Goal: Task Accomplishment & Management: Manage account settings

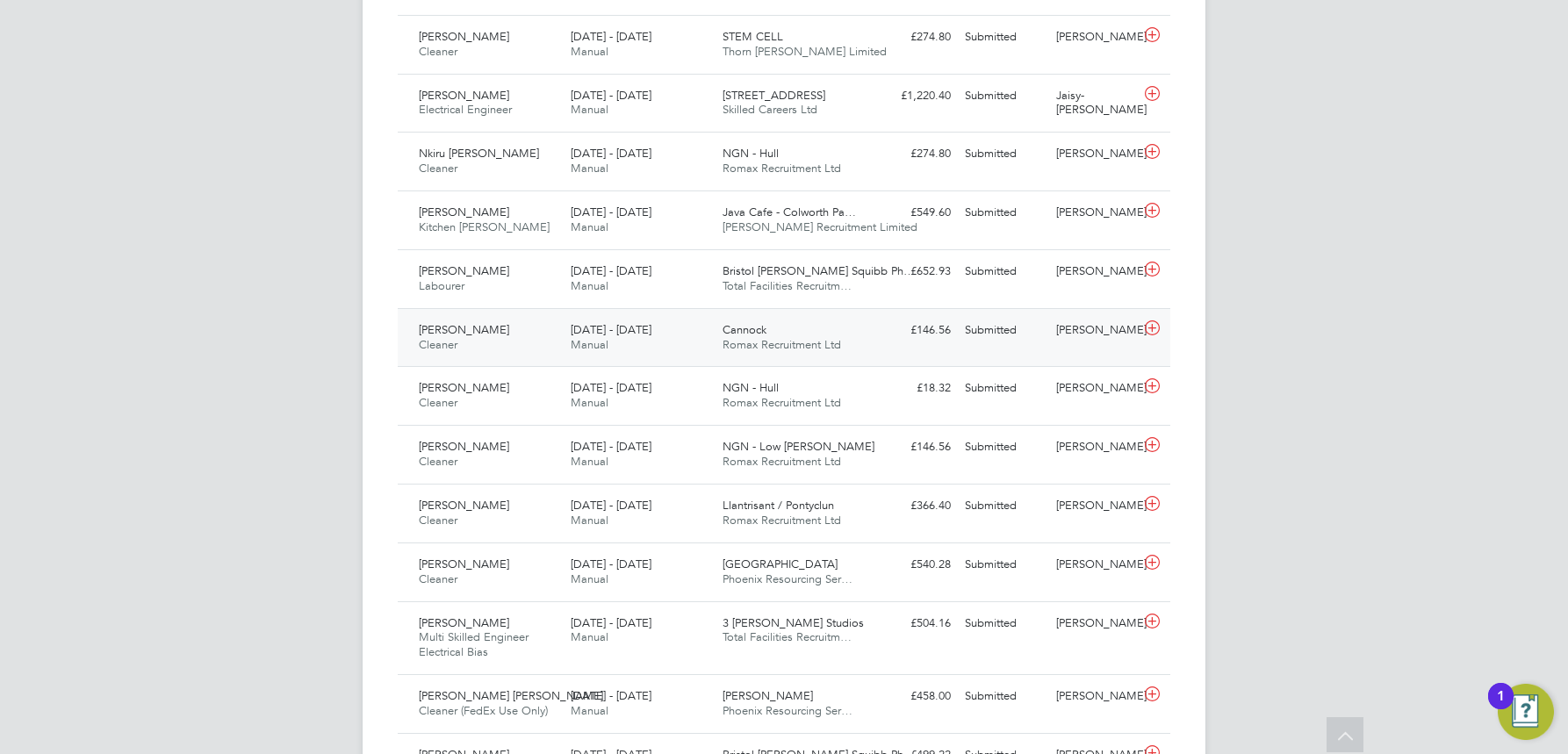
click at [753, 332] on span "Cannock" at bounding box center [744, 329] width 44 height 15
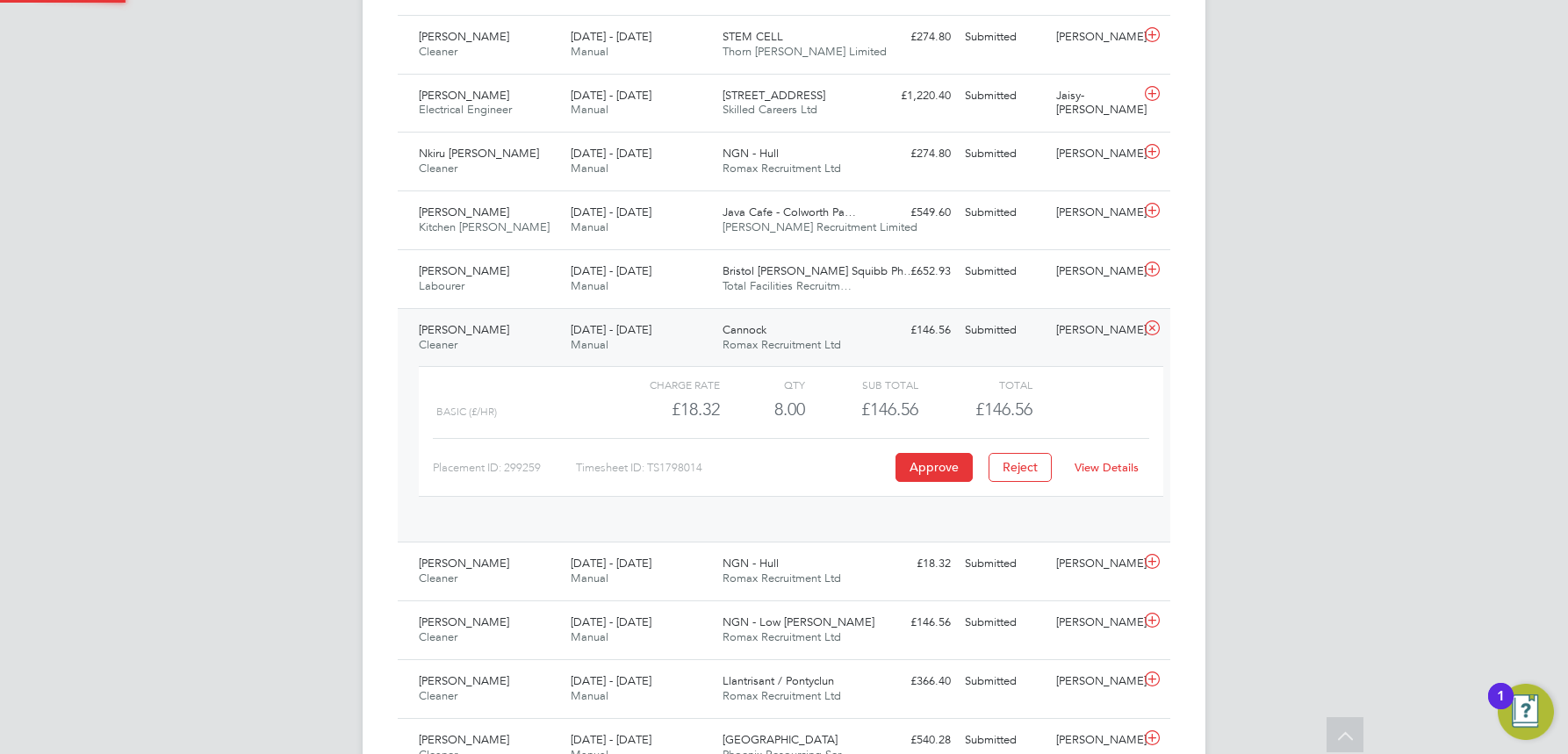
scroll to position [30, 171]
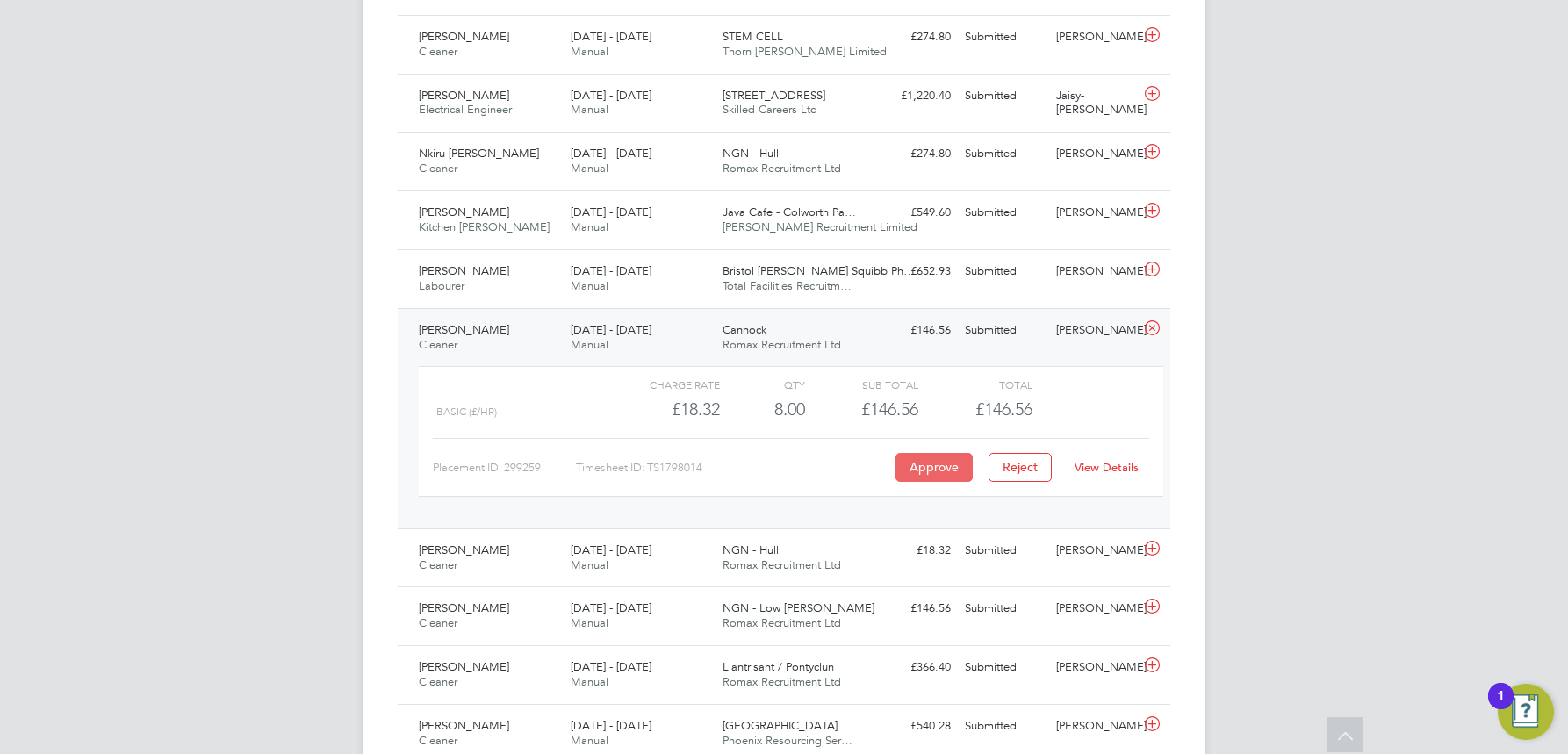
click at [940, 462] on button "Approve" at bounding box center [934, 467] width 78 height 28
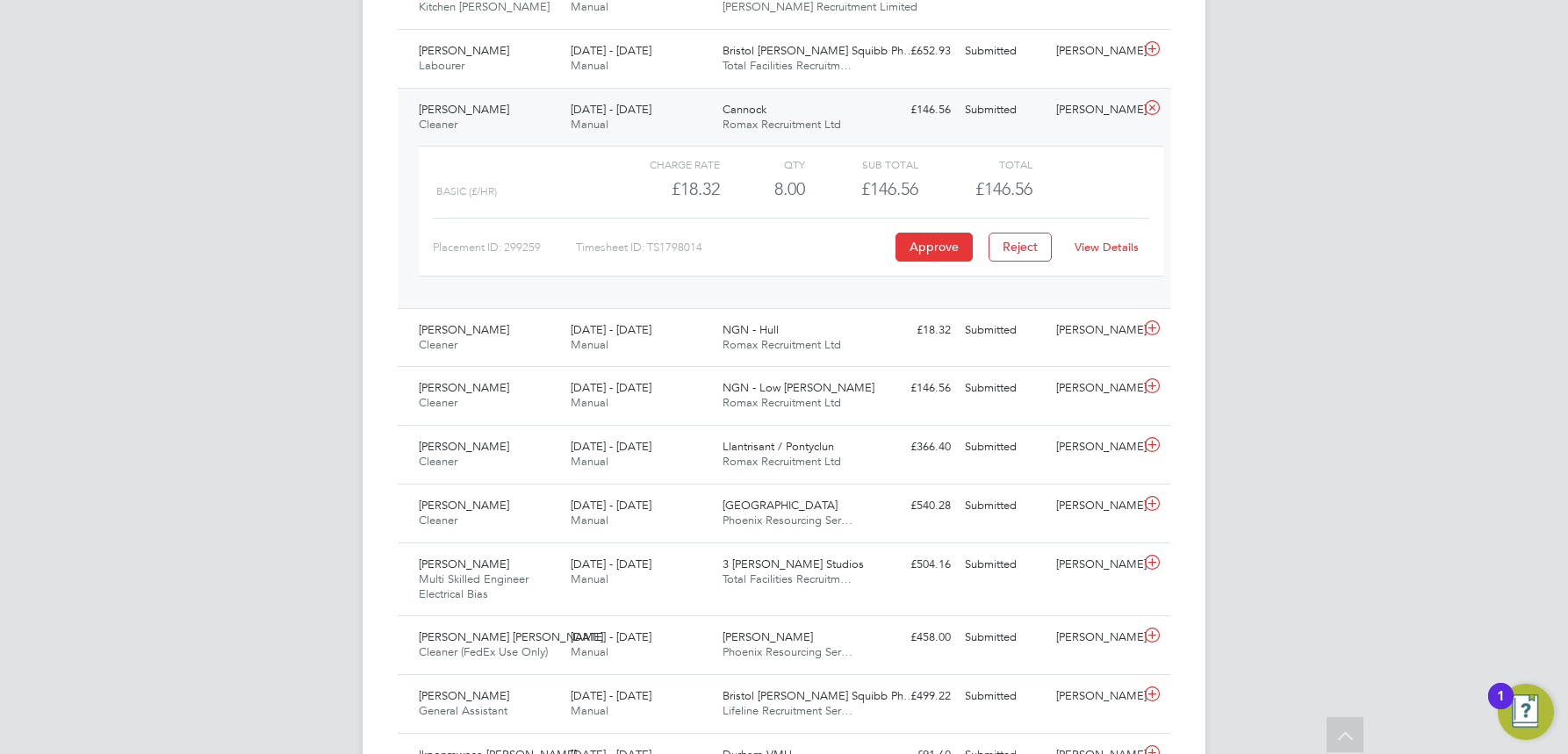
scroll to position [1142, 0]
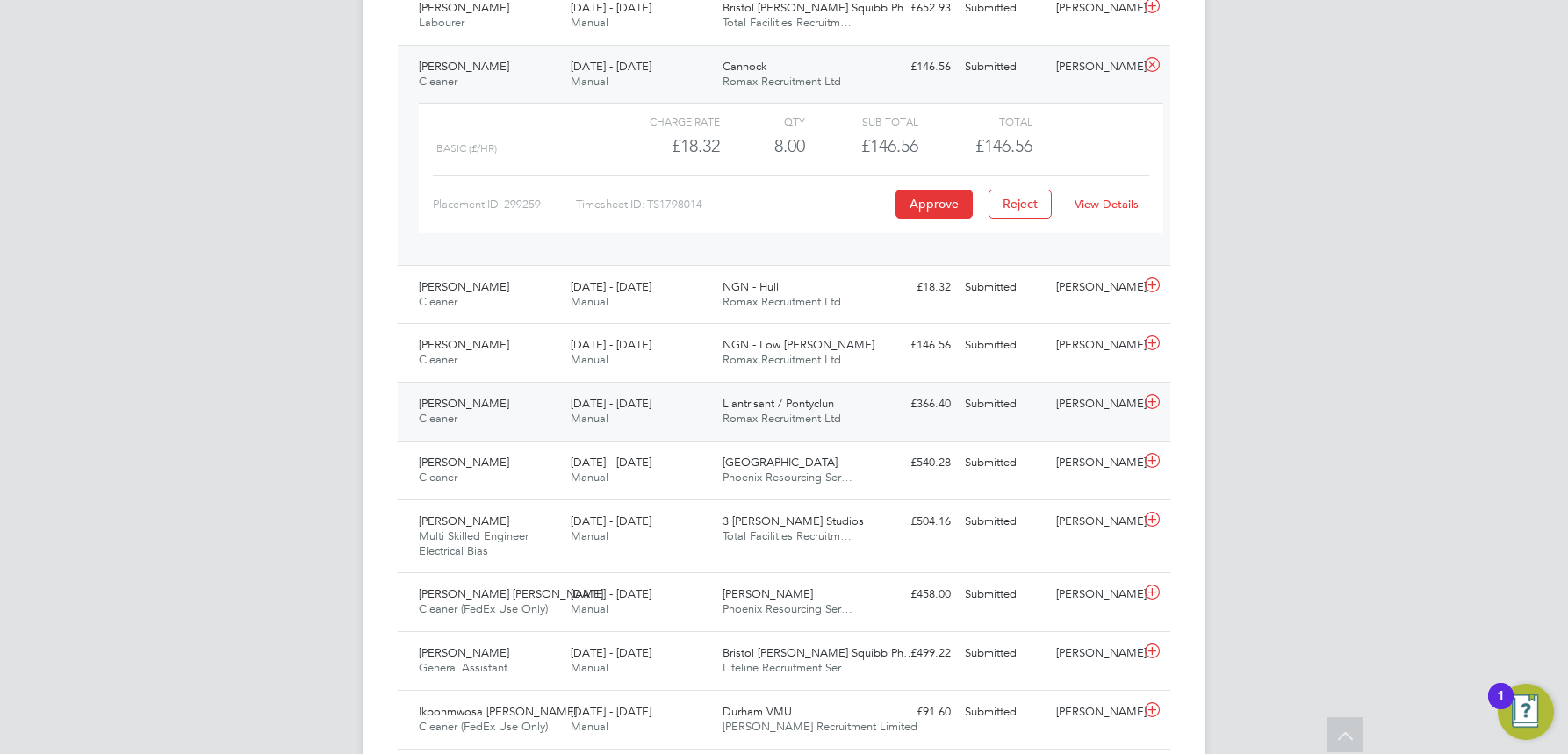
click at [763, 409] on span "Llantrisant / Pontyclun" at bounding box center [778, 403] width 111 height 15
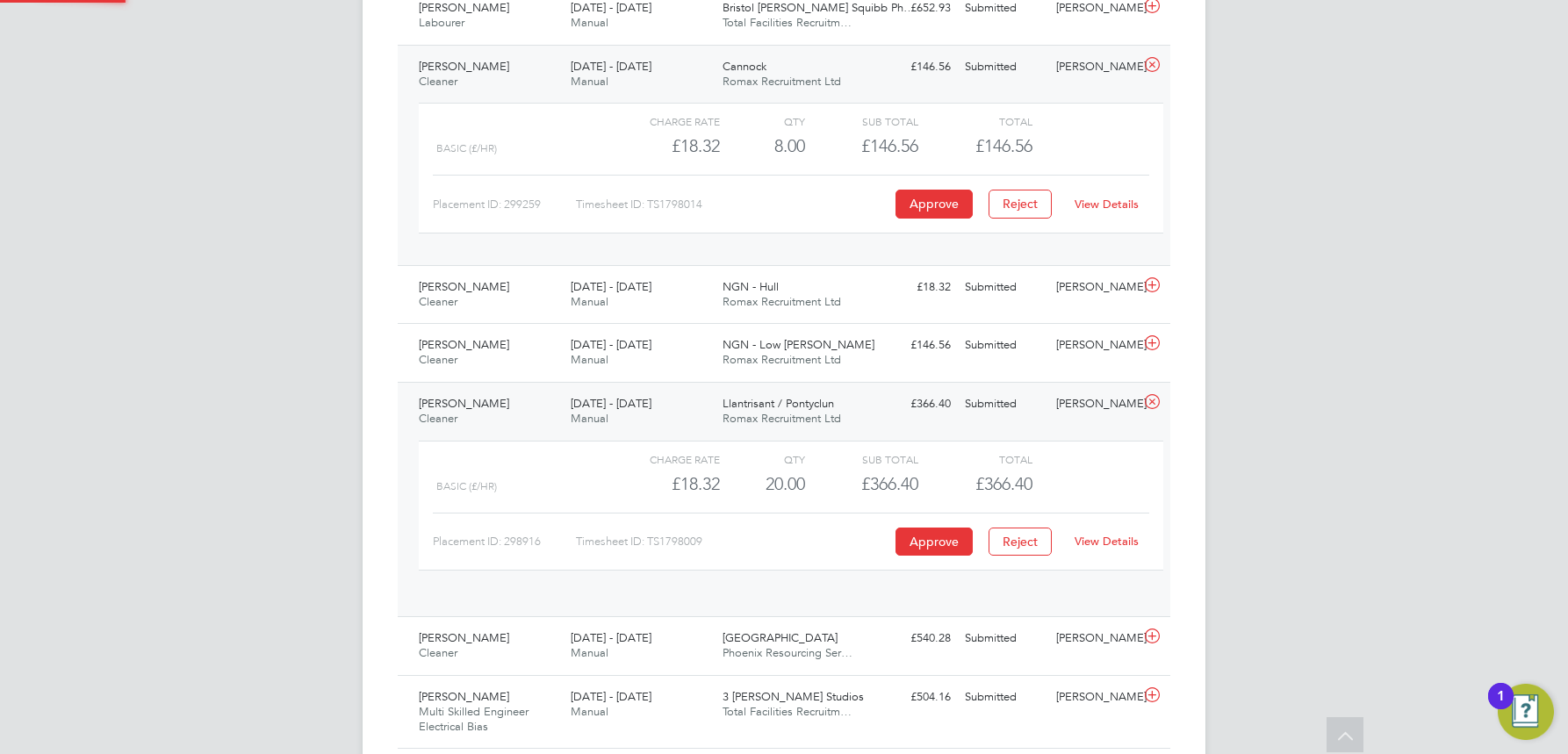
scroll to position [30, 171]
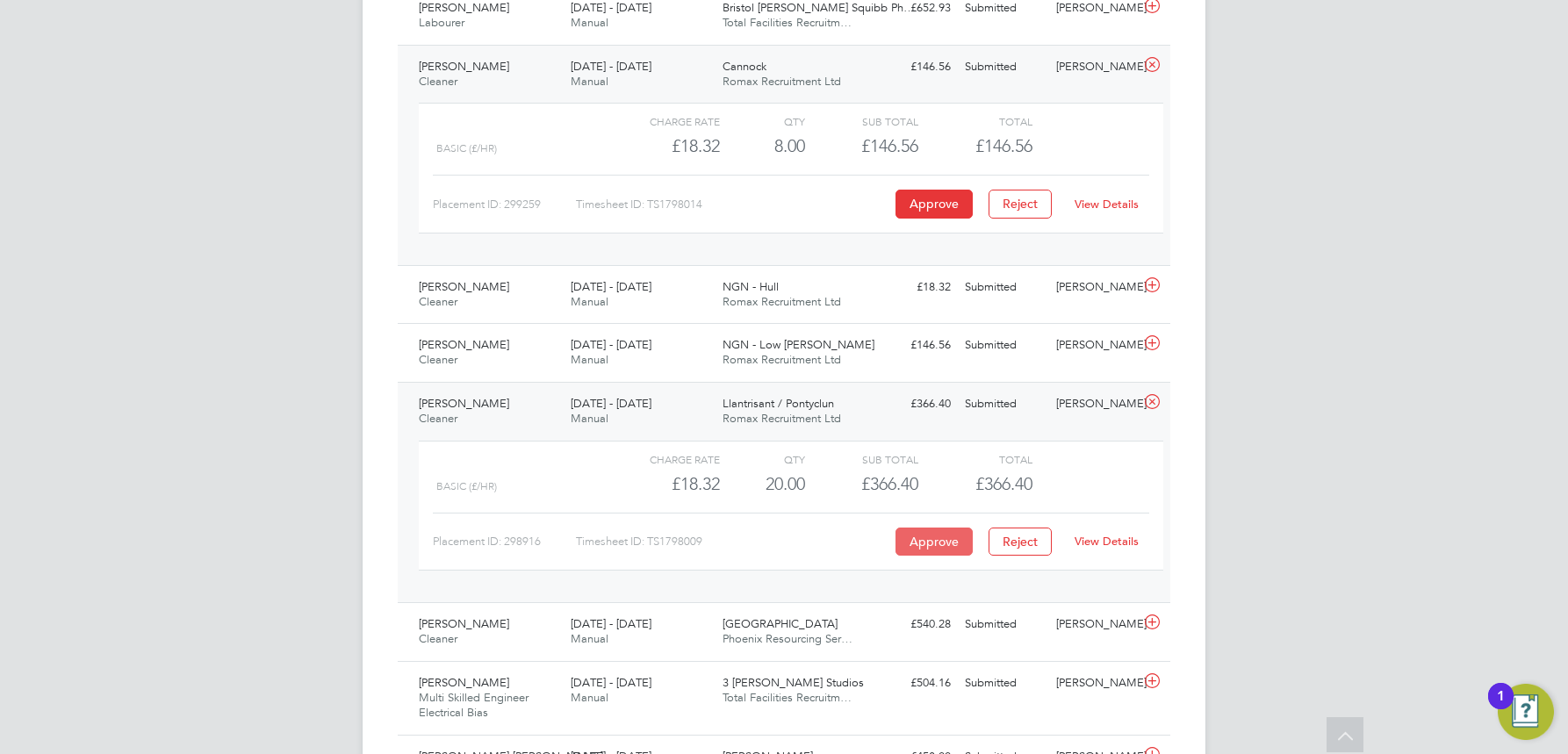
click at [927, 540] on button "Approve" at bounding box center [934, 542] width 78 height 28
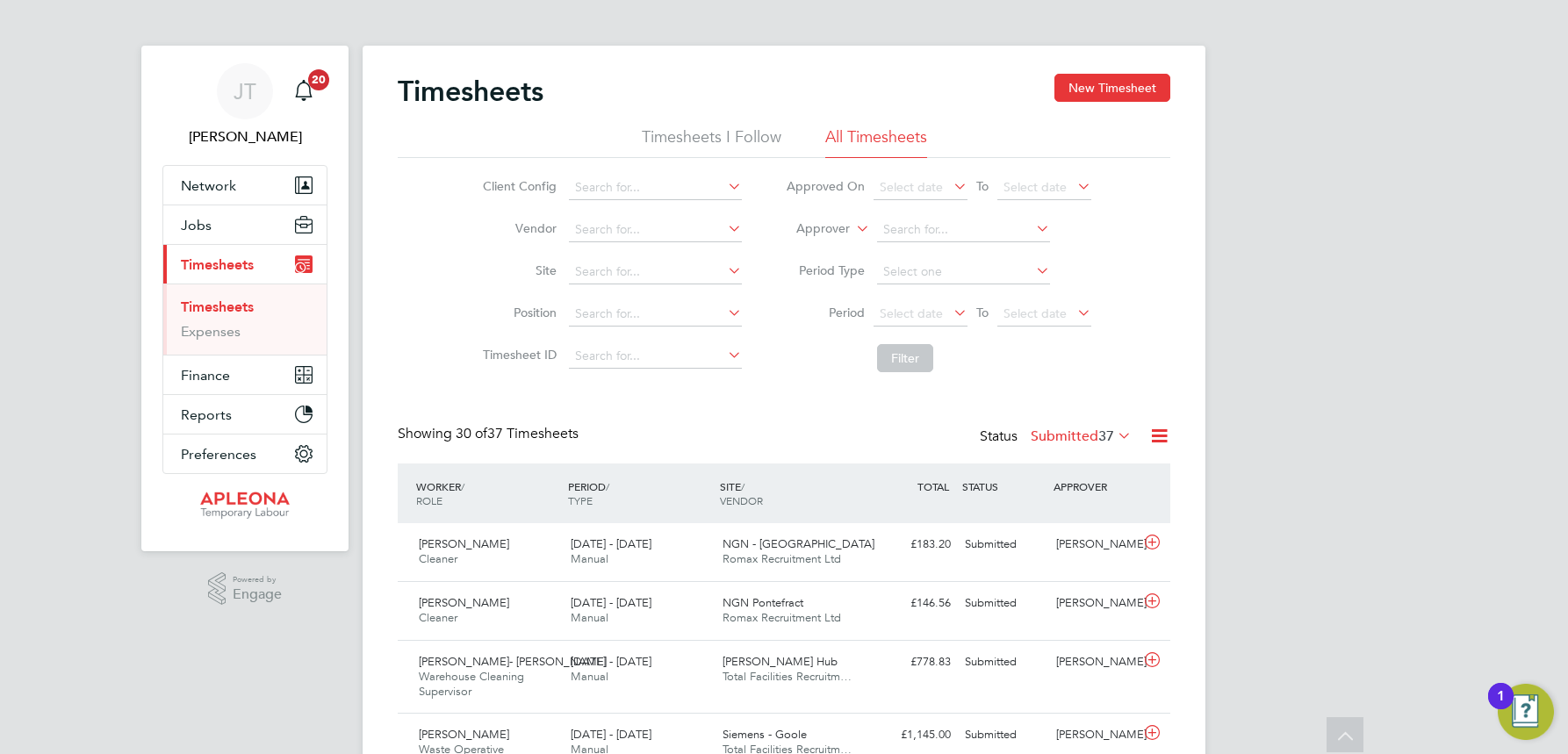
scroll to position [0, 0]
click at [201, 221] on span "Jobs" at bounding box center [196, 229] width 31 height 17
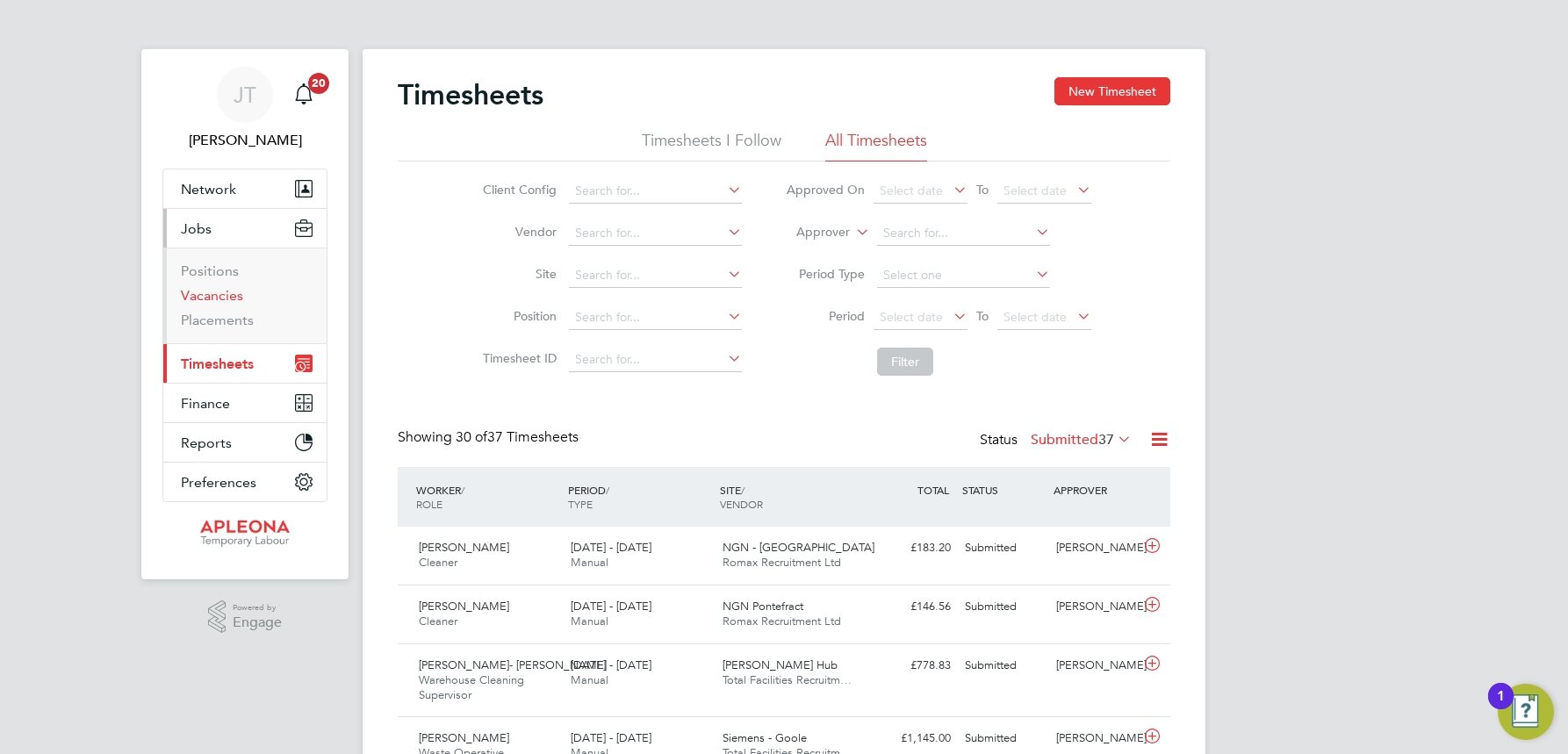
click at [207, 292] on link "Vacancies" at bounding box center [212, 295] width 63 height 17
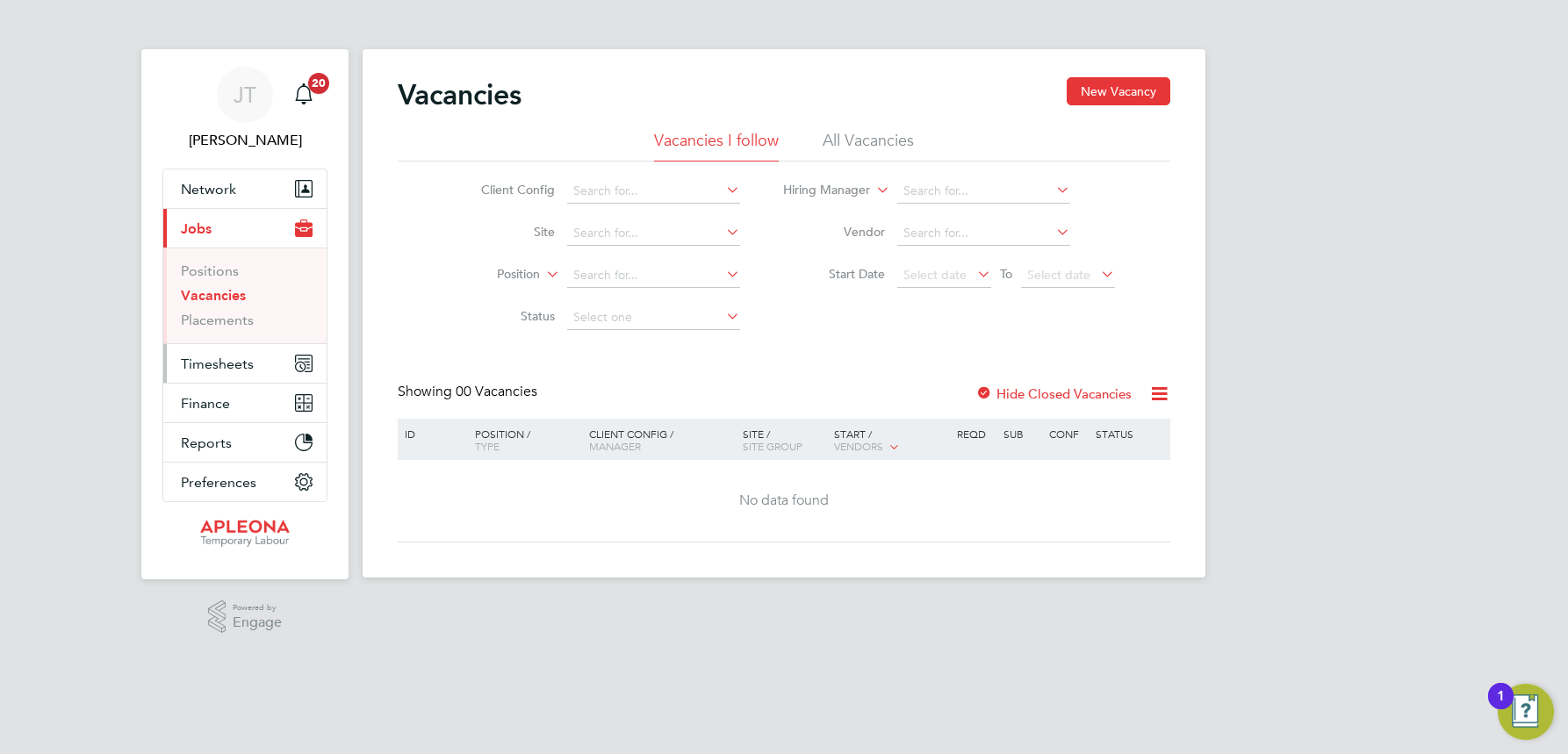
click at [222, 364] on span "Timesheets" at bounding box center [217, 364] width 73 height 17
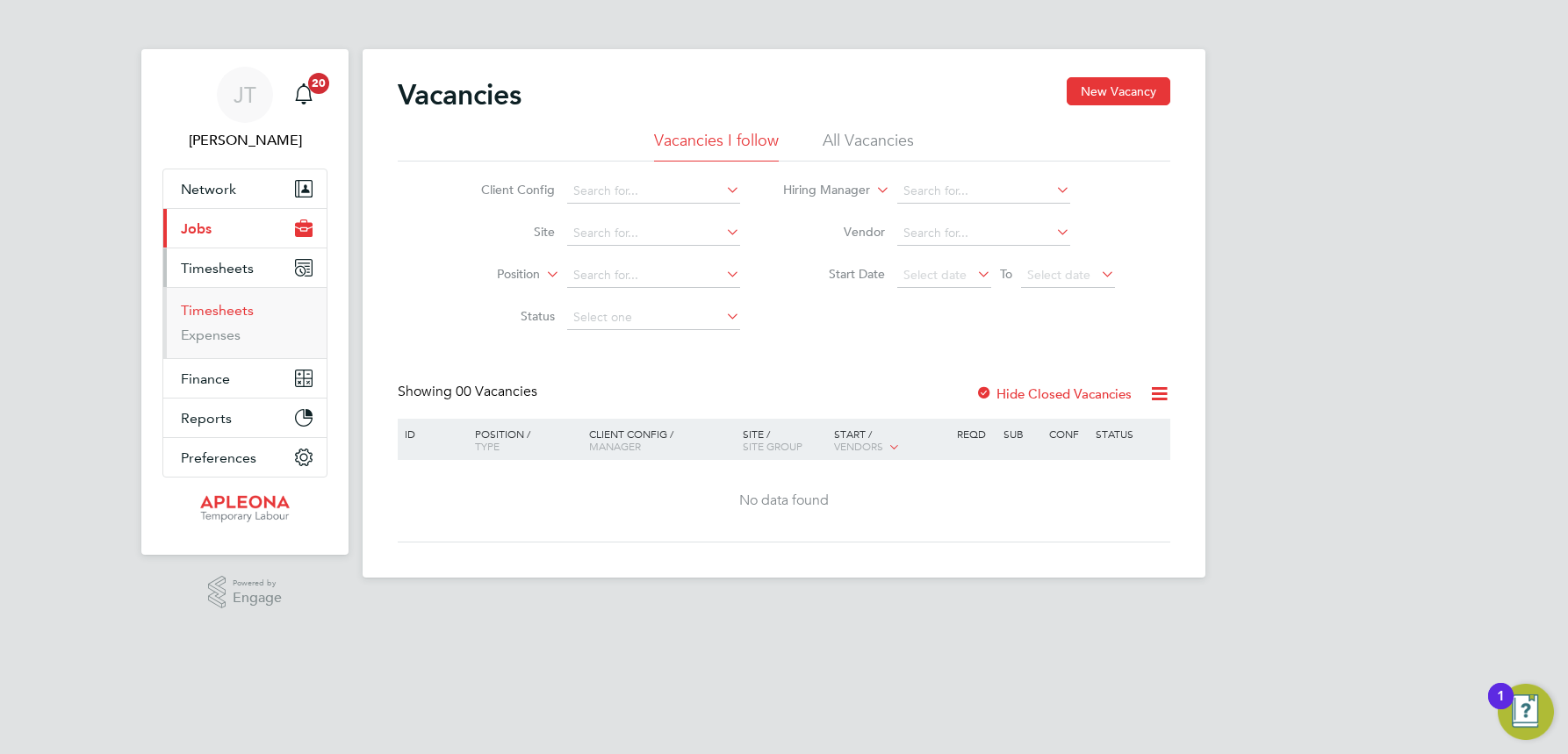
click at [231, 314] on link "Timesheets" at bounding box center [217, 310] width 73 height 17
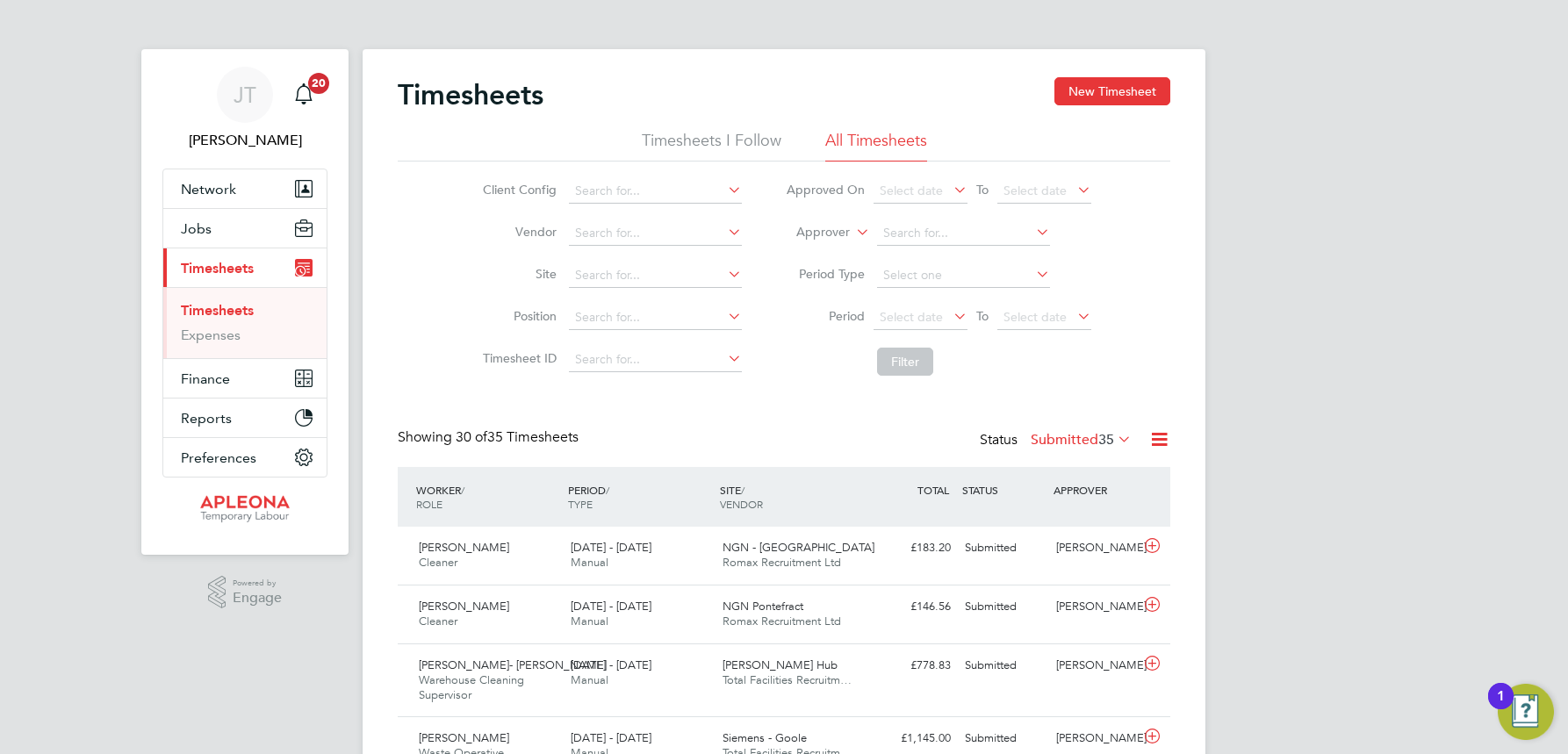
scroll to position [59, 153]
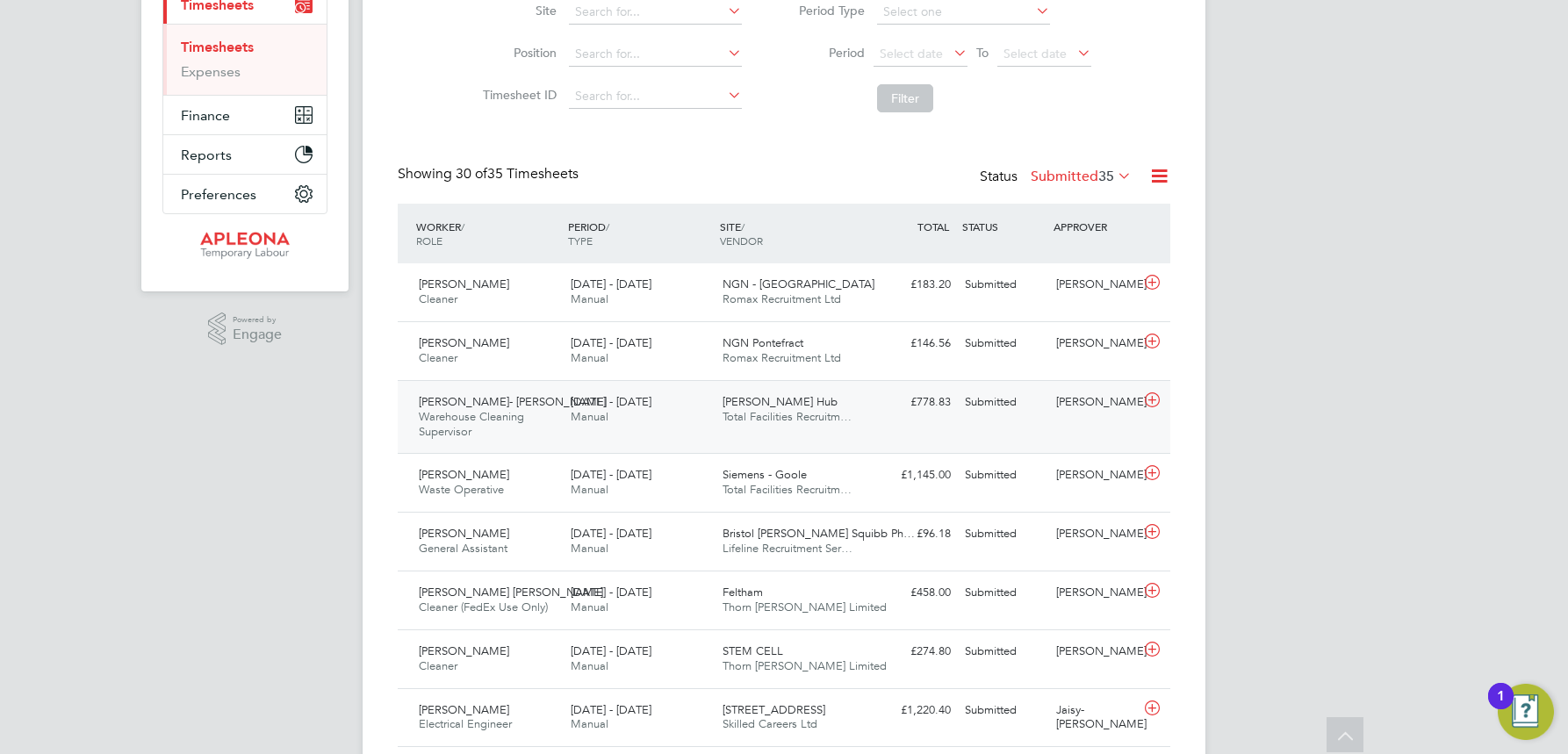
click at [732, 407] on span "Kingsbury Hub" at bounding box center [780, 402] width 115 height 15
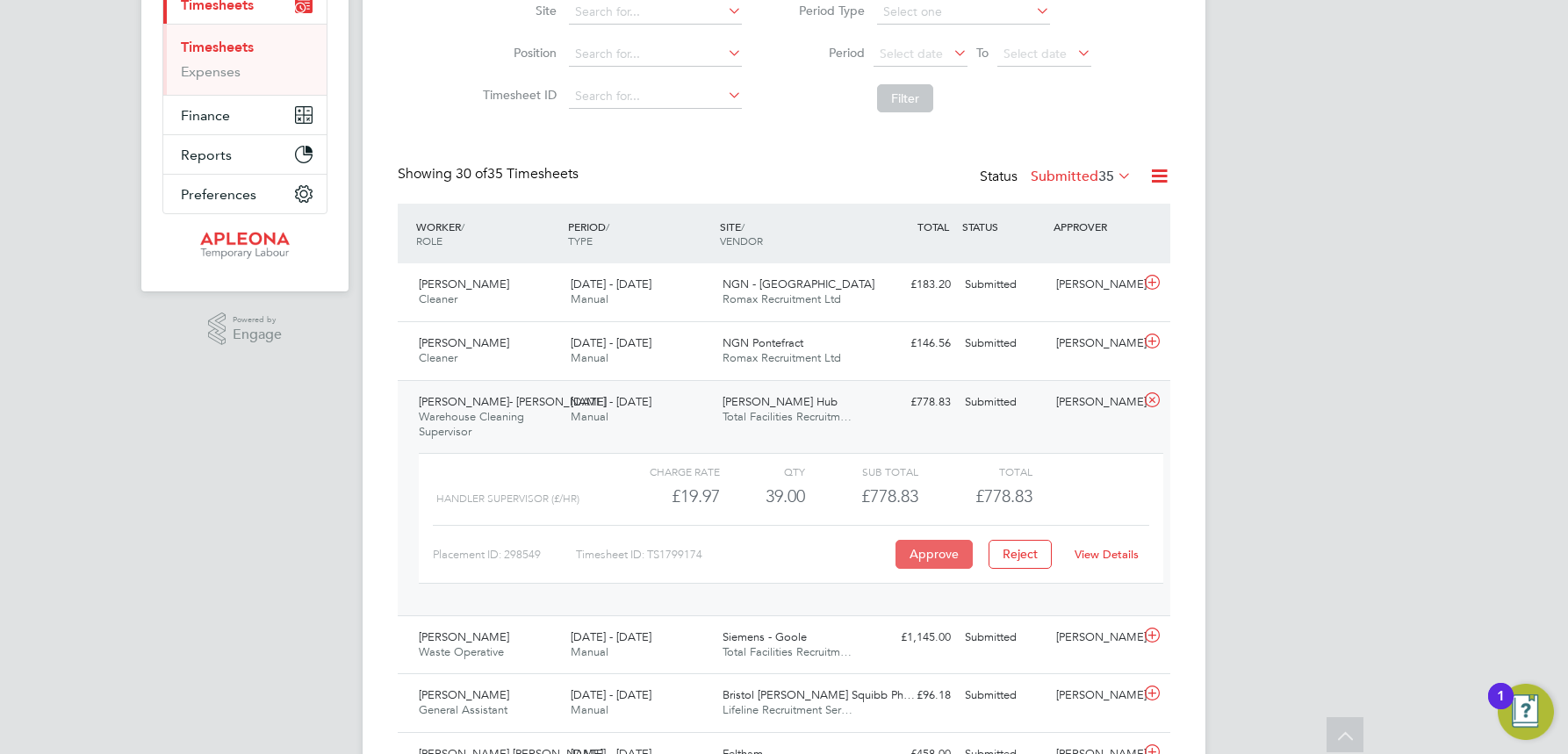
click at [936, 555] on button "Approve" at bounding box center [934, 554] width 78 height 28
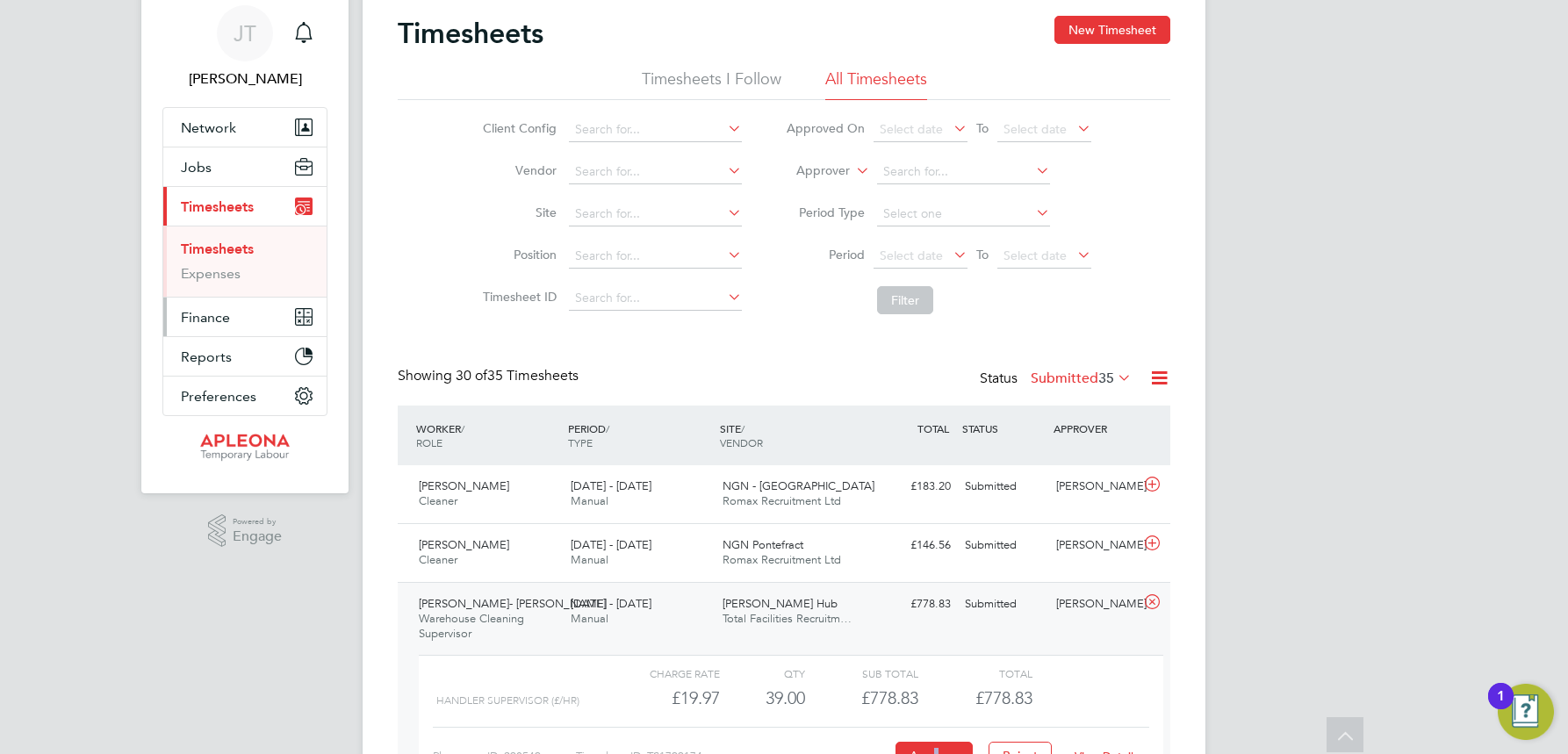
scroll to position [0, 0]
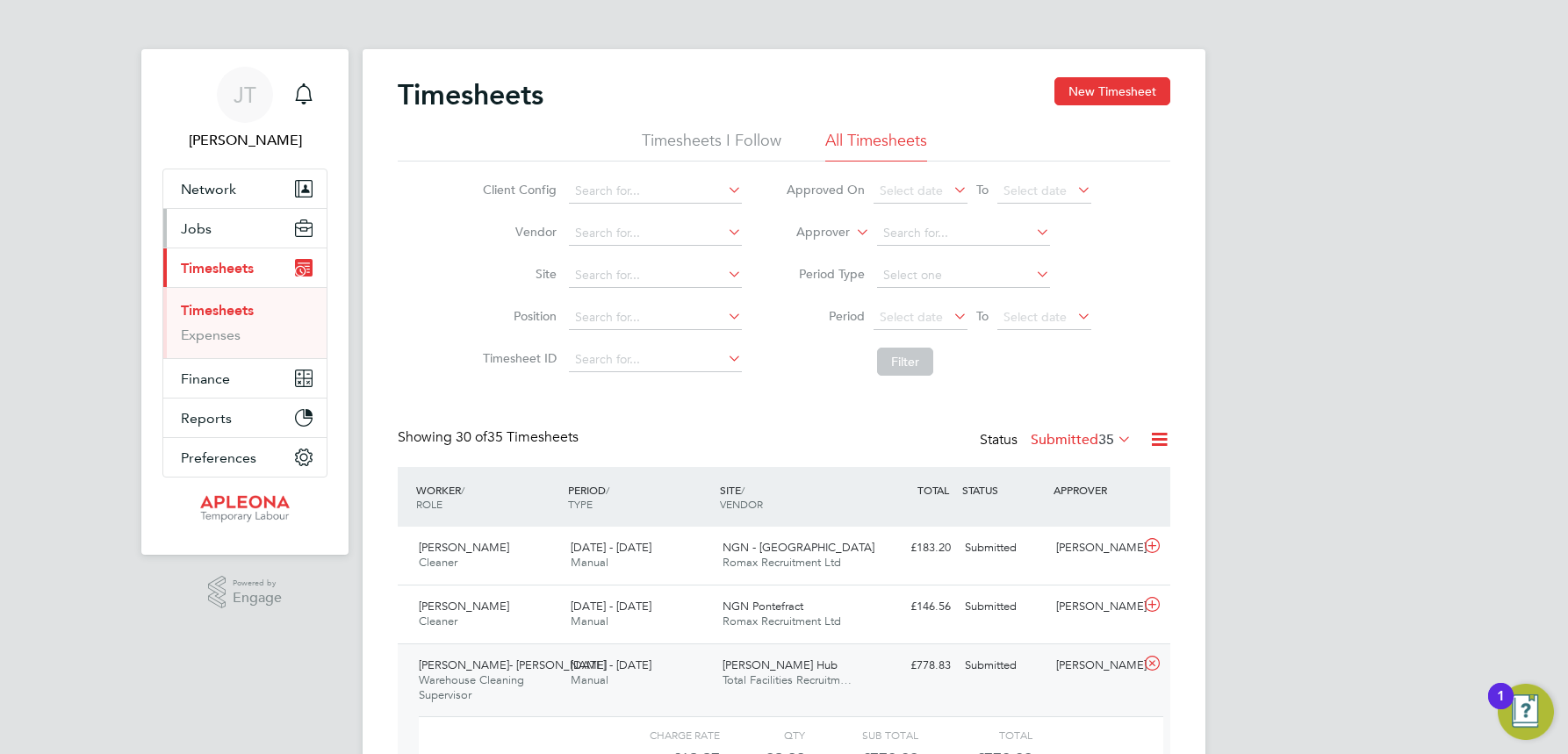
click at [215, 225] on button "Jobs" at bounding box center [245, 229] width 163 height 39
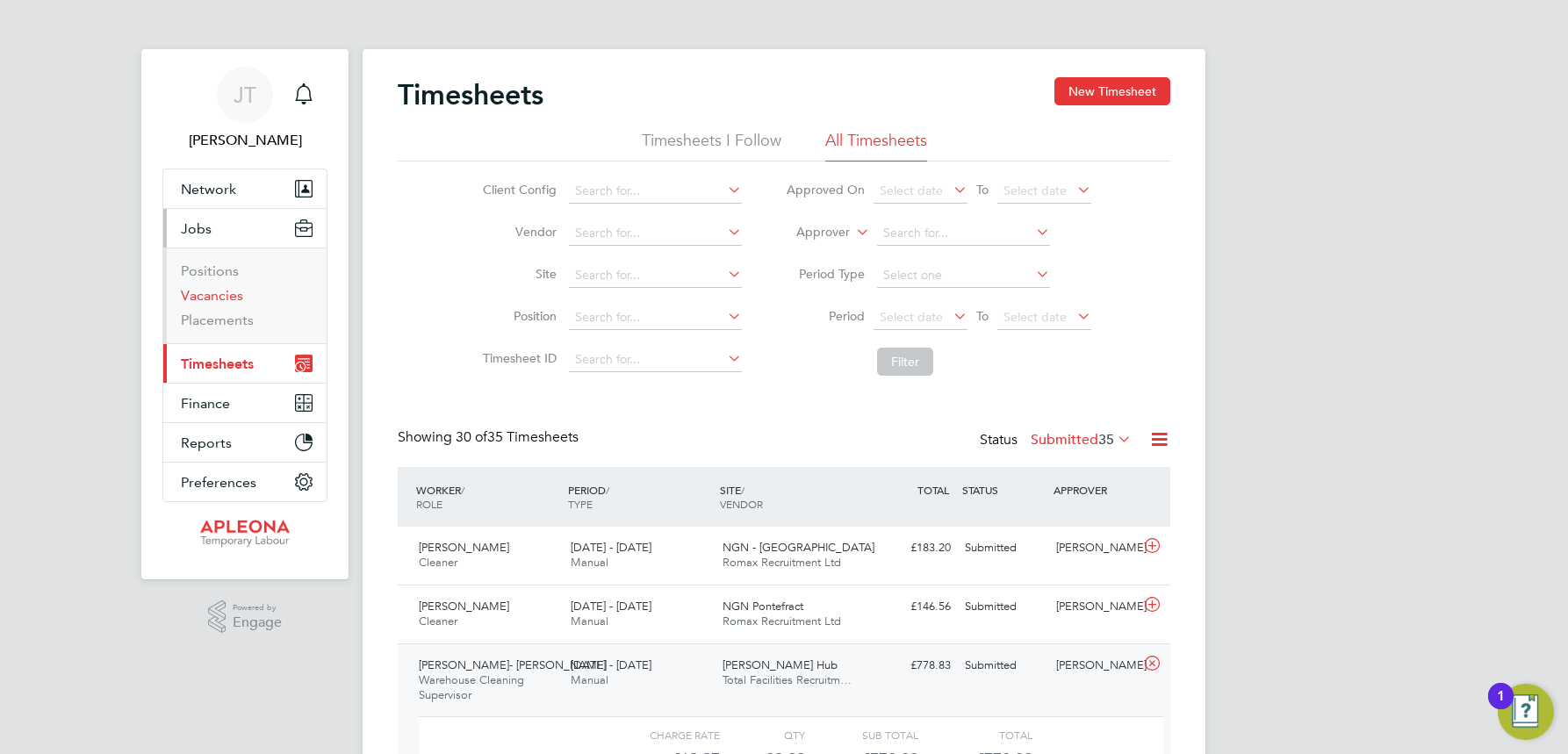
click at [222, 289] on link "Vacancies" at bounding box center [212, 295] width 63 height 17
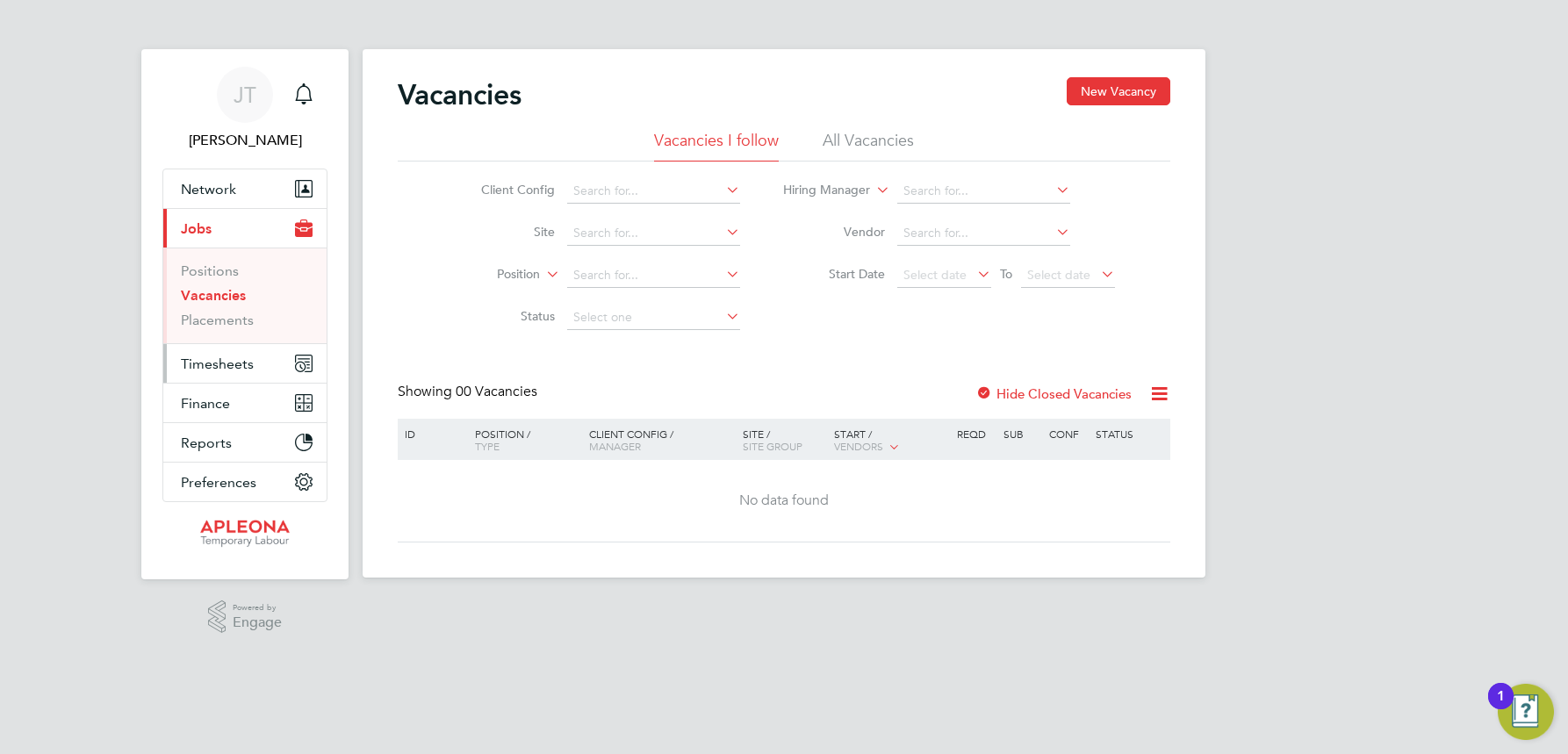
click at [230, 368] on span "Timesheets" at bounding box center [217, 364] width 73 height 17
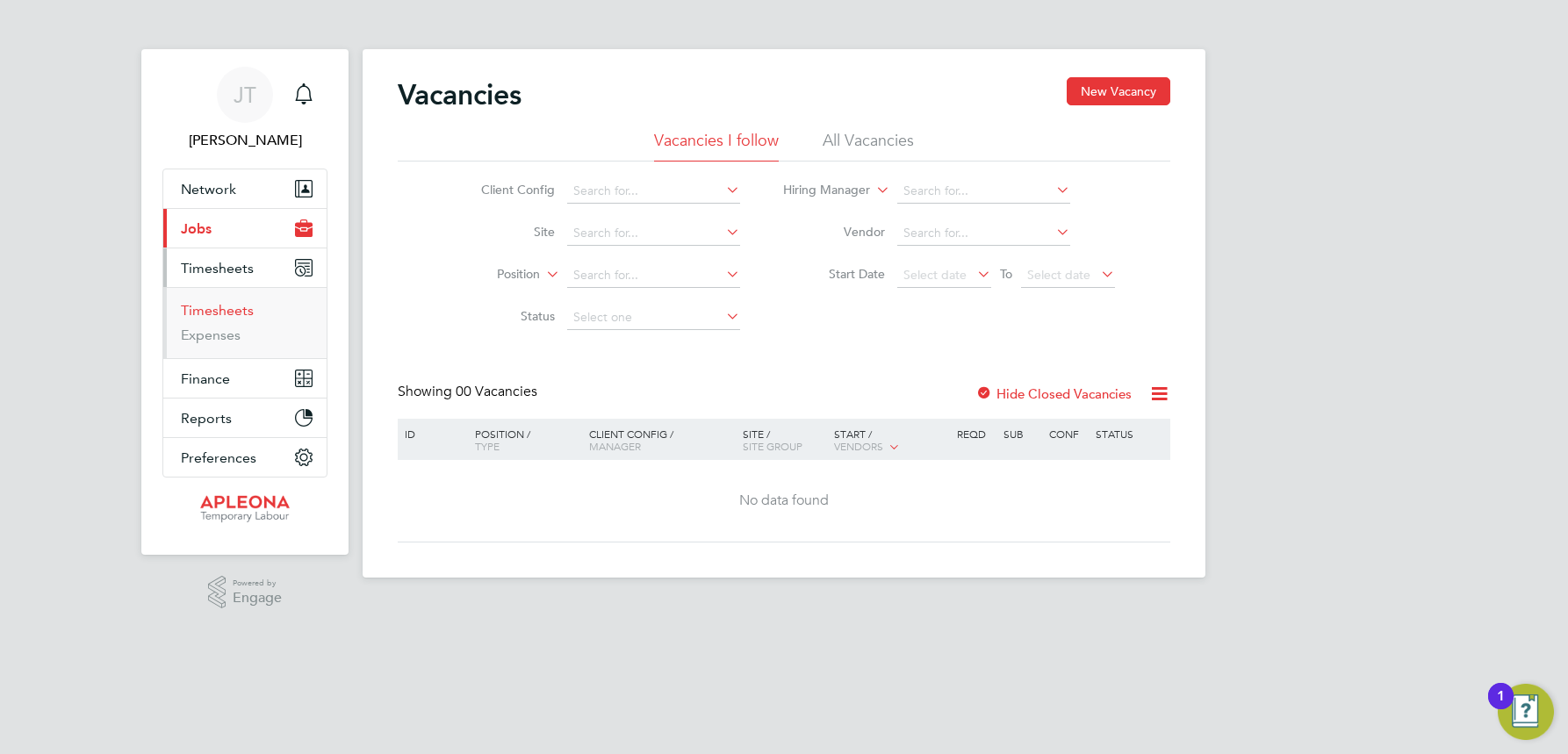
click at [233, 313] on link "Timesheets" at bounding box center [217, 310] width 73 height 17
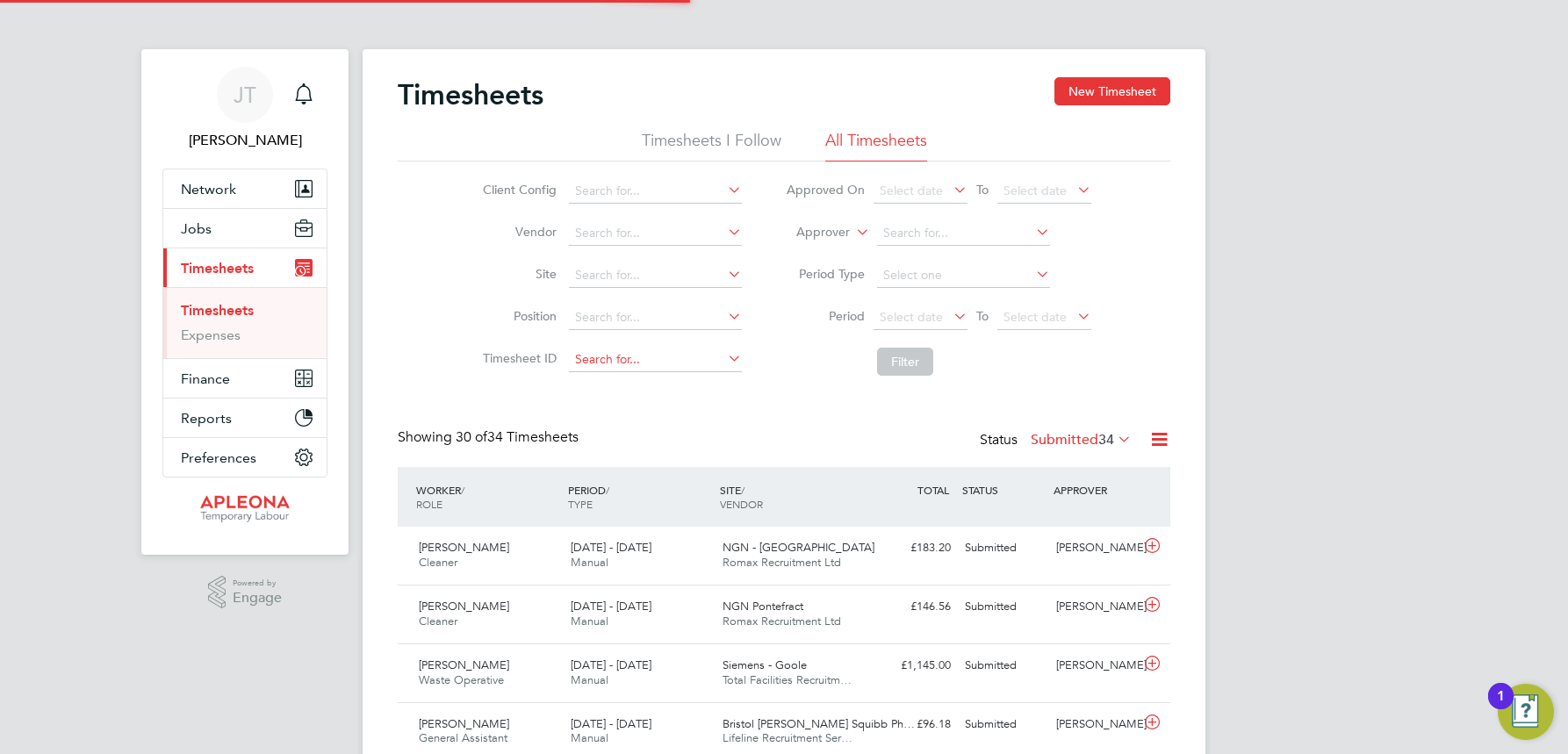
scroll to position [45, 153]
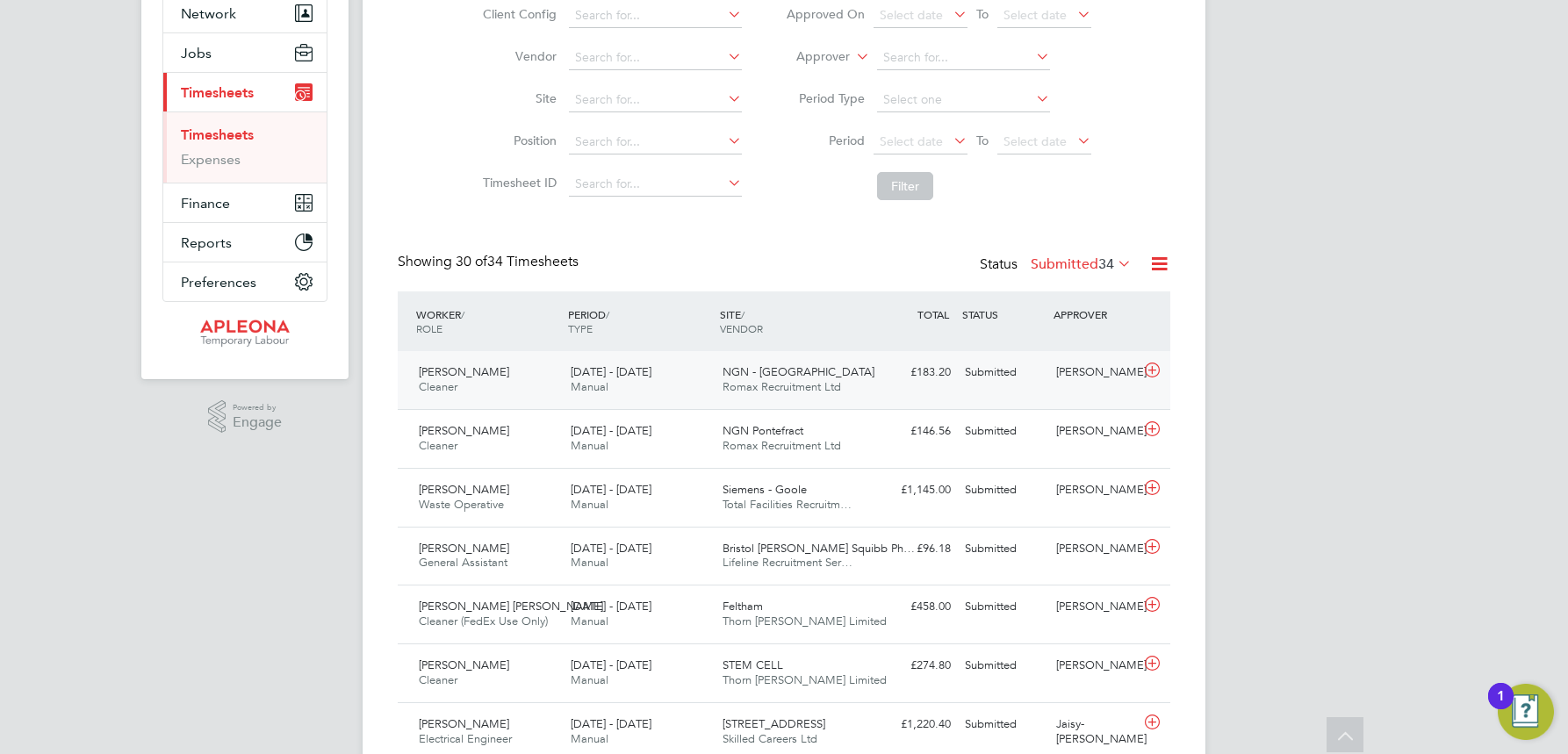
click at [776, 371] on span "NGN - Bradford" at bounding box center [798, 372] width 152 height 15
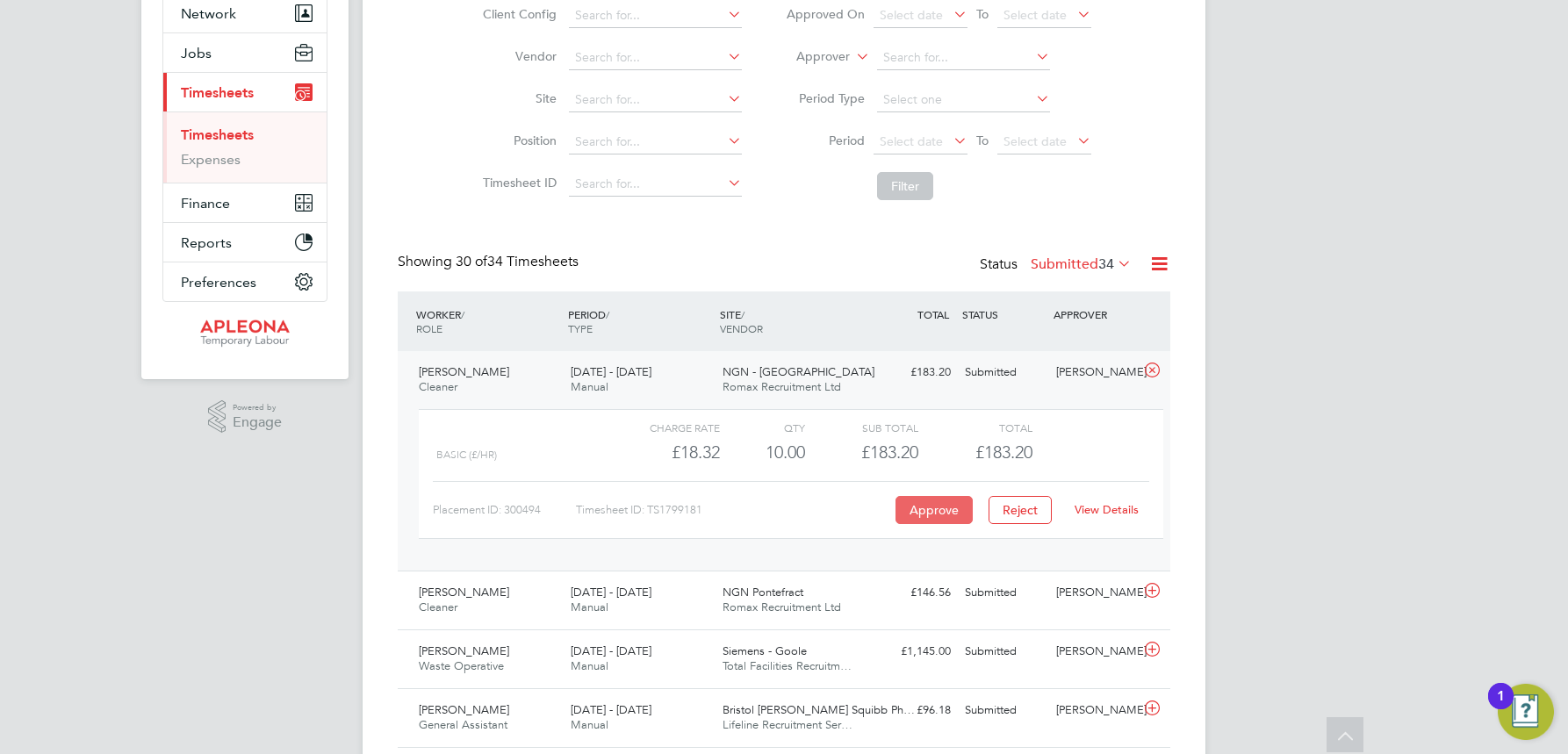
click at [938, 511] on button "Approve" at bounding box center [934, 510] width 78 height 28
click at [203, 48] on span "Jobs" at bounding box center [196, 53] width 31 height 17
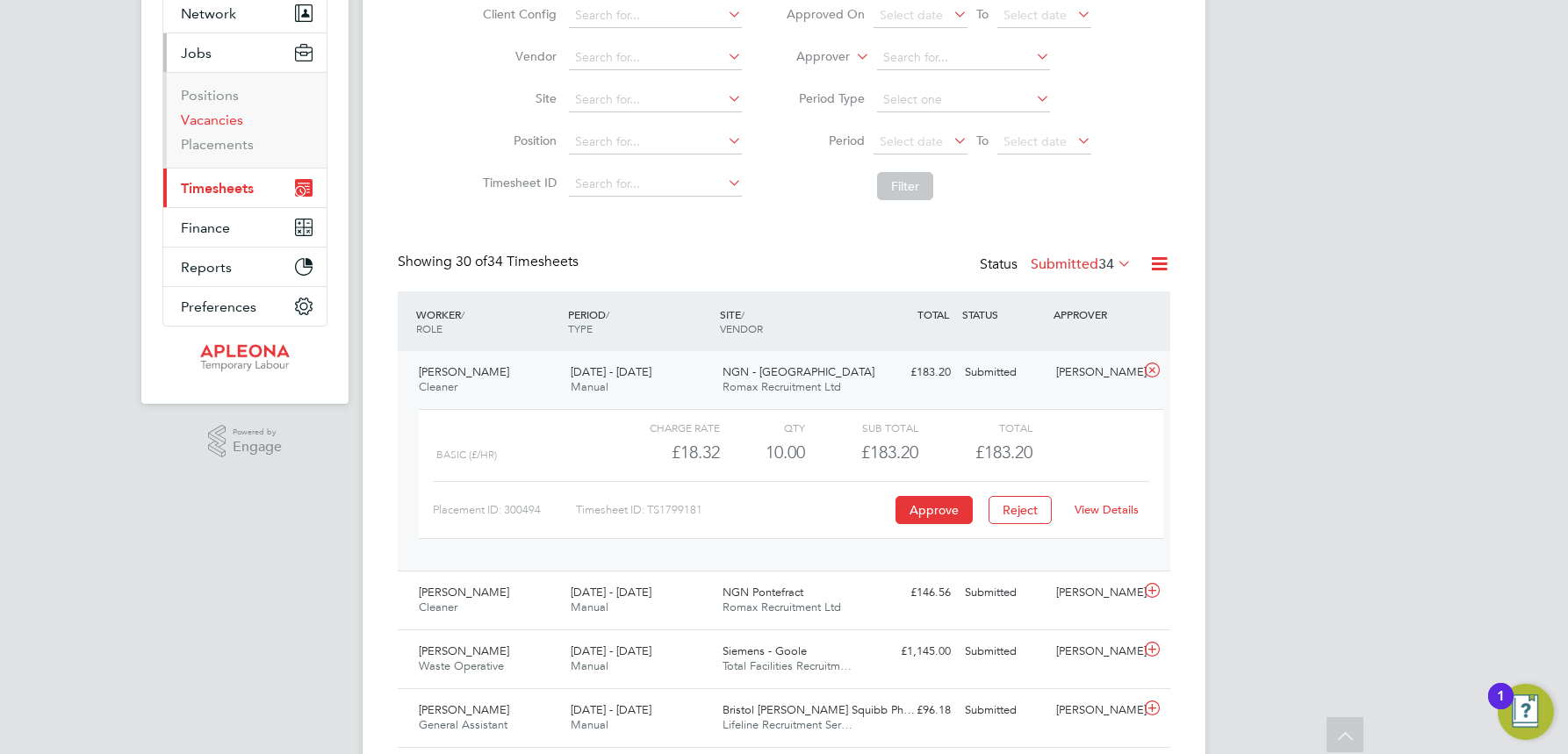
click at [206, 115] on link "Vacancies" at bounding box center [212, 119] width 63 height 17
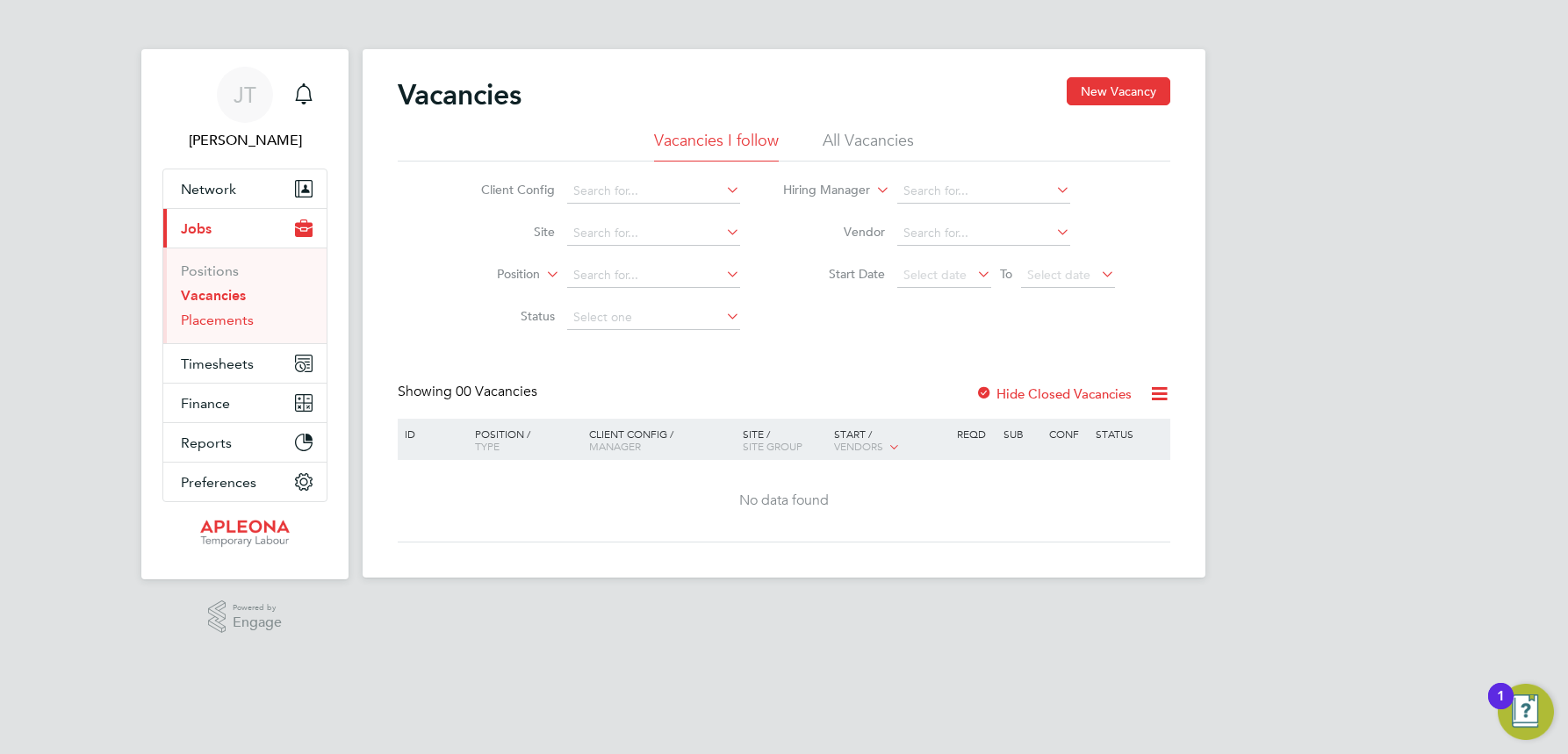
click at [216, 317] on link "Placements" at bounding box center [217, 320] width 73 height 17
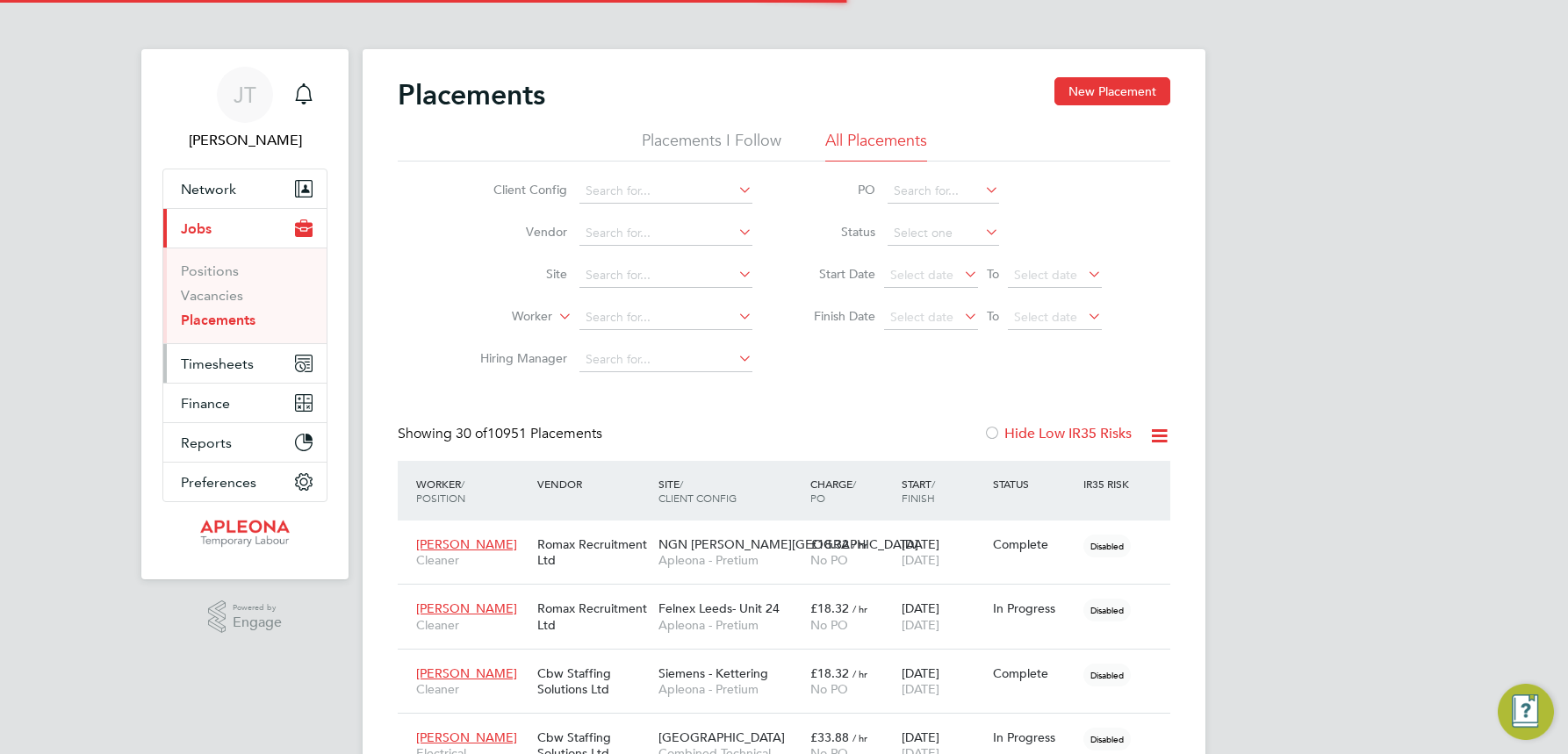
scroll to position [51, 122]
click at [218, 360] on span "Timesheets" at bounding box center [217, 364] width 73 height 17
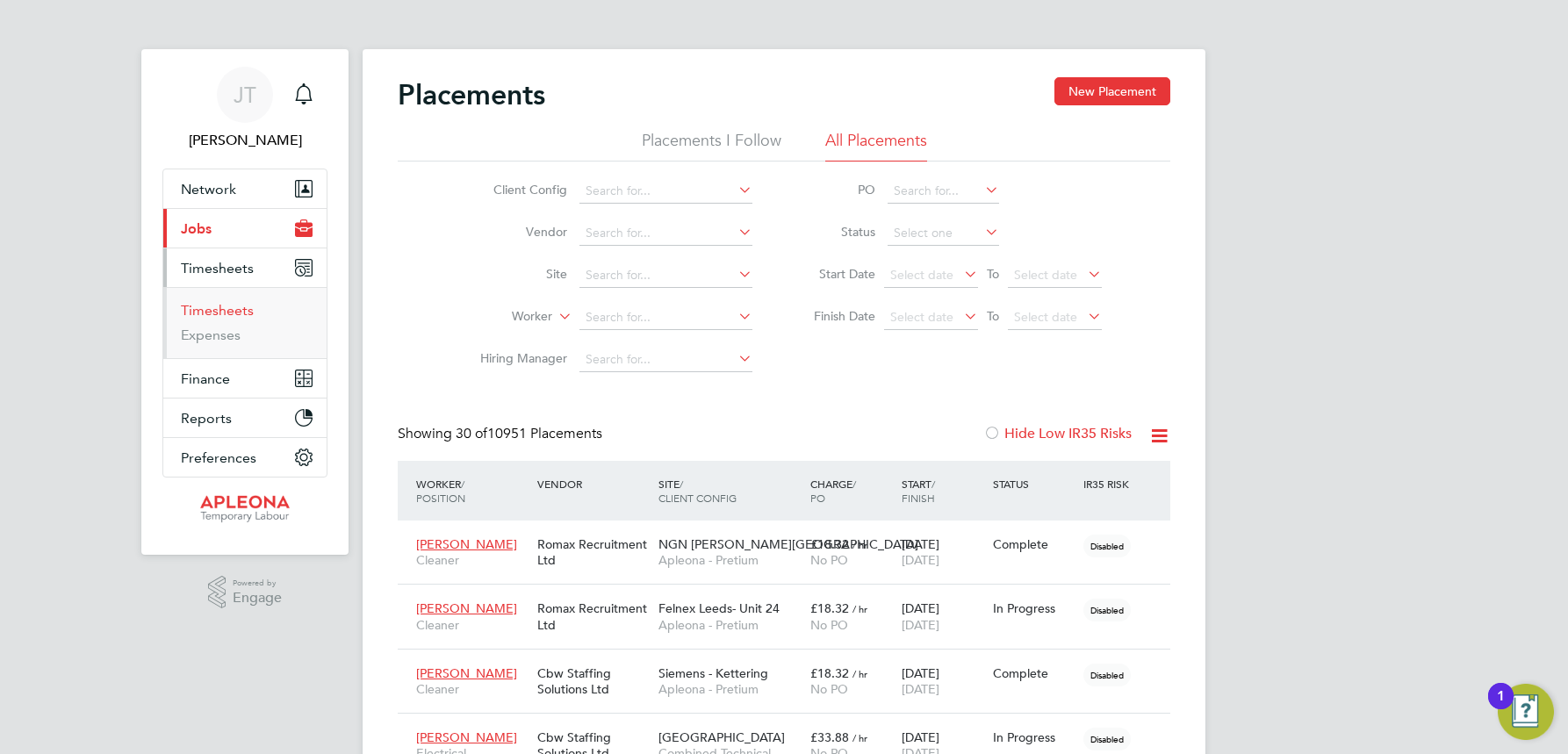
click at [220, 313] on link "Timesheets" at bounding box center [217, 310] width 73 height 17
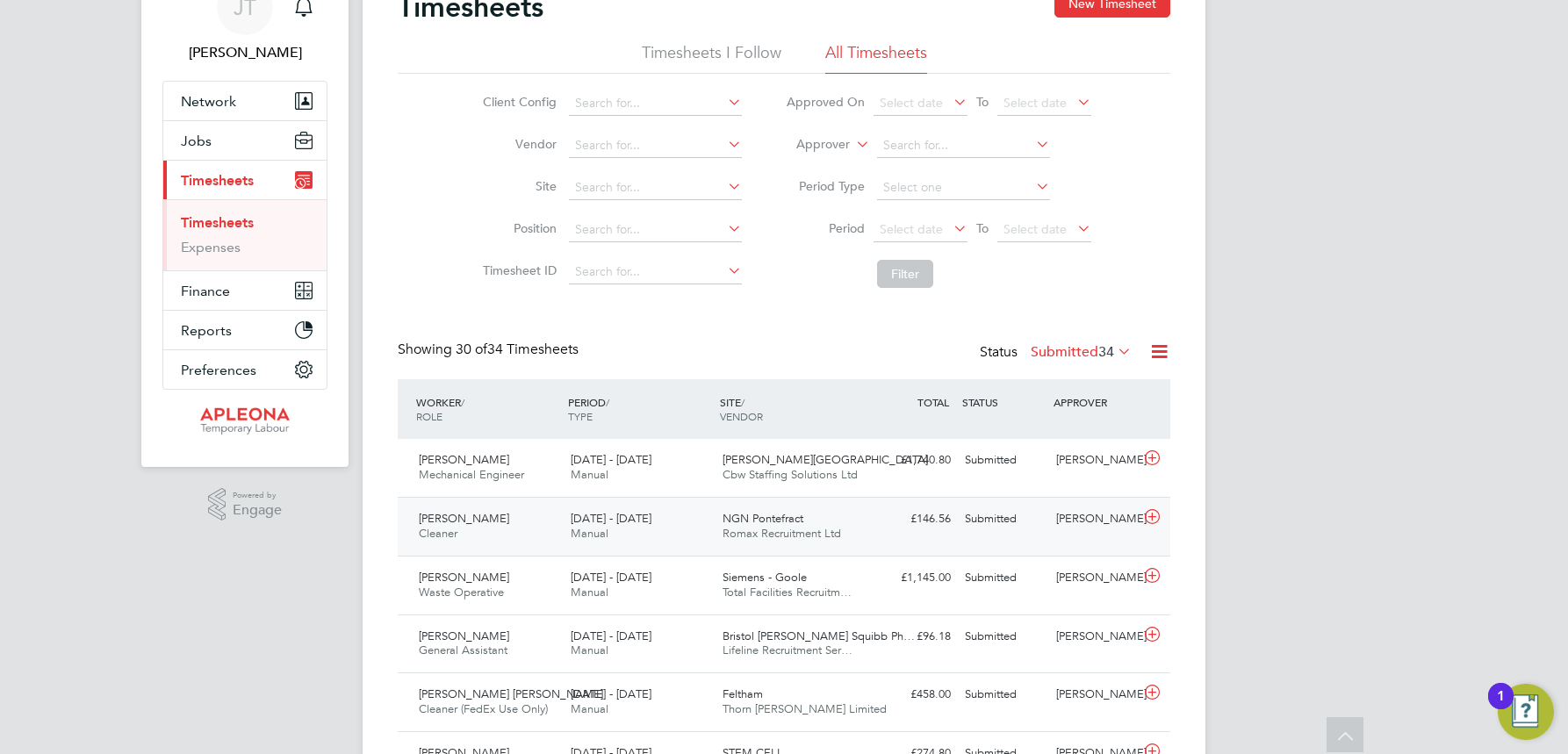
click at [750, 524] on span "NGN Pontefract" at bounding box center [762, 518] width 80 height 15
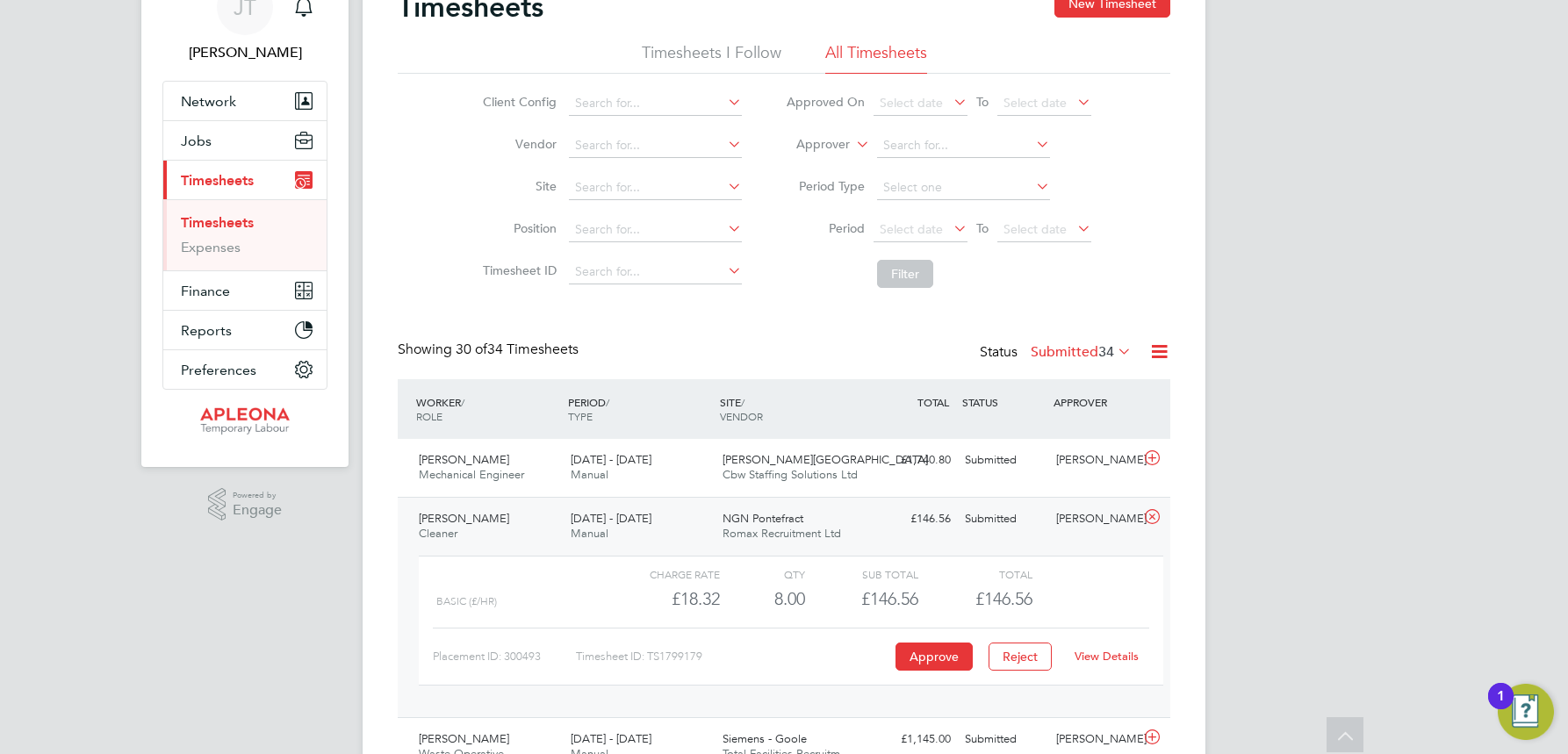
click at [943, 657] on button "Approve" at bounding box center [934, 657] width 78 height 28
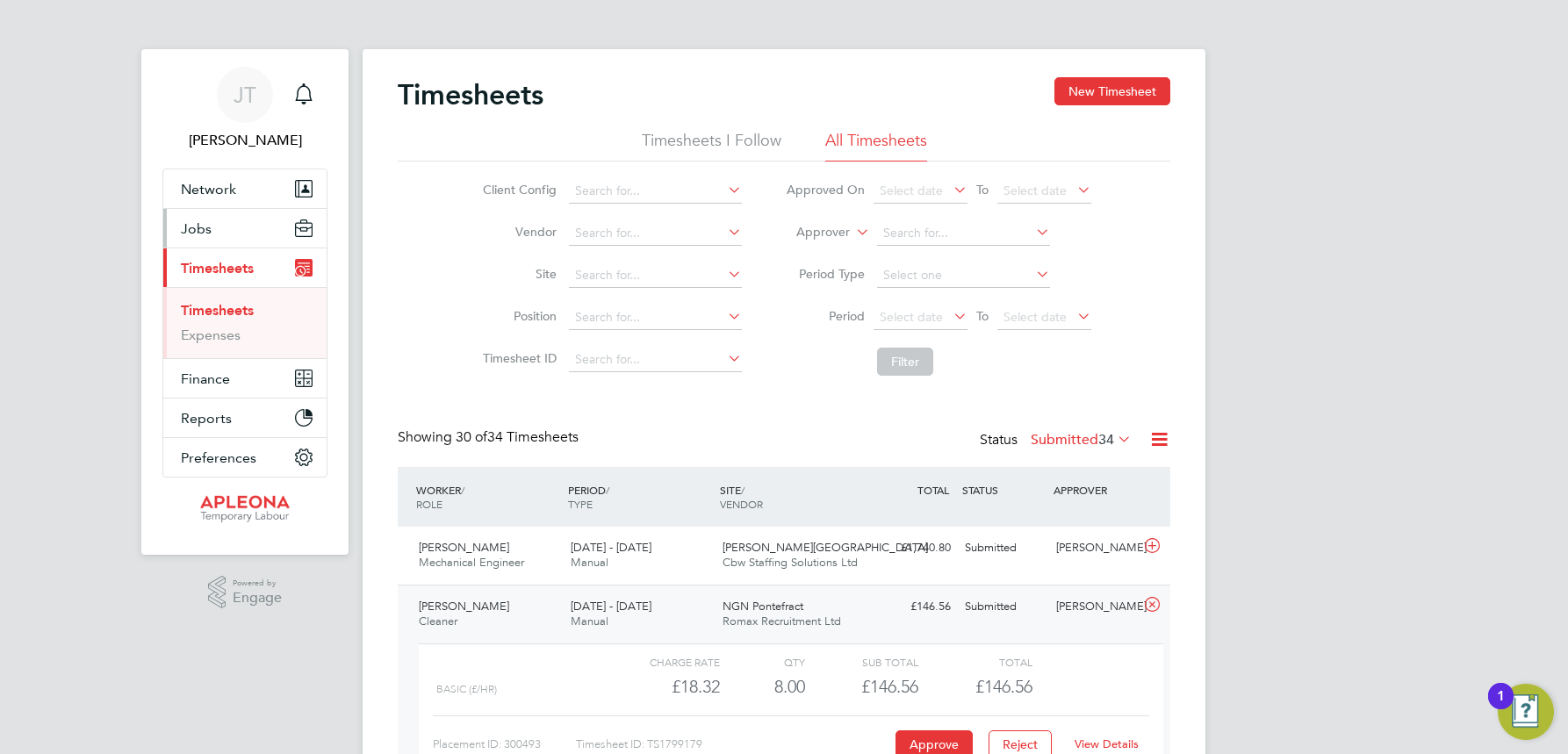
click at [199, 223] on span "Jobs" at bounding box center [196, 229] width 31 height 17
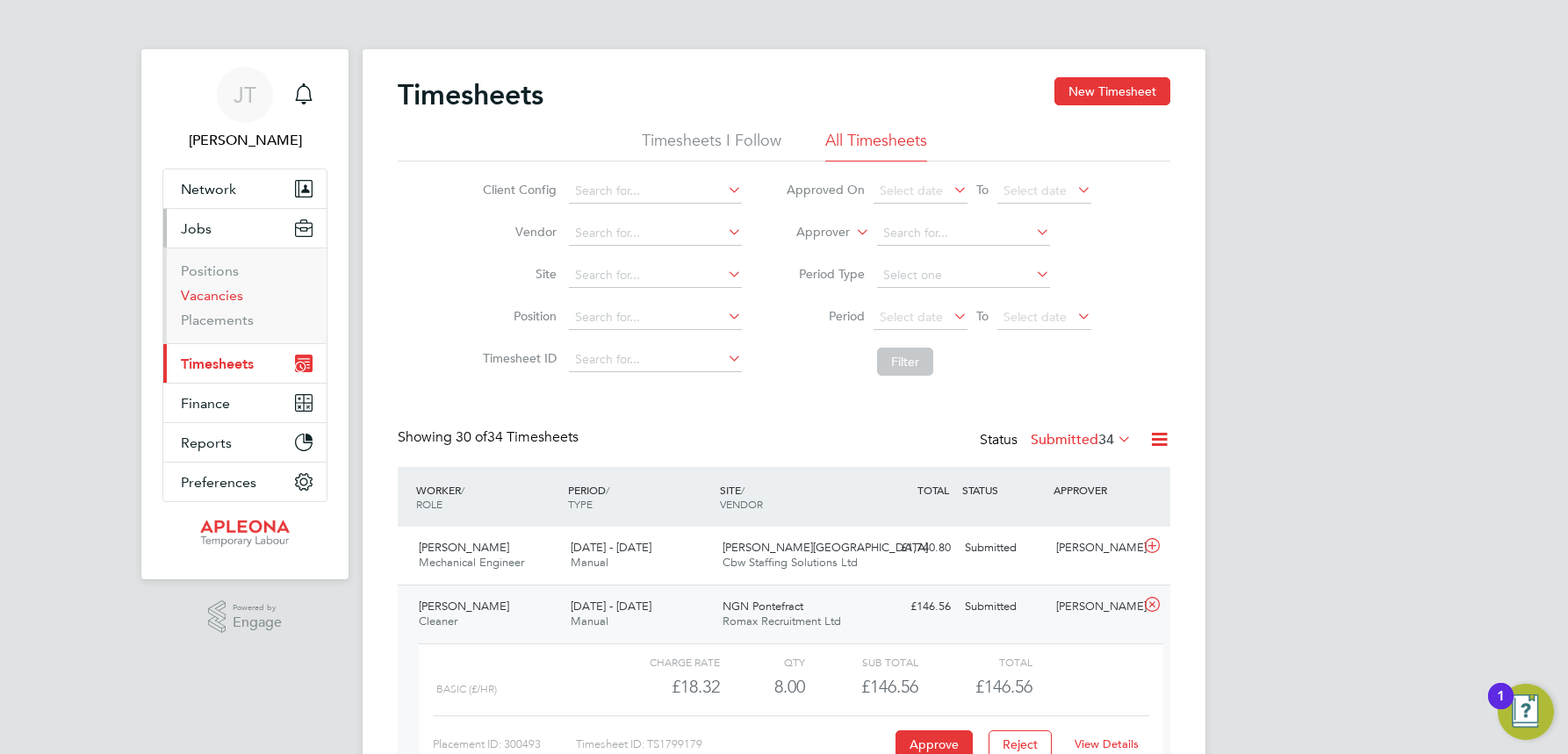
click at [211, 292] on link "Vacancies" at bounding box center [212, 295] width 63 height 17
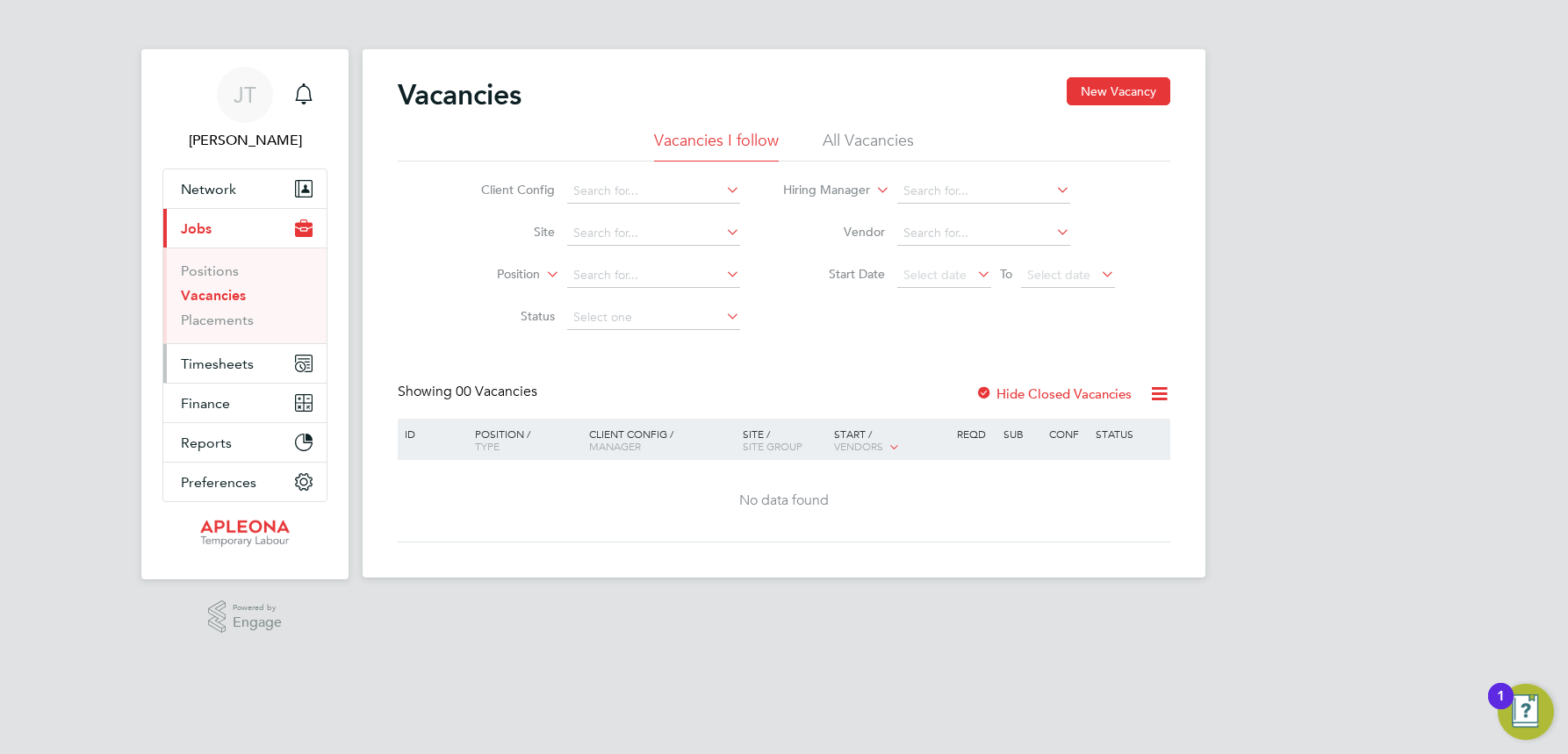
click at [227, 365] on span "Timesheets" at bounding box center [217, 364] width 73 height 17
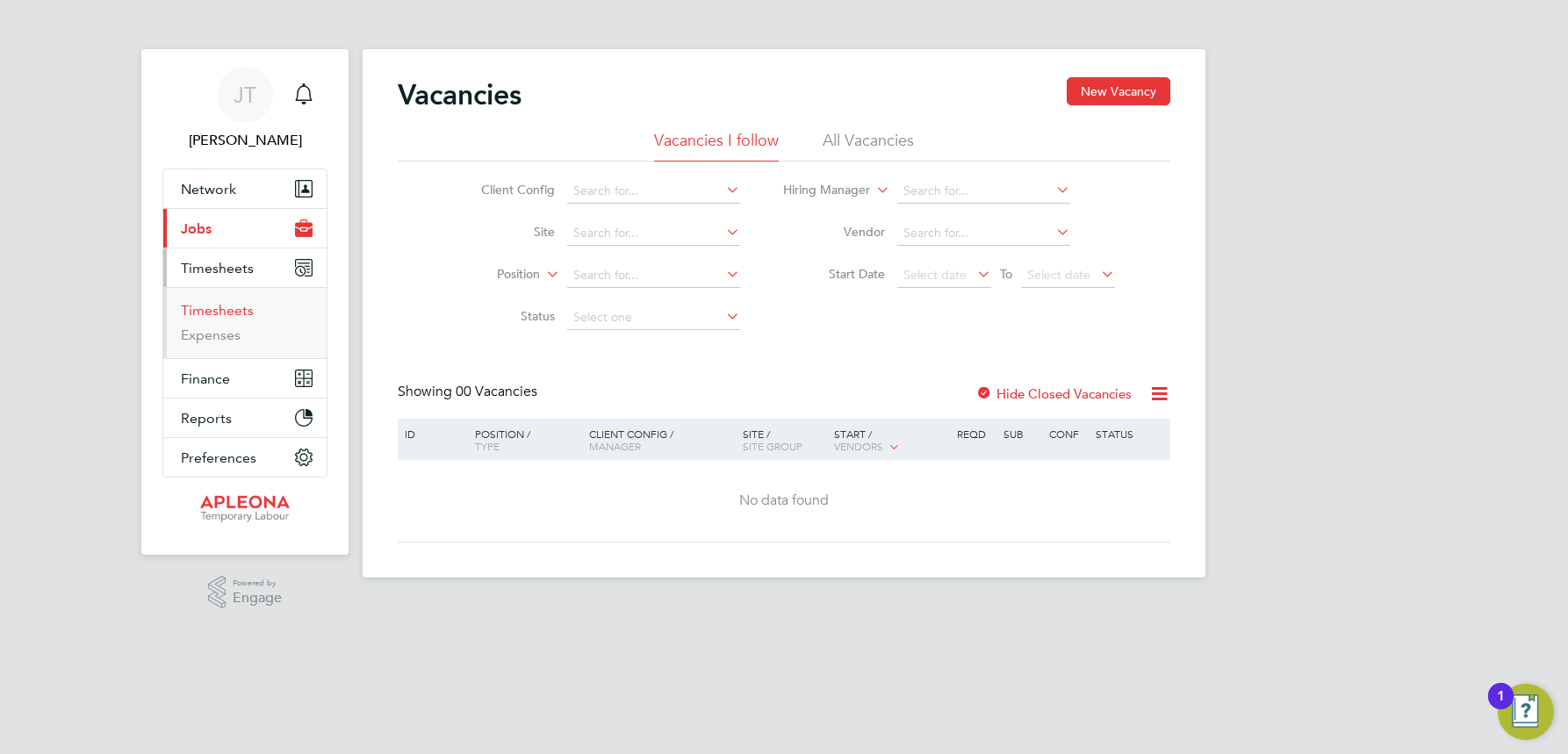
click at [225, 311] on link "Timesheets" at bounding box center [217, 310] width 73 height 17
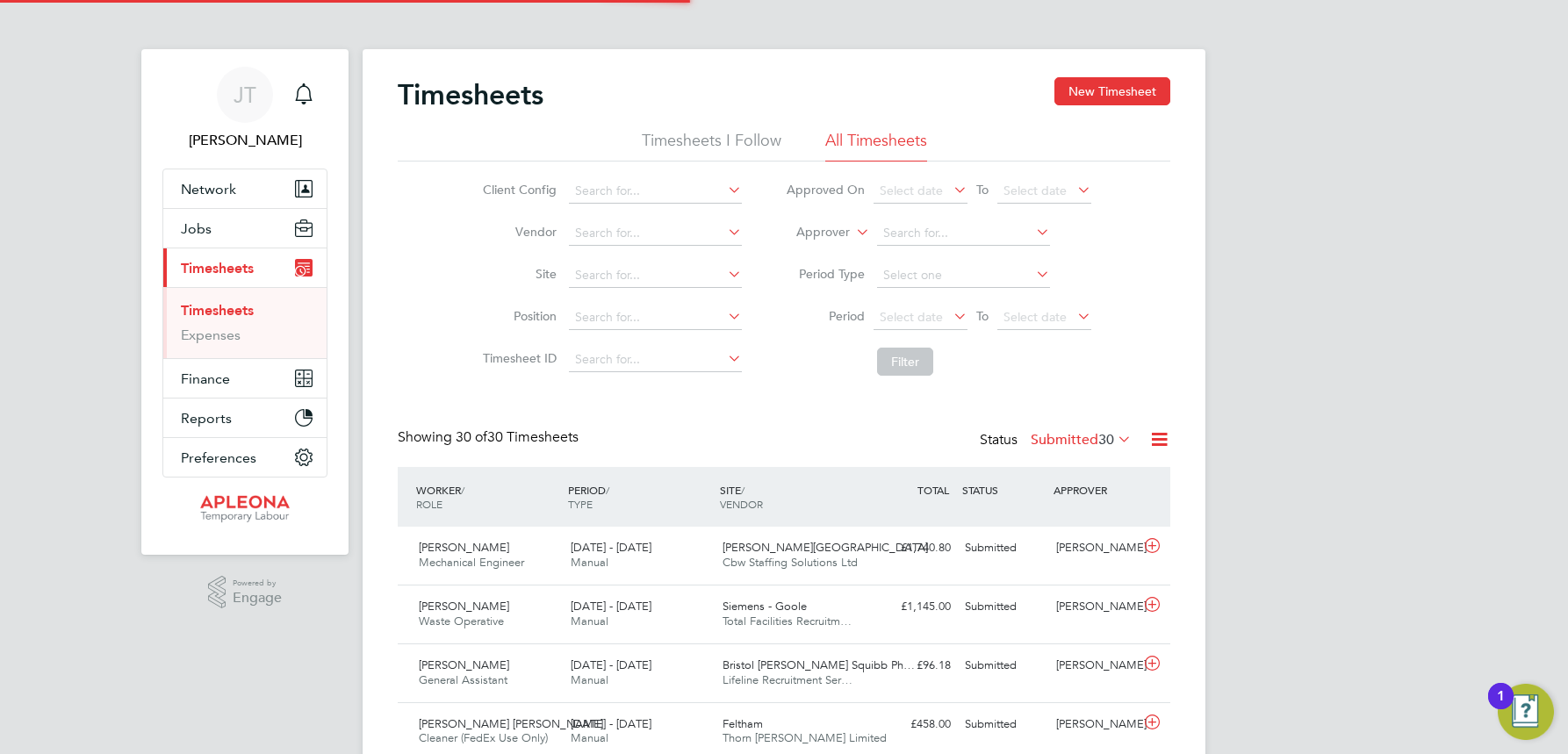
scroll to position [45, 153]
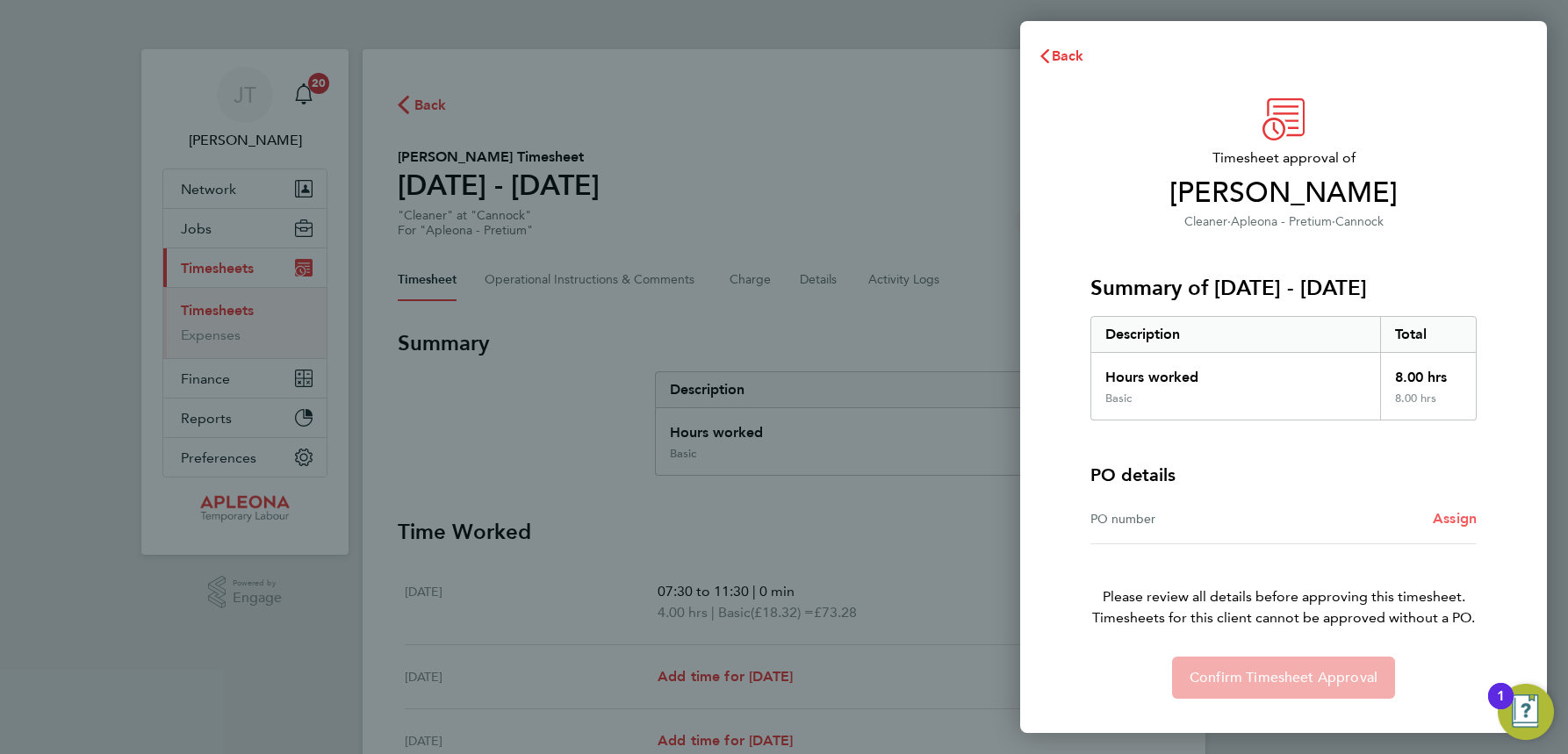
click at [1454, 520] on span "Assign" at bounding box center [1455, 518] width 44 height 17
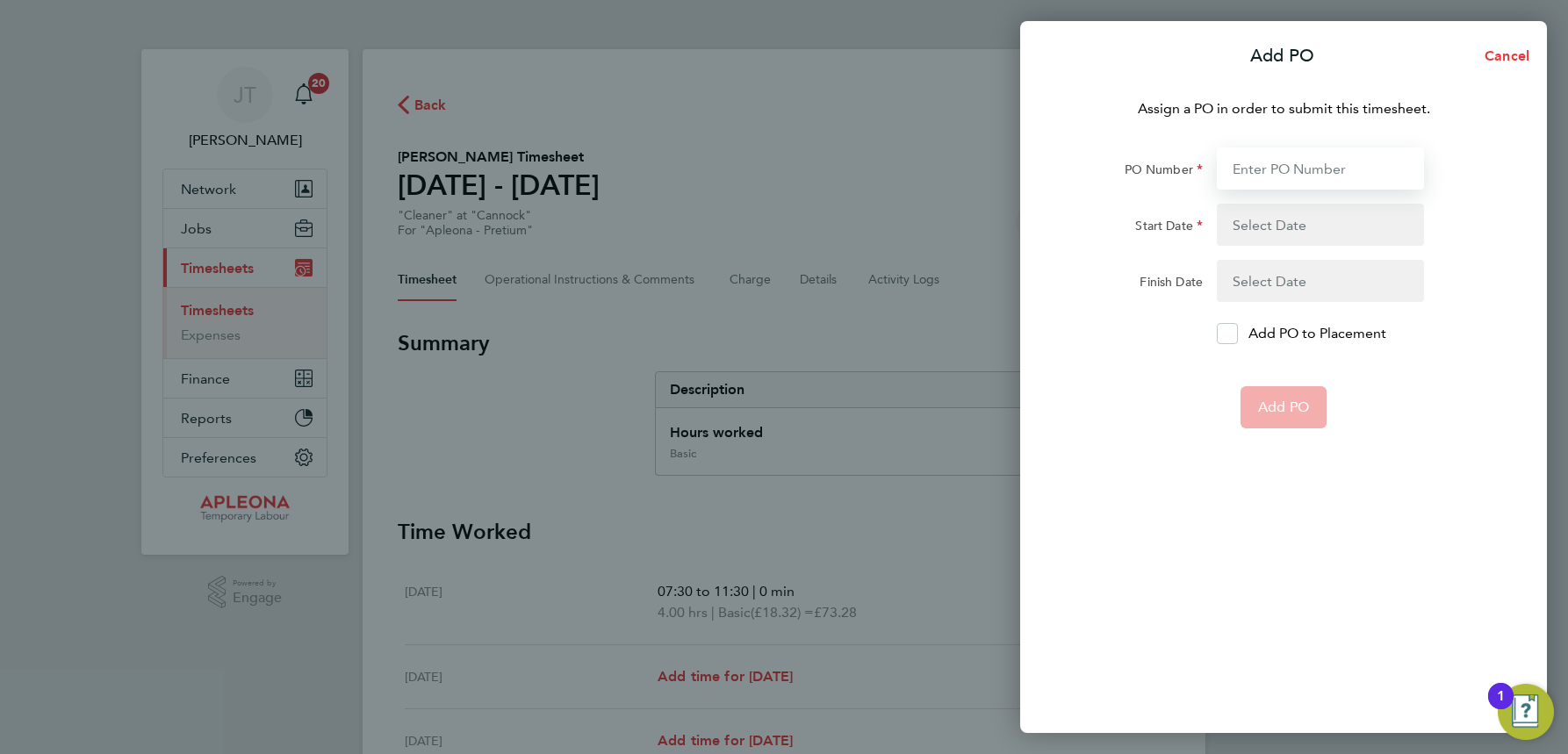
click at [1259, 175] on input "PO Number" at bounding box center [1320, 169] width 207 height 42
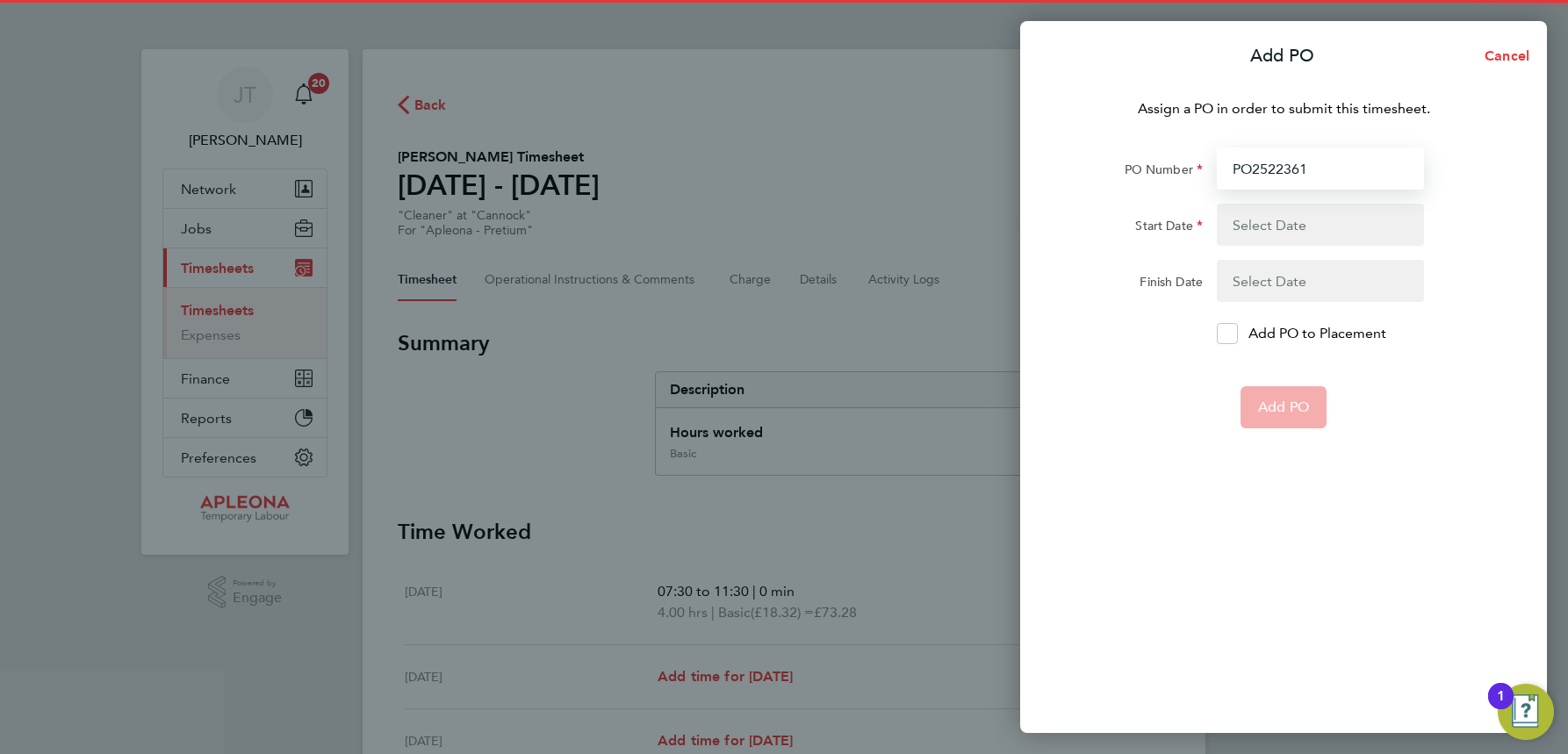
type input "PO2522361"
click at [1257, 226] on button "button" at bounding box center [1320, 225] width 207 height 42
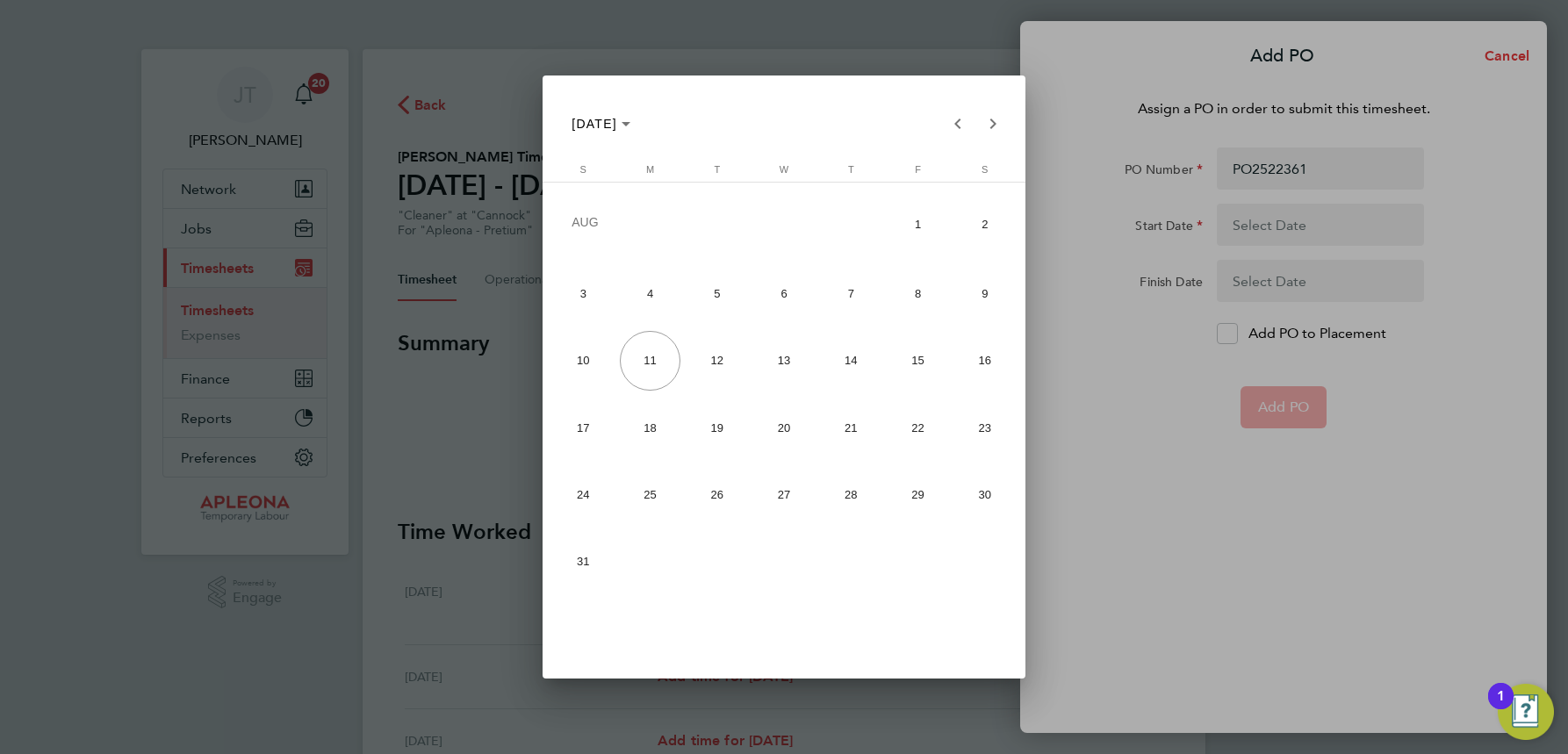
click at [654, 299] on span "4" at bounding box center [650, 293] width 61 height 61
type input "04 Aug 25"
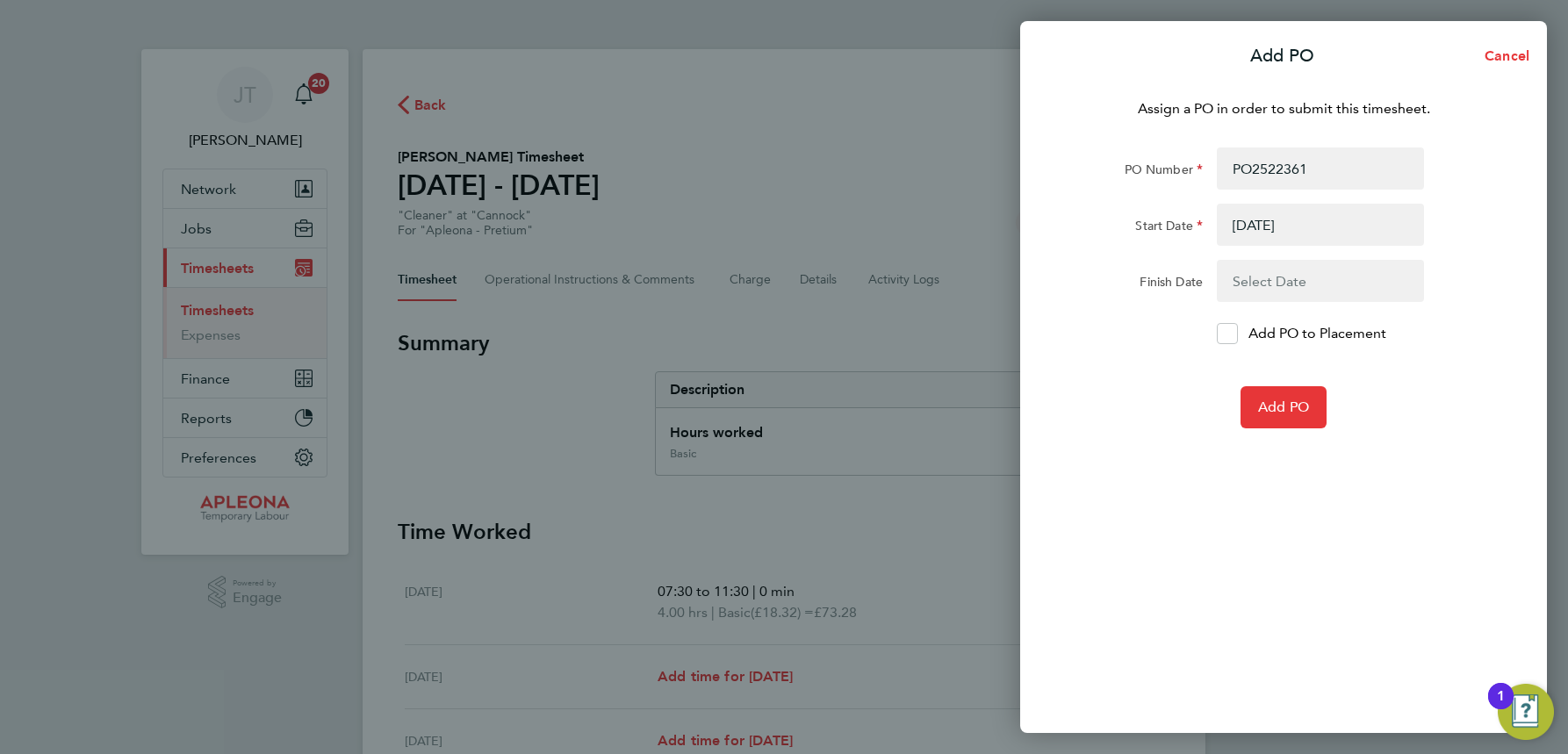
click at [1269, 283] on button "button" at bounding box center [1320, 281] width 207 height 42
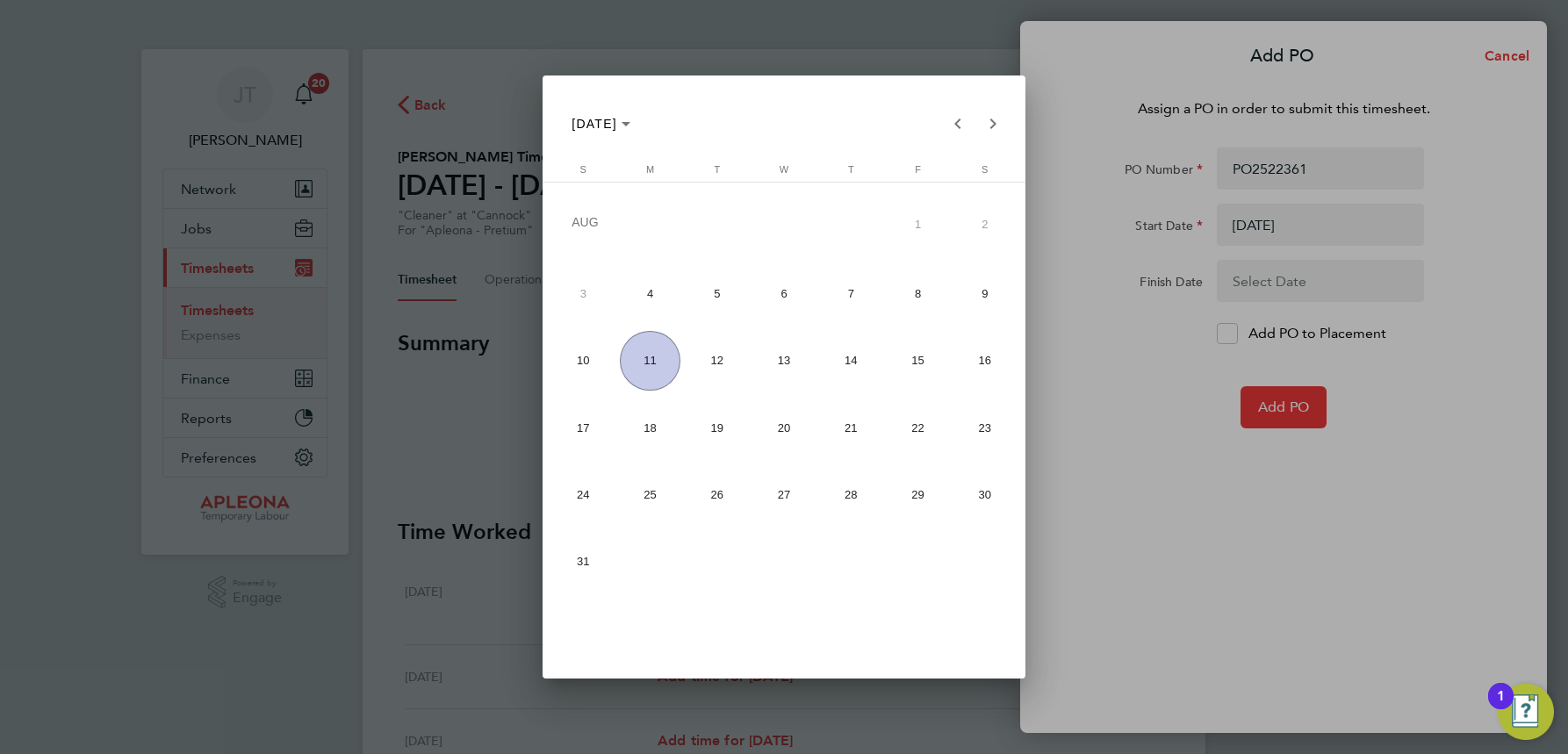
click at [918, 294] on span "8" at bounding box center [917, 293] width 61 height 61
type input "08 Aug 25"
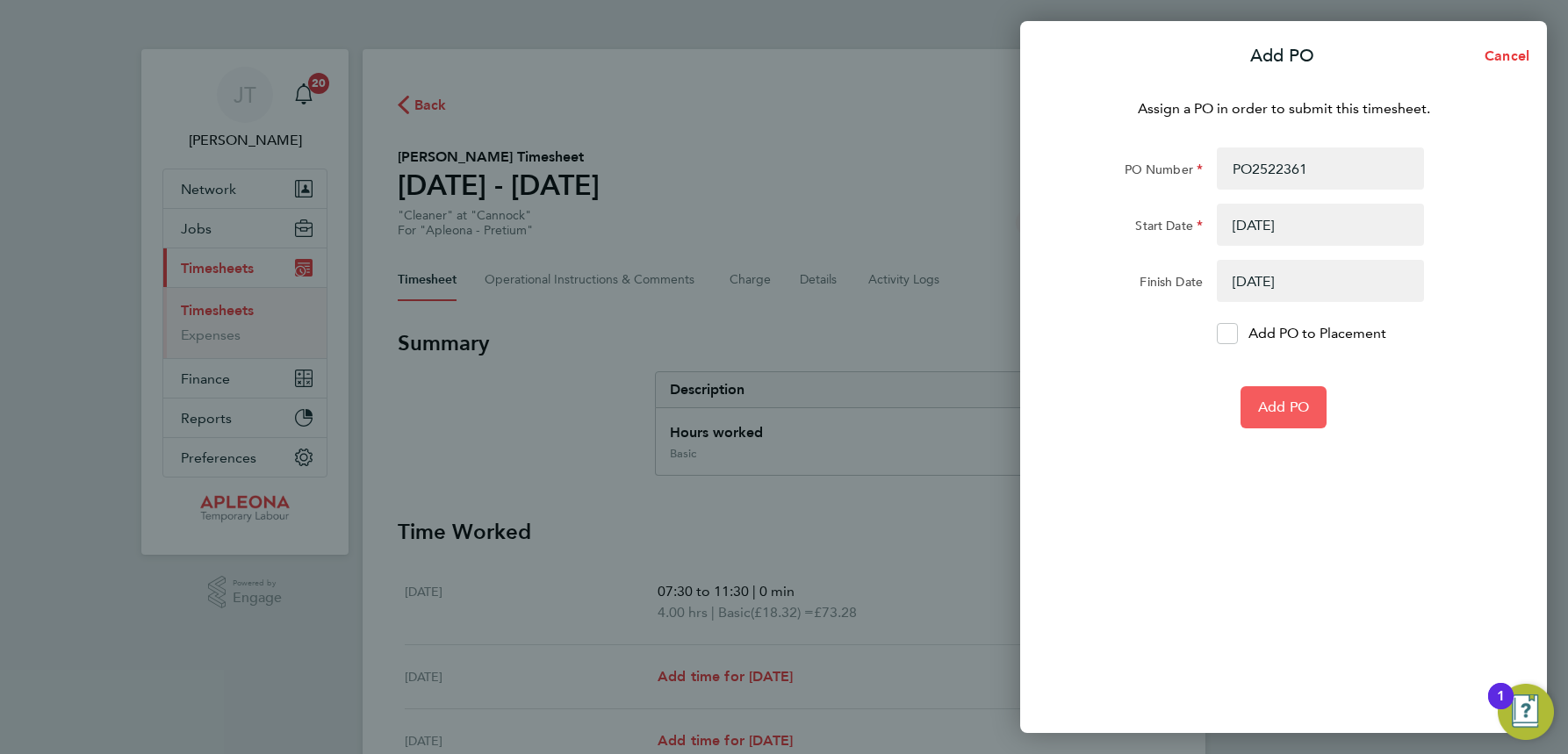
click at [1281, 407] on span "Add PO" at bounding box center [1284, 407] width 51 height 18
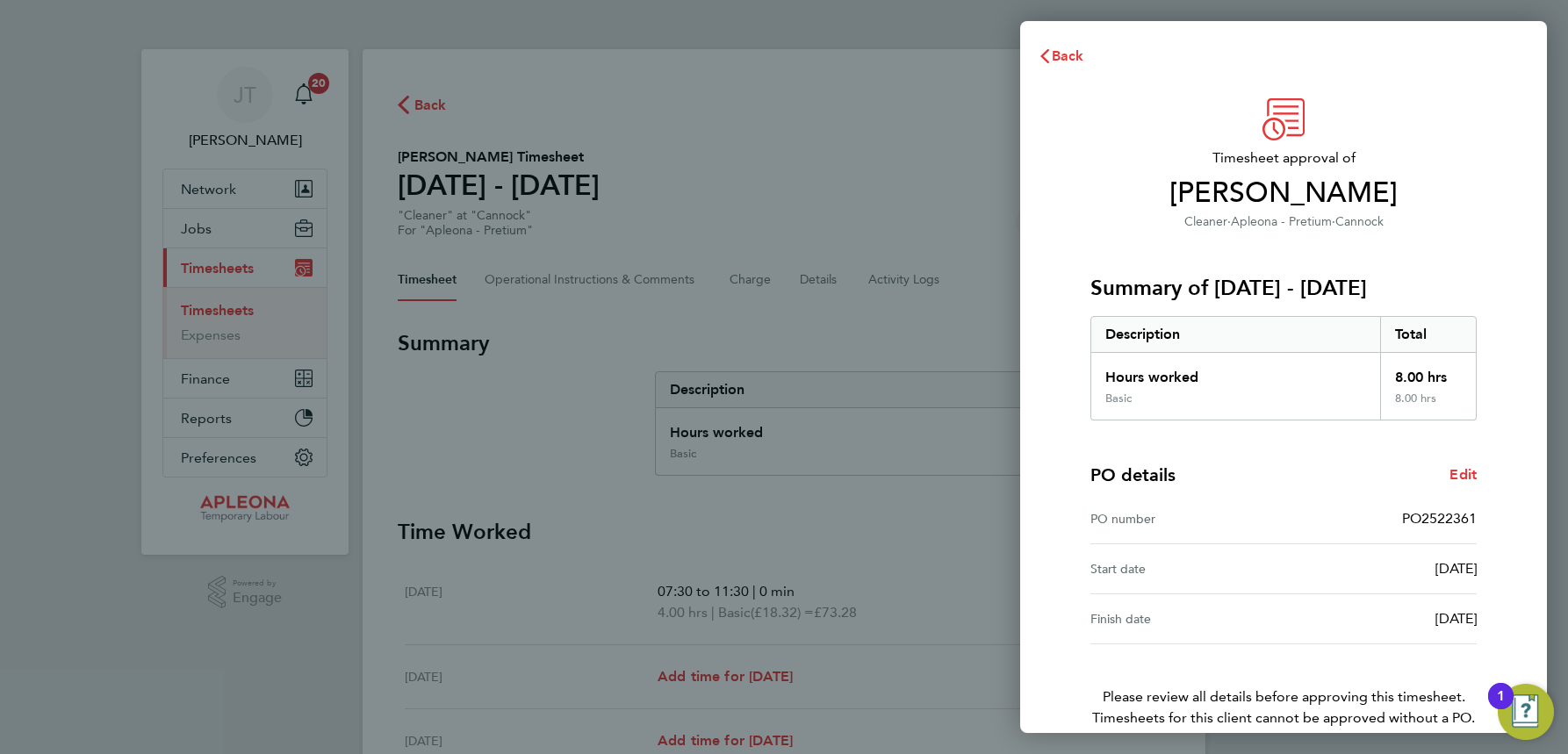
scroll to position [87, 0]
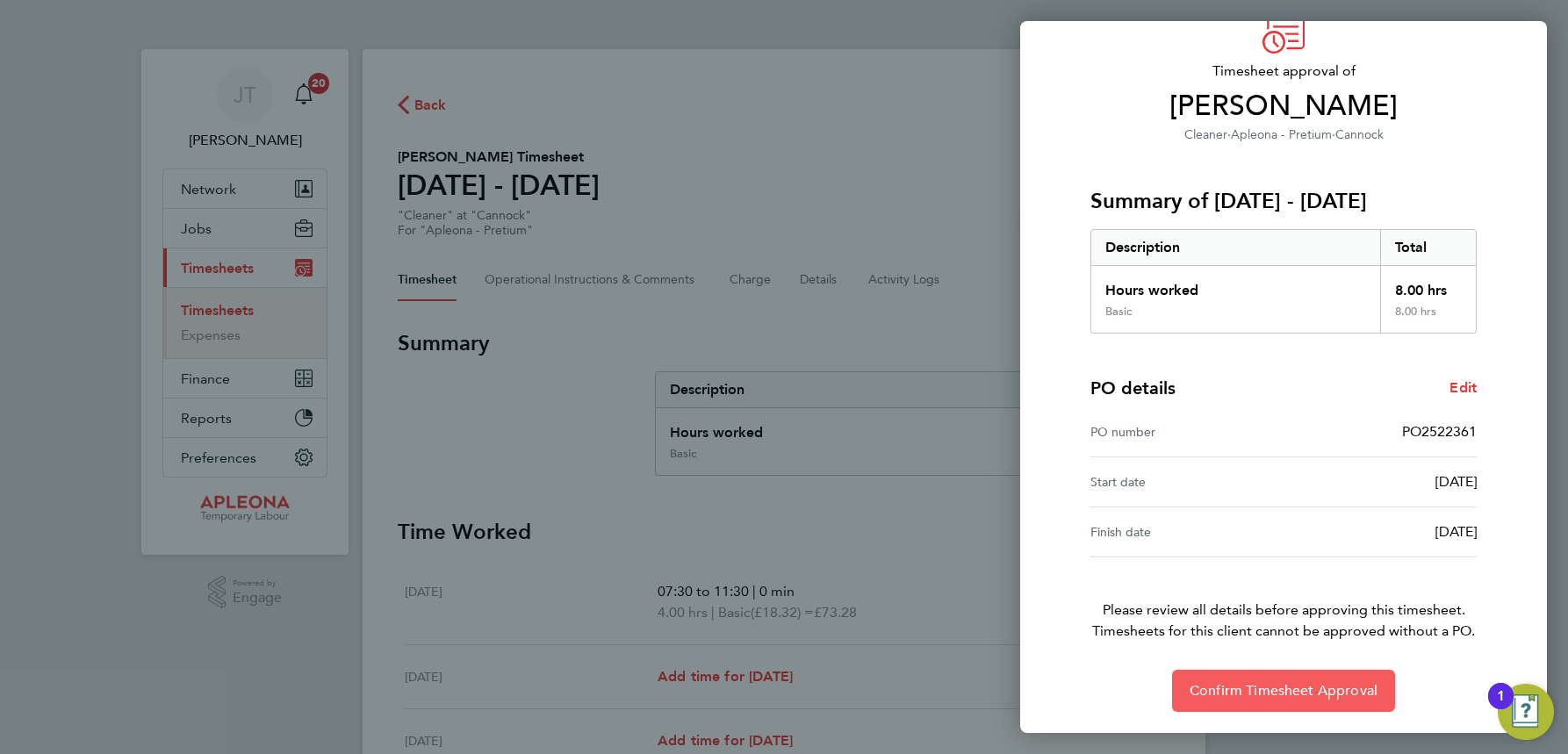
click at [1276, 693] on span "Confirm Timesheet Approval" at bounding box center [1284, 691] width 188 height 18
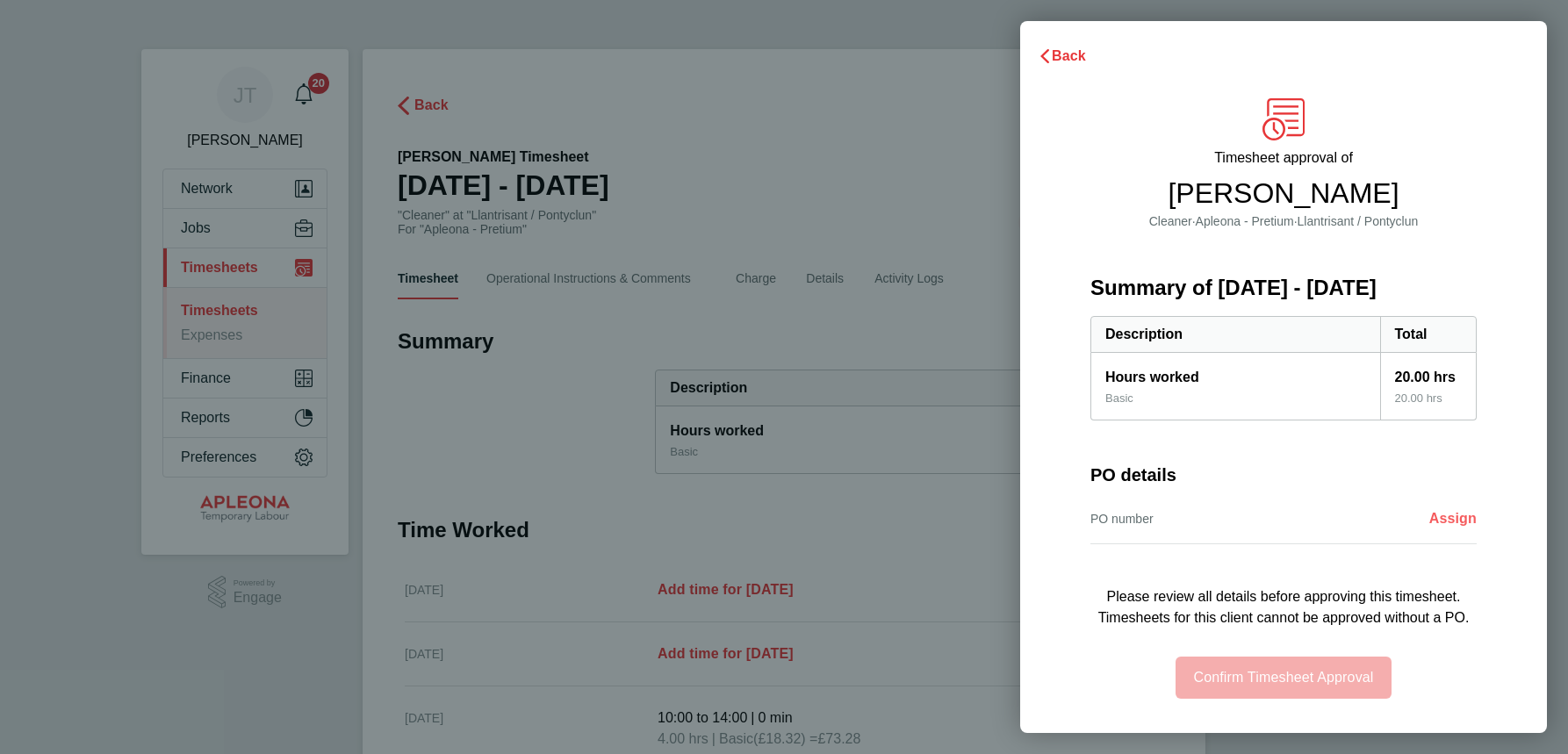
click at [1451, 519] on span "Assign" at bounding box center [1453, 518] width 48 height 15
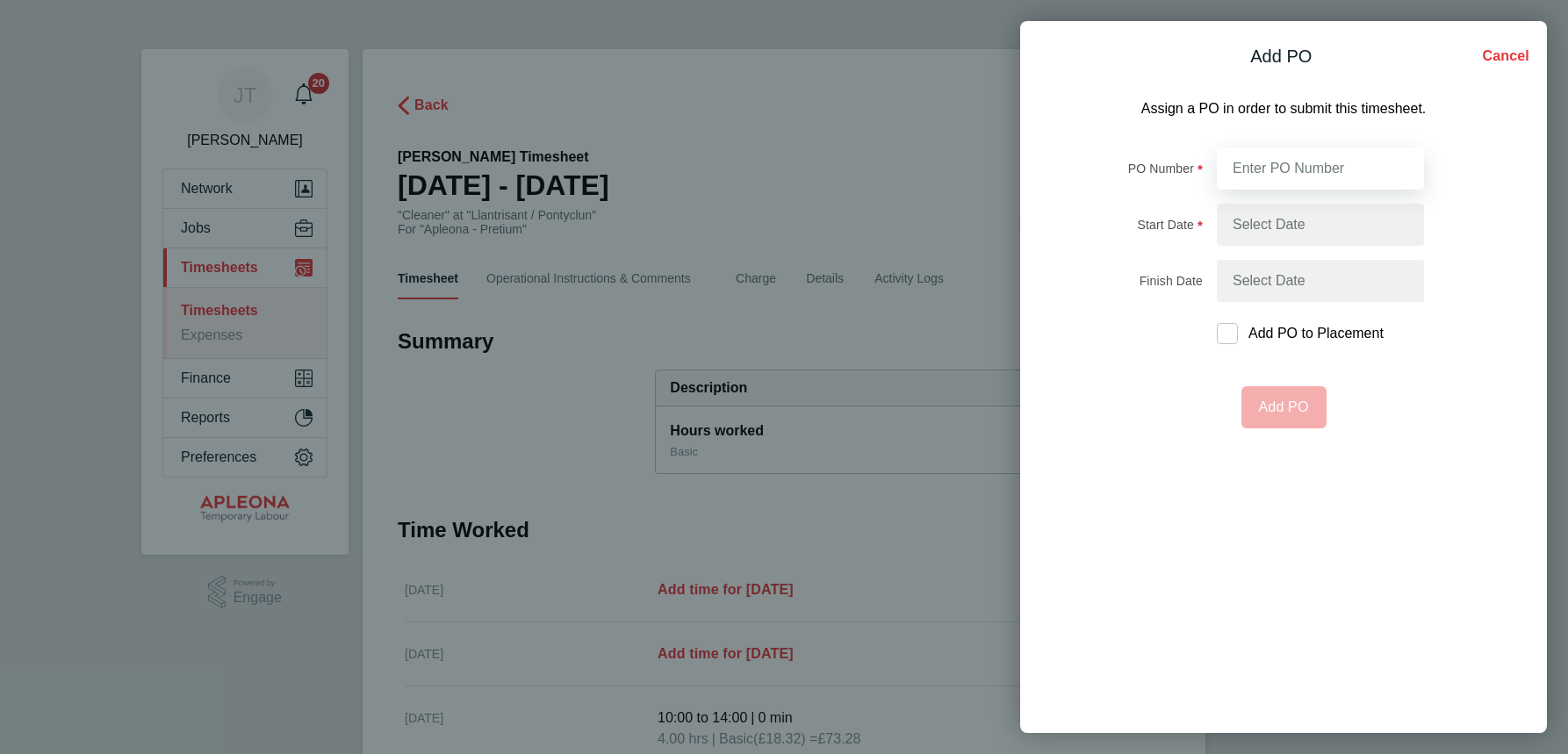
click at [1244, 173] on input "PO Number" at bounding box center [1320, 169] width 207 height 42
type input "PO2521691"
type input "28 Jul 25"
type input "01 Aug 25"
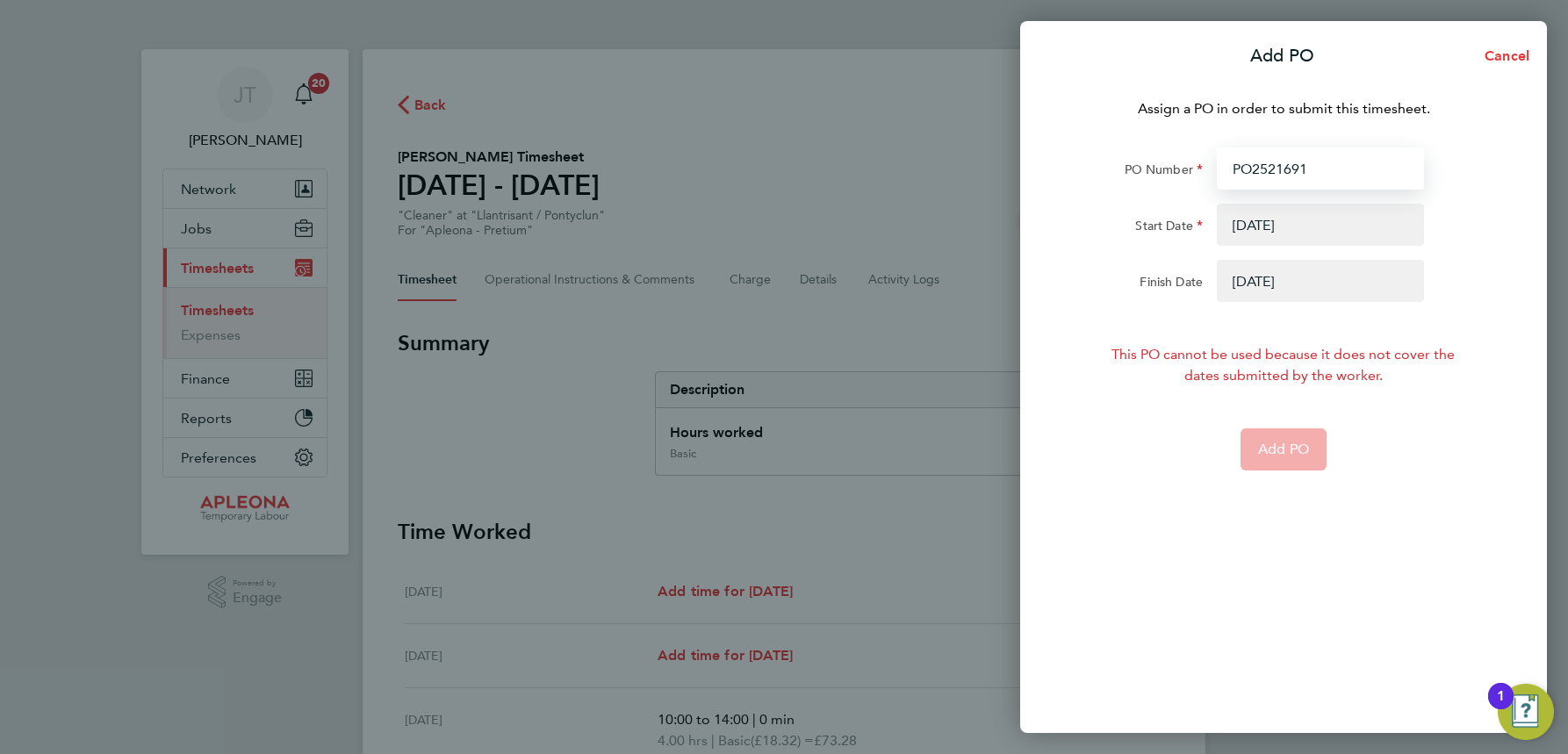
type input "PO2521691"
click at [1287, 222] on button "button" at bounding box center [1320, 225] width 207 height 42
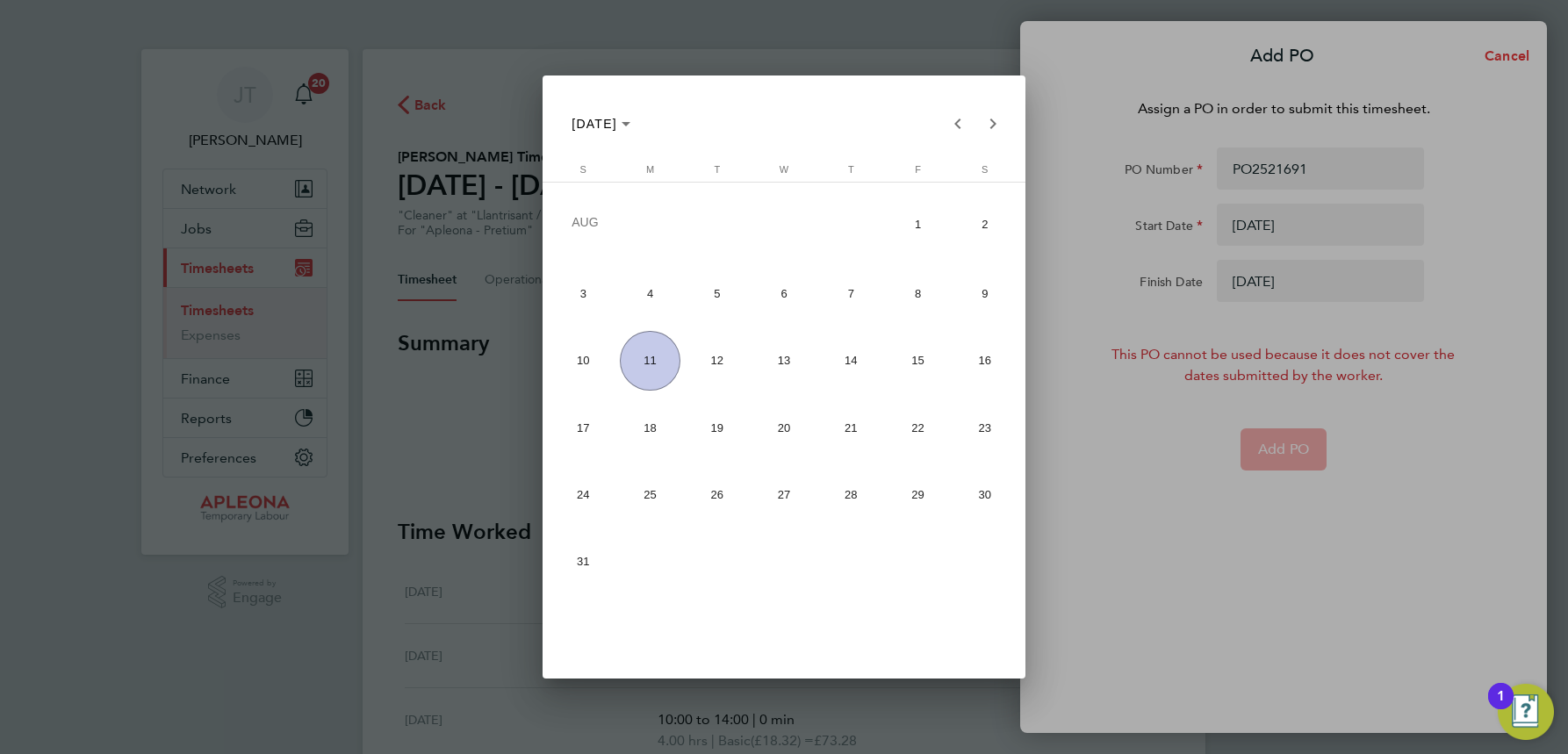
click at [642, 292] on span "4" at bounding box center [650, 293] width 61 height 61
type input "04 Aug 25"
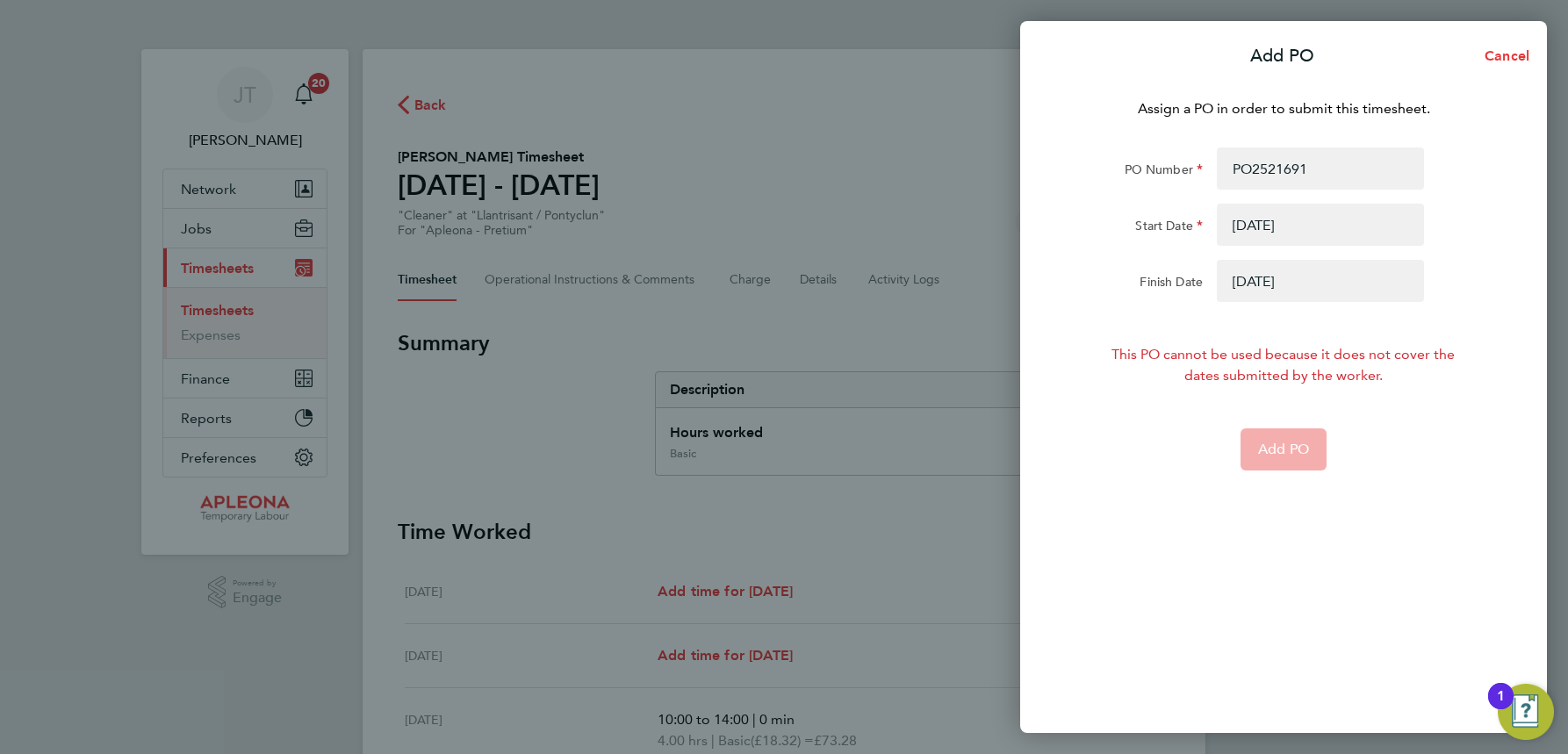
click at [1255, 290] on button "button" at bounding box center [1320, 281] width 207 height 42
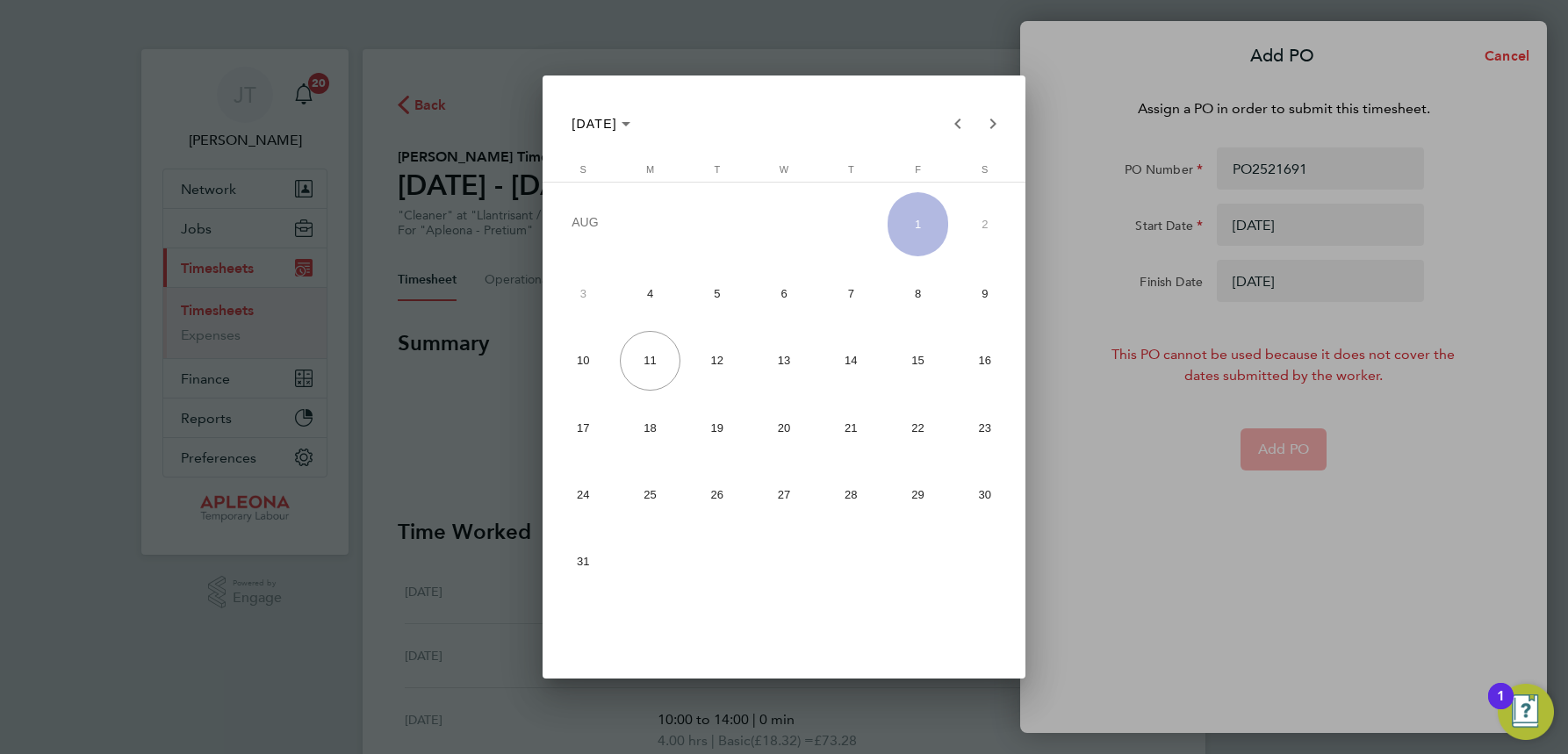
click at [911, 293] on span "8" at bounding box center [917, 293] width 61 height 61
type input "08 Aug 25"
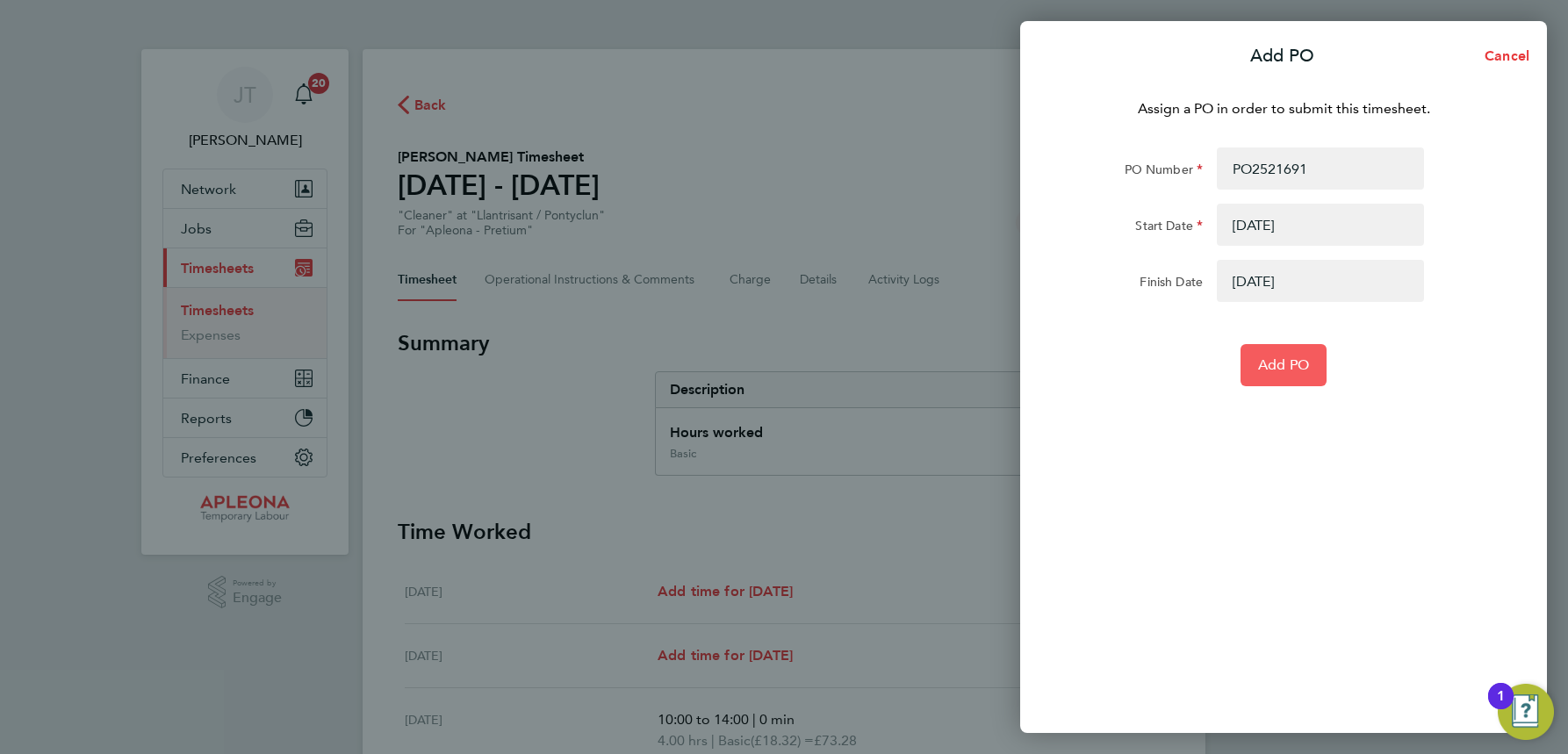
click at [1296, 367] on span "Add PO" at bounding box center [1284, 366] width 51 height 18
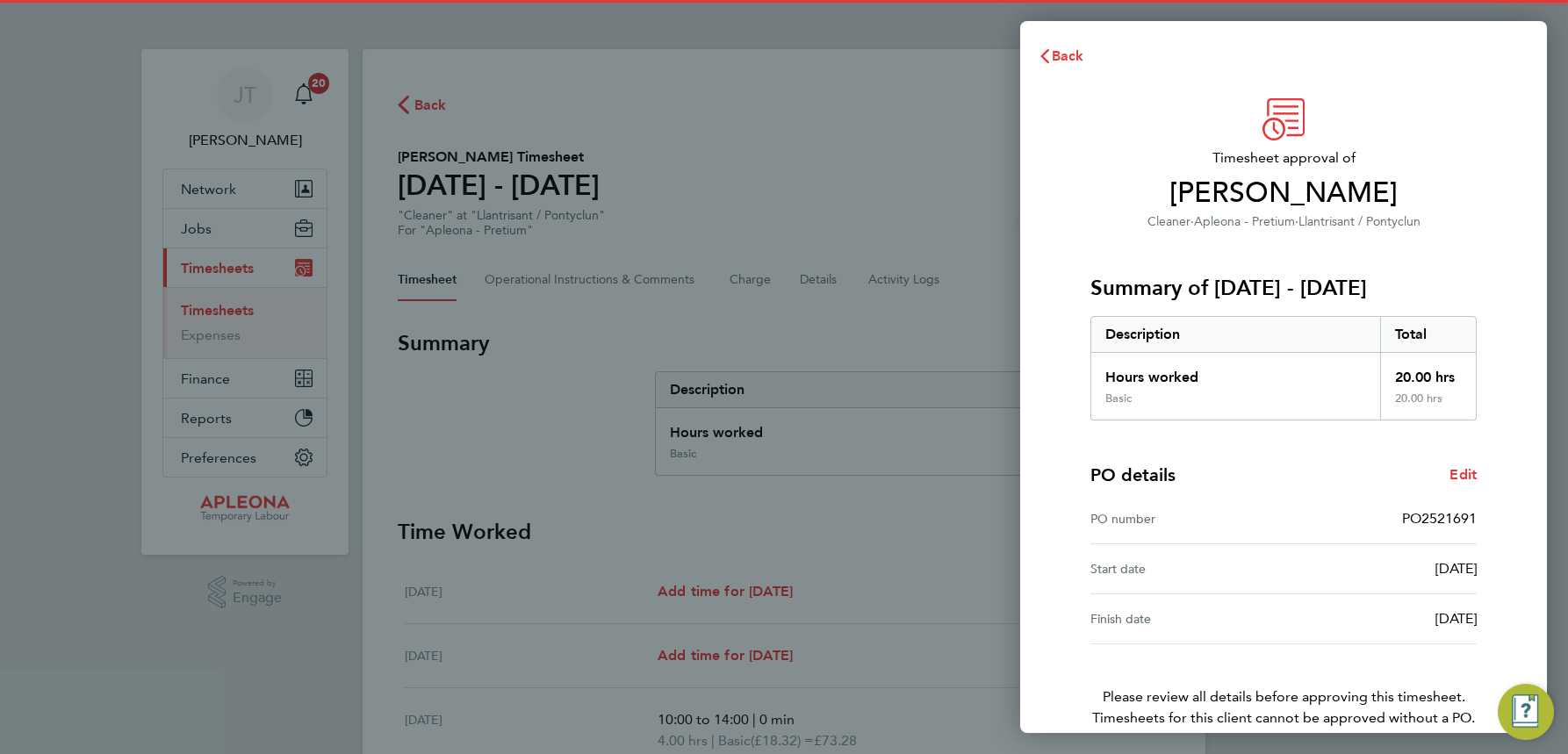
scroll to position [87, 0]
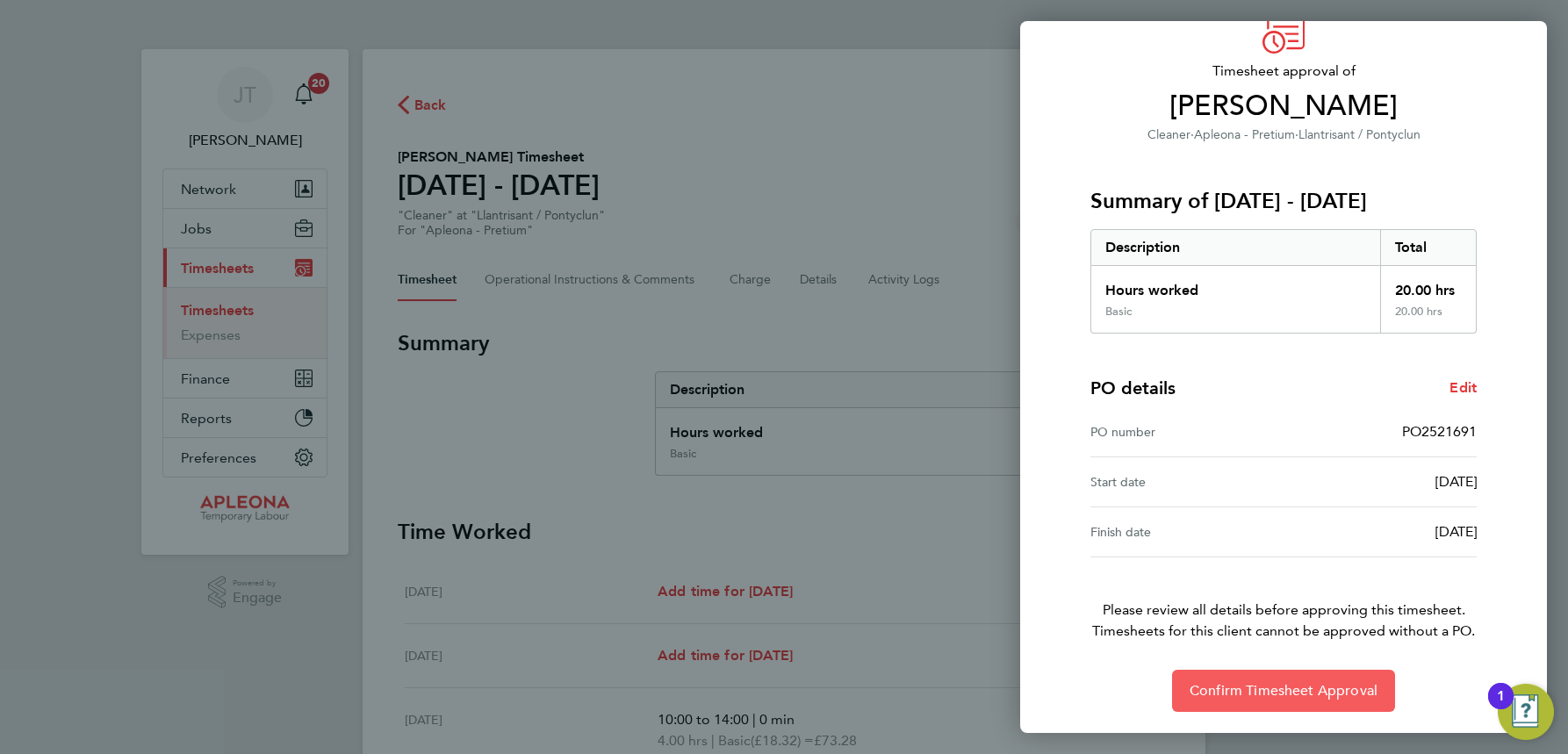
click at [1309, 691] on span "Confirm Timesheet Approval" at bounding box center [1284, 691] width 188 height 18
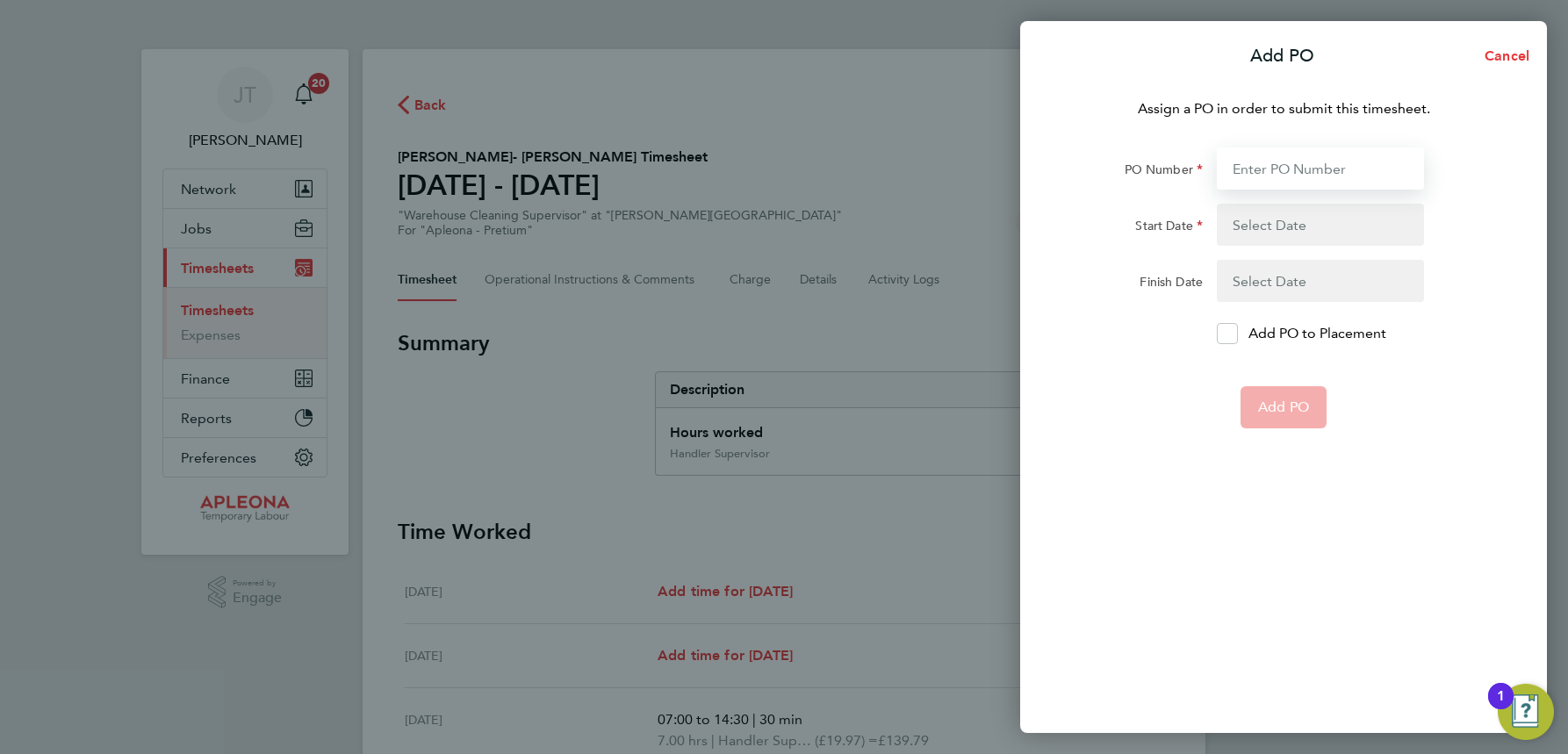
click at [1248, 170] on input "PO Number" at bounding box center [1320, 169] width 207 height 42
type input "PO2521699"
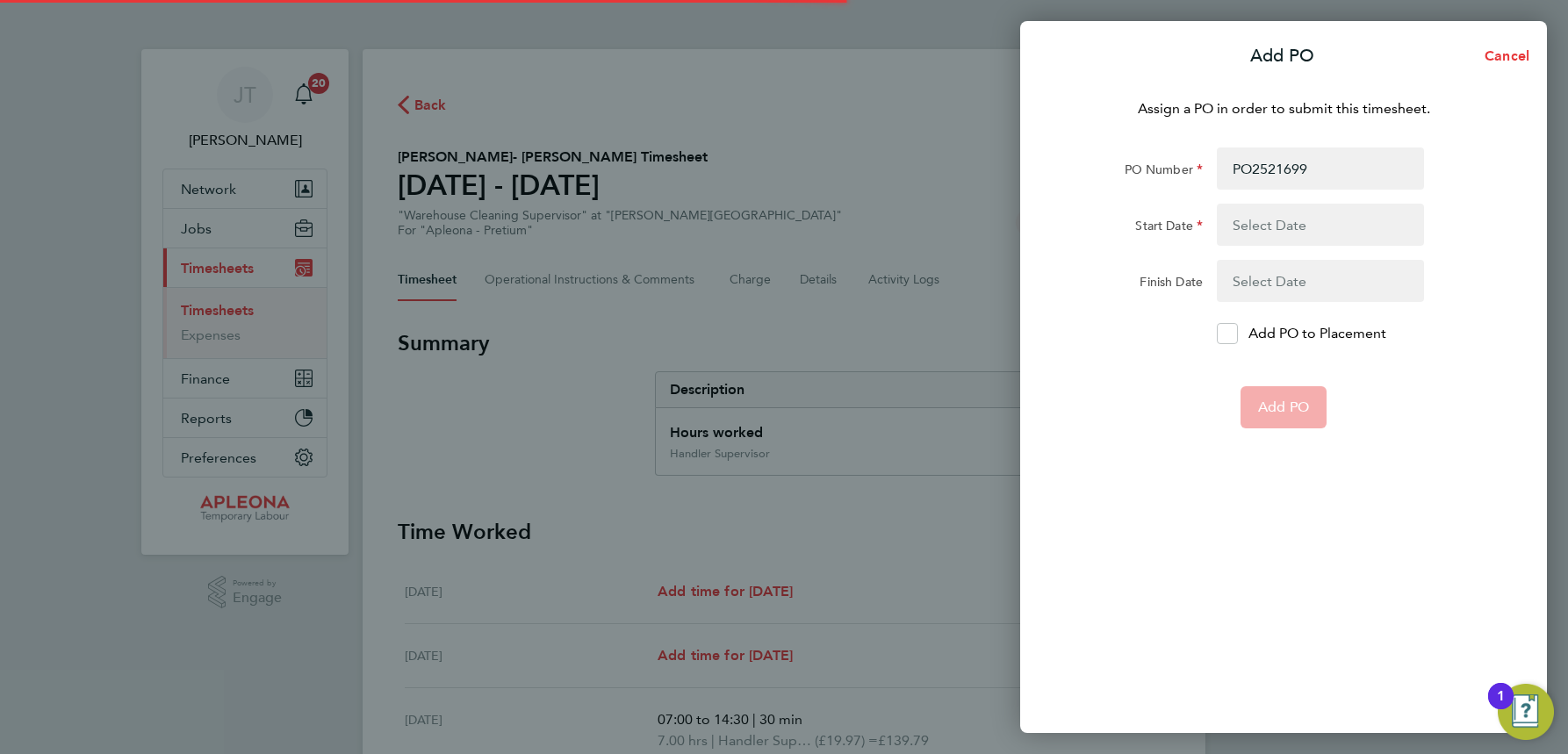
click at [1270, 221] on button "button" at bounding box center [1320, 225] width 207 height 42
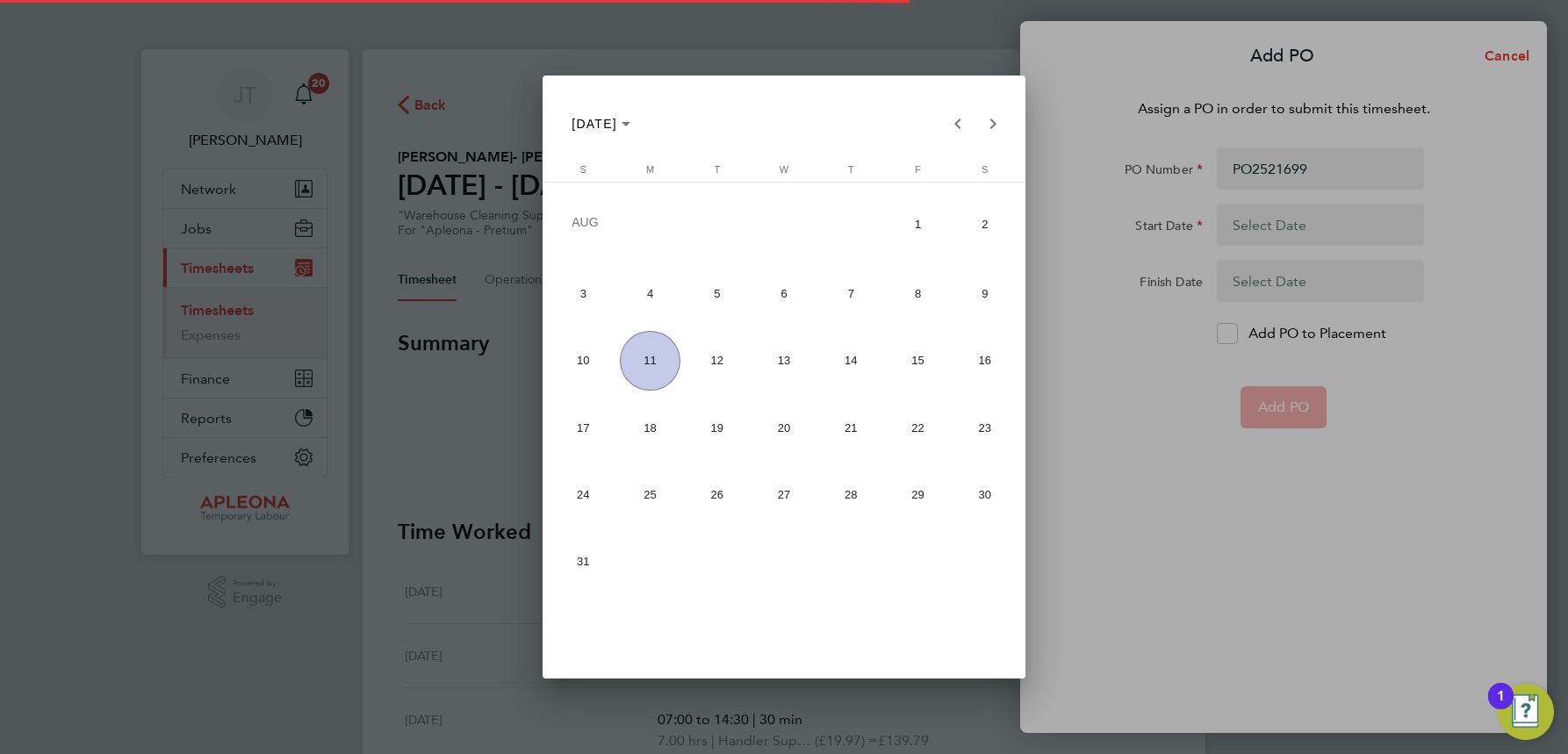
type input "28 Jul 25"
type input "01 Aug 25"
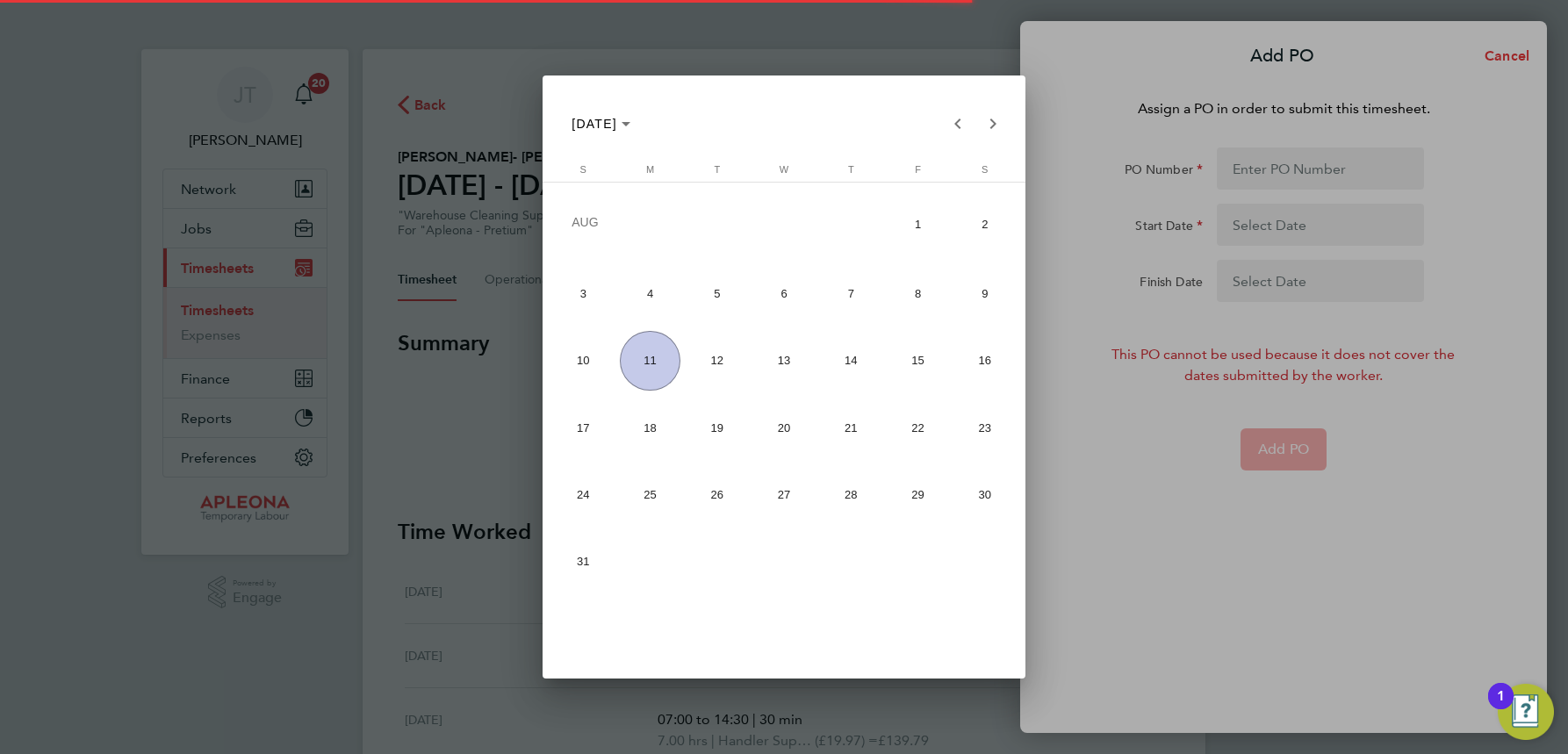
click at [650, 293] on span "4" at bounding box center [650, 293] width 61 height 61
type input "04 Aug 25"
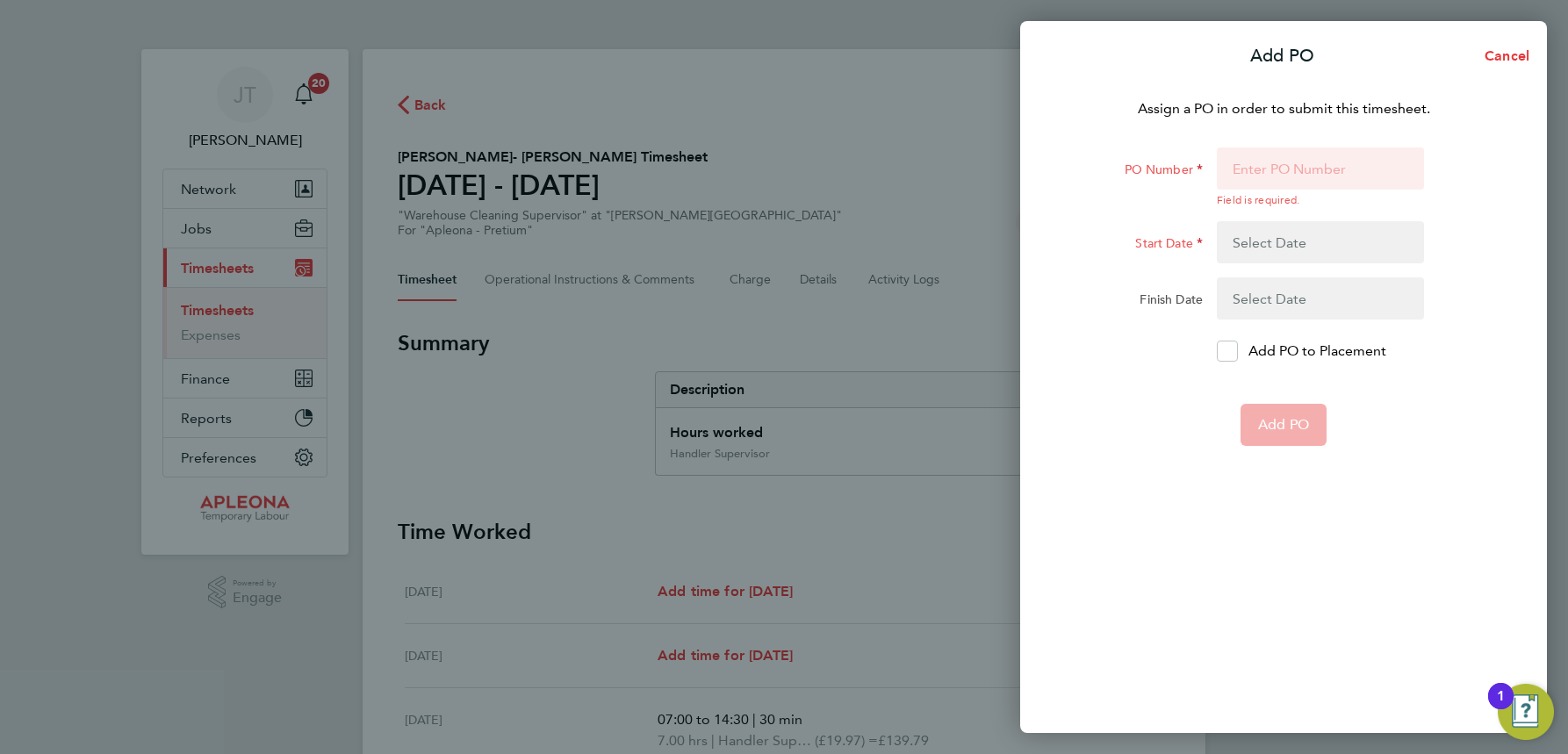
click at [1246, 293] on button "button" at bounding box center [1320, 298] width 207 height 42
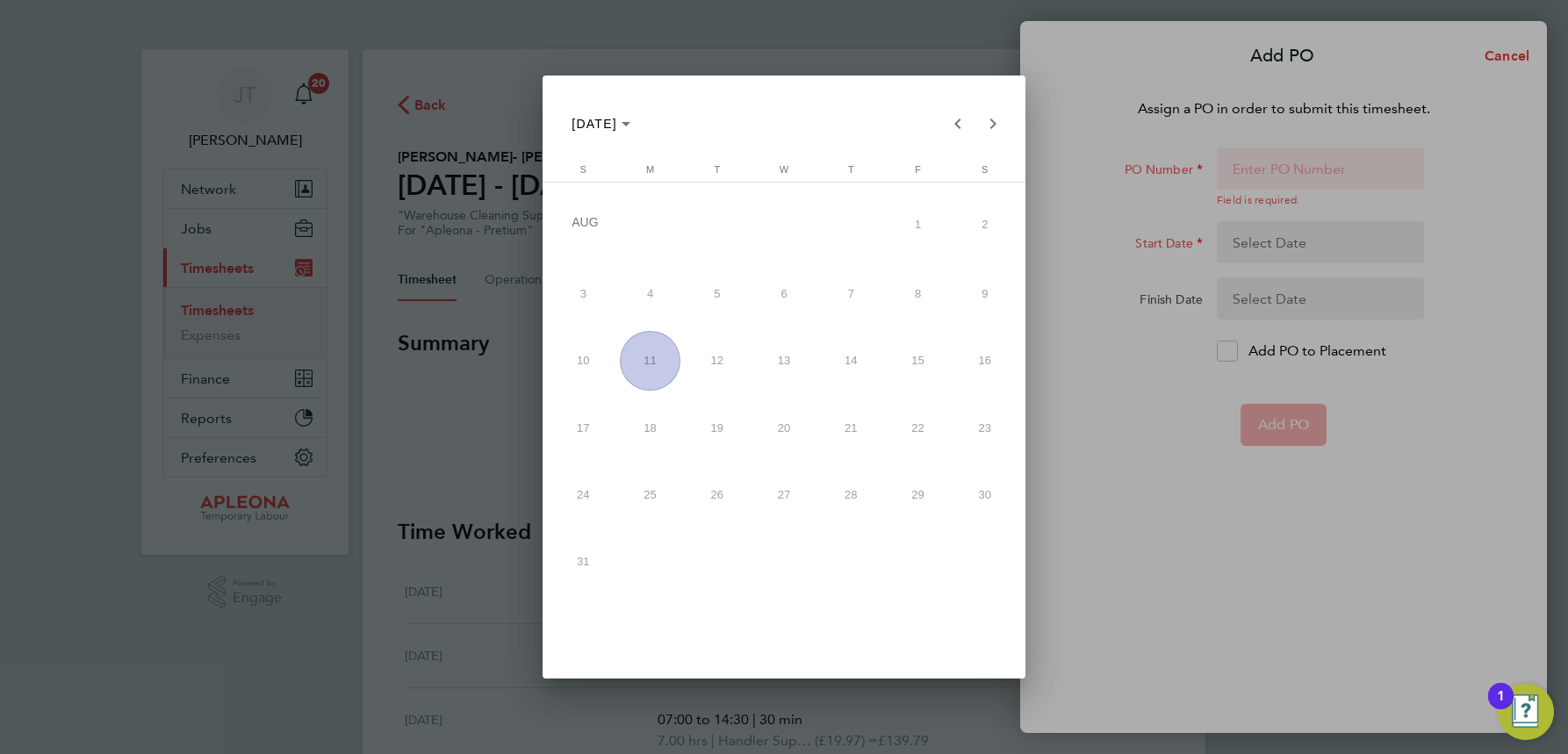
click at [652, 293] on span "4" at bounding box center [650, 293] width 61 height 61
click at [1254, 163] on div at bounding box center [784, 377] width 1568 height 754
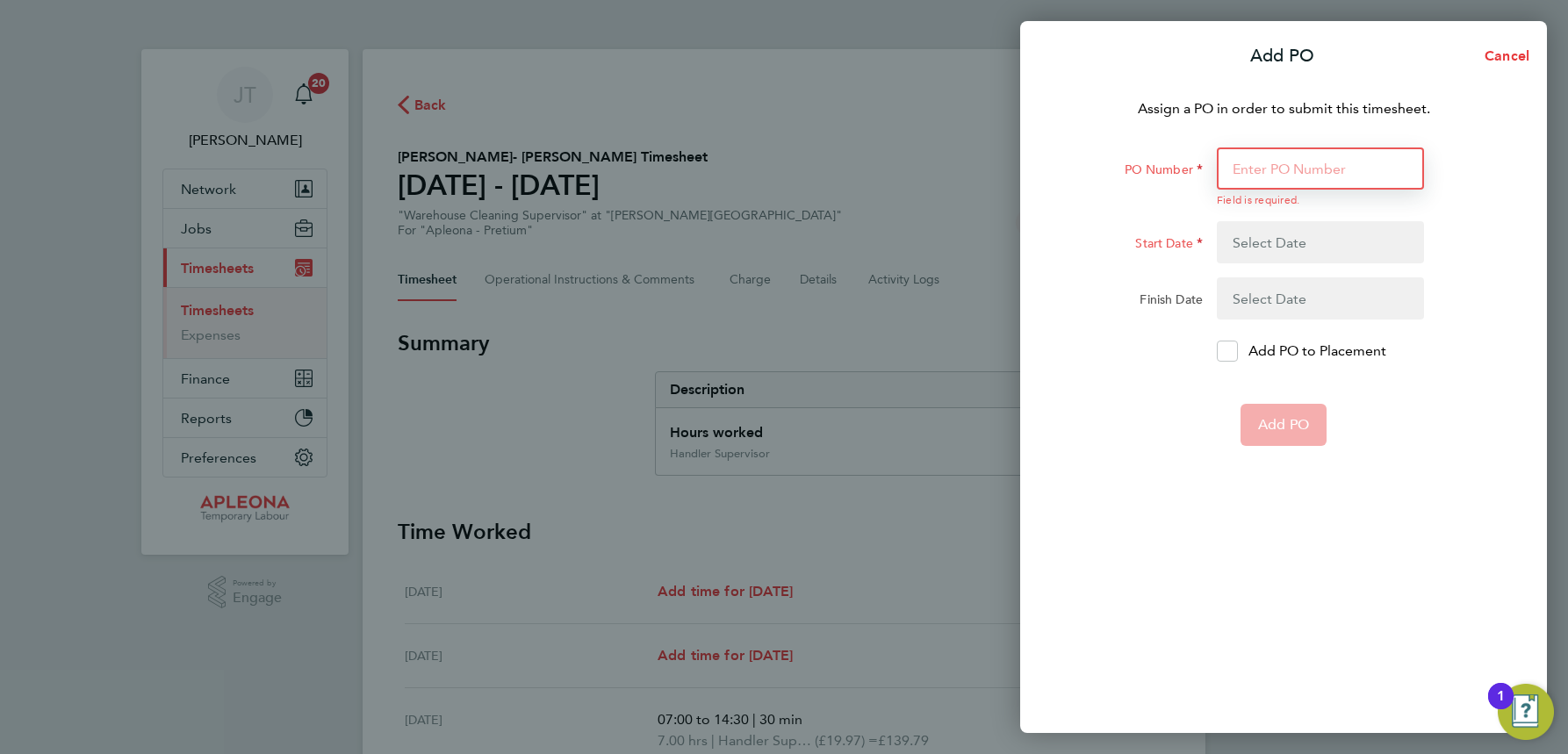
click at [1253, 164] on input "PO Number" at bounding box center [1320, 169] width 207 height 42
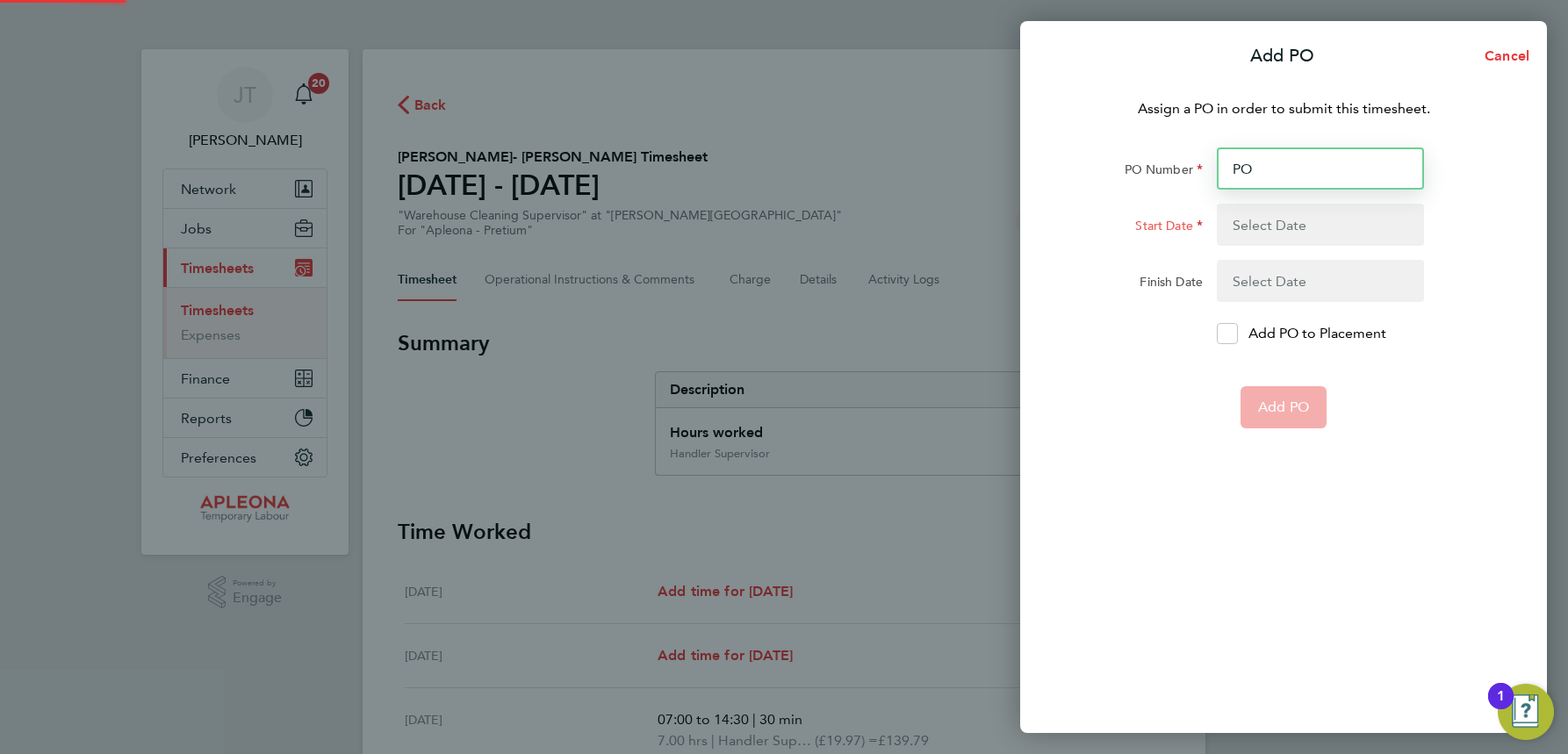
type input "PO2"
click at [1234, 164] on input "521699" at bounding box center [1320, 169] width 207 height 42
type input "PO2521699"
type input "28 Jul 25"
type input "01 Aug 25"
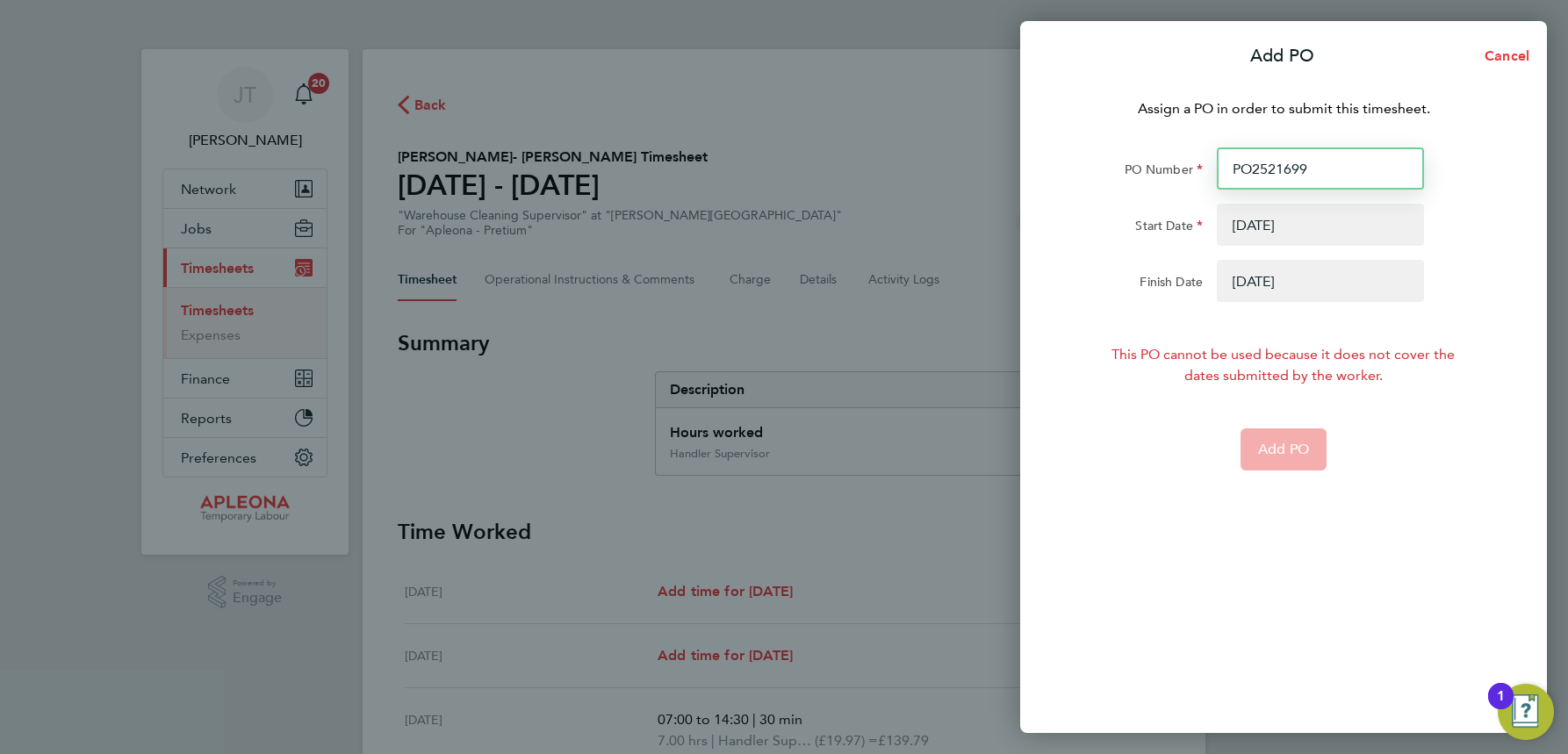
type input "PO2521699"
click at [1286, 226] on button "button" at bounding box center [1320, 225] width 207 height 42
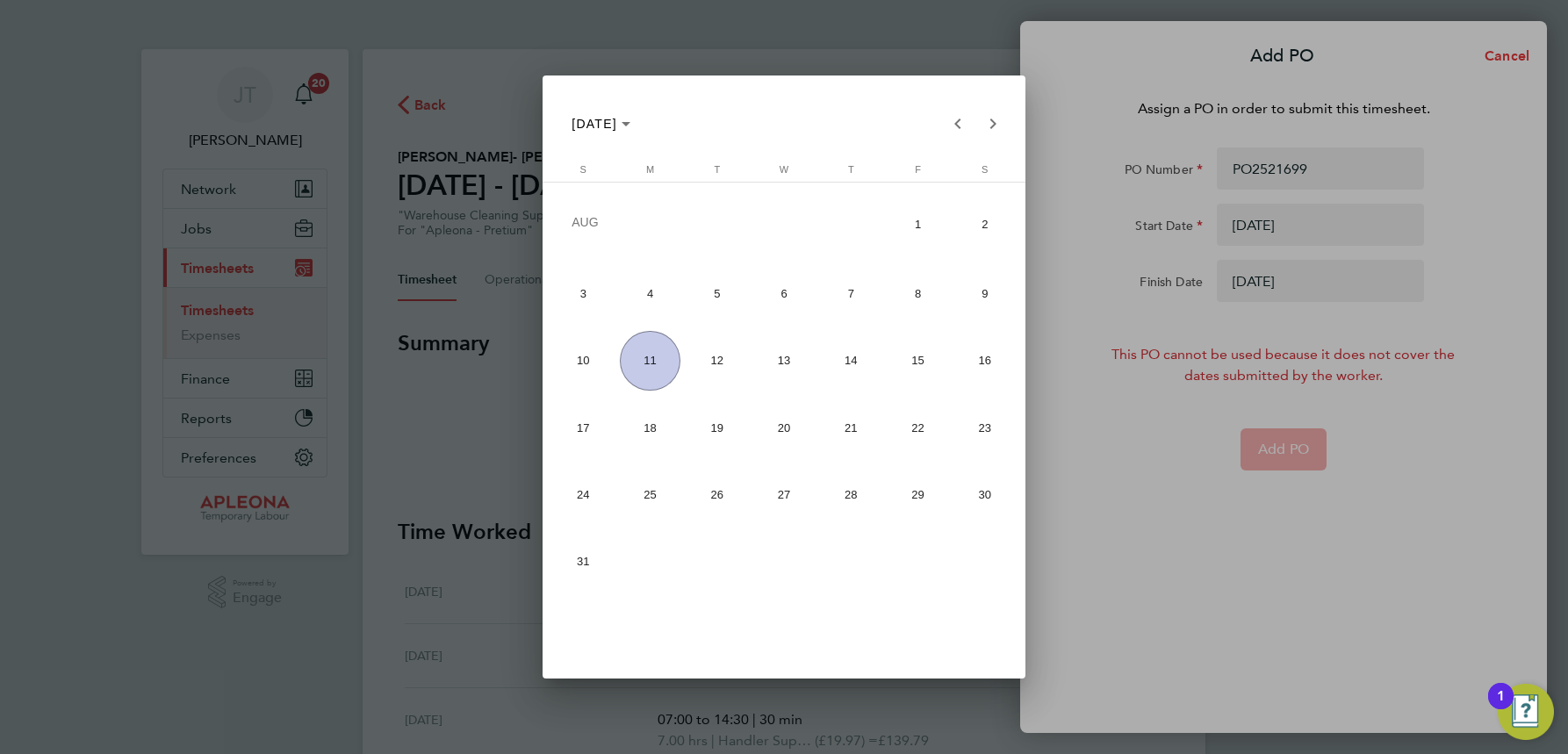
click at [645, 288] on span "4" at bounding box center [650, 293] width 61 height 61
type input "[DATE]"
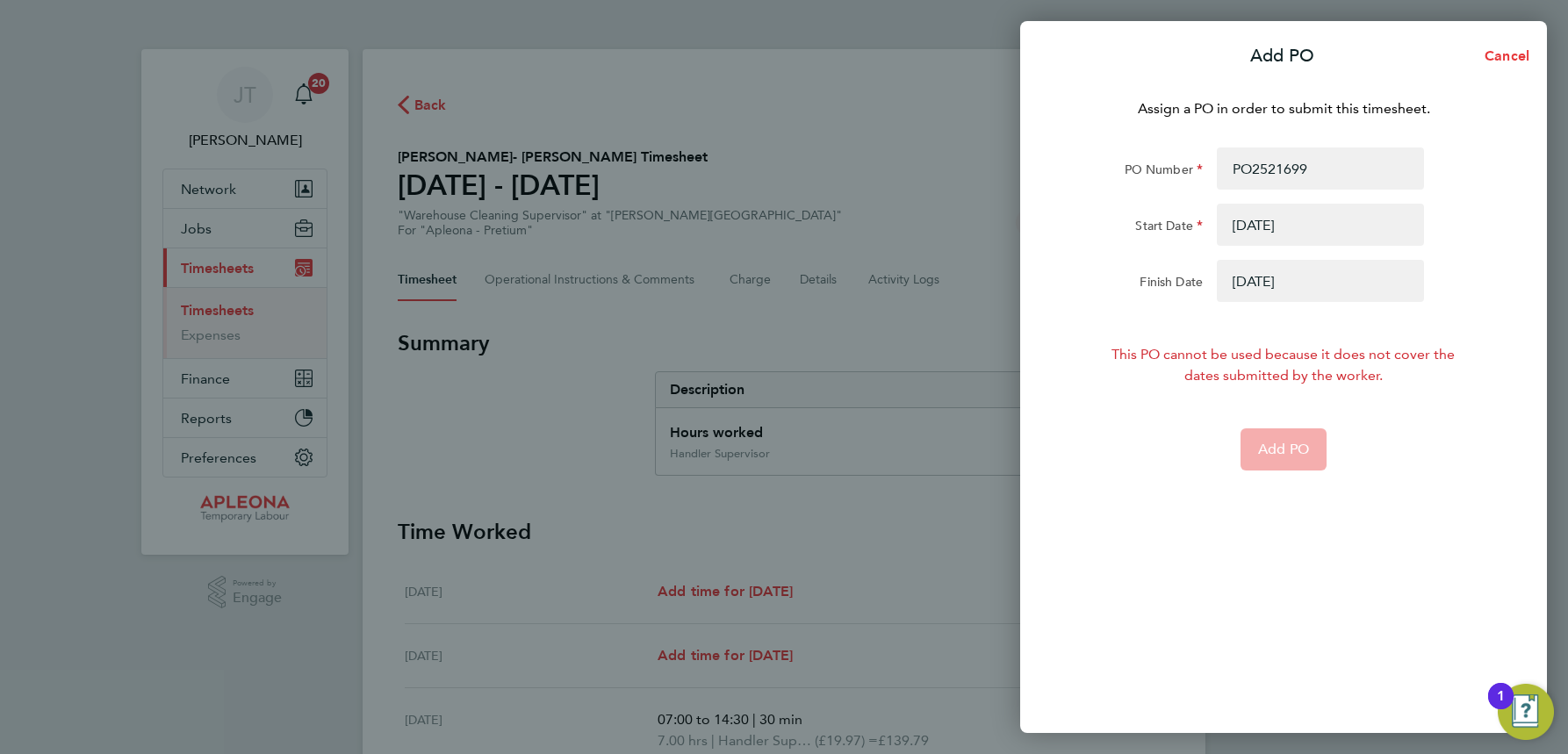
click at [1261, 285] on button "button" at bounding box center [1320, 281] width 207 height 42
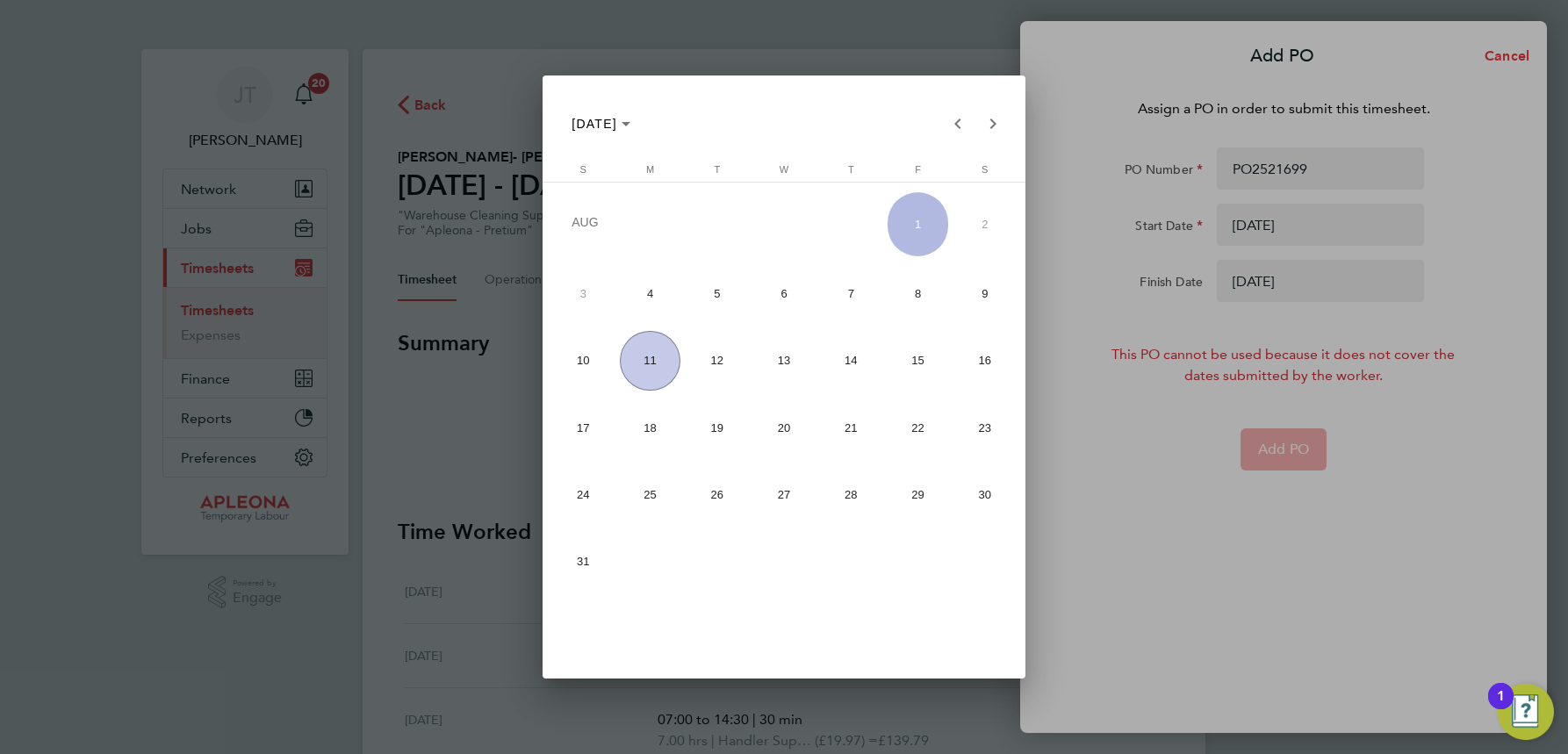
click at [916, 290] on span "8" at bounding box center [917, 293] width 61 height 61
type input "[DATE]"
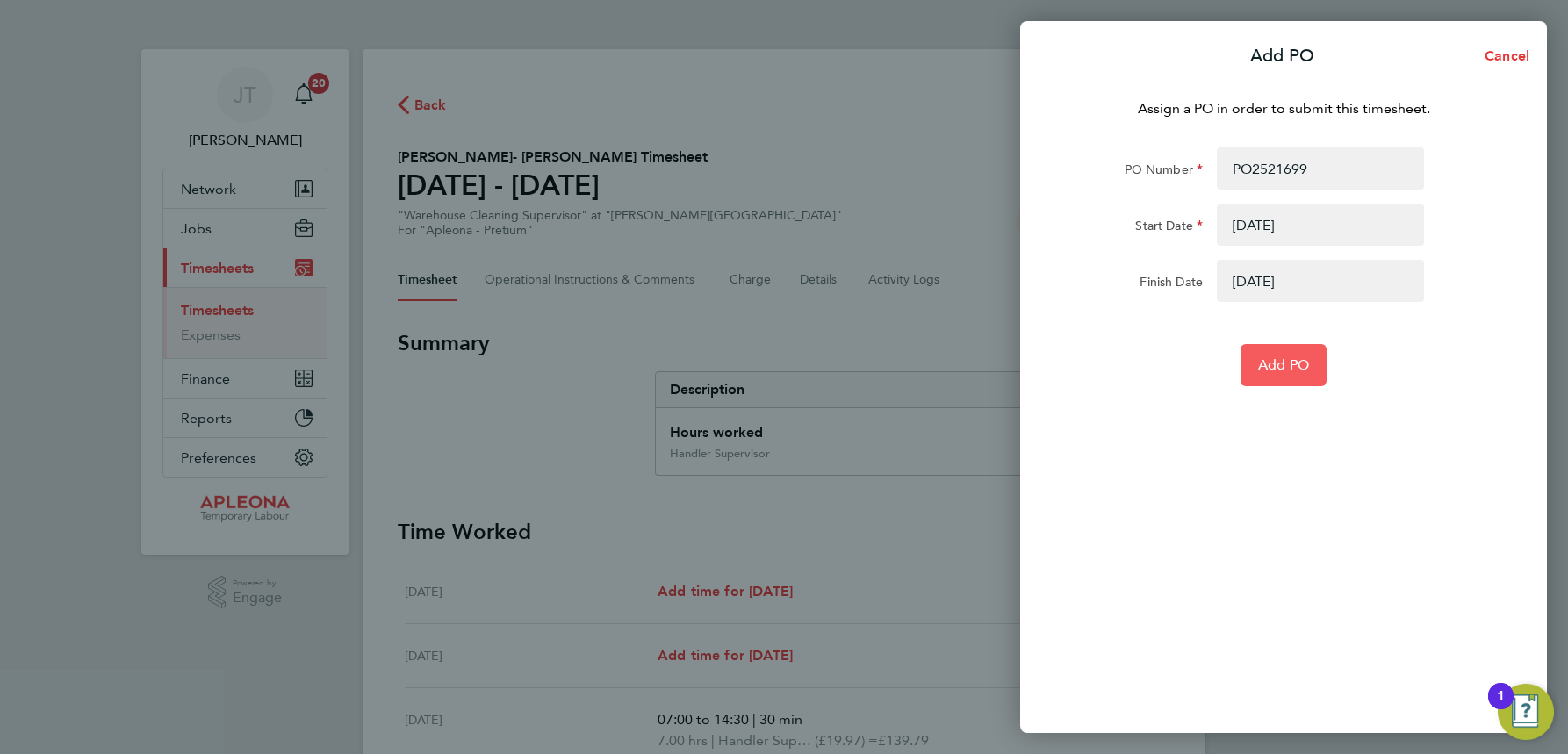
click at [1277, 359] on span "Add PO" at bounding box center [1284, 366] width 51 height 18
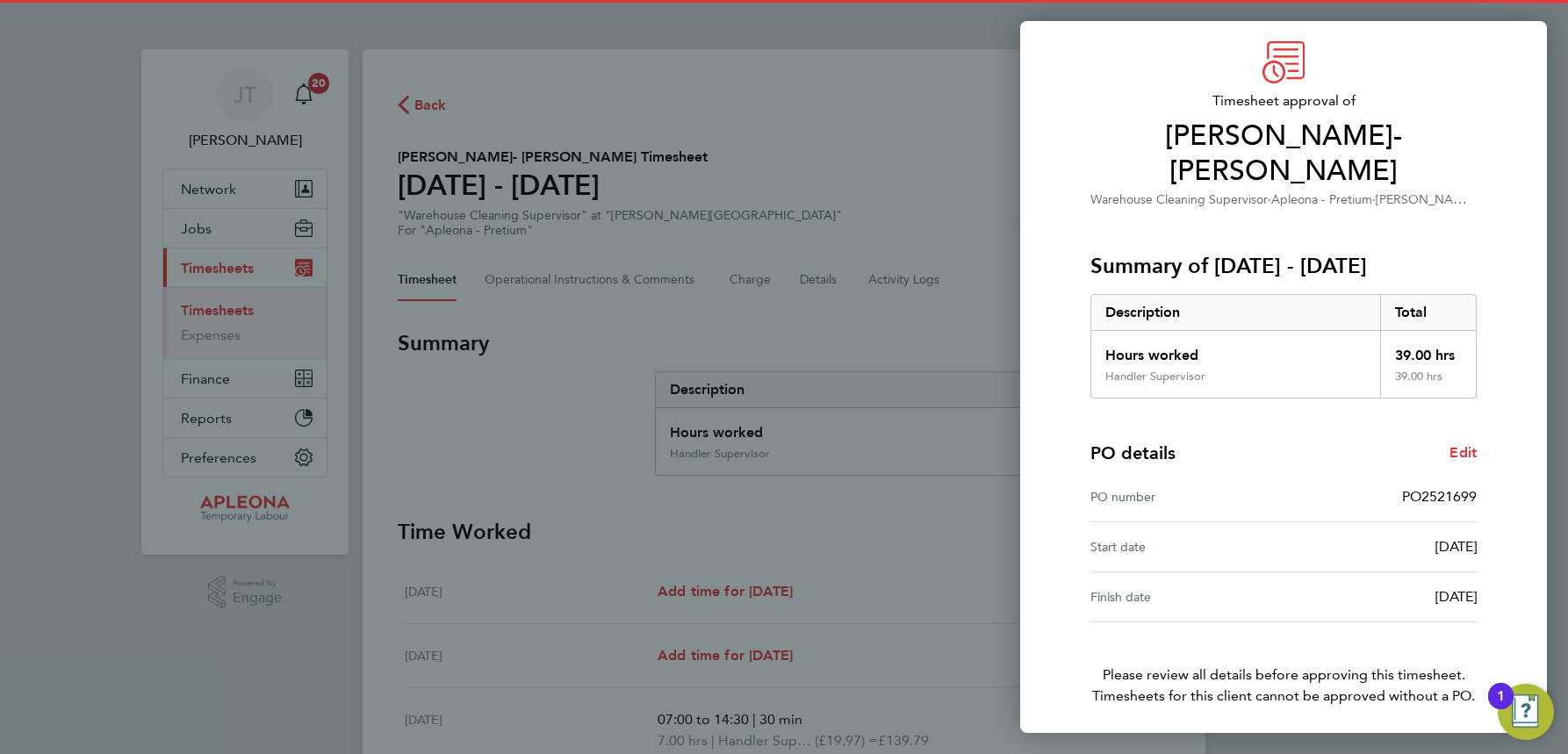
scroll to position [87, 0]
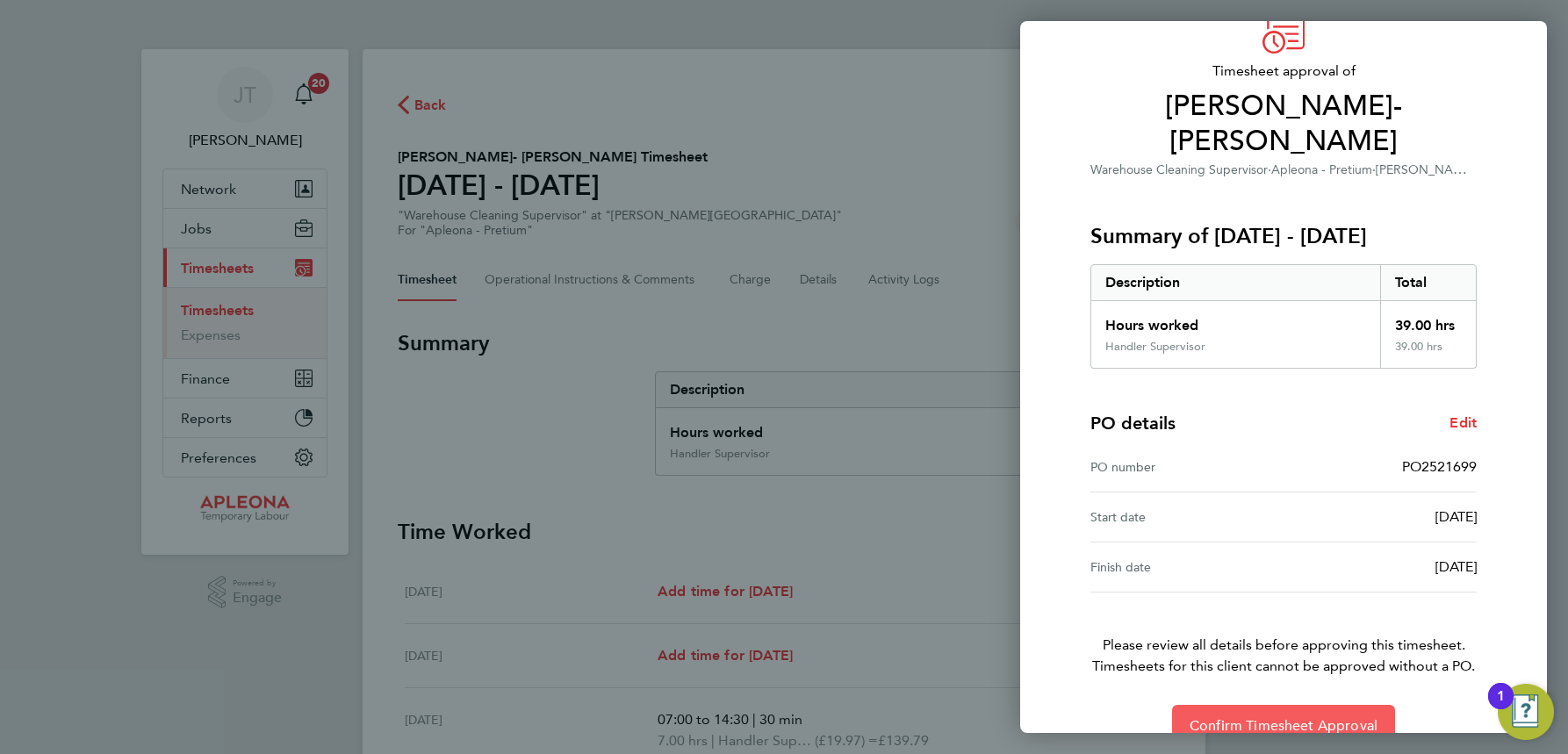
click at [1283, 717] on span "Confirm Timesheet Approval" at bounding box center [1284, 726] width 188 height 18
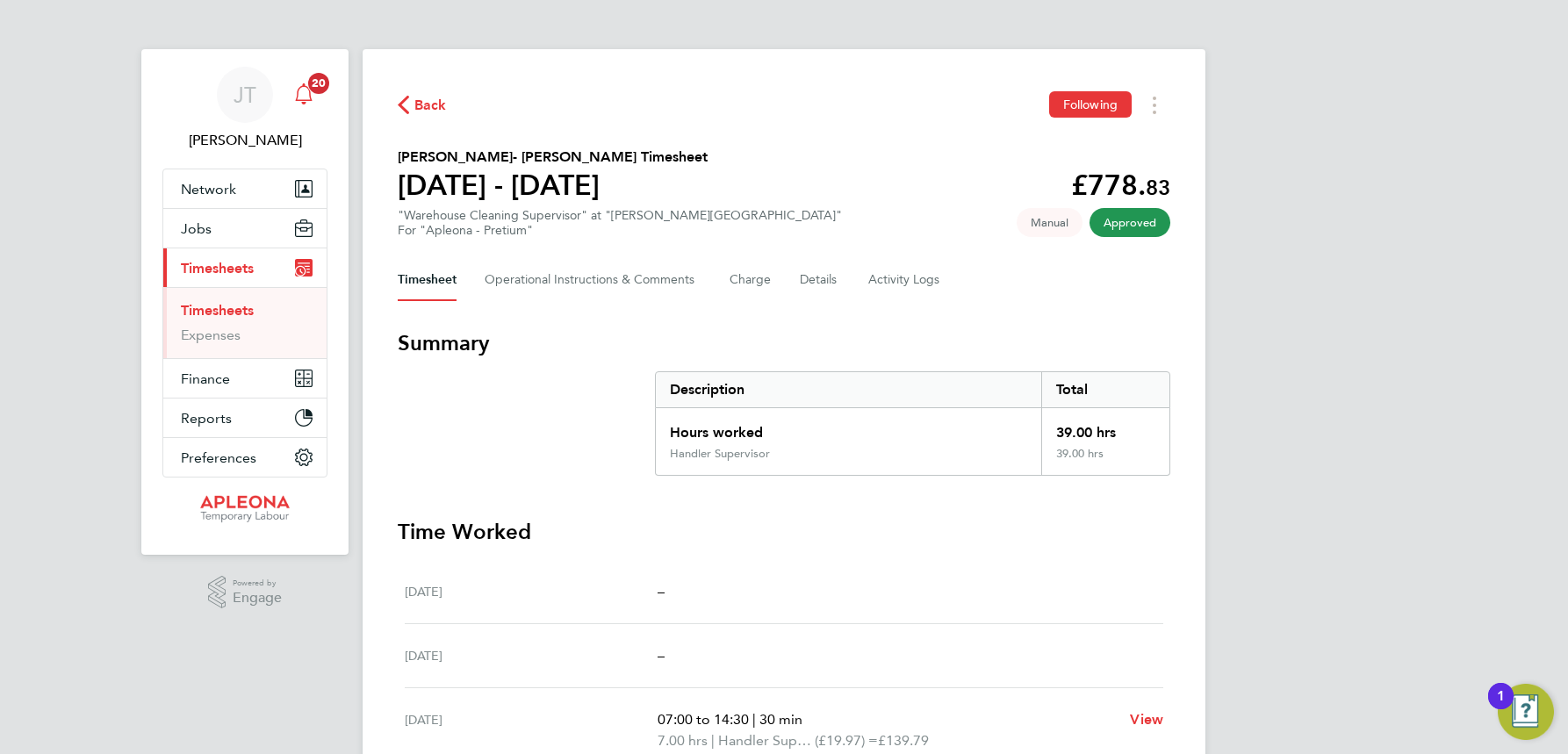
click at [314, 87] on span "20" at bounding box center [319, 84] width 21 height 21
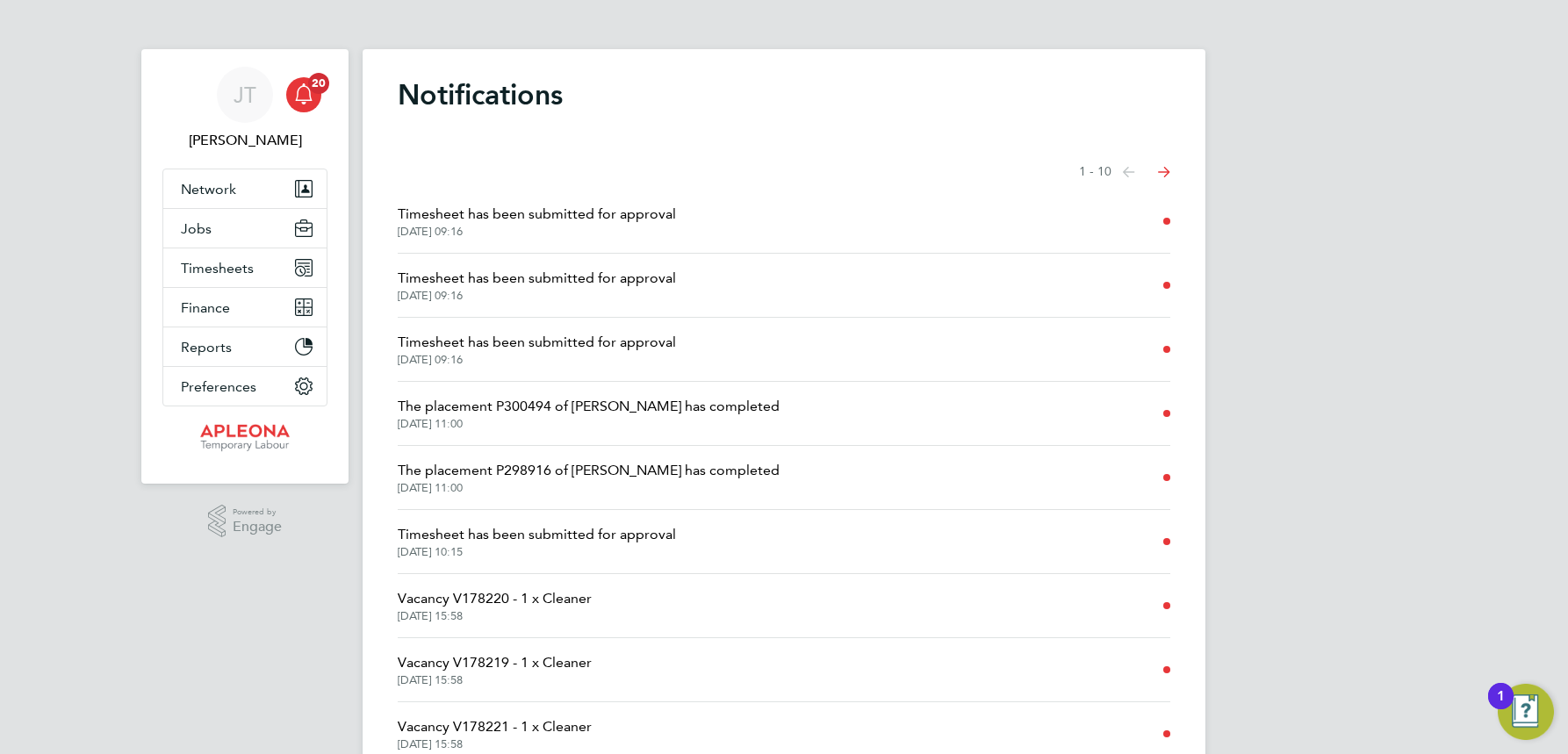
click at [1135, 170] on icon "Select page of notifications list" at bounding box center [1129, 172] width 12 height 11
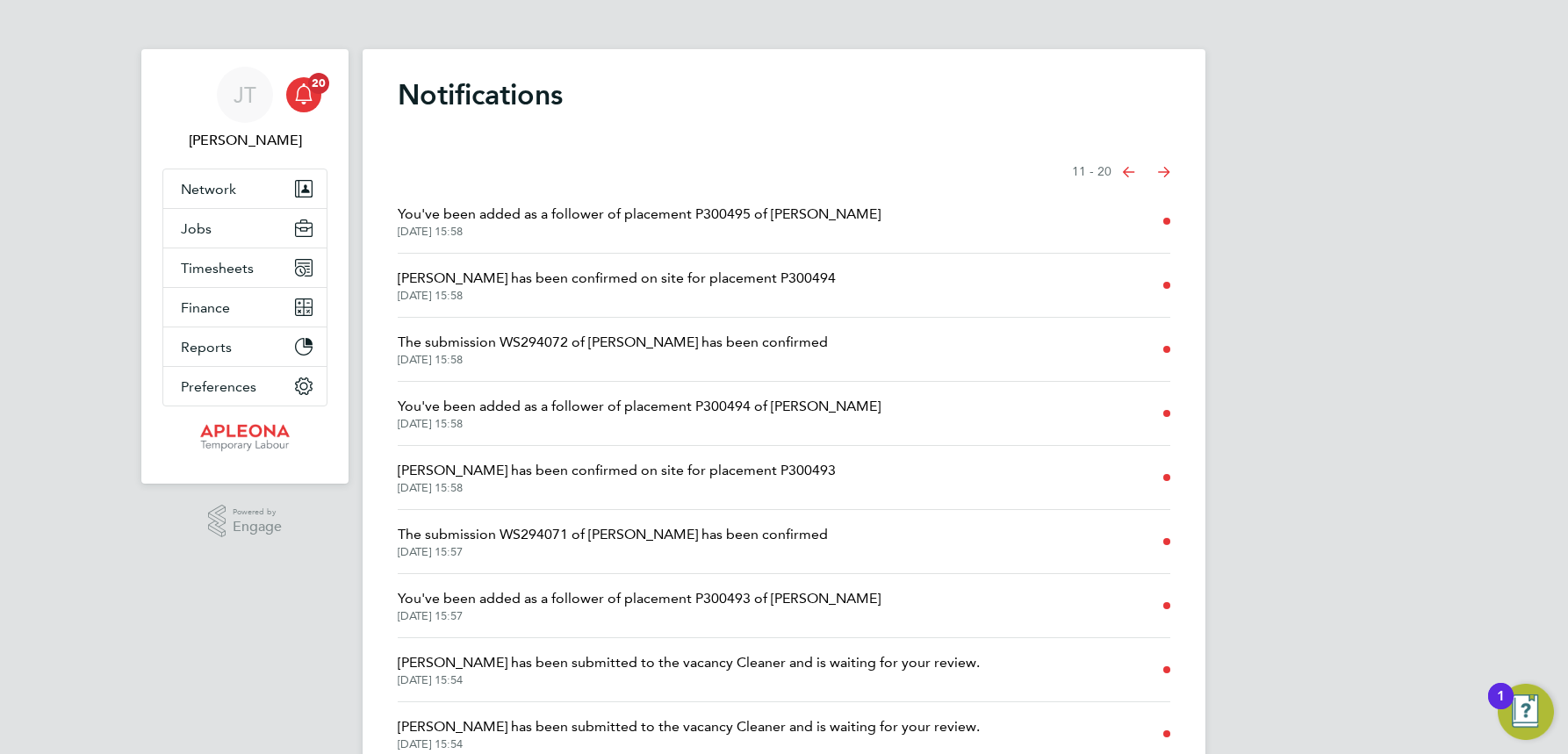
click at [1127, 171] on icon "Select page of notifications list" at bounding box center [1129, 172] width 12 height 11
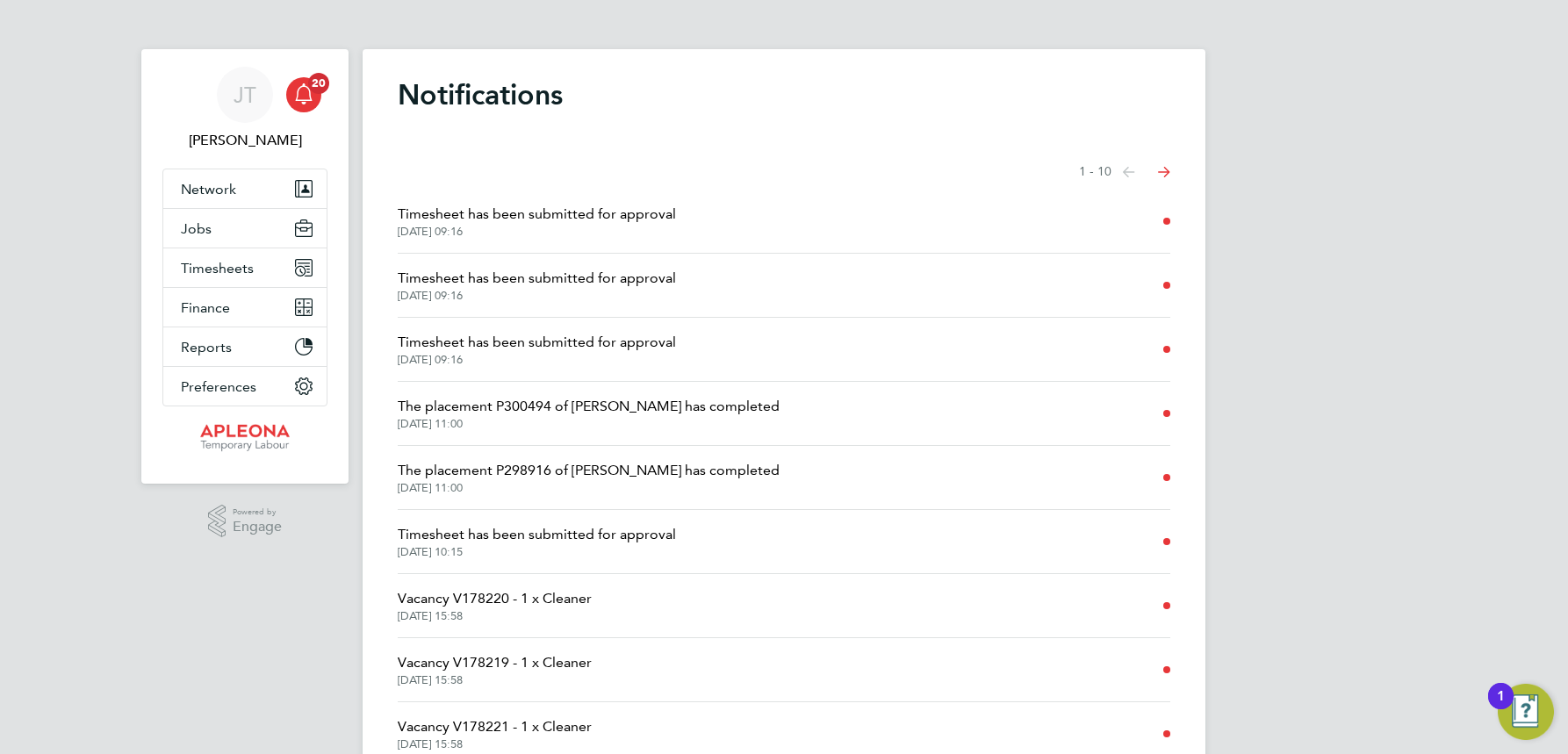
click at [1135, 172] on icon "Select page of notifications list" at bounding box center [1129, 172] width 12 height 11
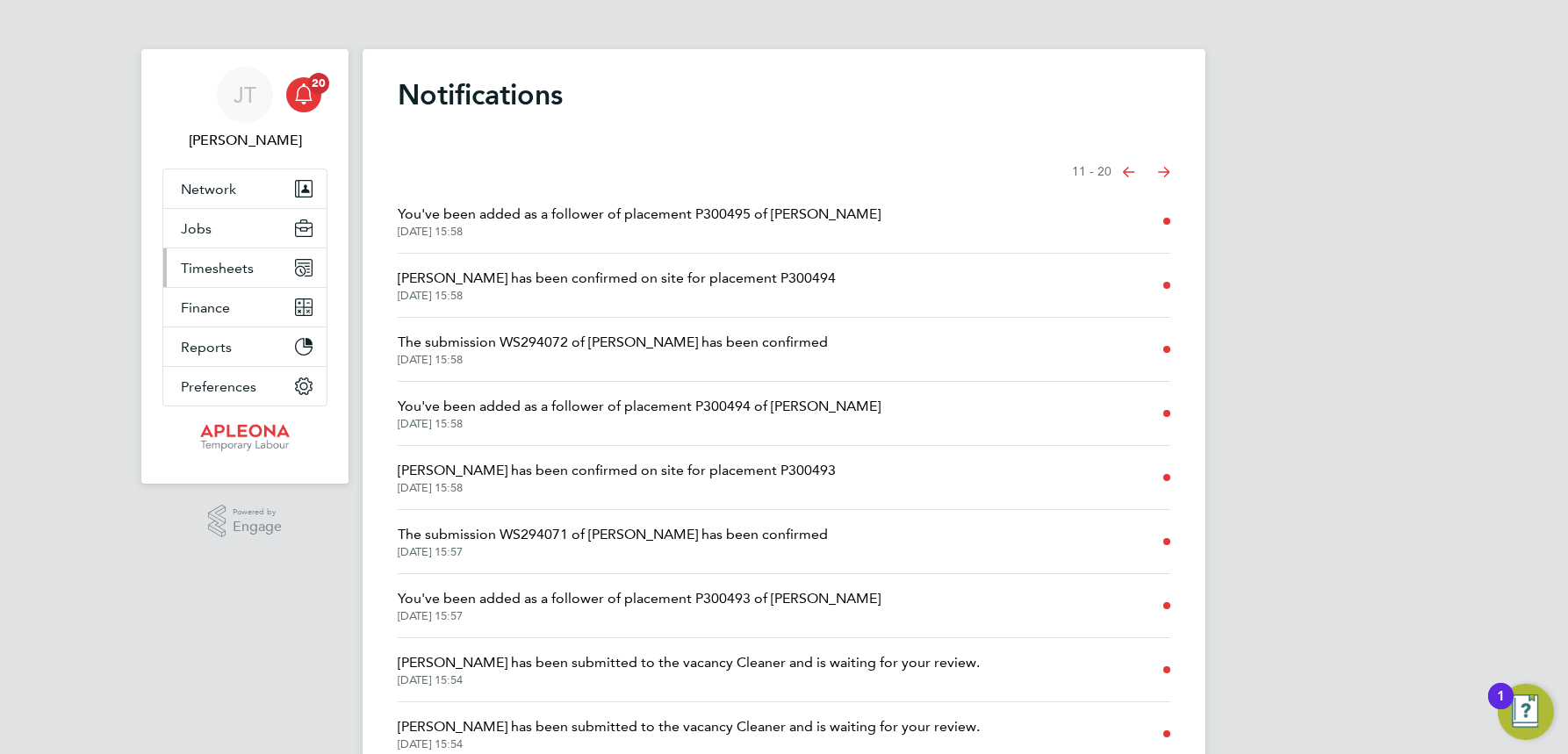
click at [206, 267] on span "Timesheets" at bounding box center [217, 268] width 73 height 17
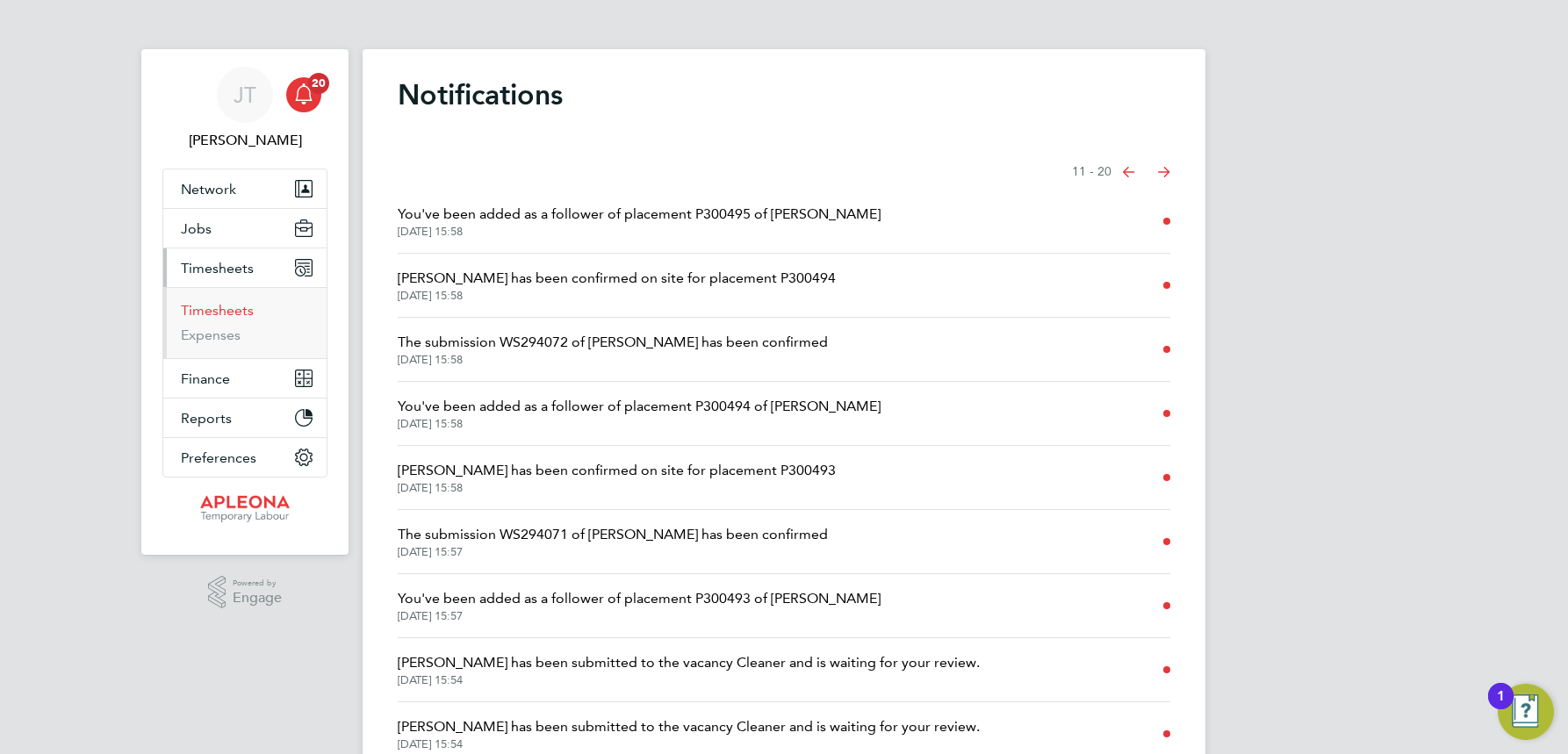
click at [214, 309] on link "Timesheets" at bounding box center [217, 310] width 73 height 17
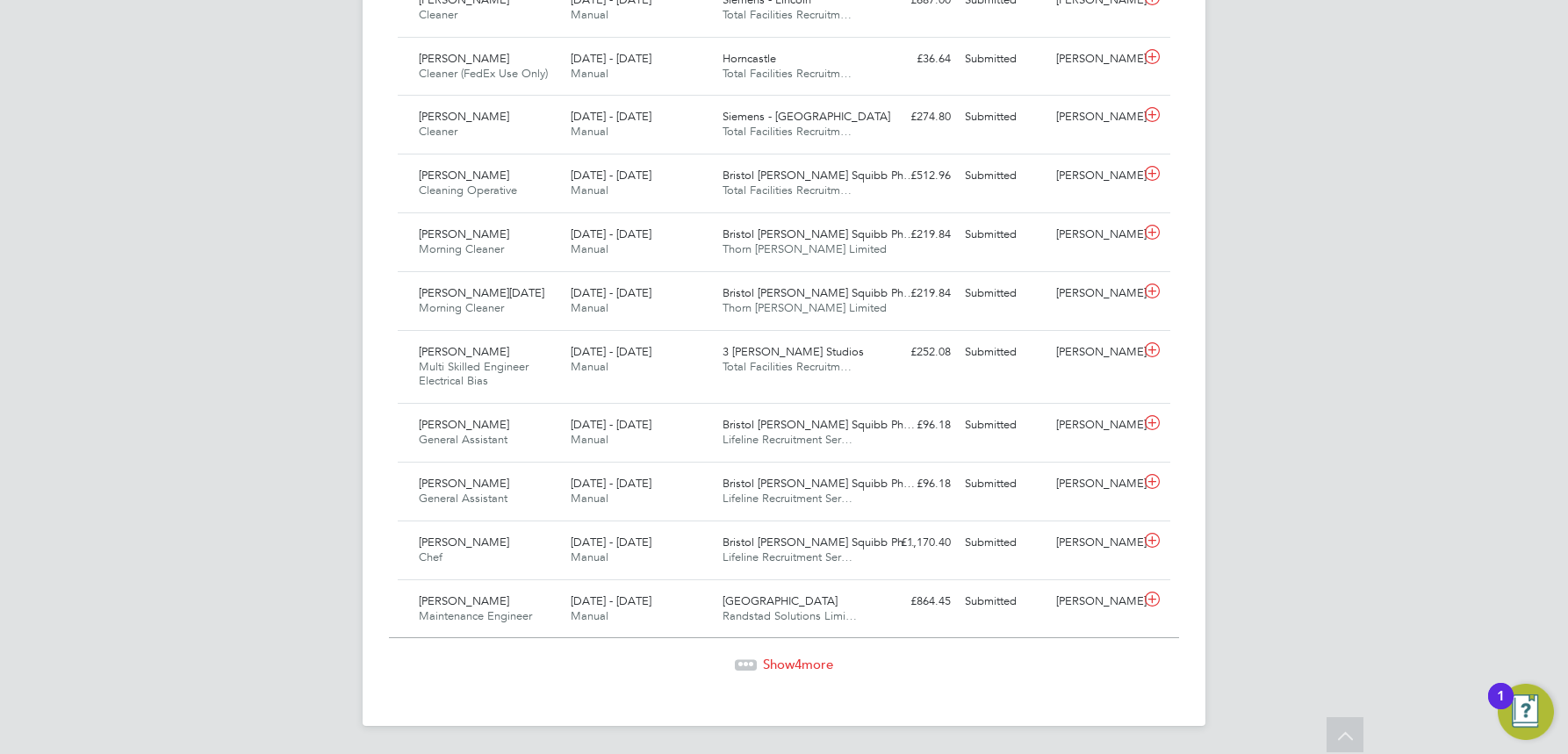
click at [788, 660] on span "Show 4 more" at bounding box center [798, 664] width 71 height 17
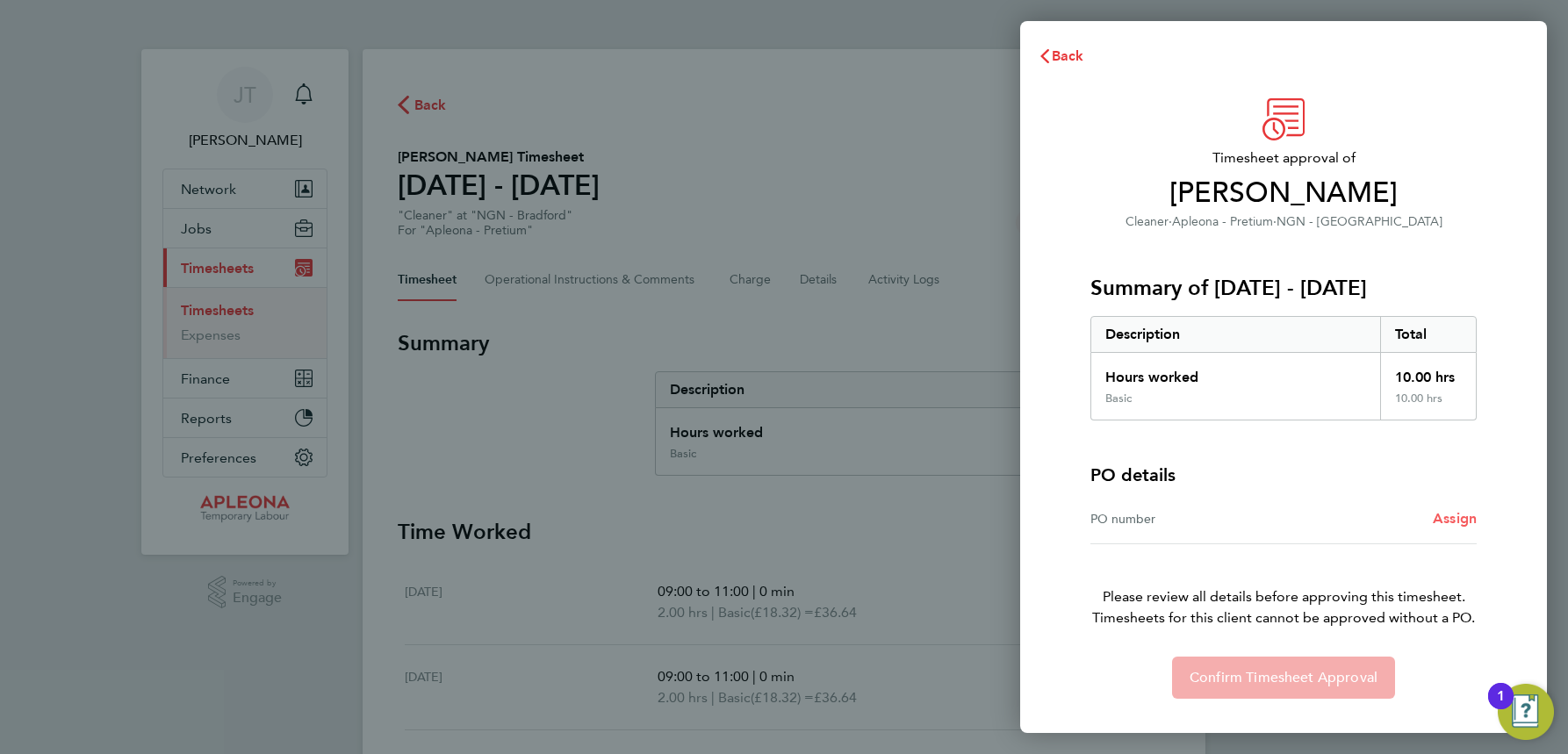
click at [1455, 516] on span "Assign" at bounding box center [1455, 518] width 44 height 17
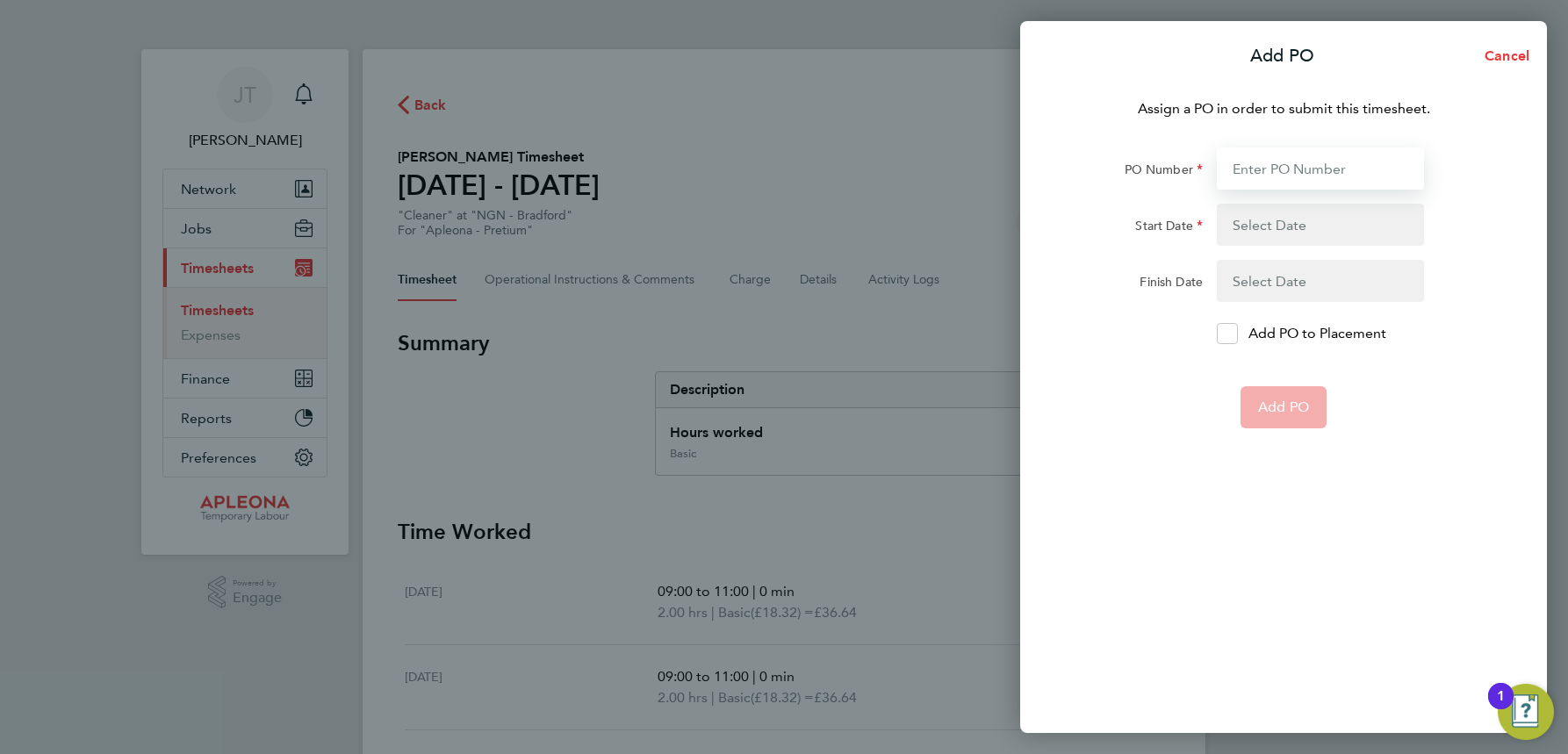
click at [1267, 177] on input "PO Number" at bounding box center [1320, 169] width 207 height 42
type input "PO2522364"
click at [1240, 222] on button "button" at bounding box center [1320, 225] width 207 height 42
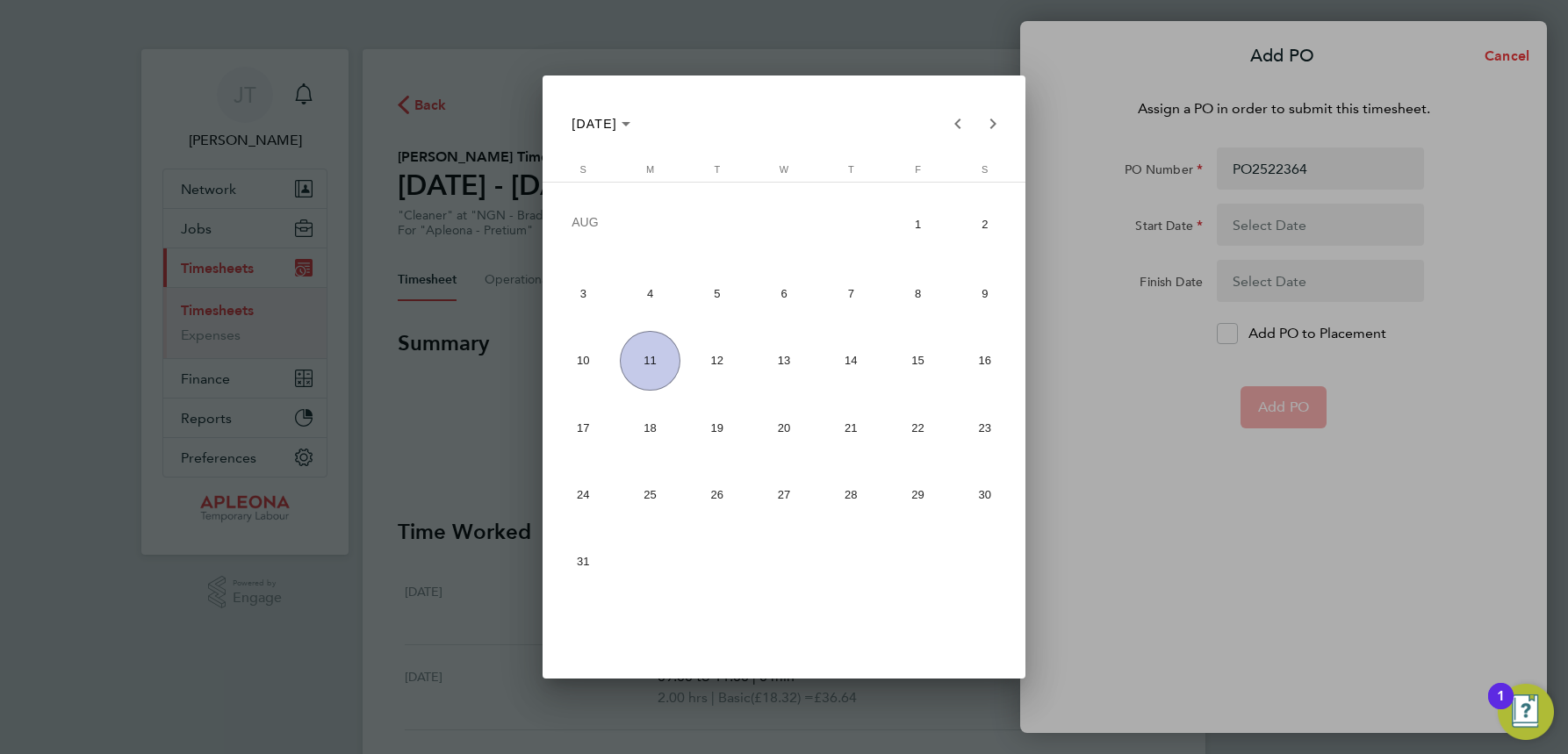
click at [643, 293] on span "4" at bounding box center [650, 293] width 61 height 61
type input "04 Aug 25"
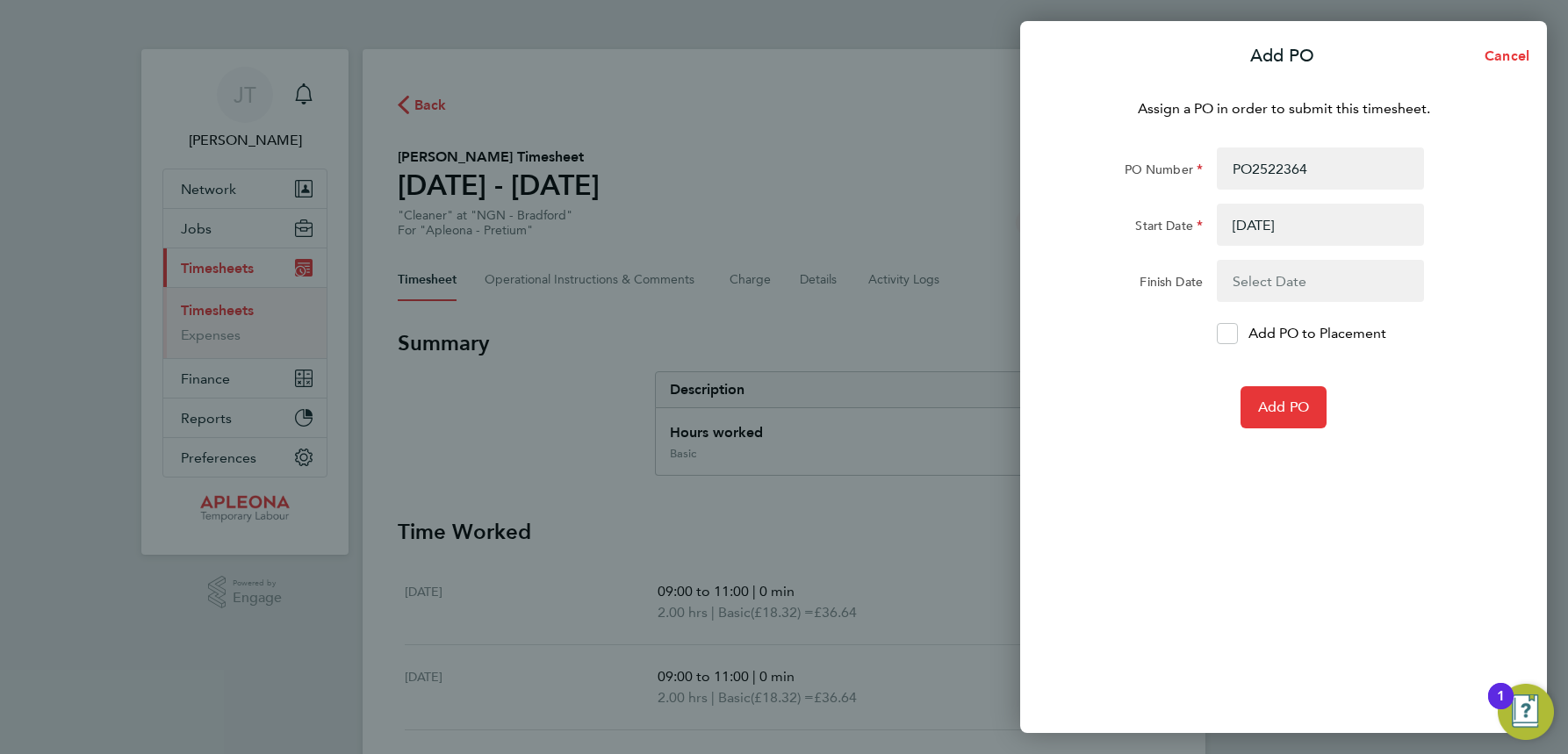
click at [1239, 271] on button "button" at bounding box center [1320, 281] width 207 height 42
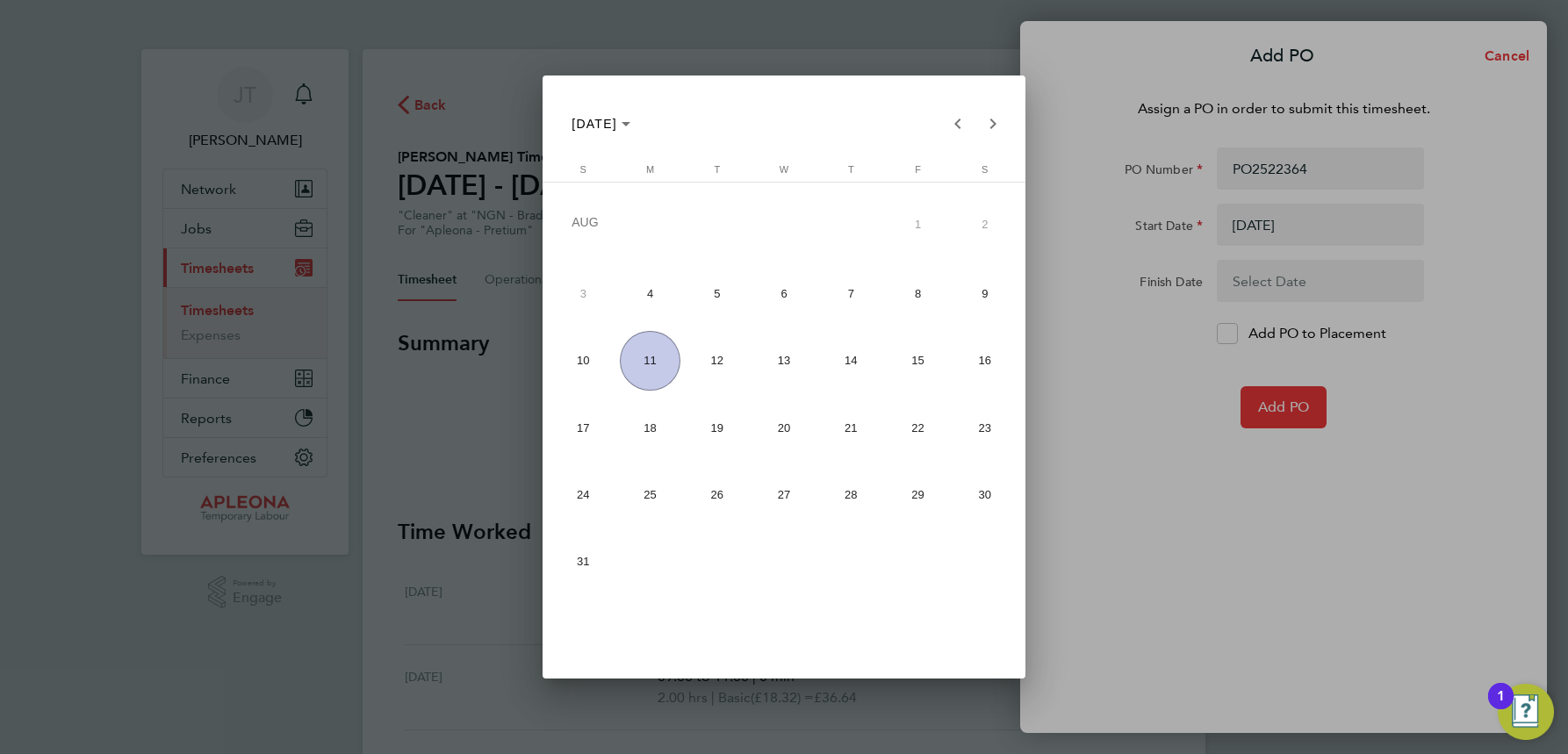
click at [914, 298] on span "8" at bounding box center [917, 293] width 61 height 61
type input "[DATE]"
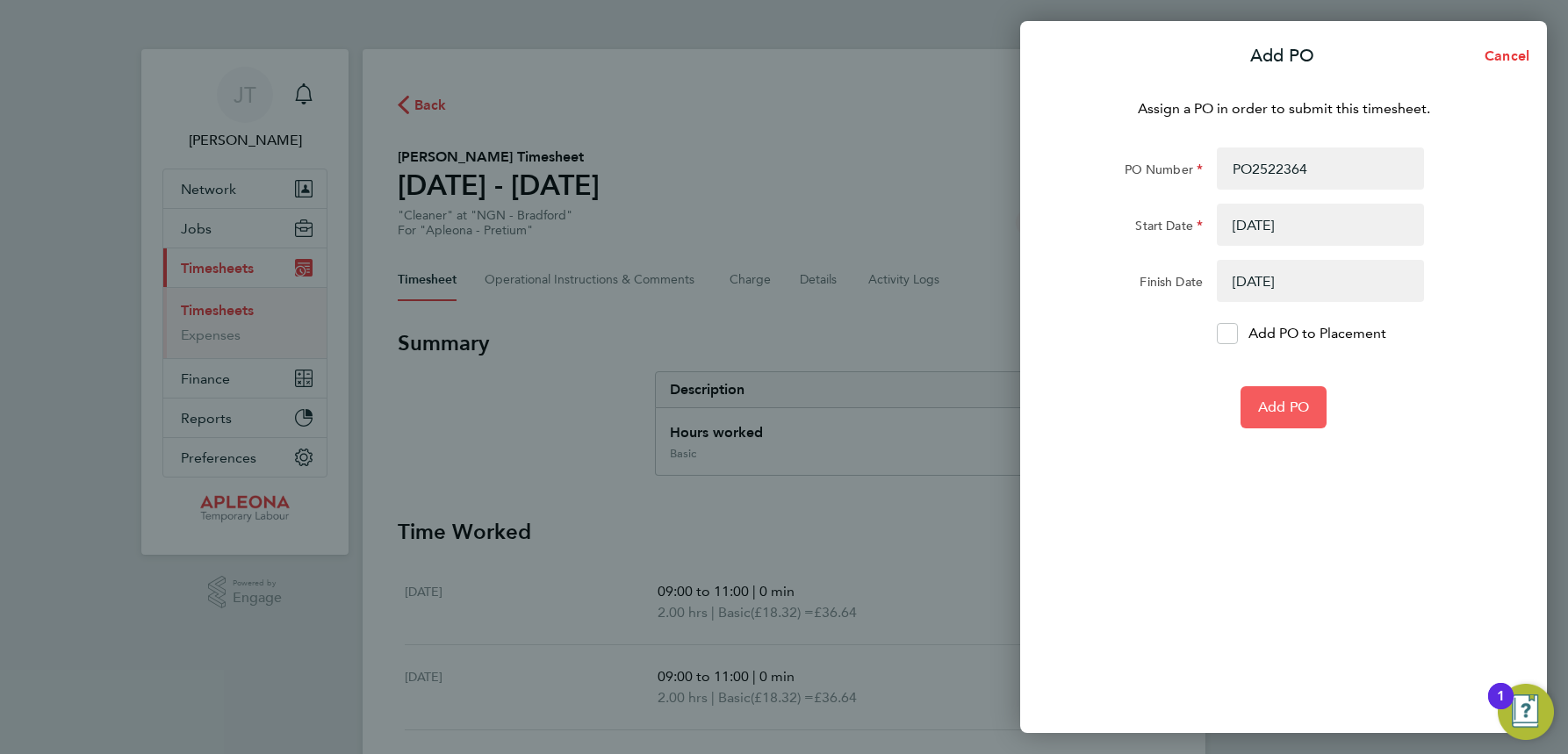
click at [1292, 407] on span "Add PO" at bounding box center [1284, 407] width 51 height 18
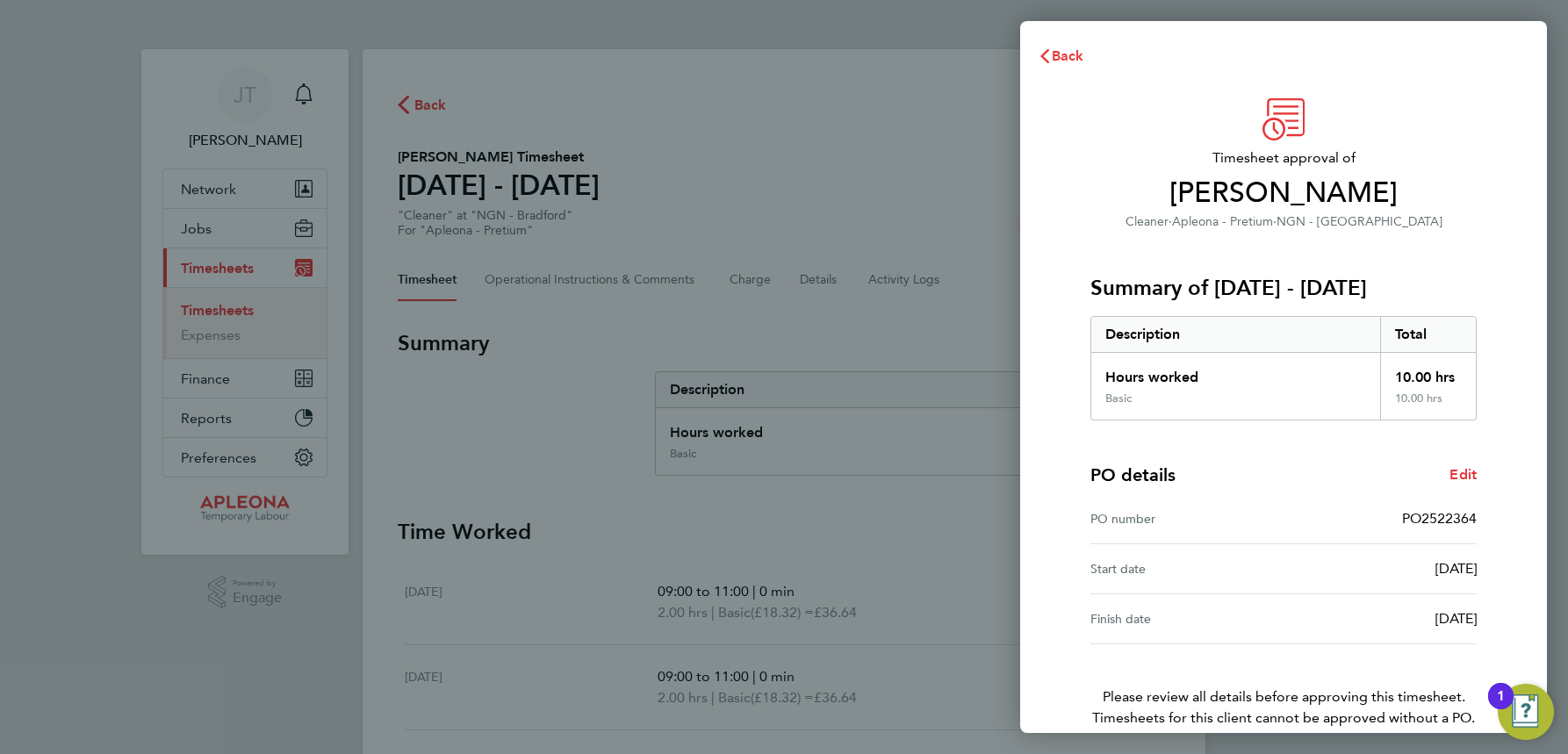
scroll to position [87, 0]
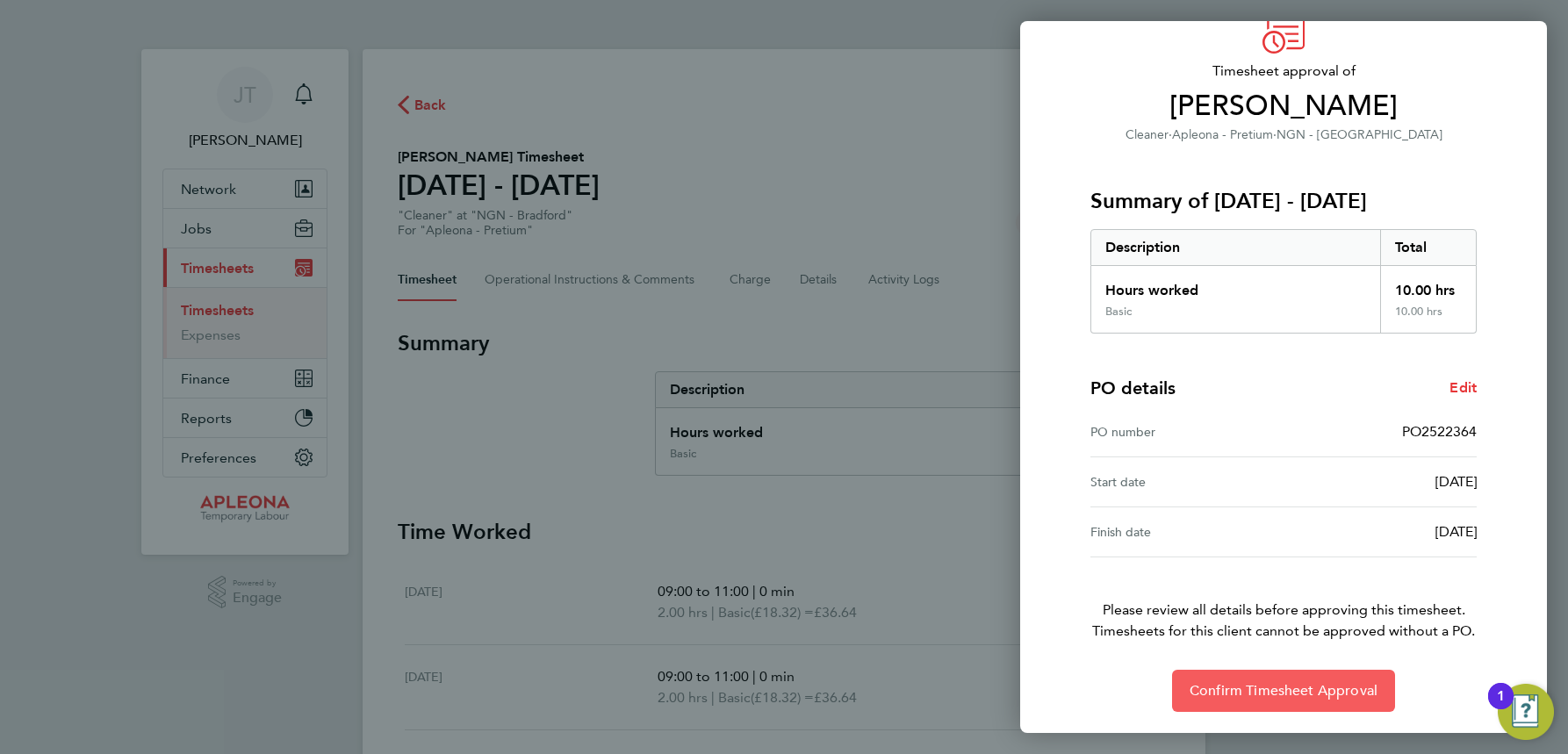
click at [1285, 690] on span "Confirm Timesheet Approval" at bounding box center [1284, 691] width 188 height 18
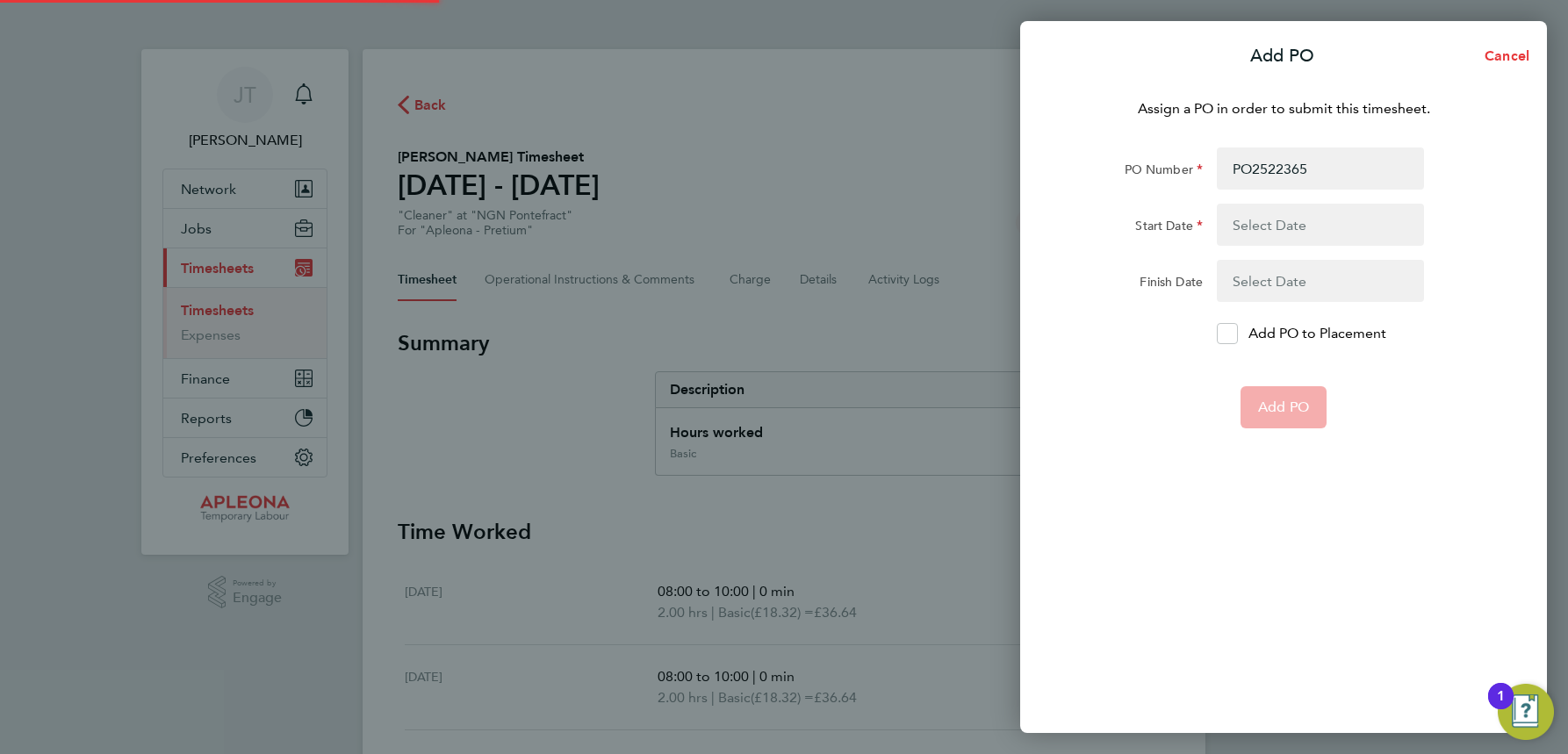
type input "PO2522365"
click at [1300, 220] on button "button" at bounding box center [1320, 225] width 207 height 42
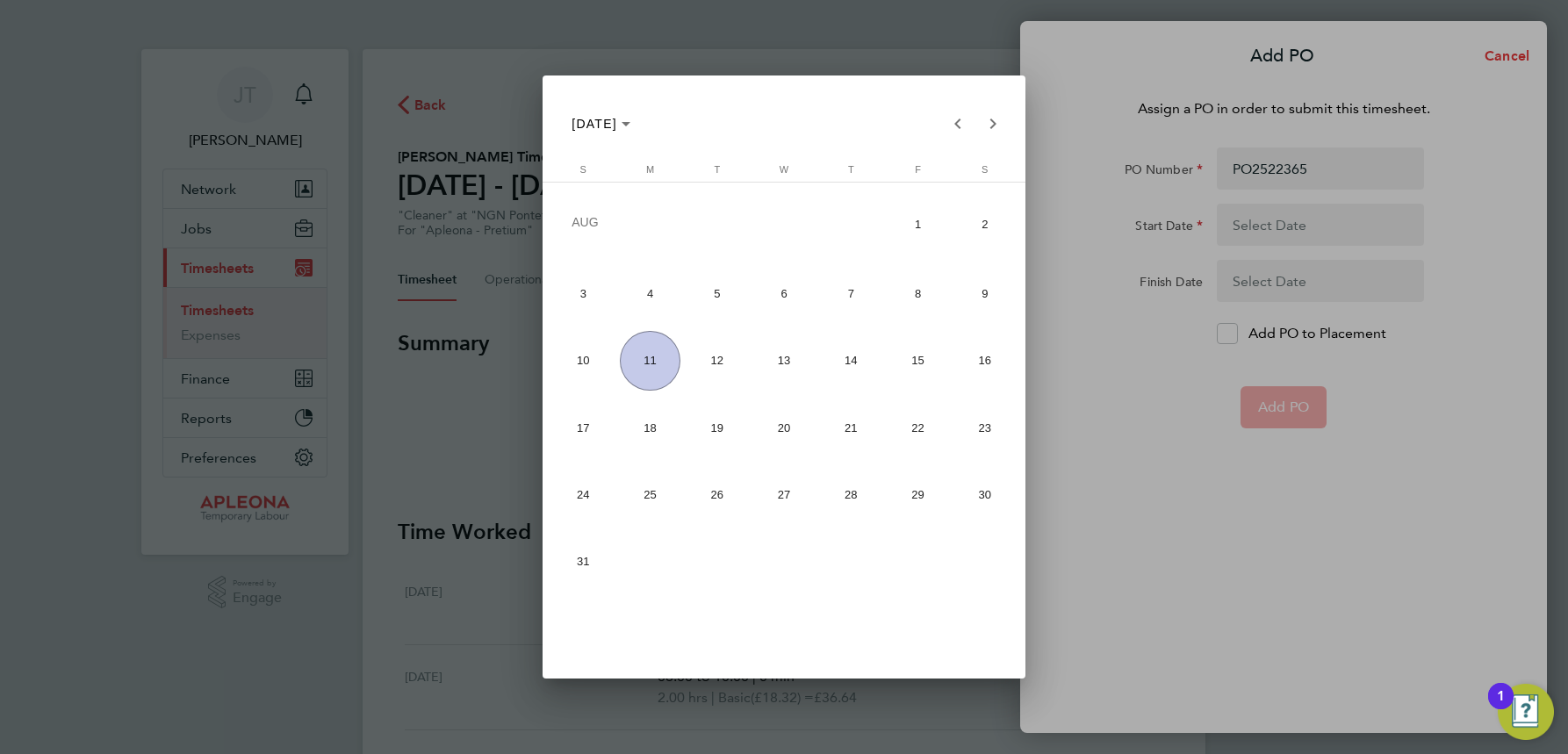
click at [656, 299] on span "4" at bounding box center [650, 293] width 61 height 61
type input "[DATE]"
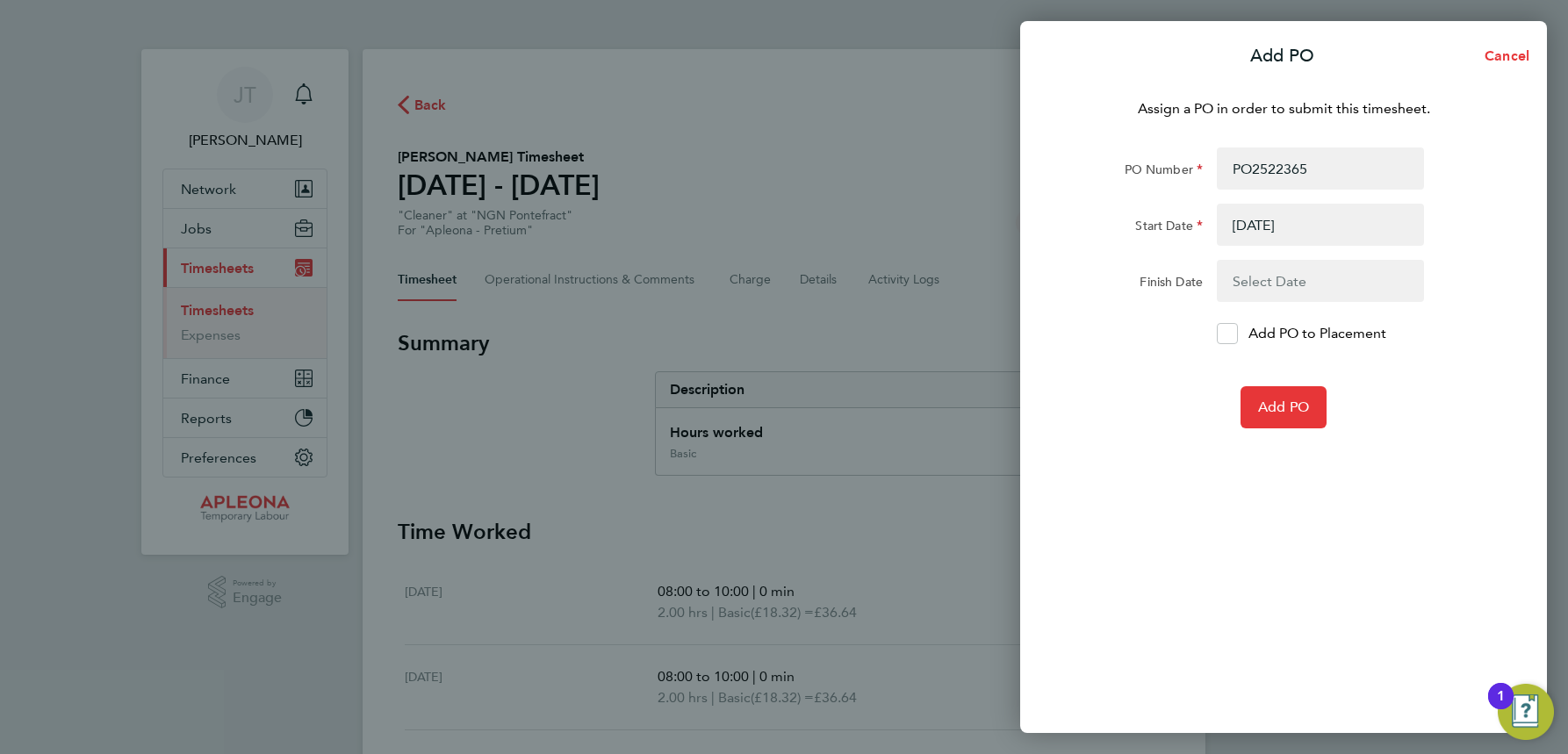
click at [1271, 275] on button "button" at bounding box center [1320, 281] width 207 height 42
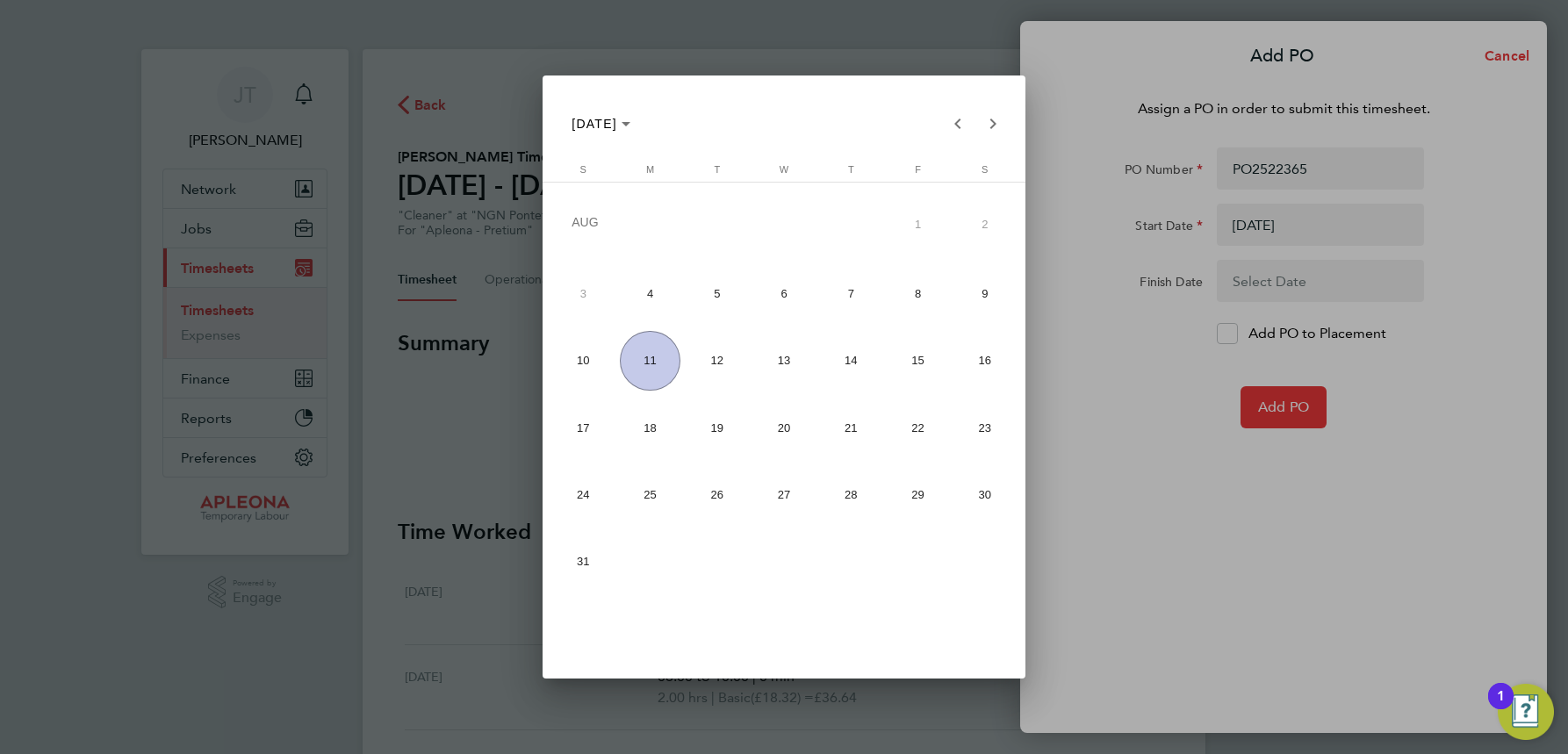
click at [906, 289] on span "8" at bounding box center [917, 293] width 61 height 61
type input "[DATE]"
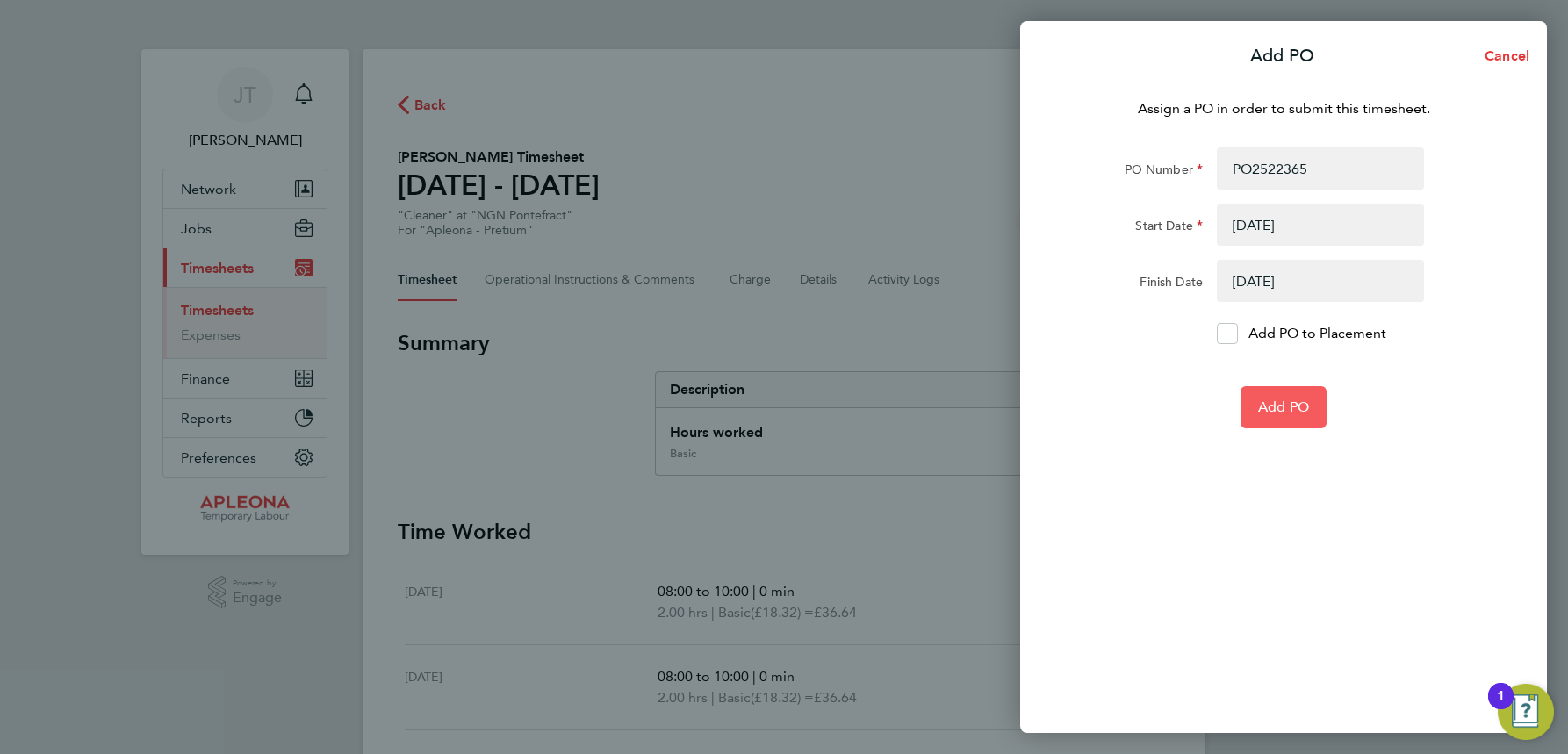
click at [1290, 403] on span "Add PO" at bounding box center [1284, 407] width 51 height 18
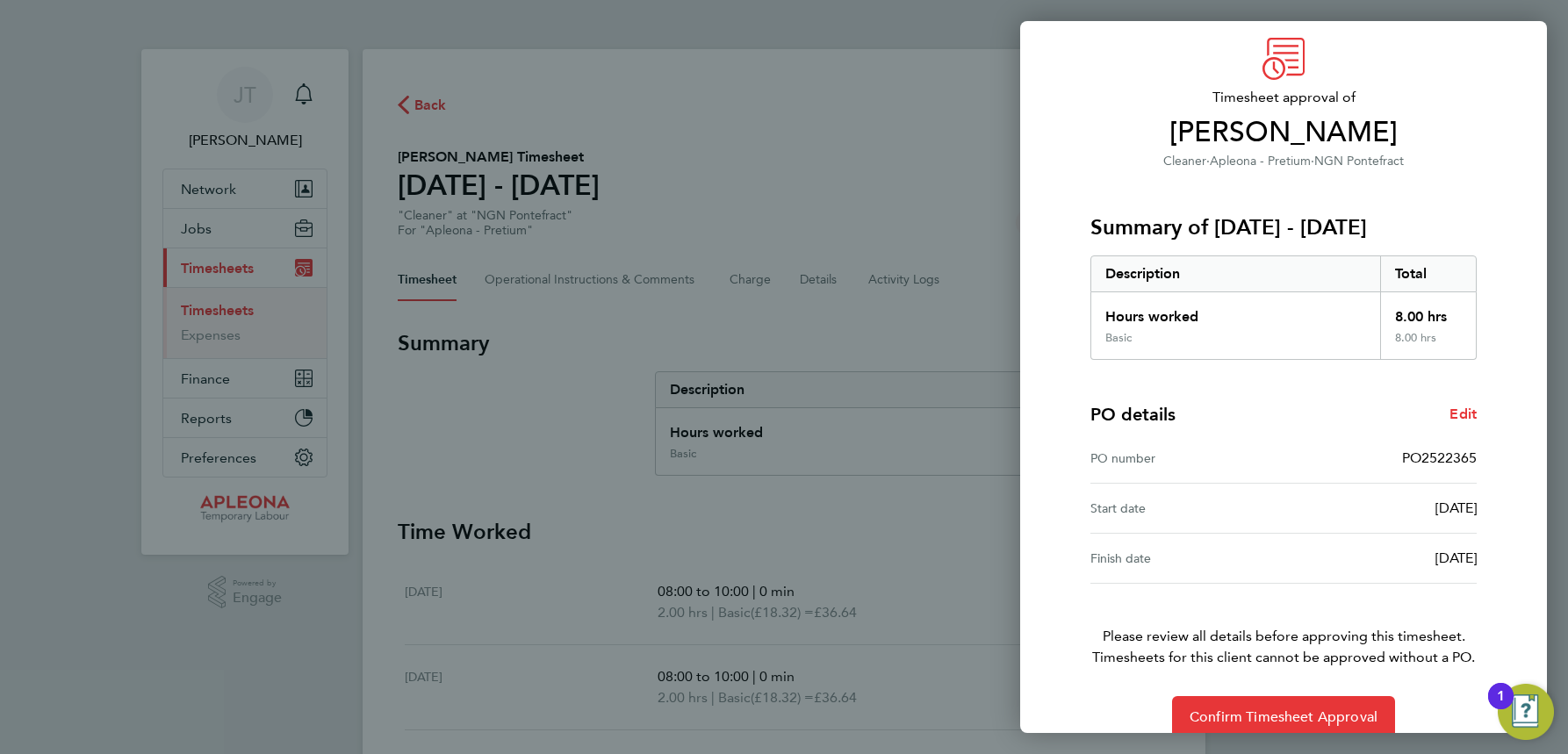
scroll to position [87, 0]
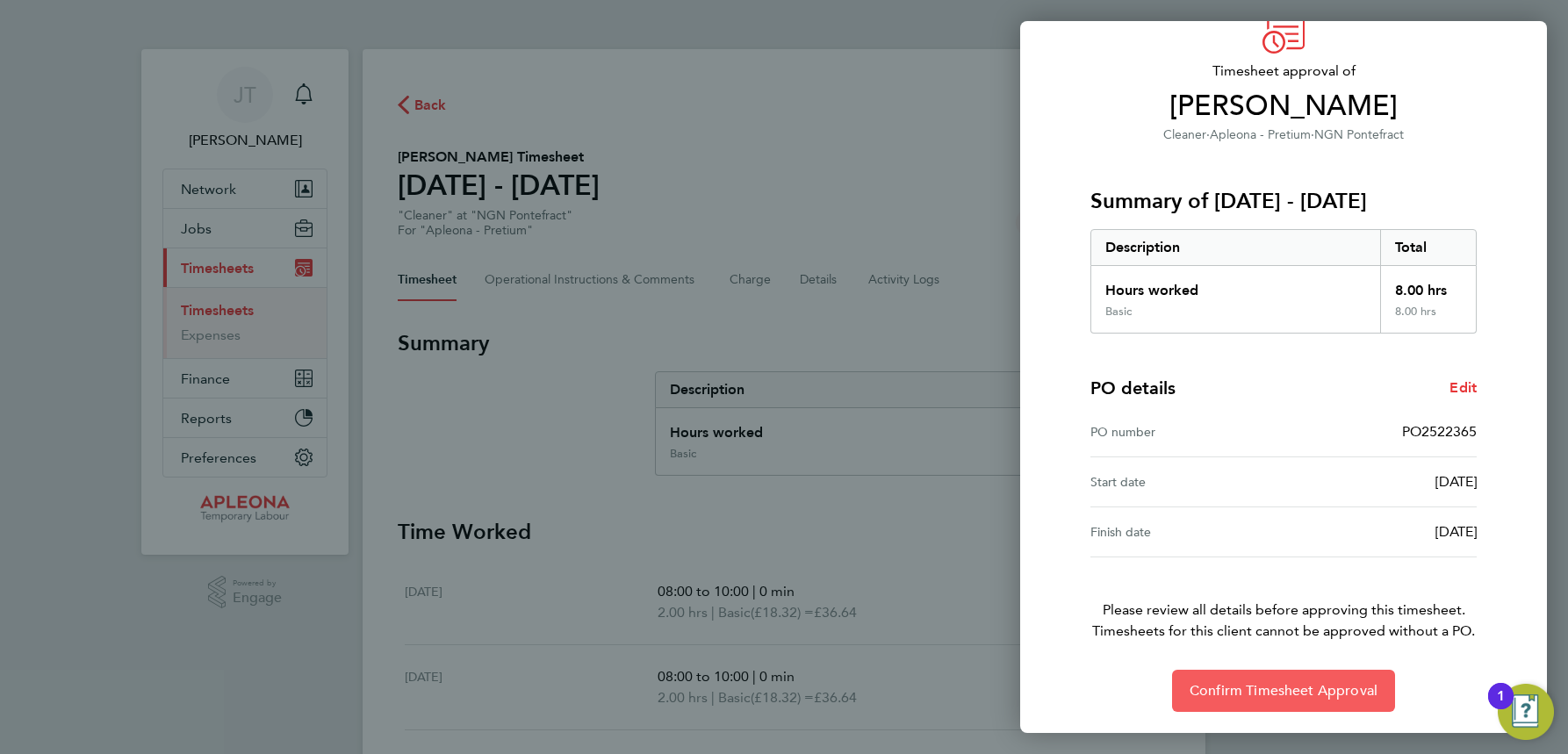
click at [1271, 690] on span "Confirm Timesheet Approval" at bounding box center [1284, 691] width 188 height 18
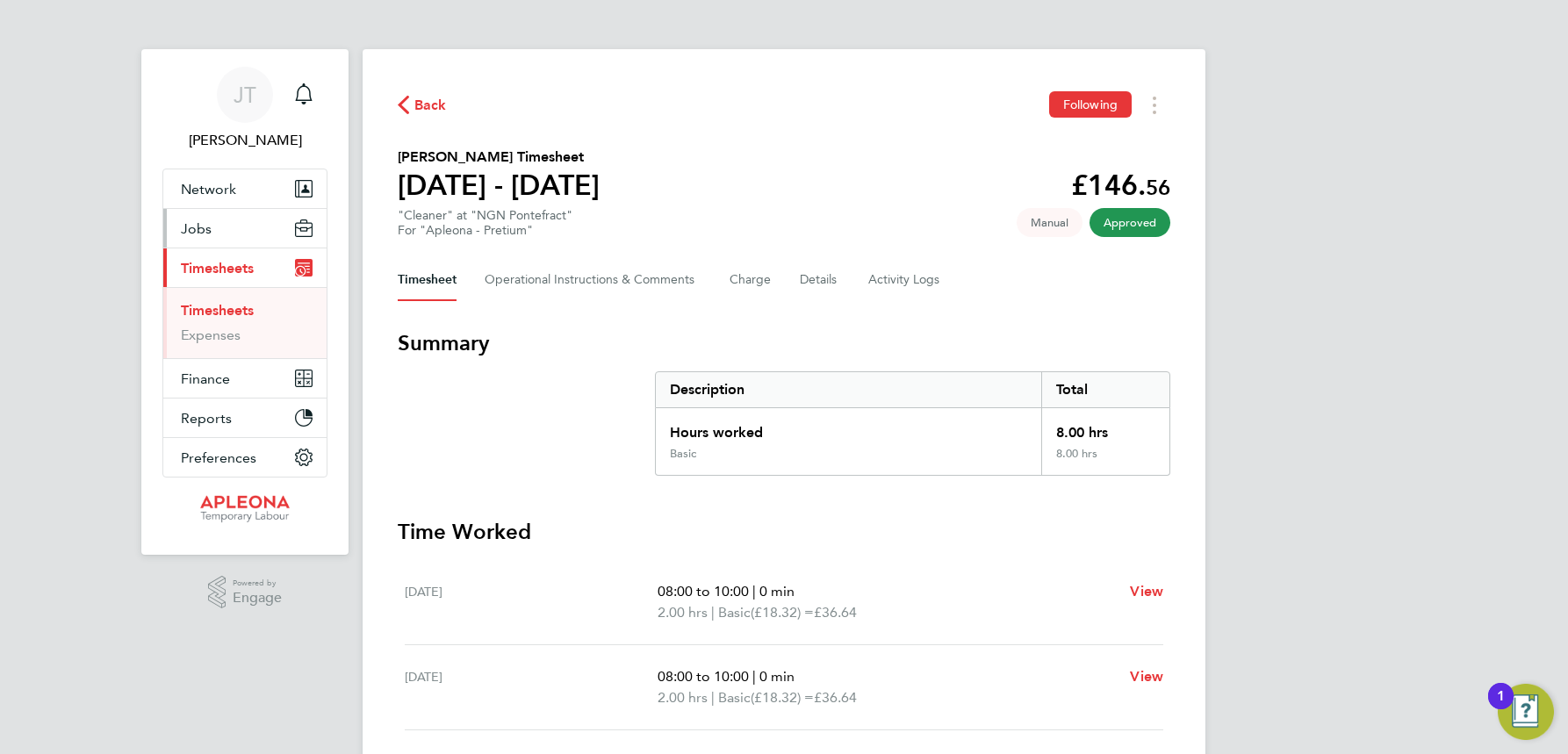
click at [200, 223] on span "Jobs" at bounding box center [196, 229] width 31 height 17
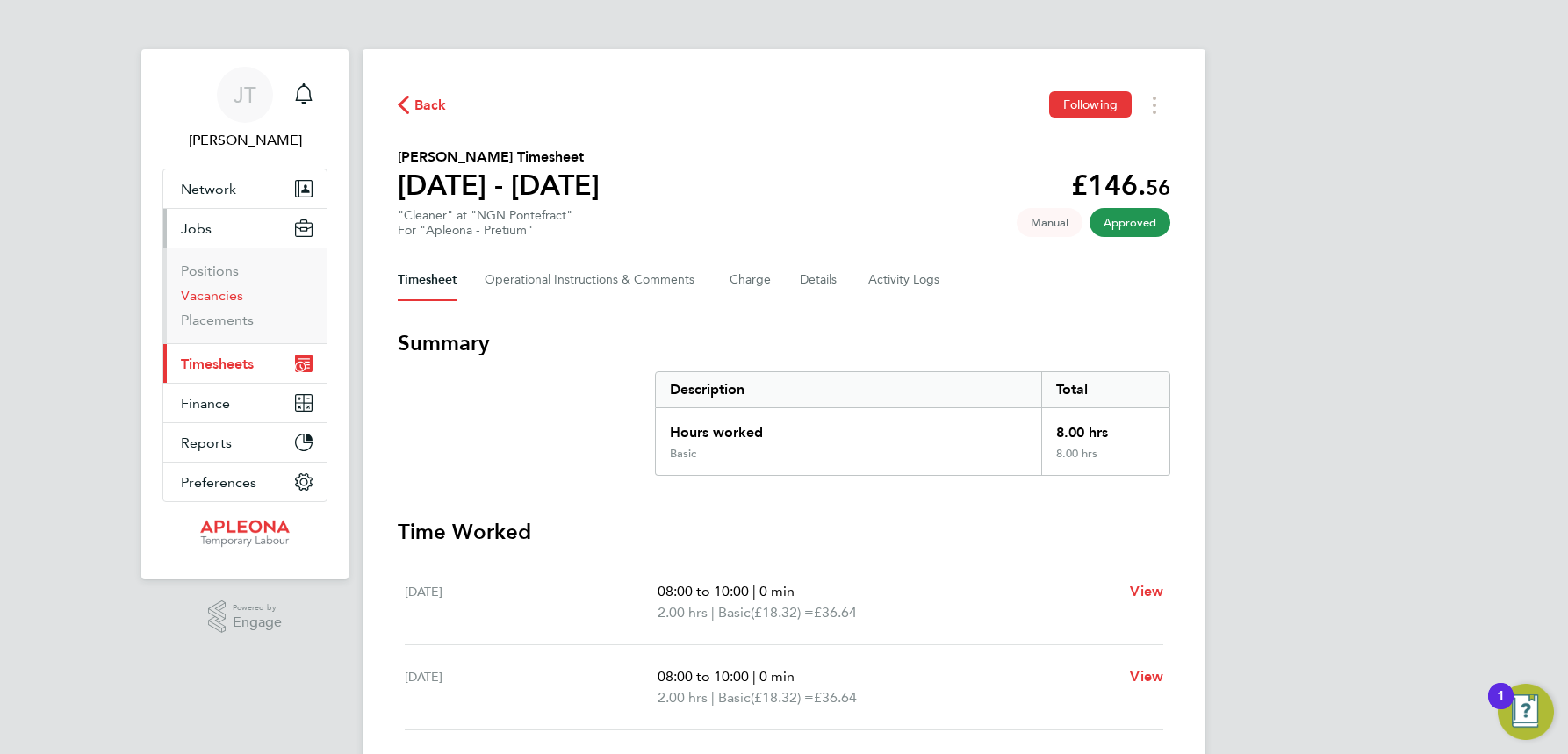
click at [221, 296] on link "Vacancies" at bounding box center [212, 295] width 63 height 17
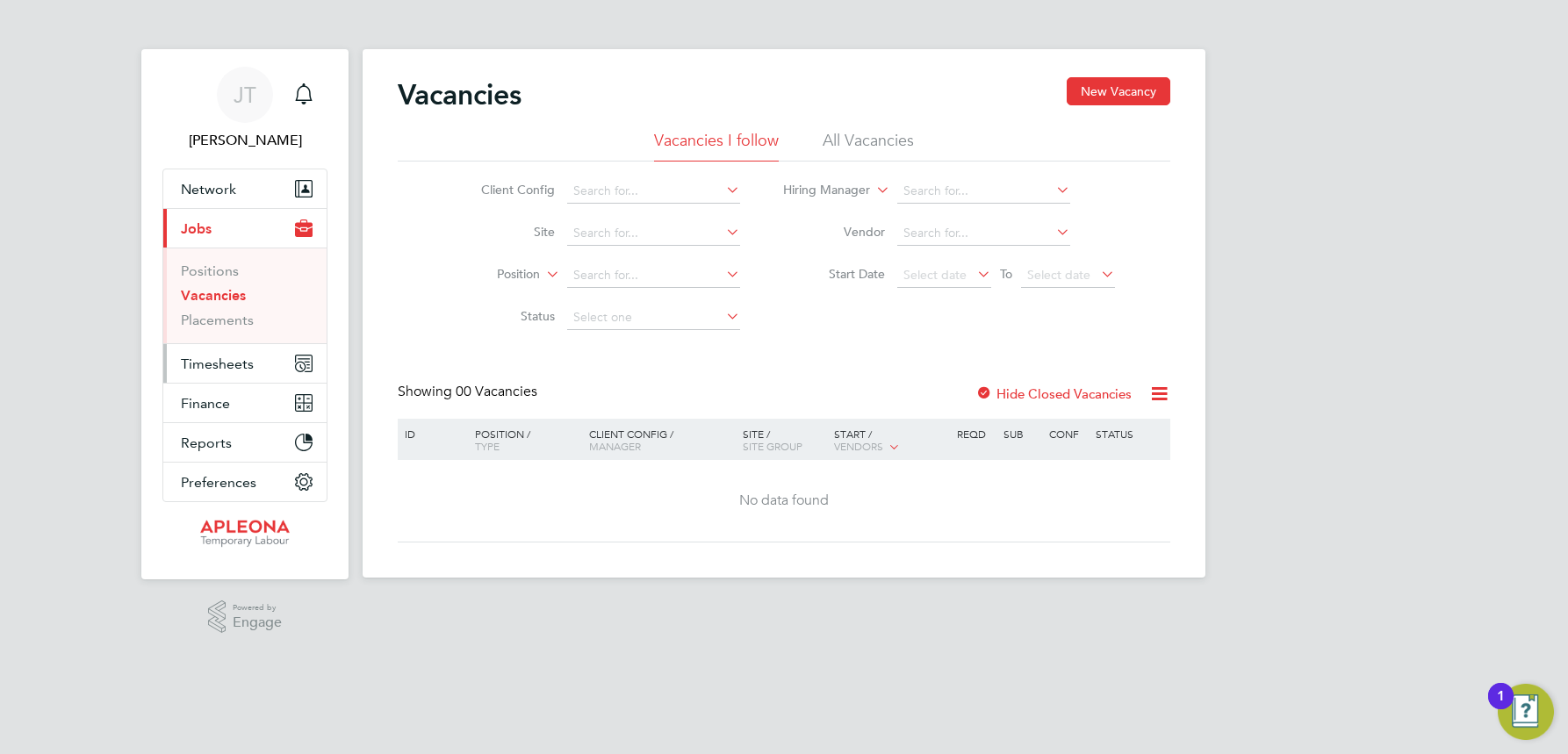
click at [230, 369] on span "Timesheets" at bounding box center [217, 364] width 73 height 17
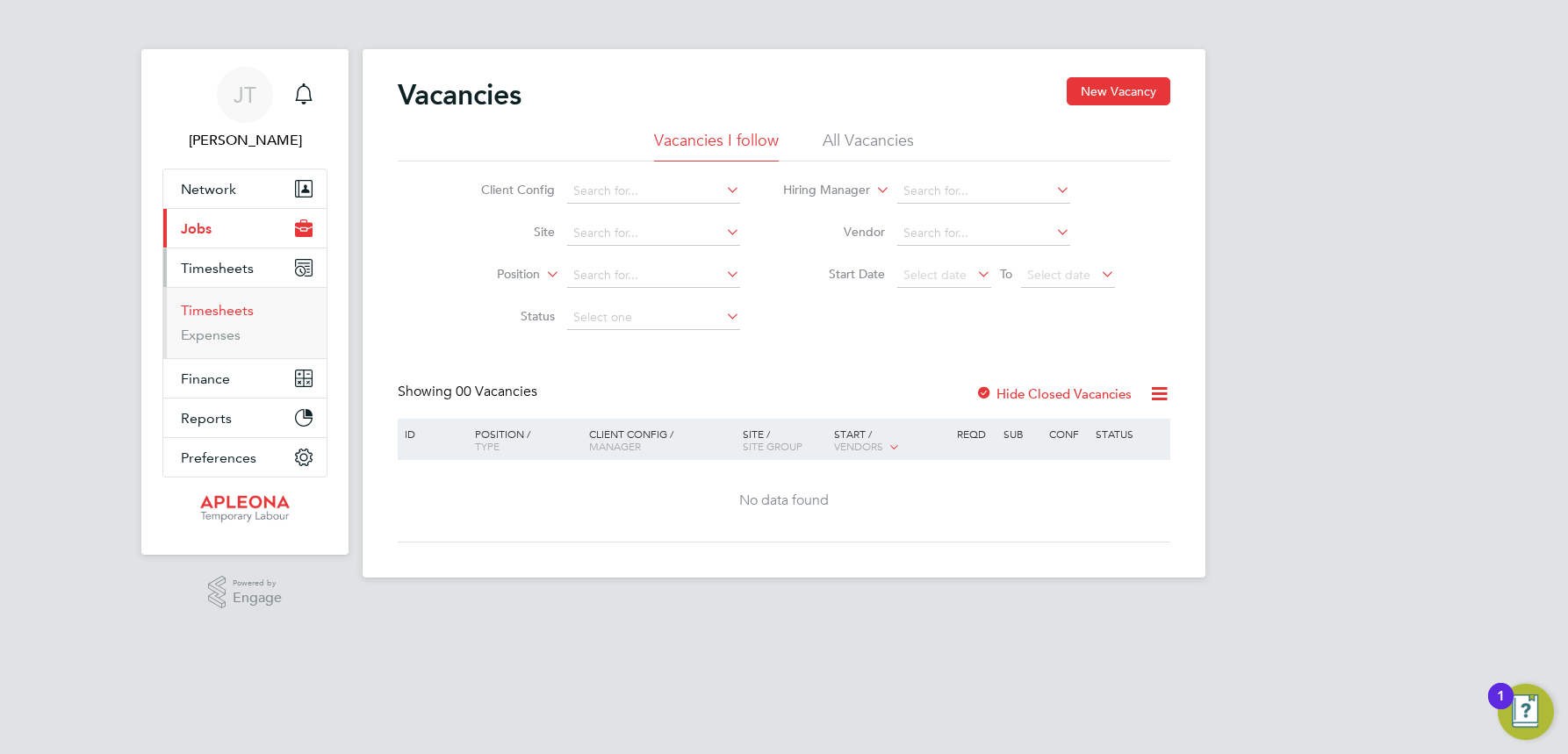
click at [228, 312] on link "Timesheets" at bounding box center [217, 310] width 73 height 17
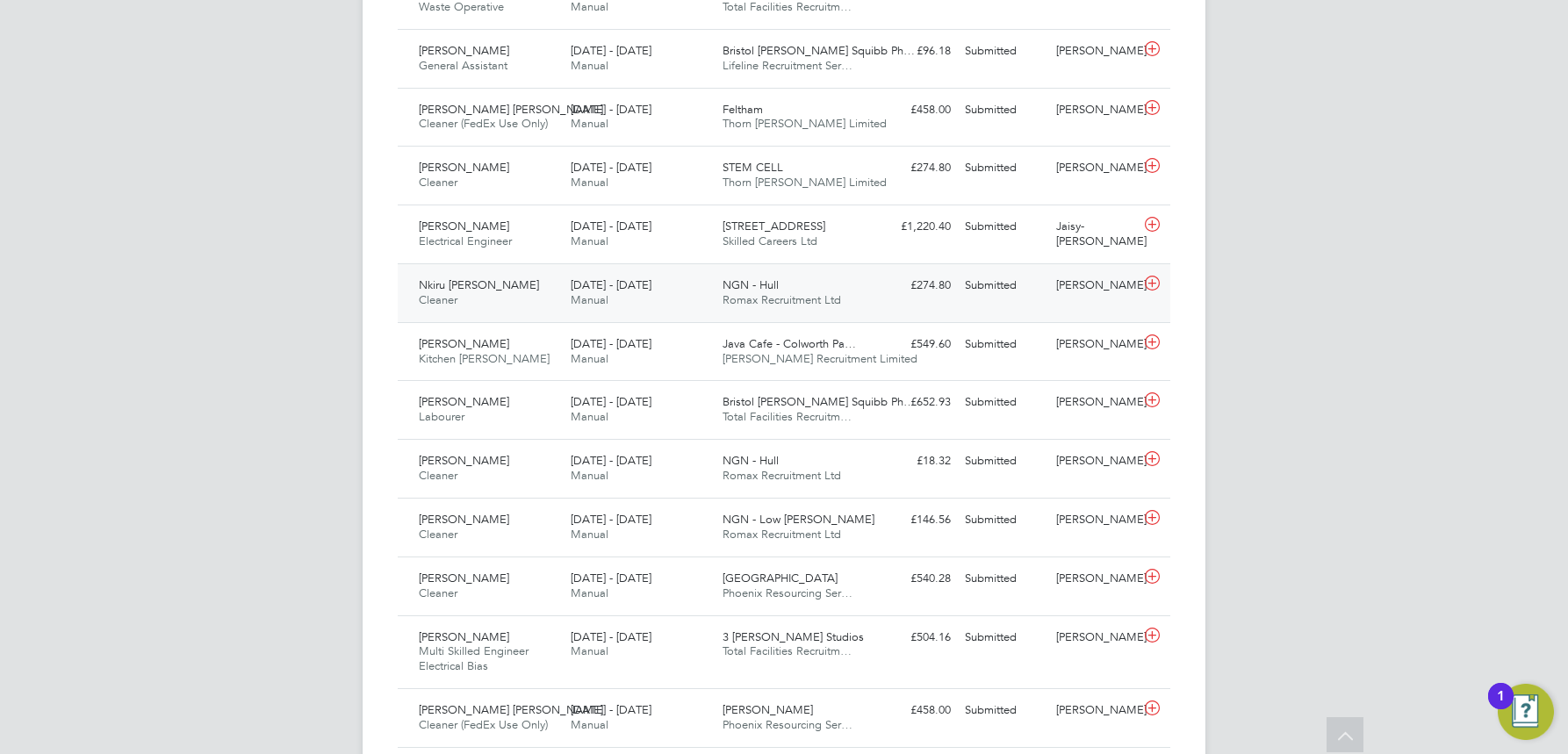
click at [750, 298] on span "Romax Recruitment Ltd" at bounding box center [781, 299] width 118 height 15
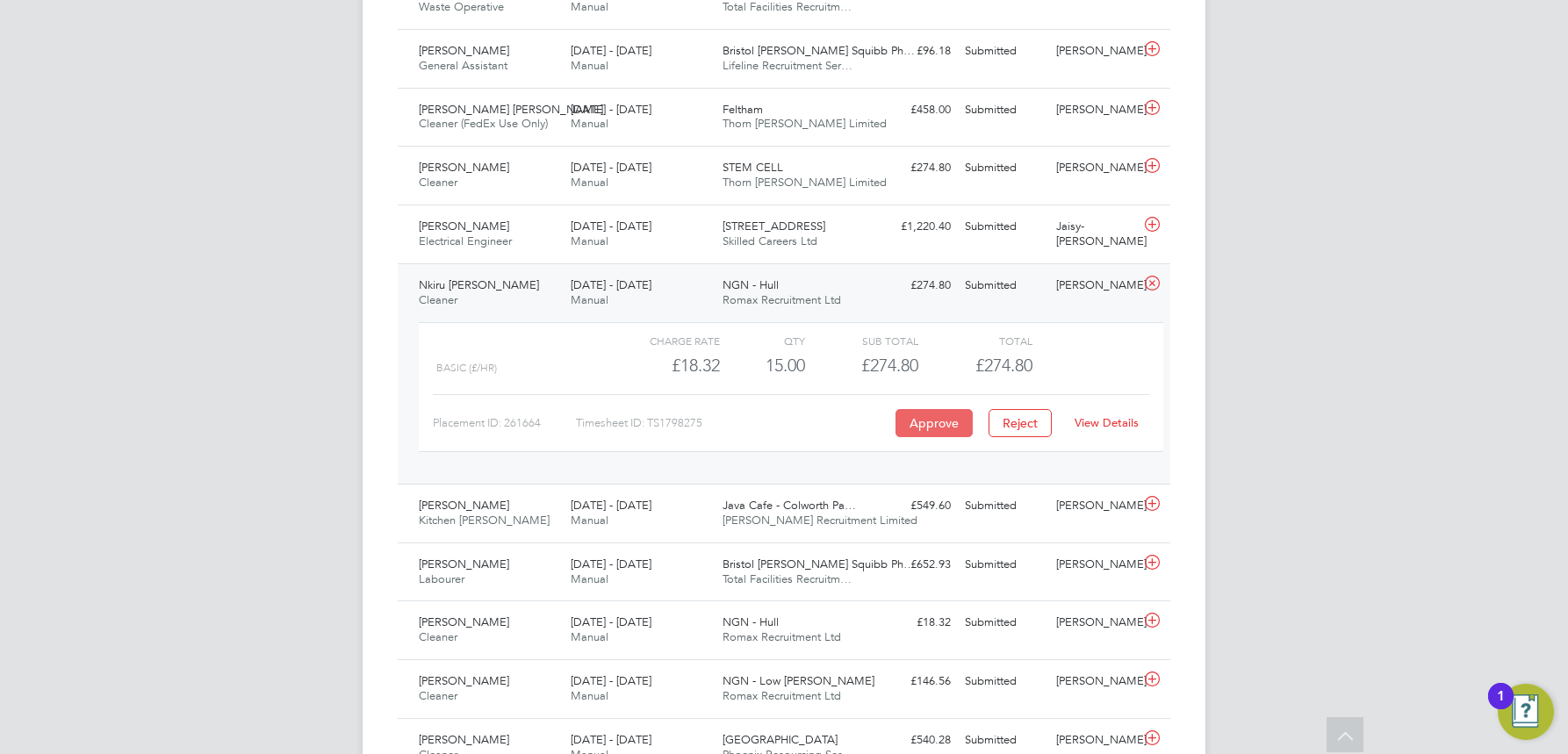
click at [938, 421] on button "Approve" at bounding box center [934, 423] width 78 height 28
click at [1101, 425] on link "View Details" at bounding box center [1106, 422] width 64 height 15
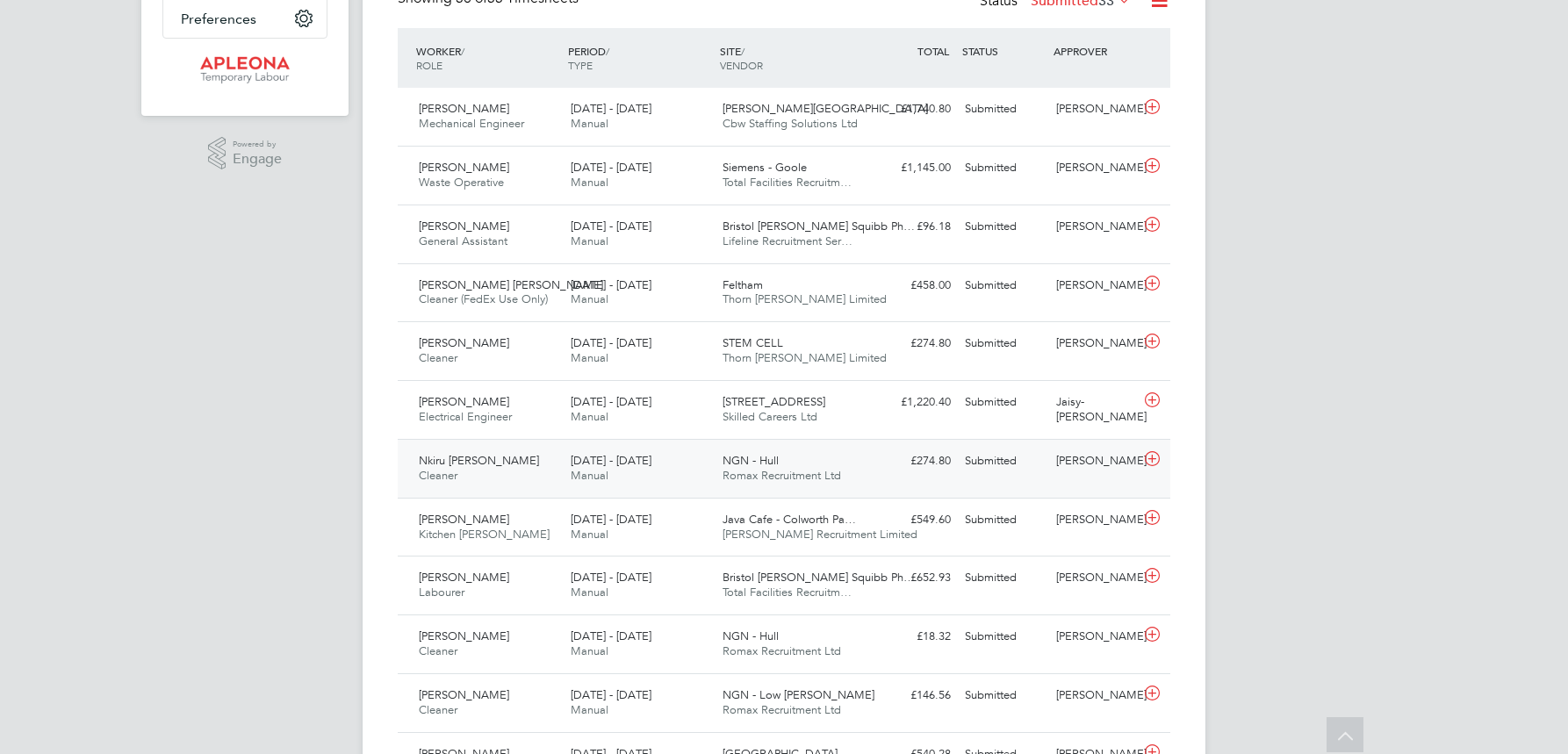
click at [753, 470] on span "Romax Recruitment Ltd" at bounding box center [781, 475] width 118 height 15
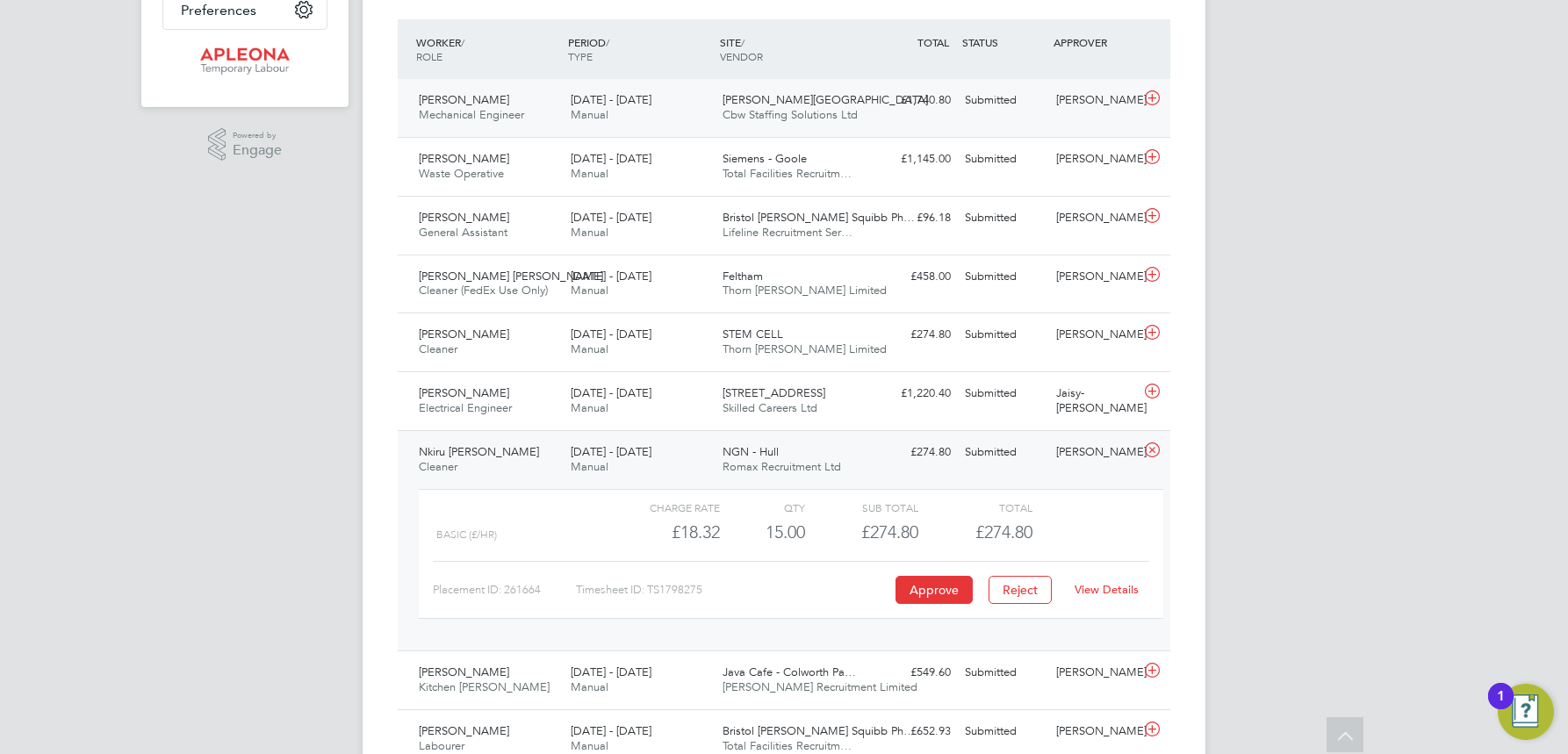
scroll to position [527, 0]
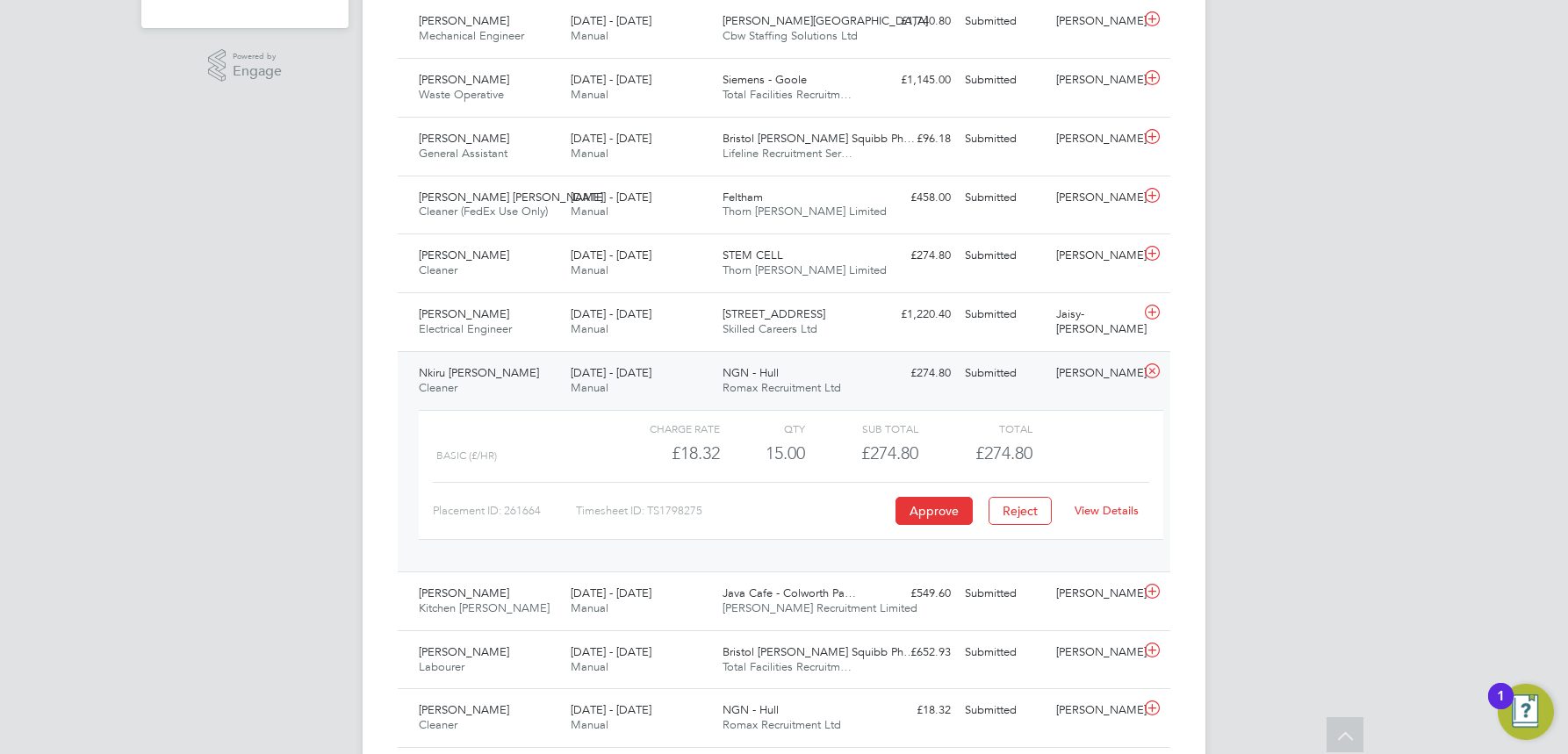
click at [1107, 507] on link "View Details" at bounding box center [1106, 510] width 64 height 15
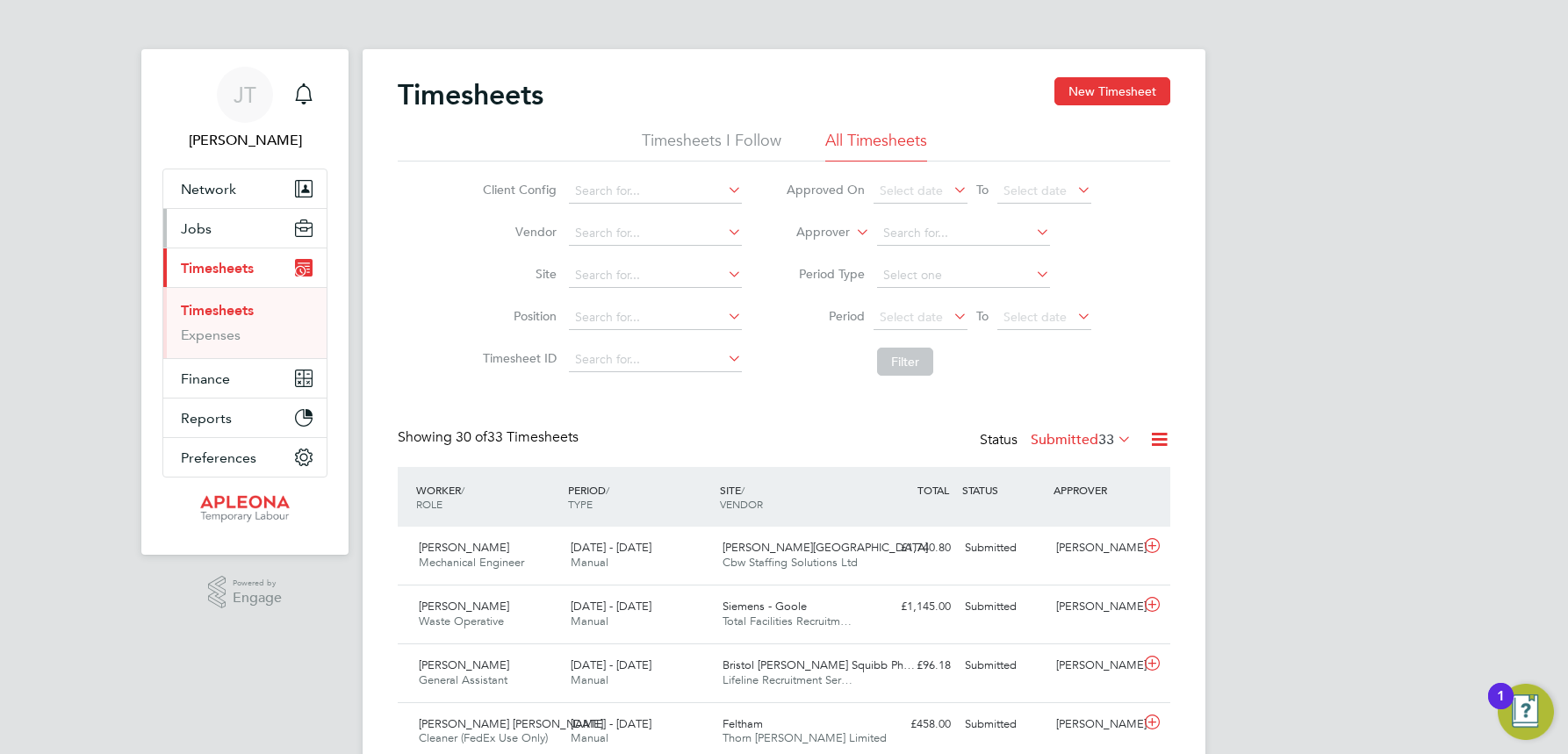
click at [205, 225] on span "Jobs" at bounding box center [196, 229] width 31 height 17
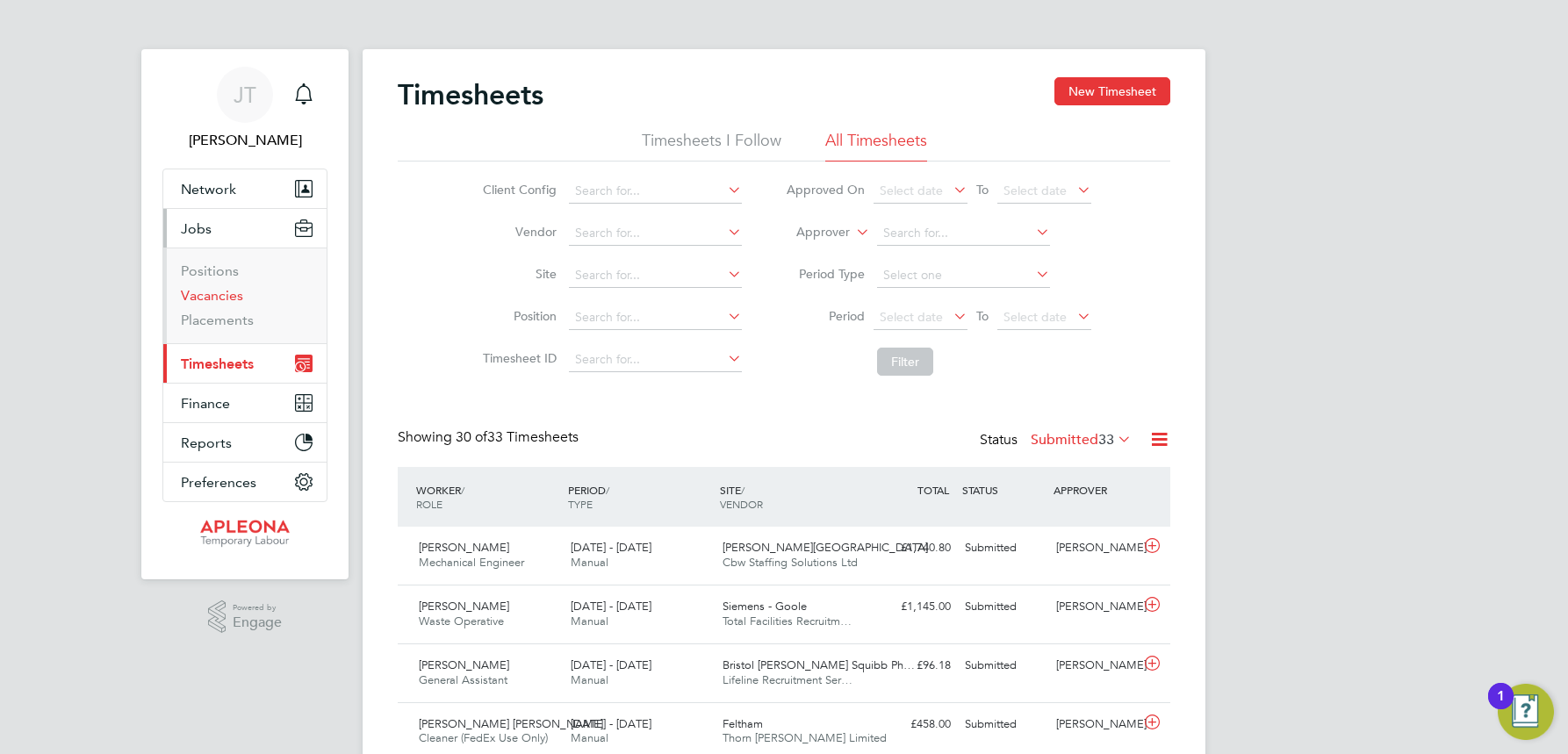
click at [215, 294] on link "Vacancies" at bounding box center [212, 295] width 63 height 17
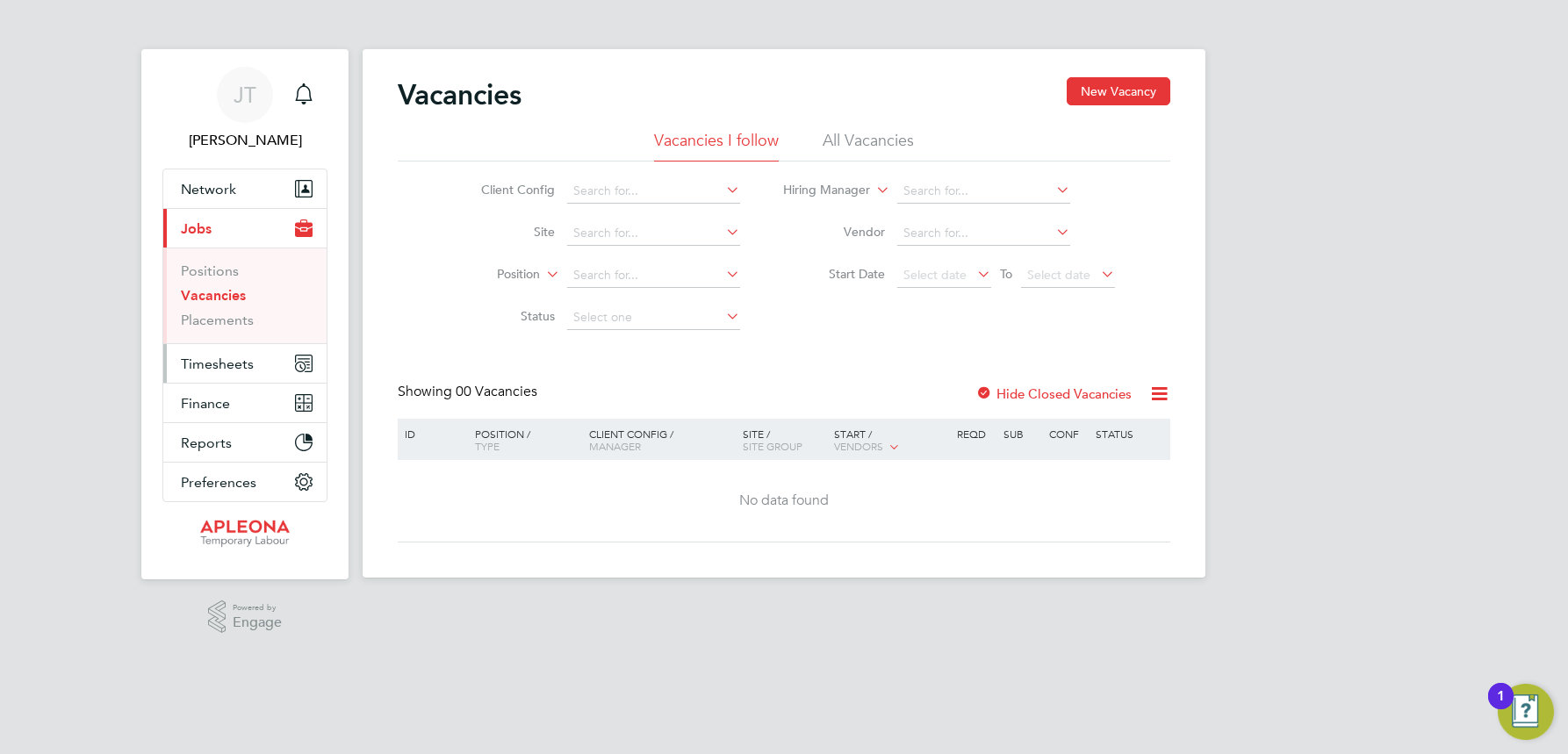
click at [220, 365] on span "Timesheets" at bounding box center [217, 364] width 73 height 17
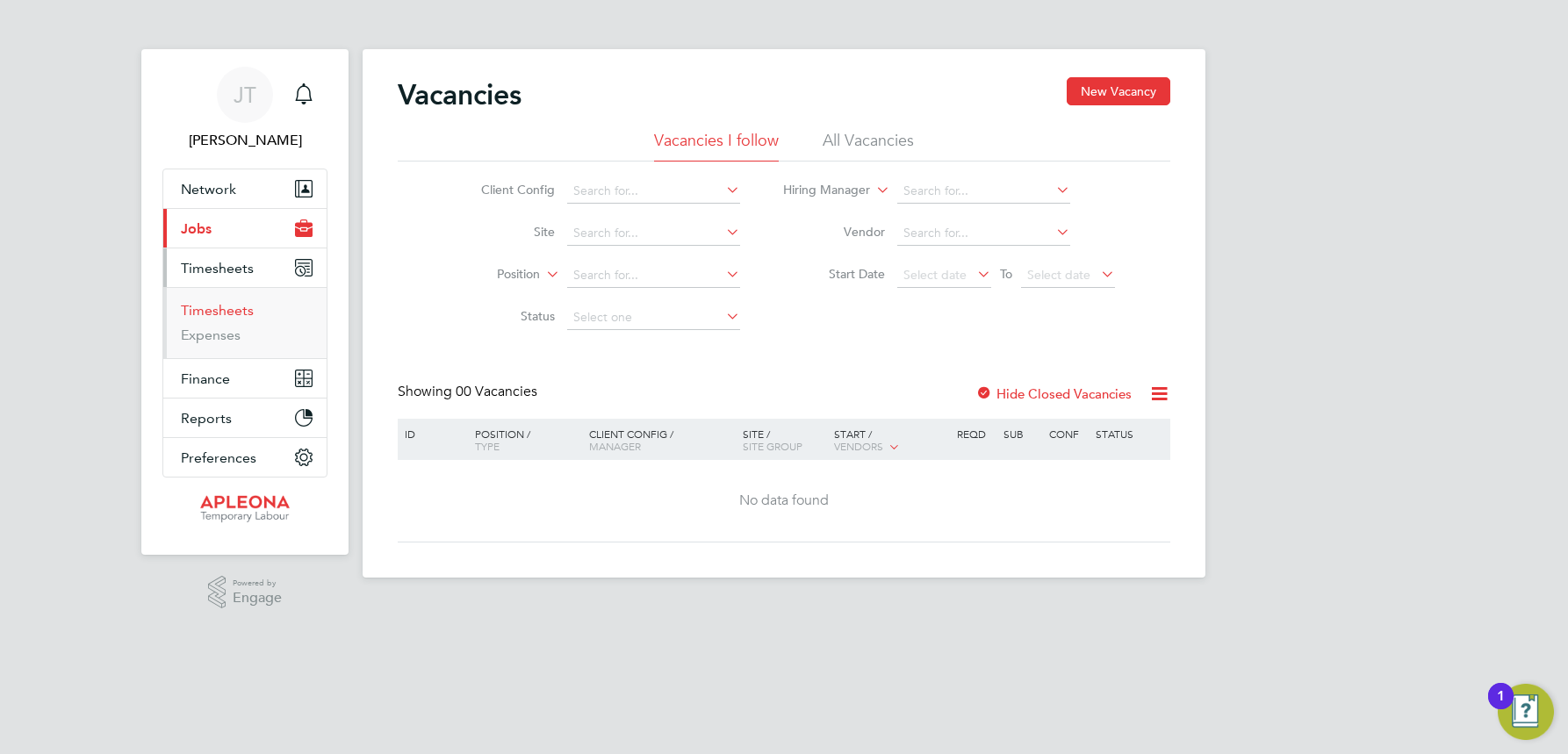
click at [223, 307] on link "Timesheets" at bounding box center [217, 310] width 73 height 17
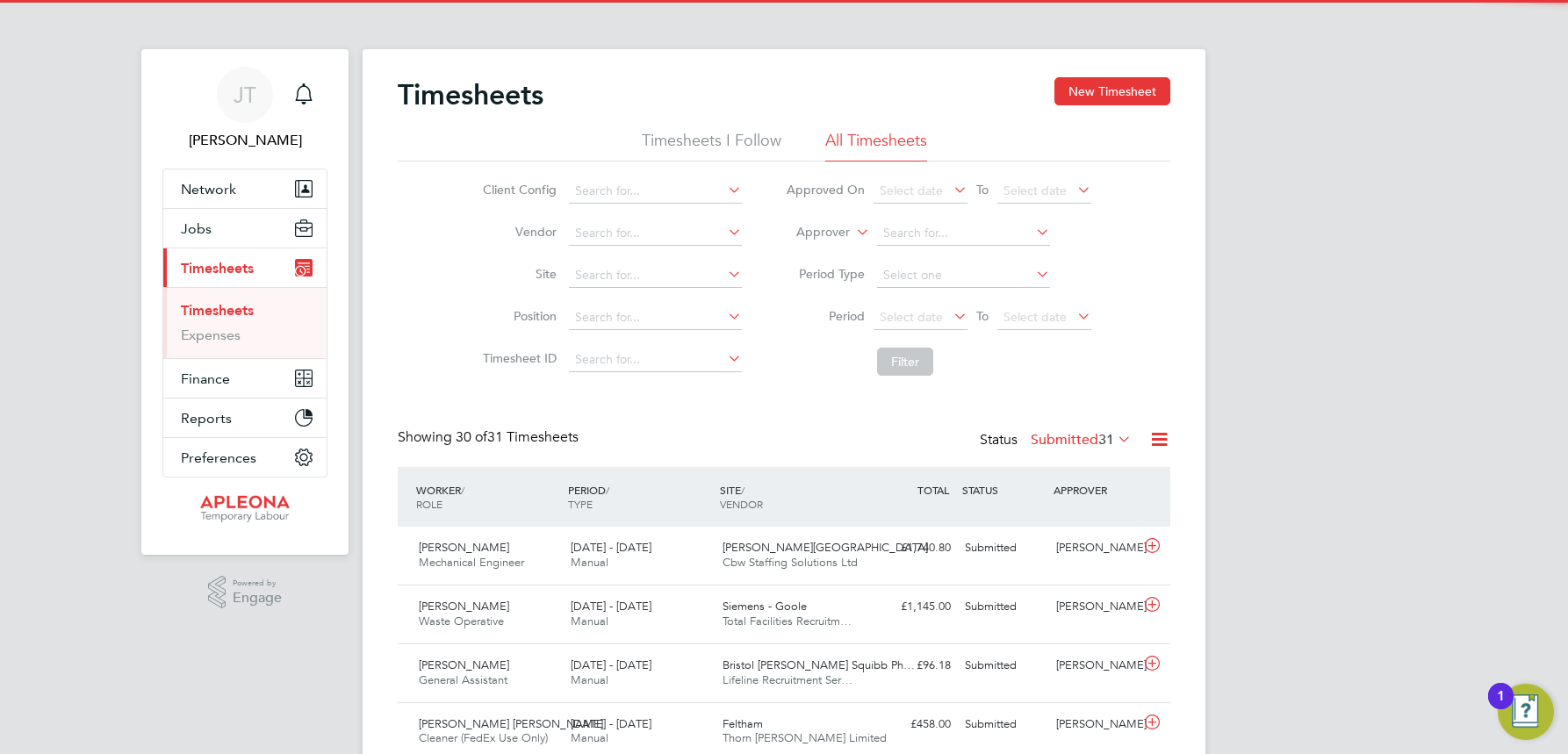
scroll to position [45, 153]
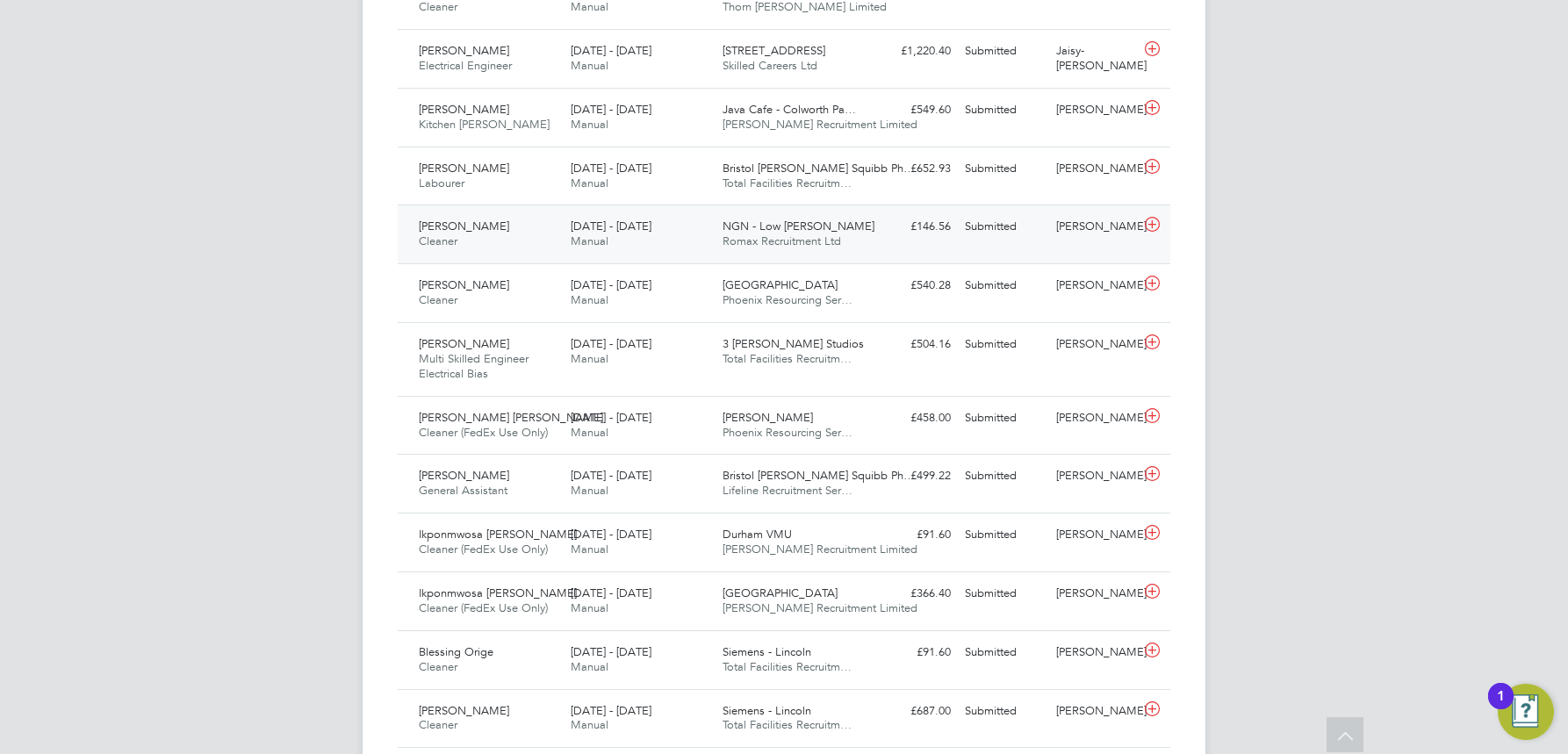
click at [753, 230] on span "NGN - Low [PERSON_NAME]" at bounding box center [798, 226] width 152 height 15
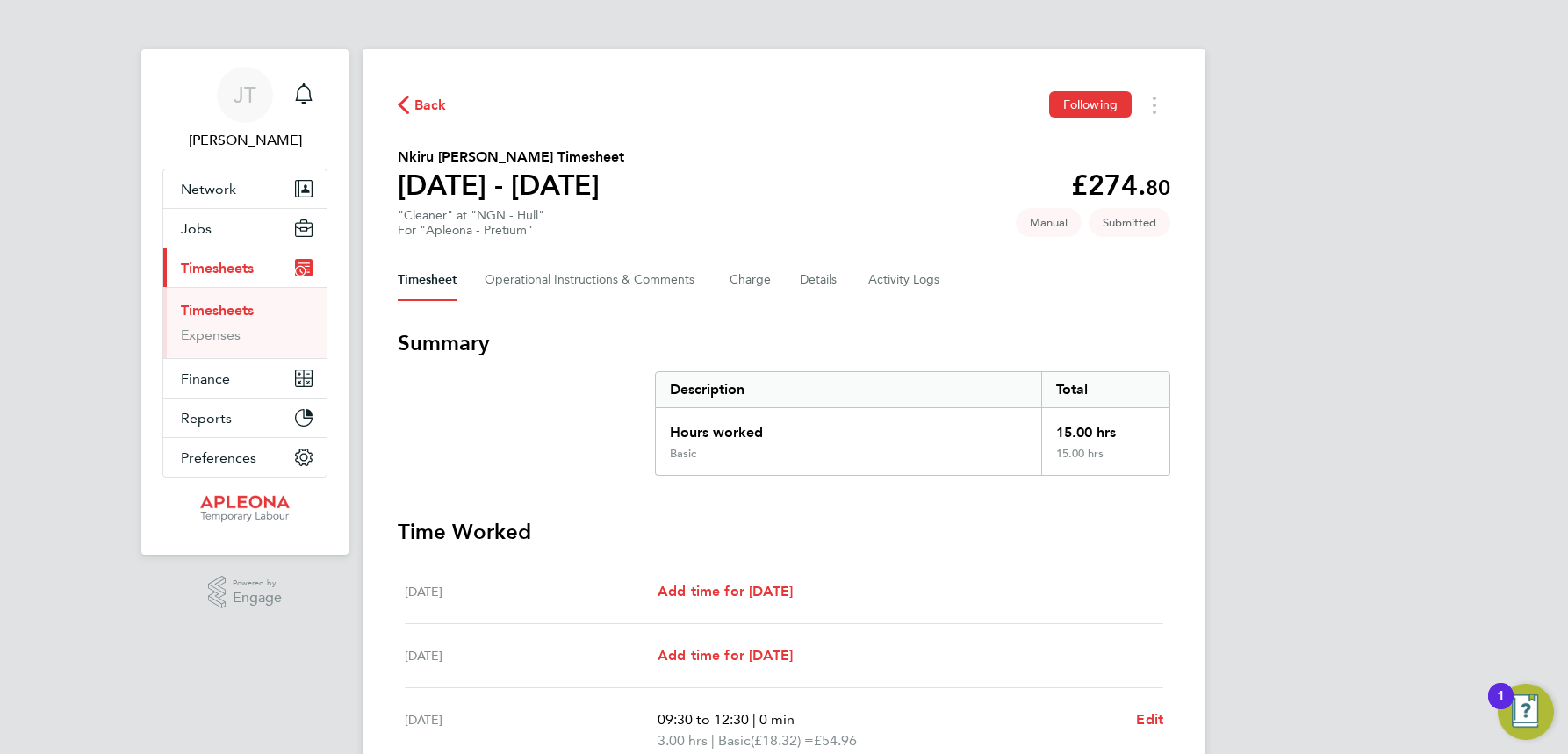
click at [433, 100] on span "Back" at bounding box center [430, 105] width 33 height 21
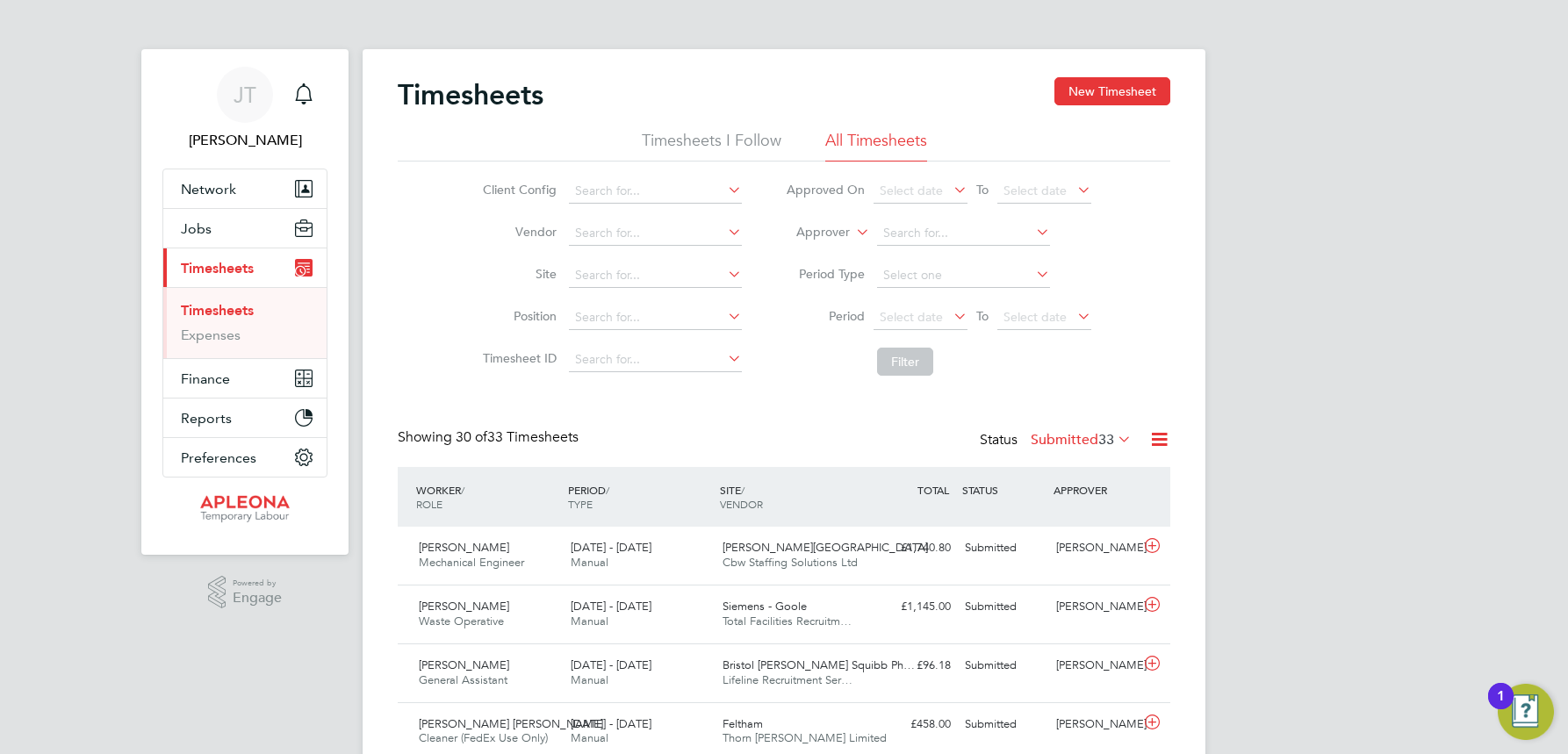
click at [1114, 437] on icon at bounding box center [1114, 439] width 0 height 25
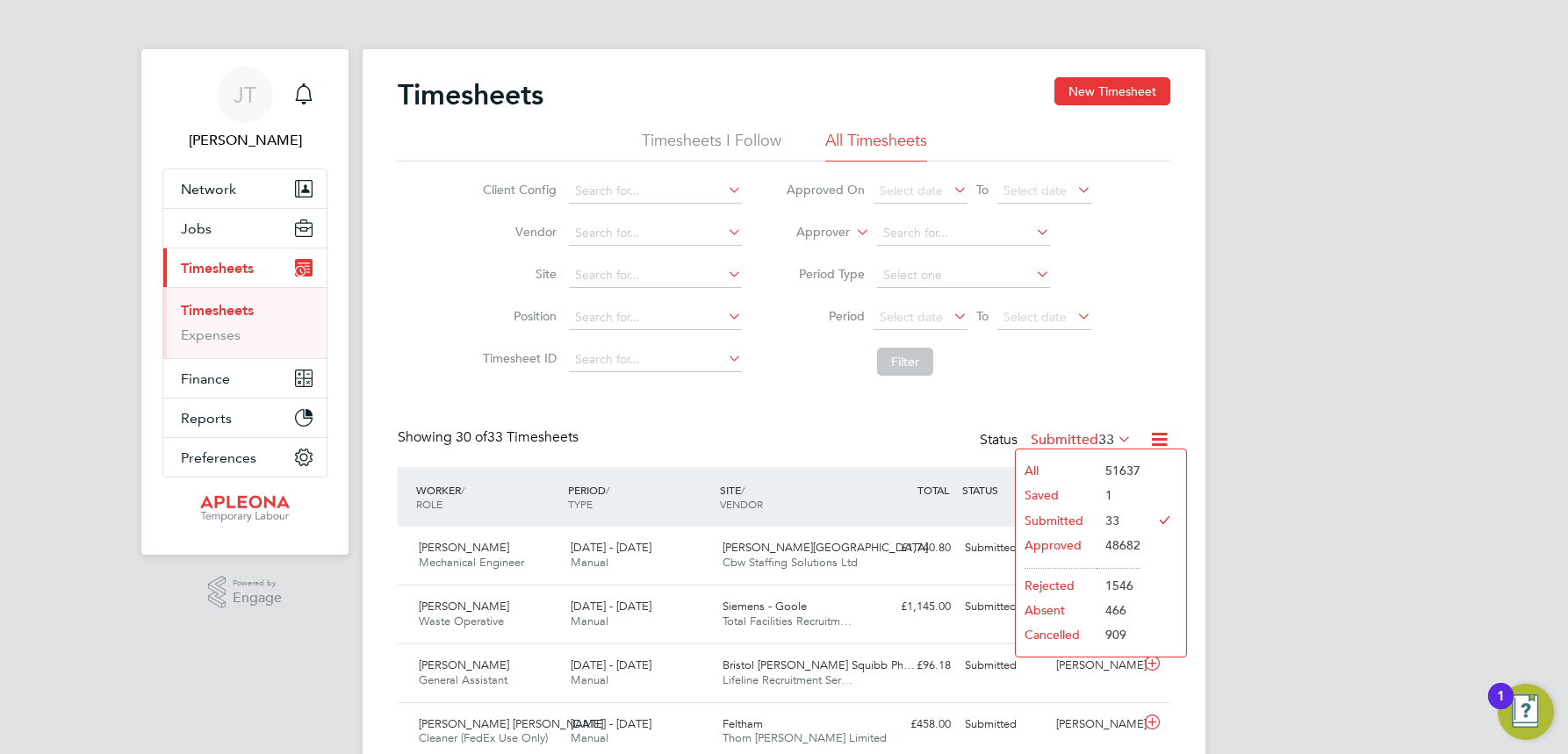
click at [1054, 583] on li "Rejected" at bounding box center [1056, 585] width 80 height 25
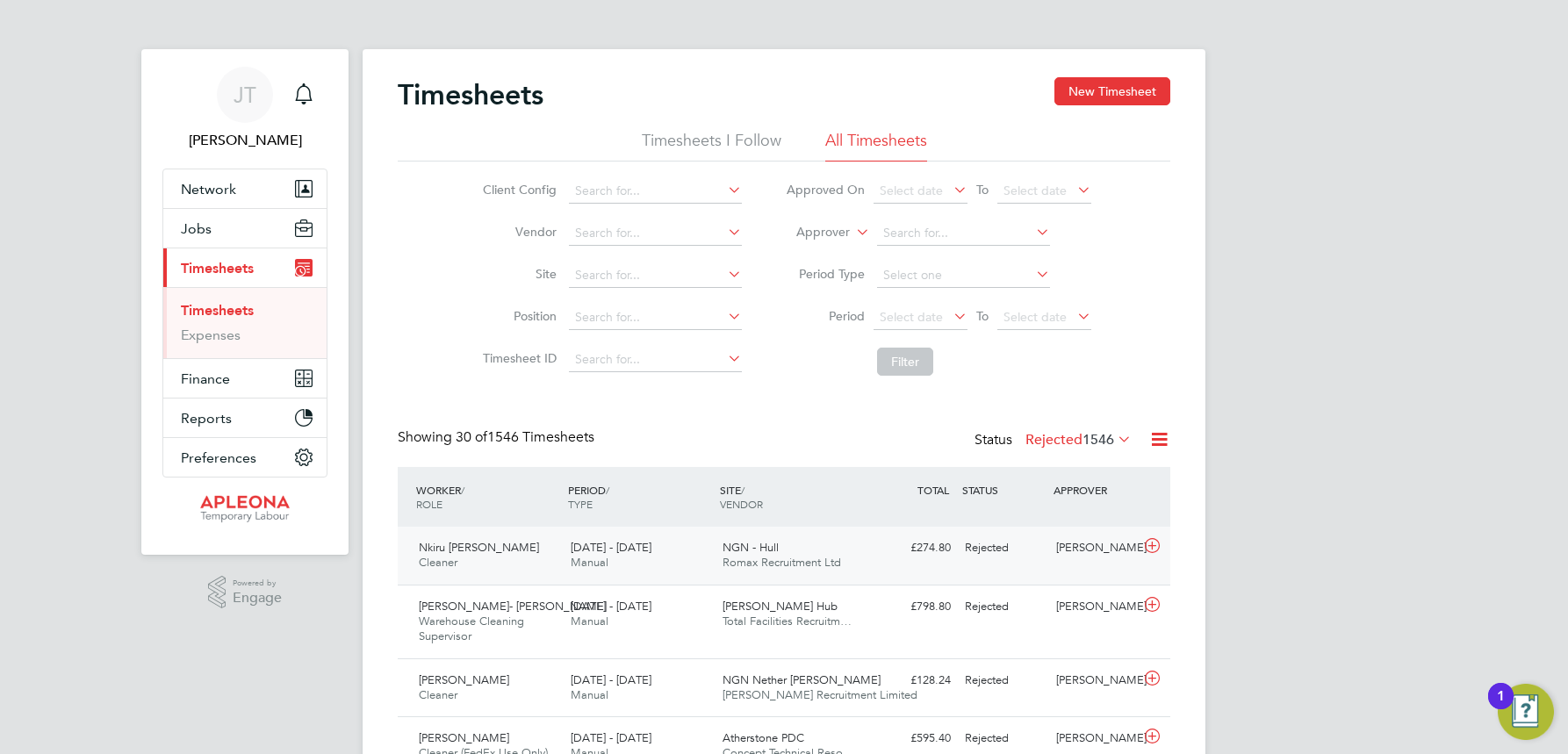
click at [768, 552] on span "NGN - Hull" at bounding box center [750, 547] width 57 height 15
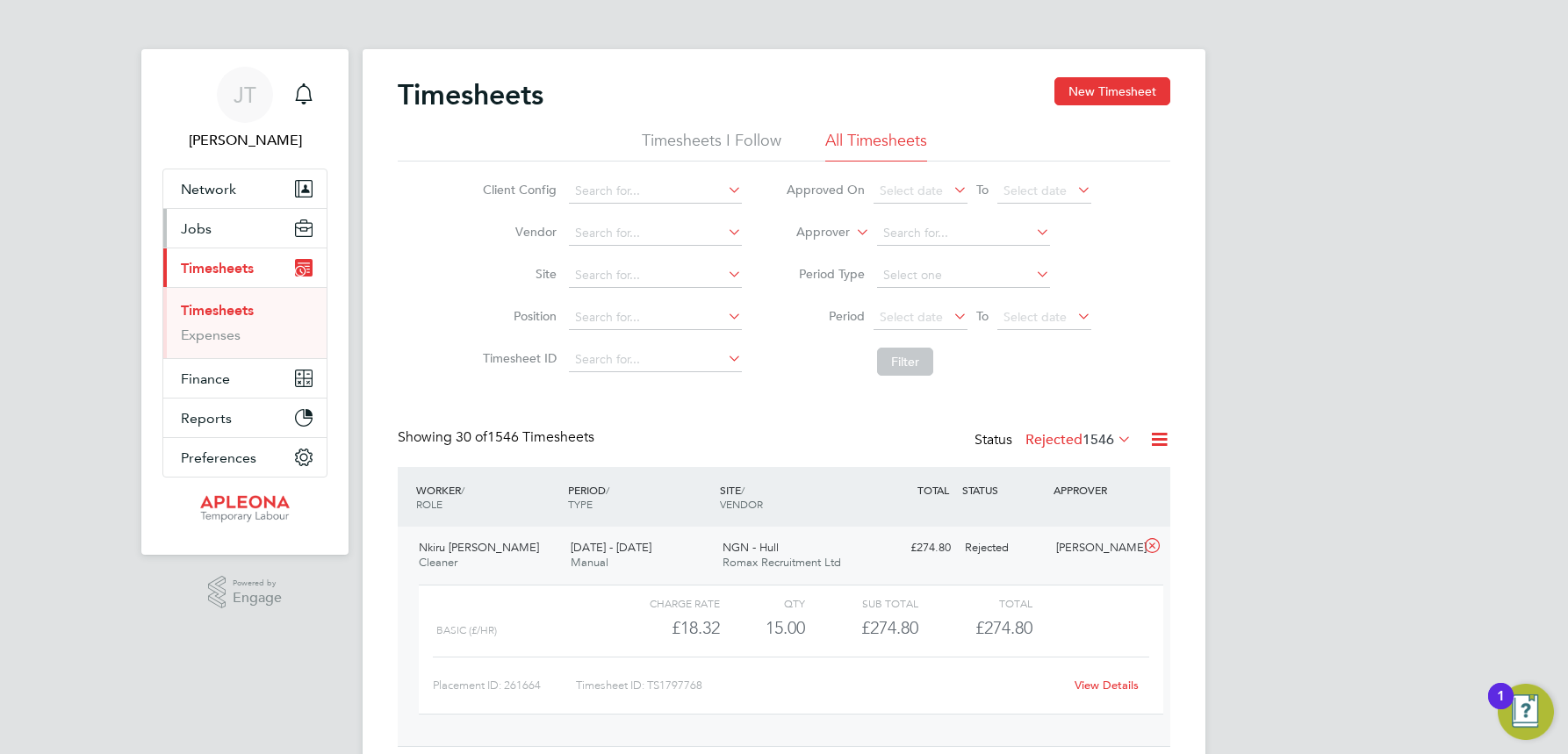
click at [200, 230] on span "Jobs" at bounding box center [196, 229] width 31 height 17
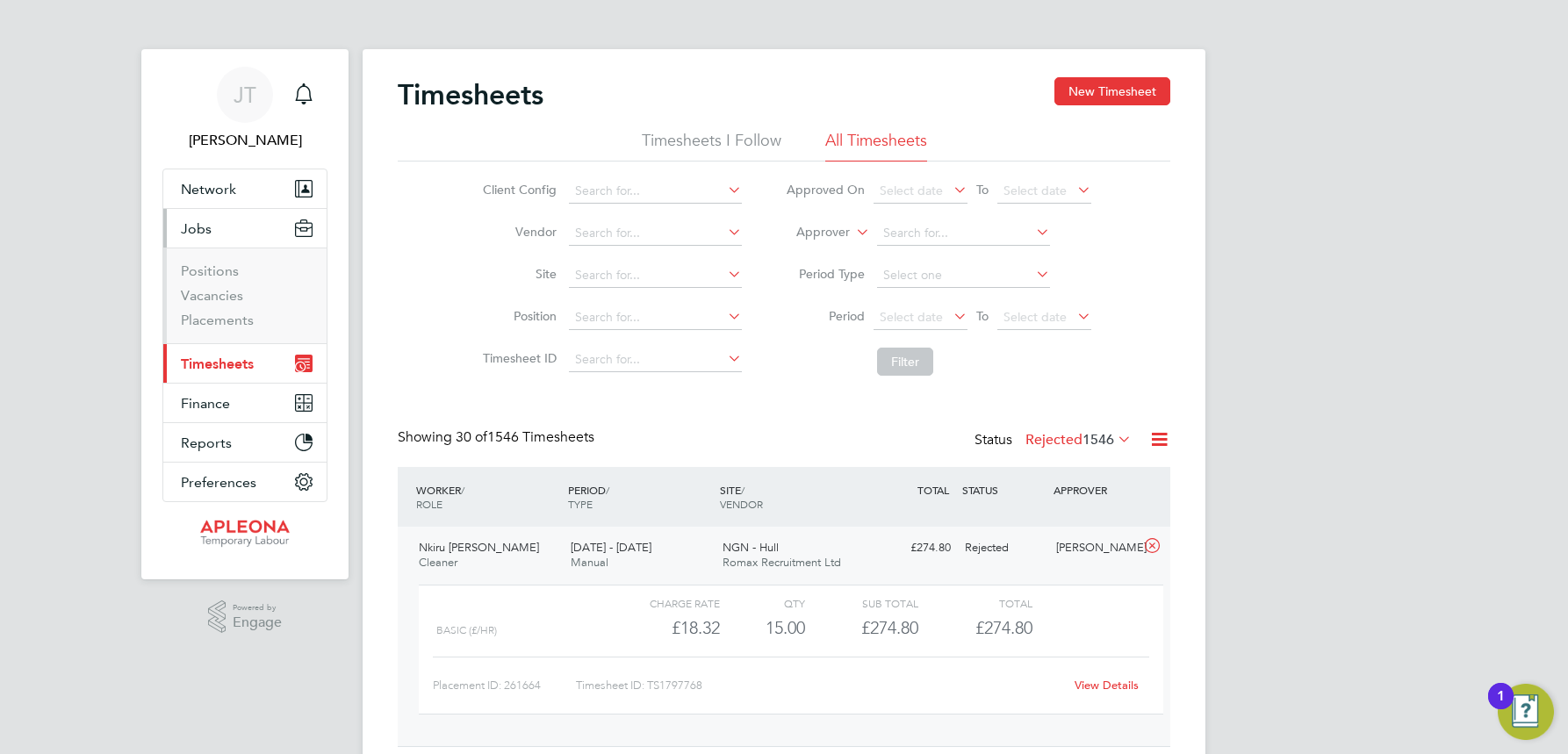
click at [219, 360] on span "Timesheets" at bounding box center [217, 364] width 73 height 17
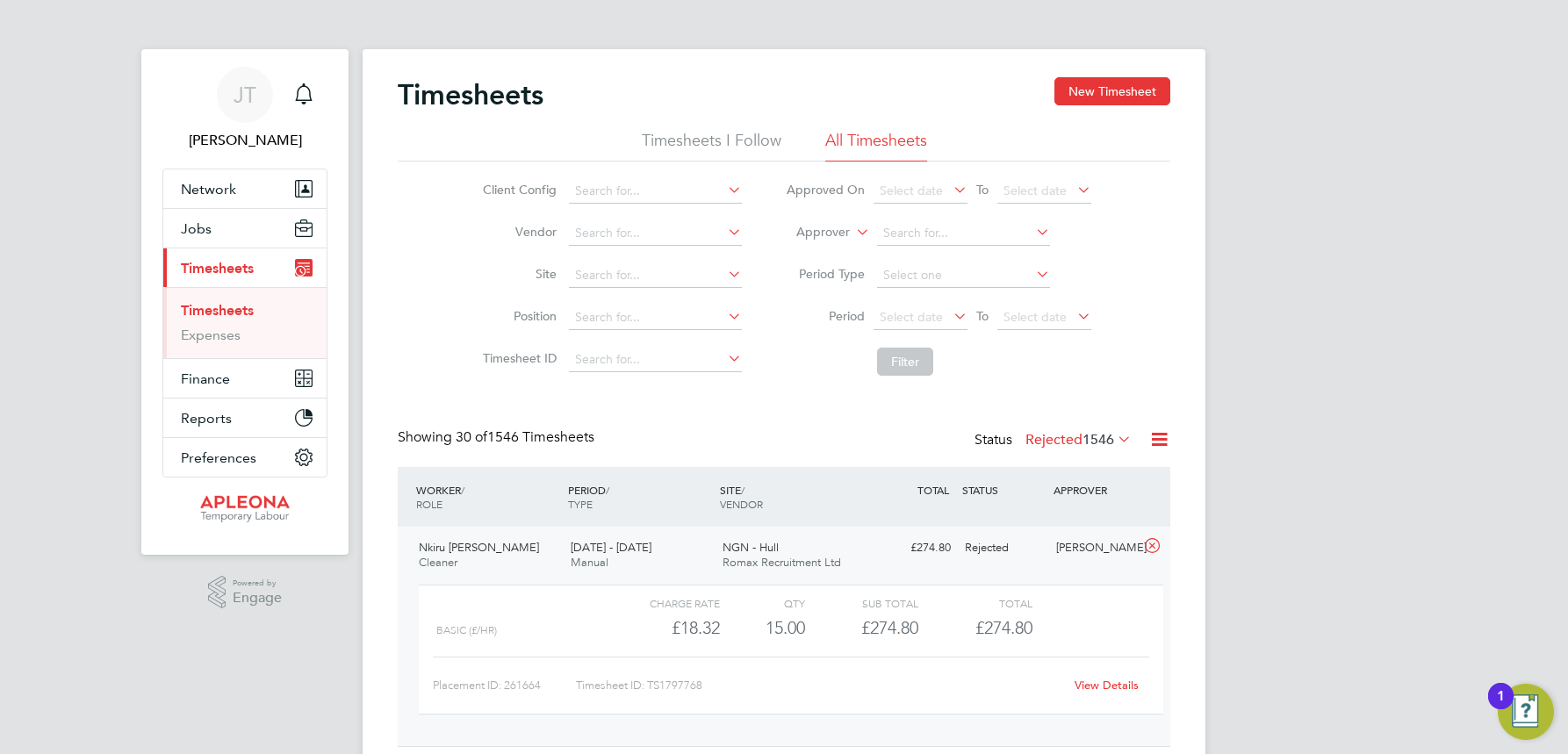
click at [215, 314] on link "Timesheets" at bounding box center [217, 310] width 73 height 17
click at [1114, 441] on icon at bounding box center [1114, 439] width 0 height 25
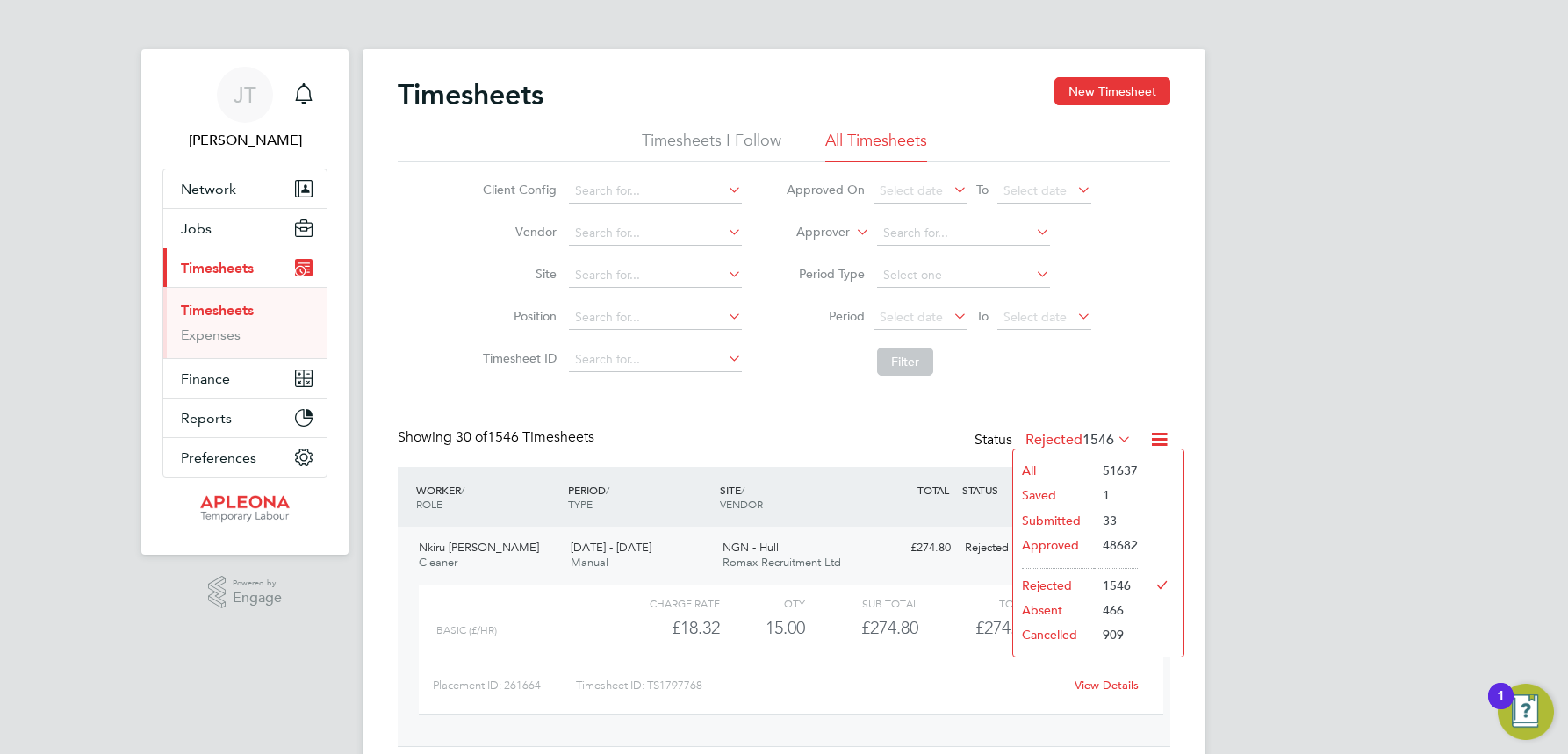
click at [1061, 519] on li "Submitted" at bounding box center [1053, 521] width 80 height 25
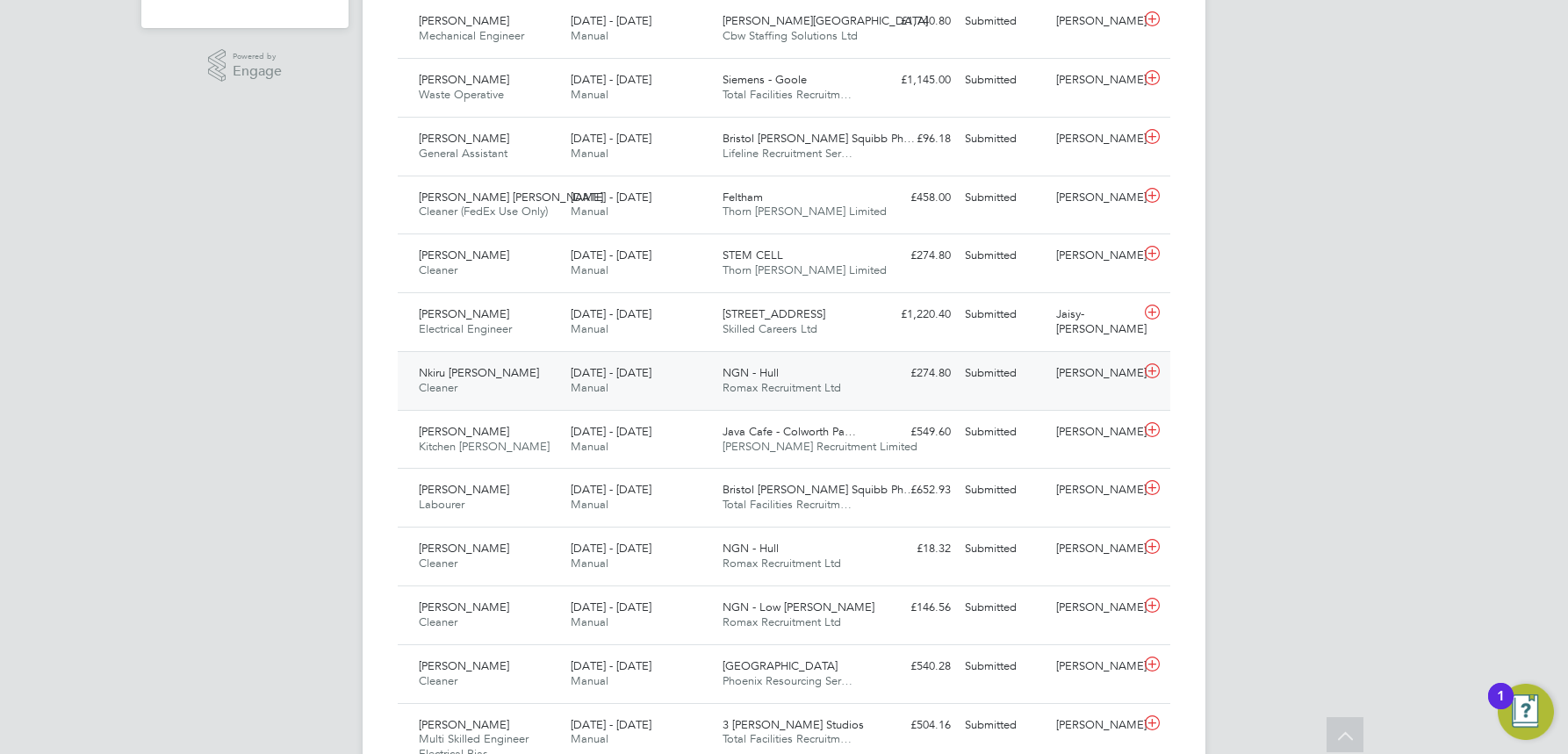
click at [979, 370] on div "Submitted" at bounding box center [1003, 373] width 91 height 29
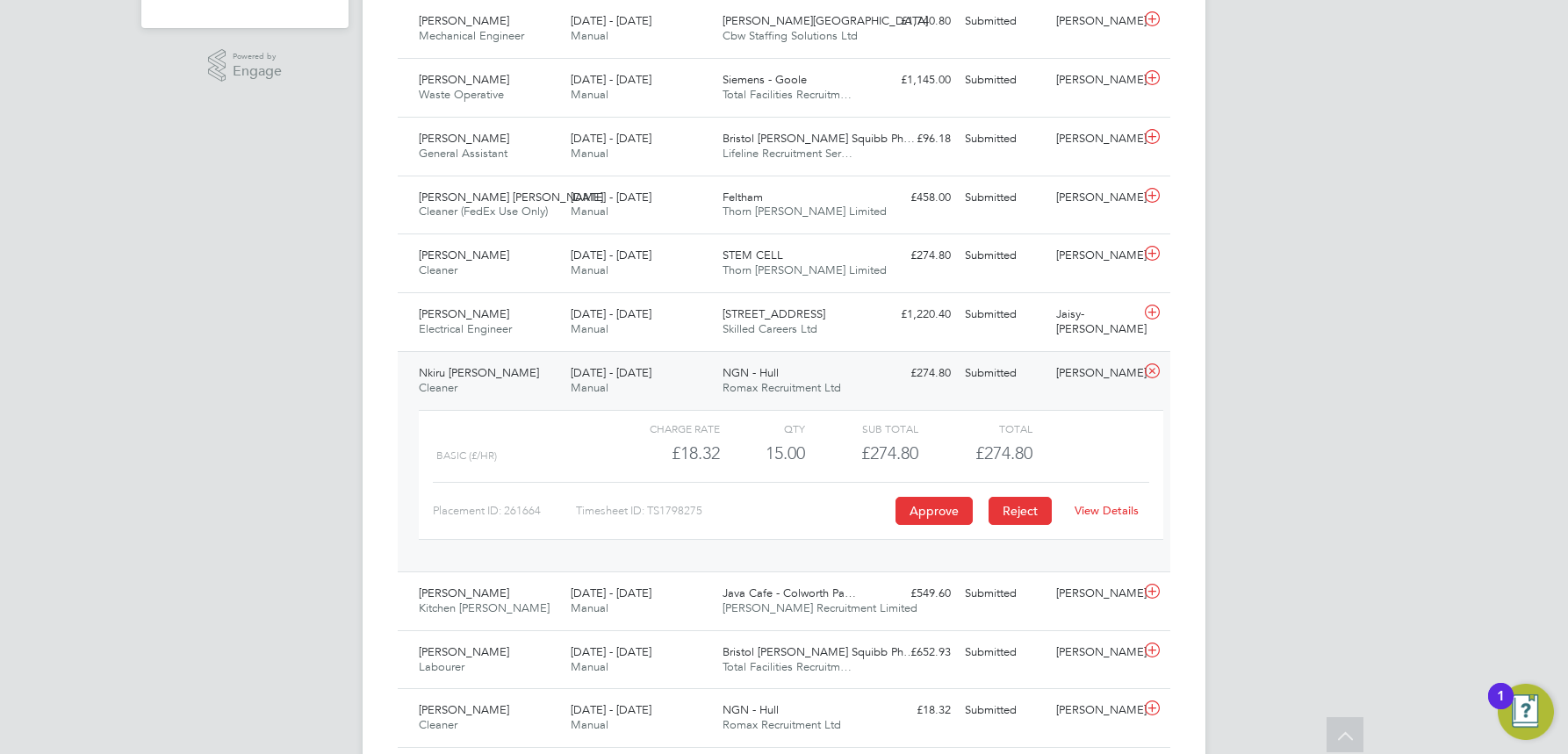
click at [1021, 506] on button "Reject" at bounding box center [1021, 511] width 64 height 28
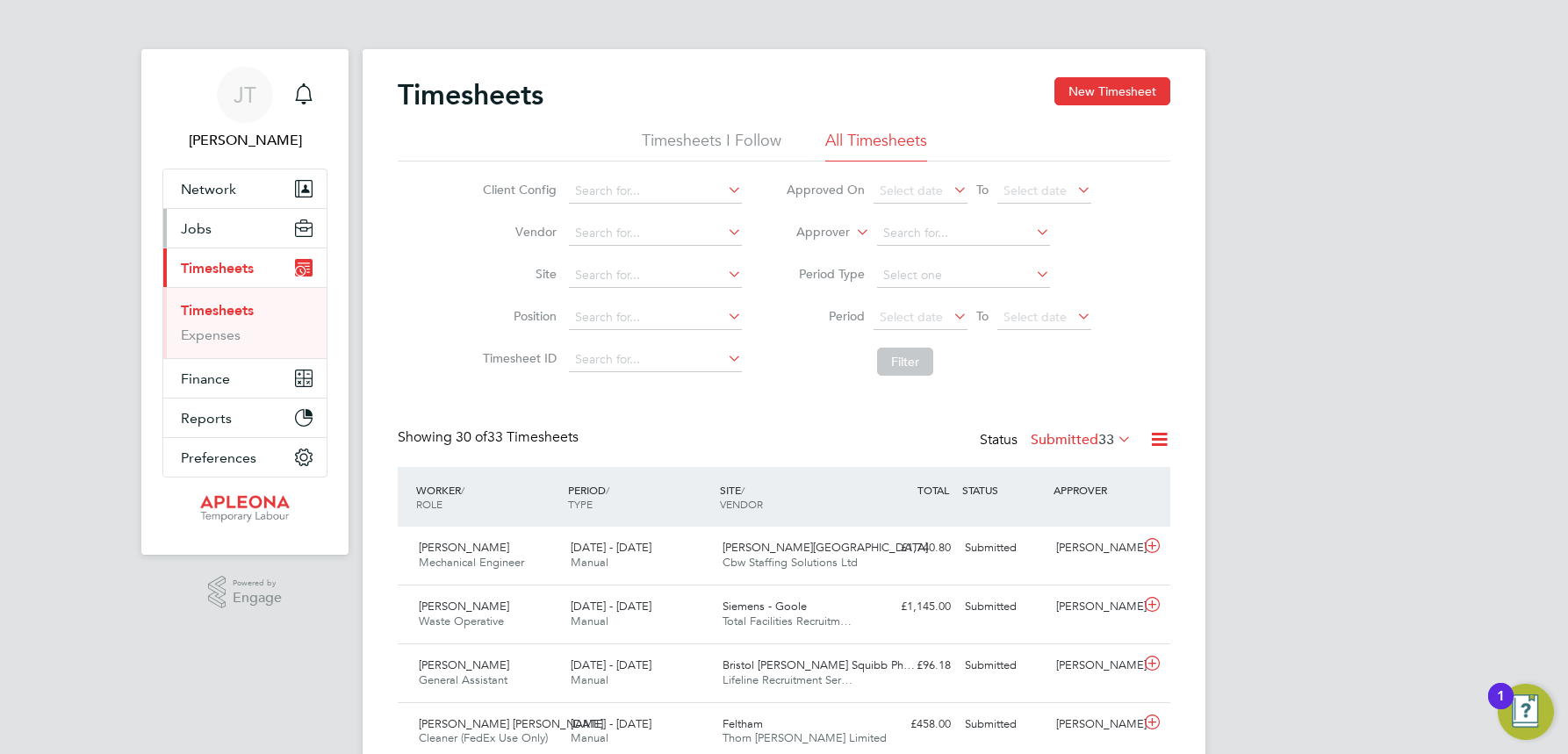
click at [195, 230] on span "Jobs" at bounding box center [196, 229] width 31 height 17
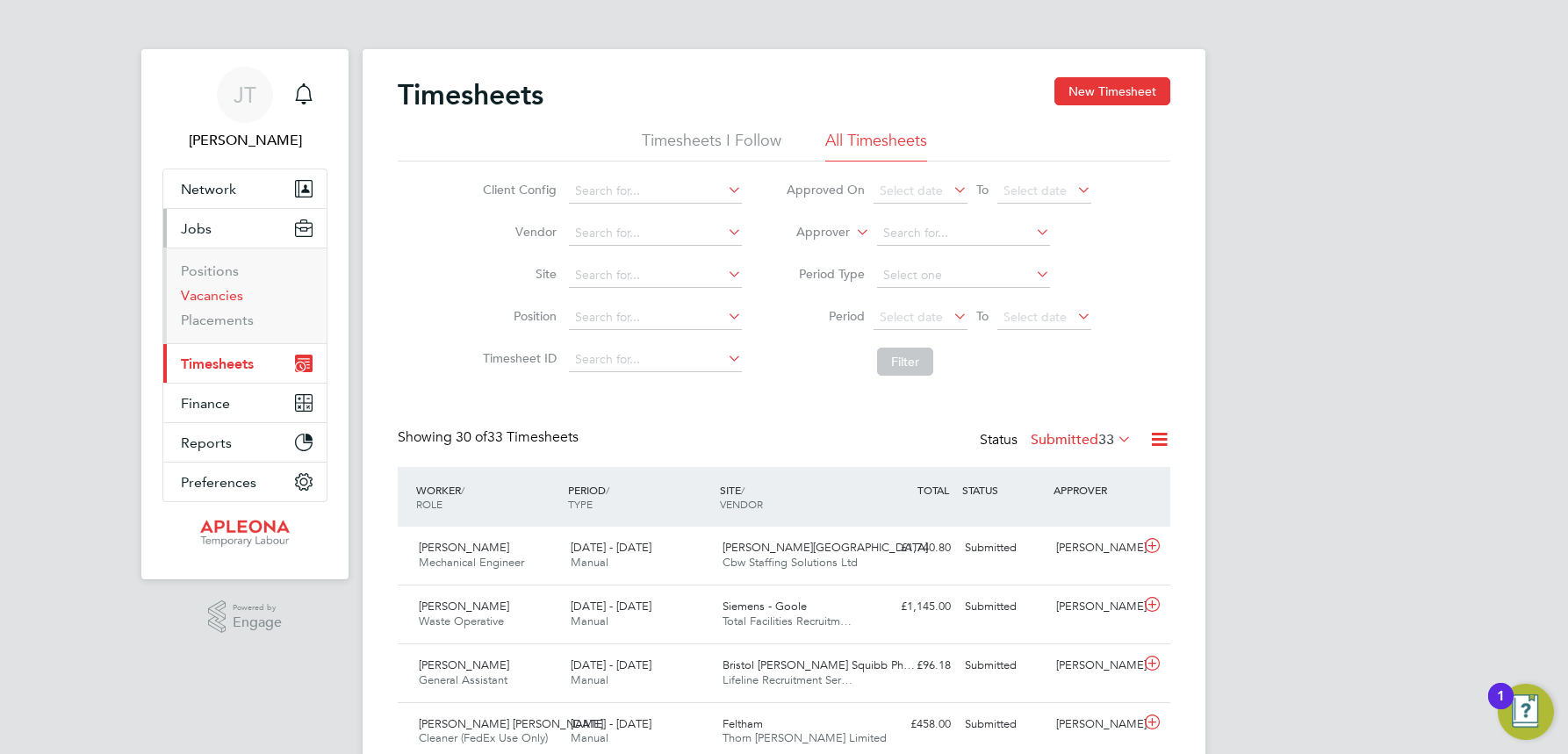
click at [205, 294] on link "Vacancies" at bounding box center [212, 295] width 63 height 17
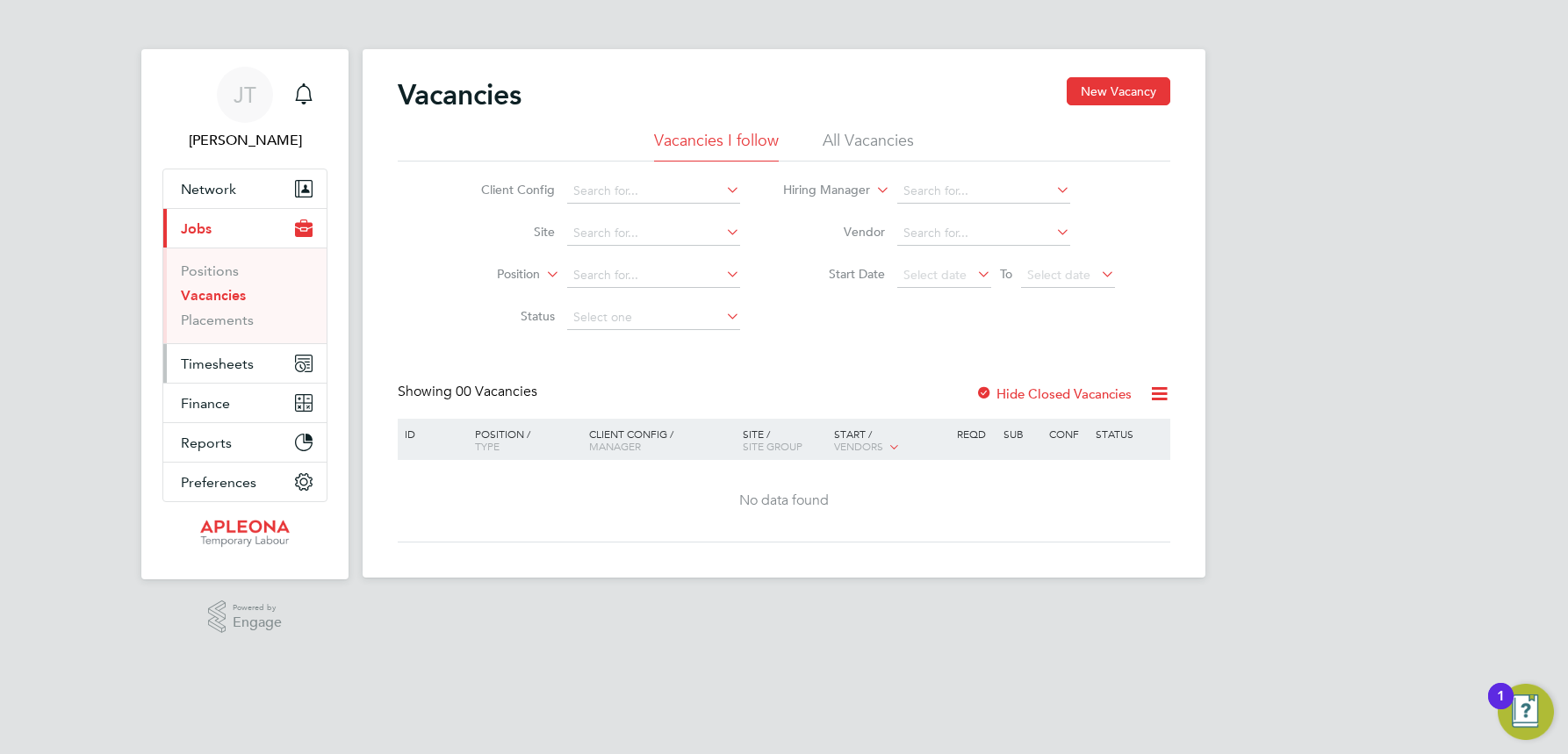
click at [213, 368] on span "Timesheets" at bounding box center [217, 364] width 73 height 17
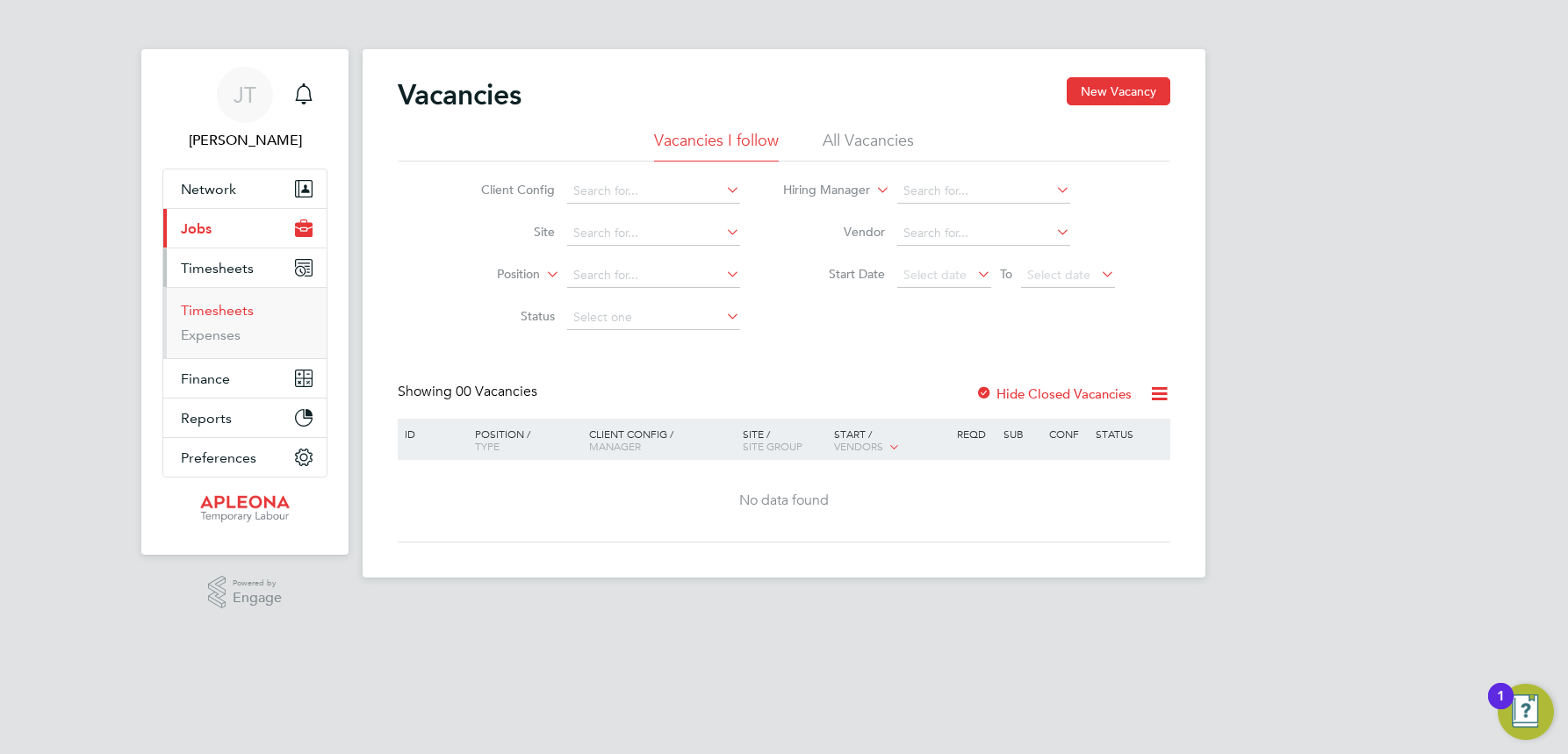
click at [210, 310] on link "Timesheets" at bounding box center [217, 310] width 73 height 17
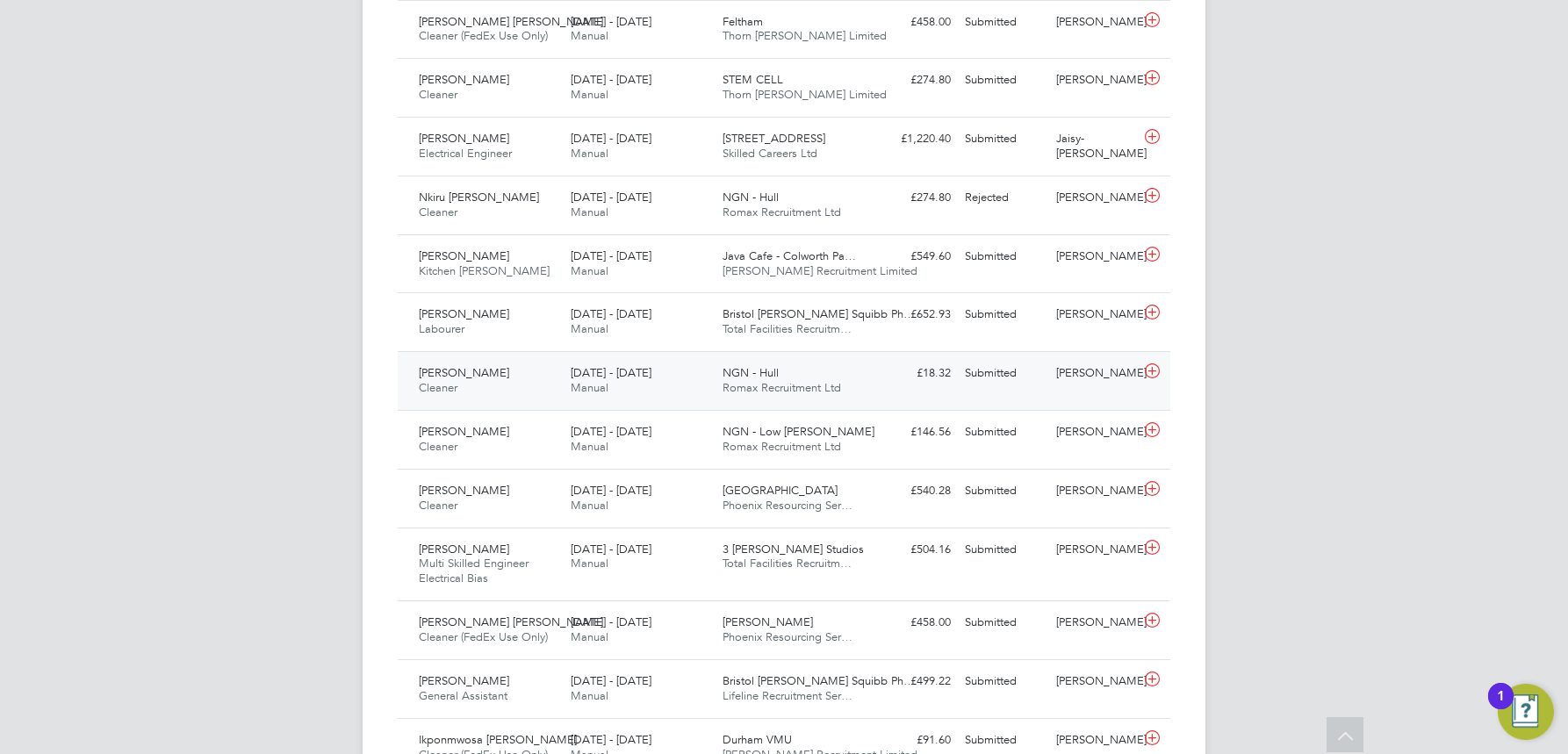
click at [748, 382] on span "Romax Recruitment Ltd" at bounding box center [781, 388] width 118 height 15
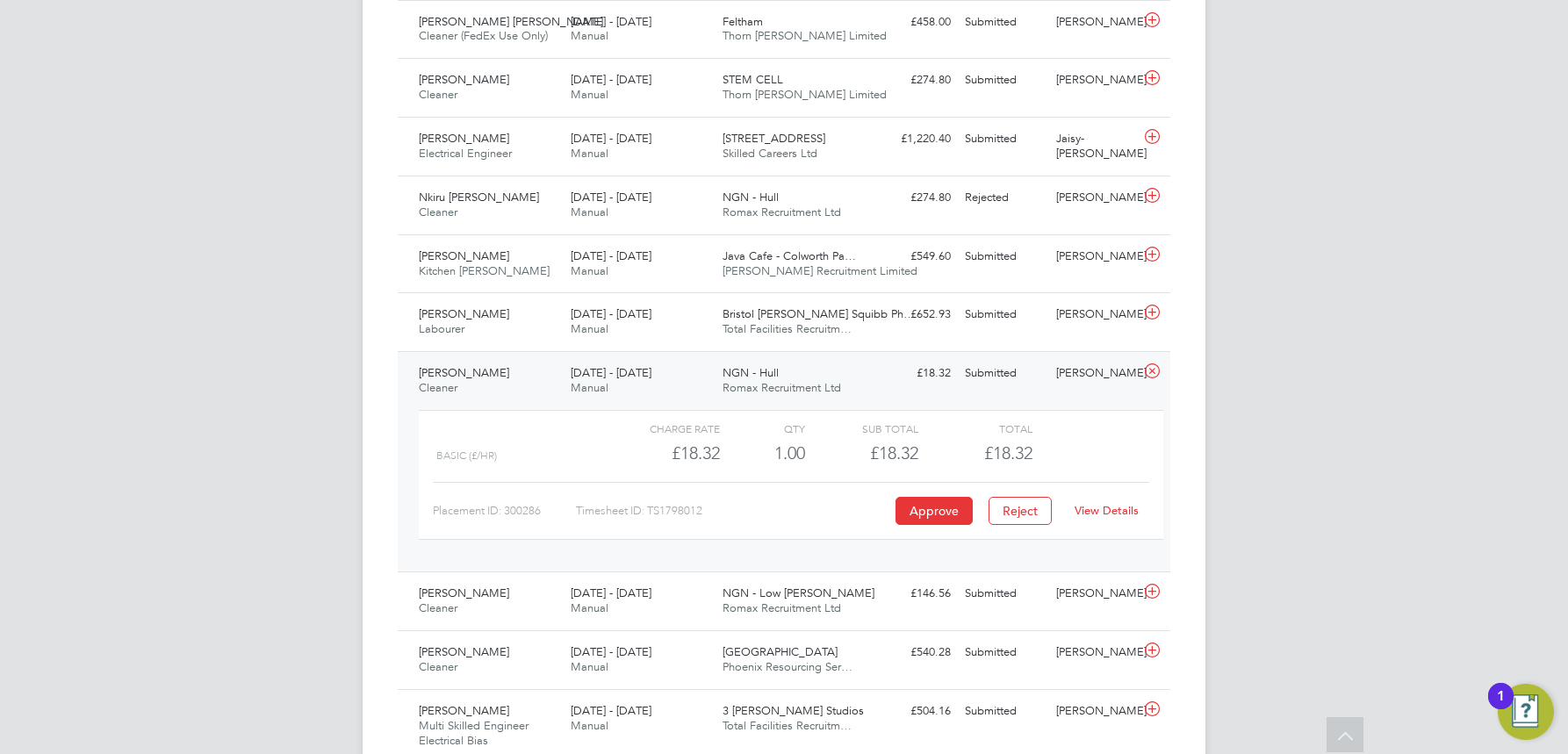
click at [1102, 509] on link "View Details" at bounding box center [1106, 510] width 64 height 15
click at [929, 505] on button "Approve" at bounding box center [934, 511] width 78 height 28
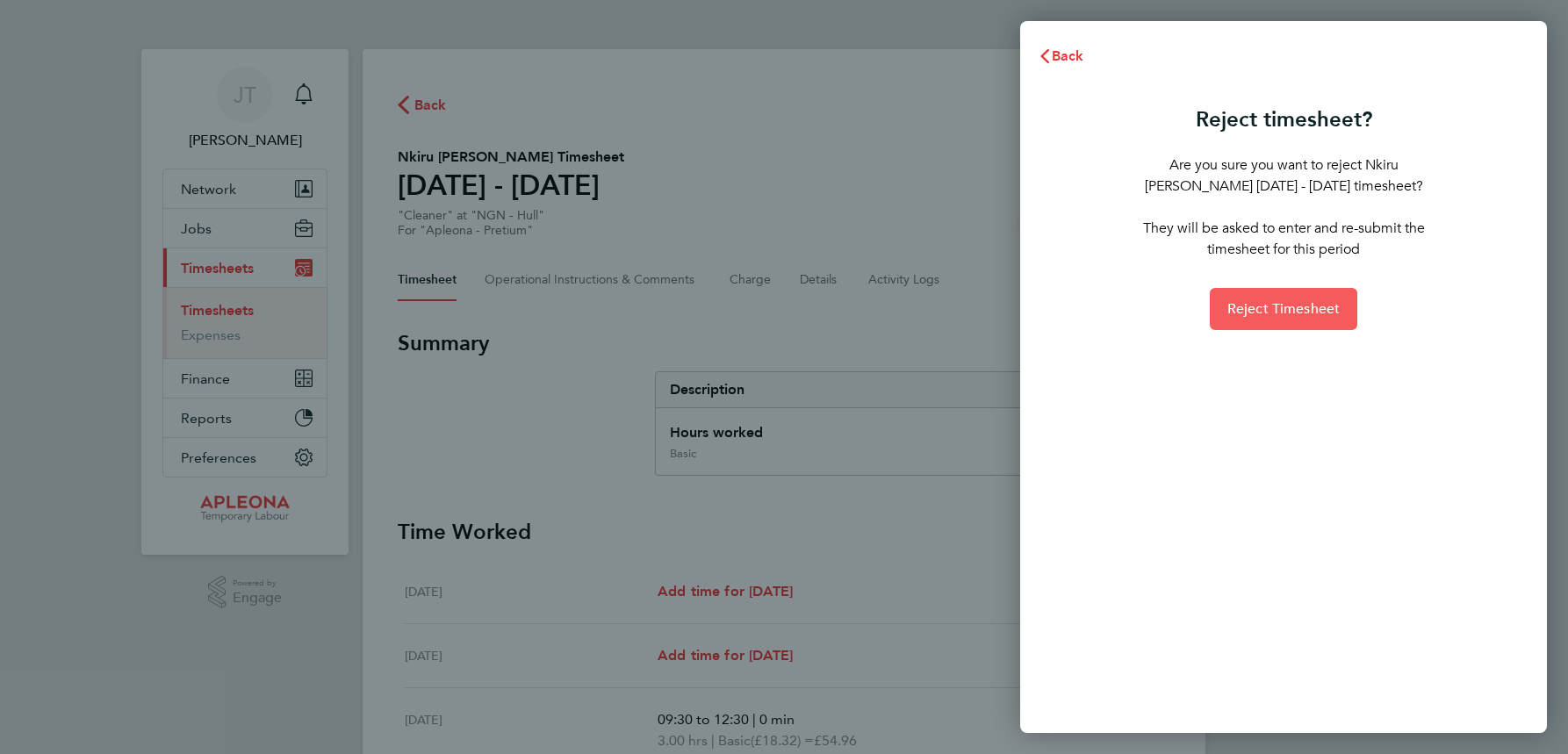
click at [1308, 304] on span "Reject Timesheet" at bounding box center [1284, 309] width 113 height 18
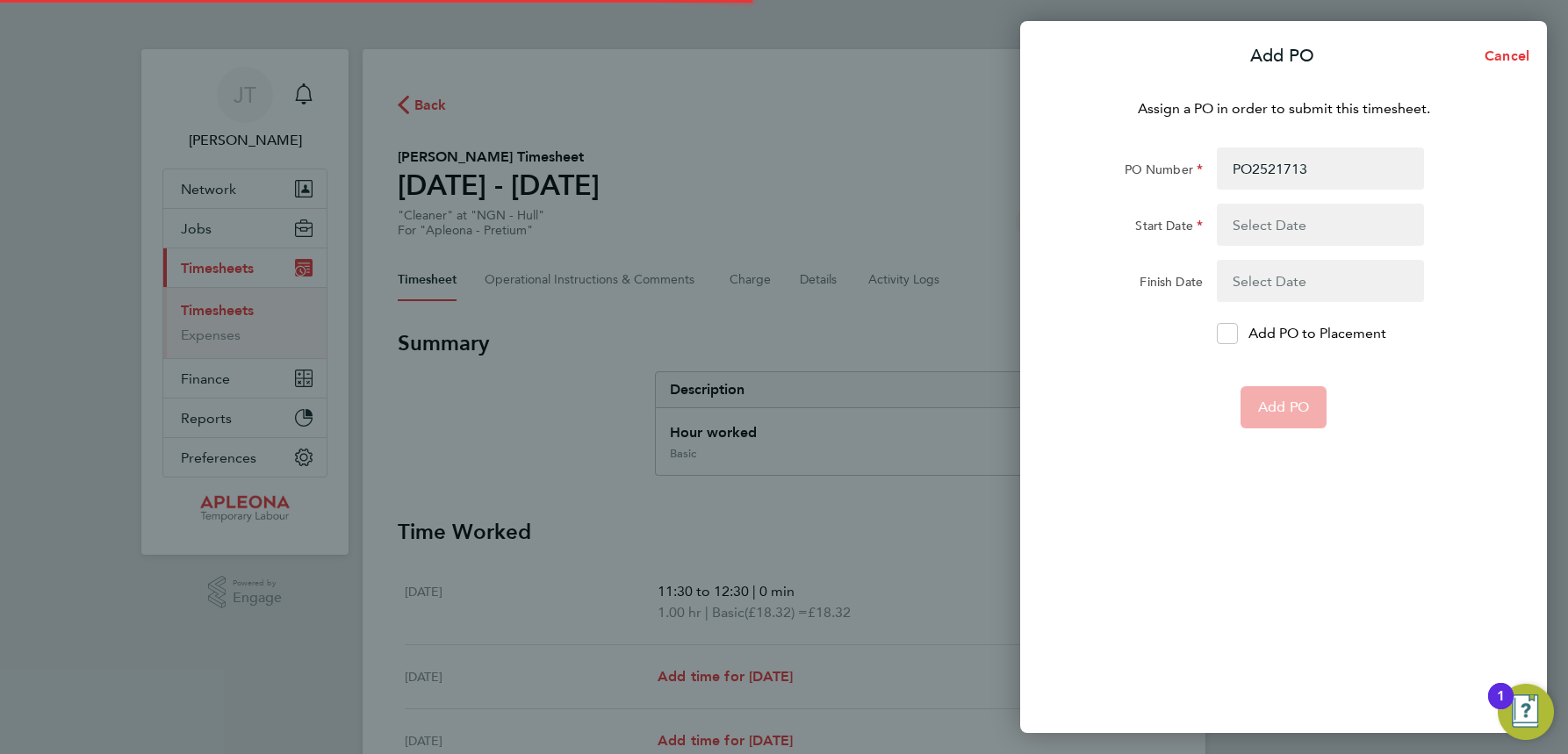
type input "PO2521713"
click at [1278, 220] on button "button" at bounding box center [1320, 225] width 207 height 42
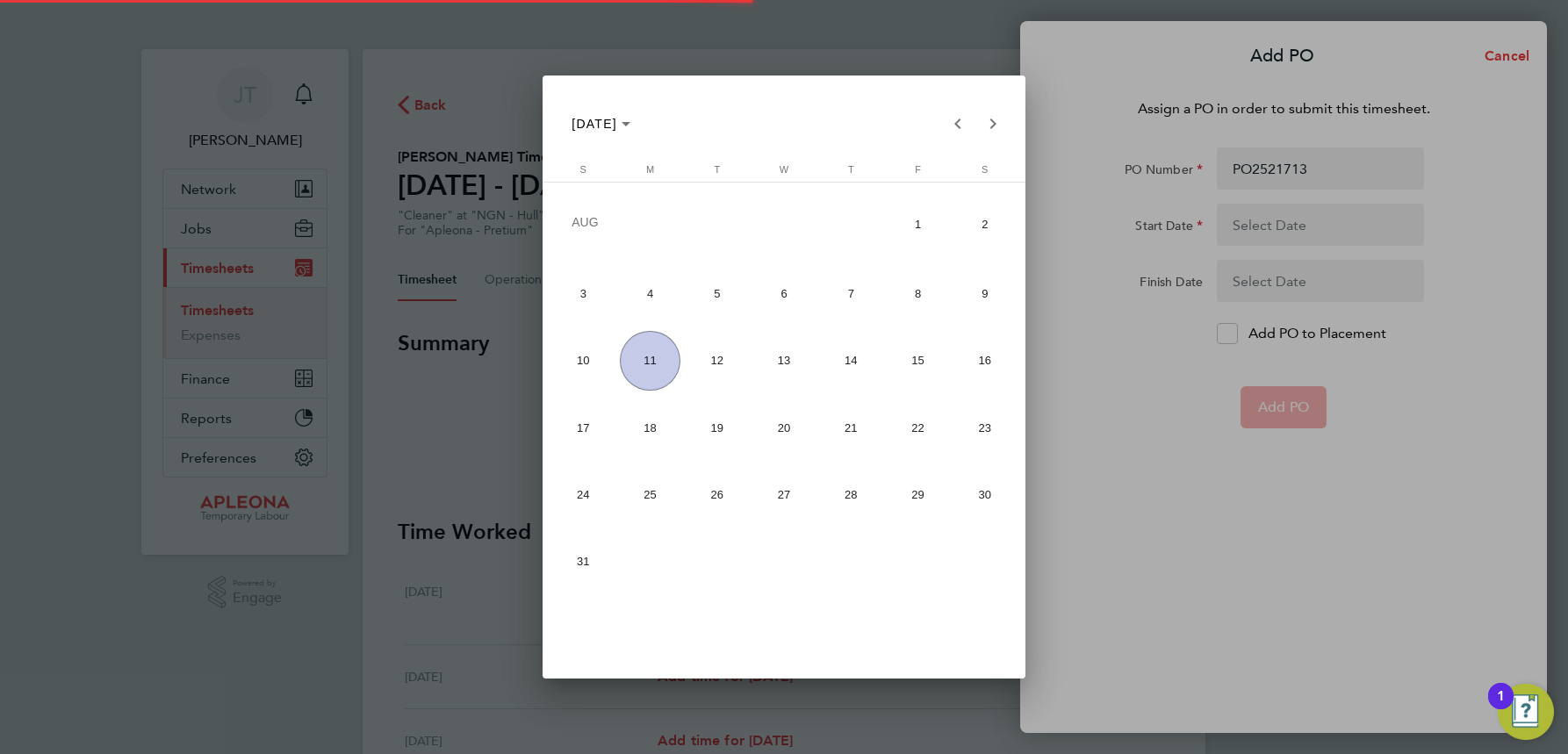
type input "[DATE]"
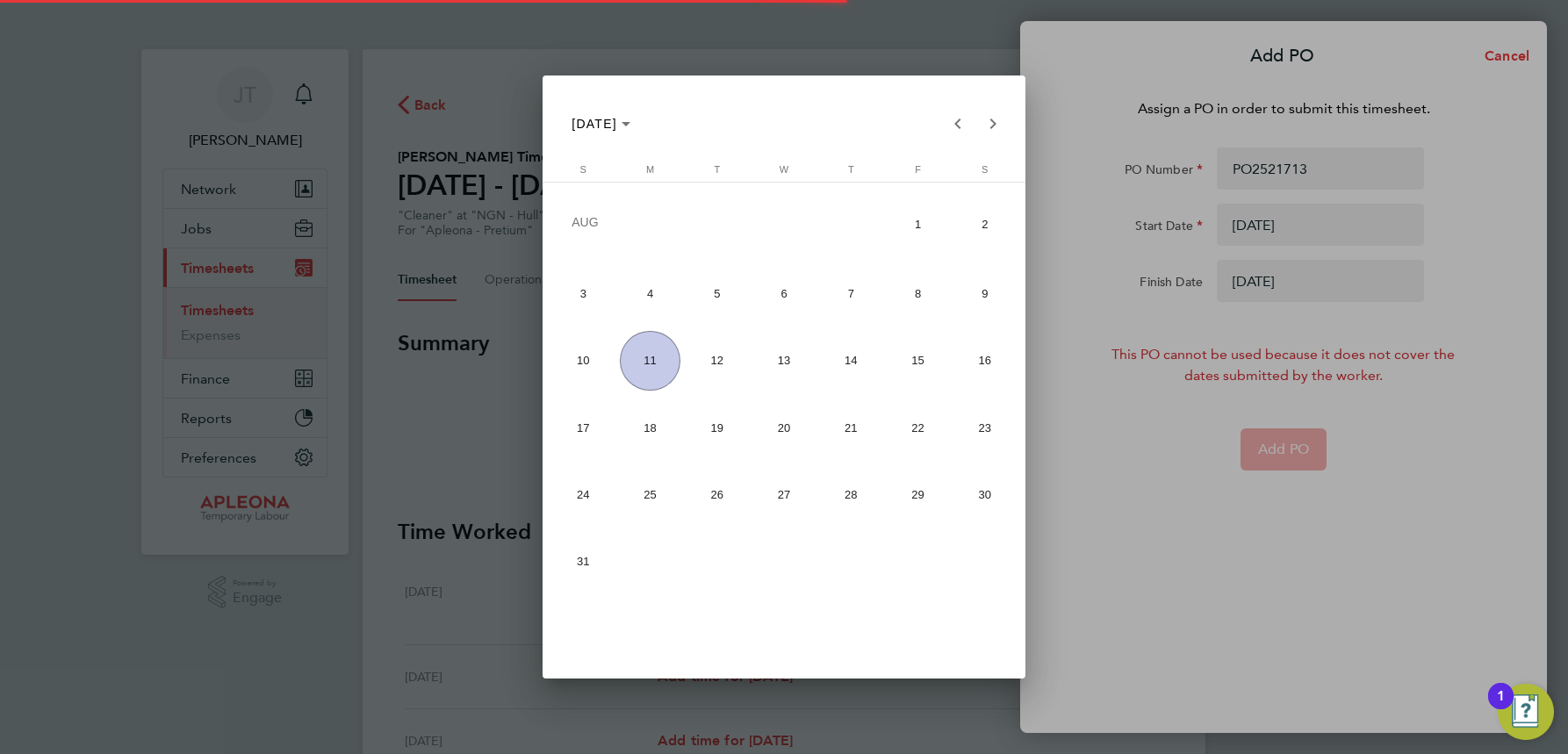
click at [654, 305] on span "4" at bounding box center [650, 293] width 61 height 61
type input "[DATE]"
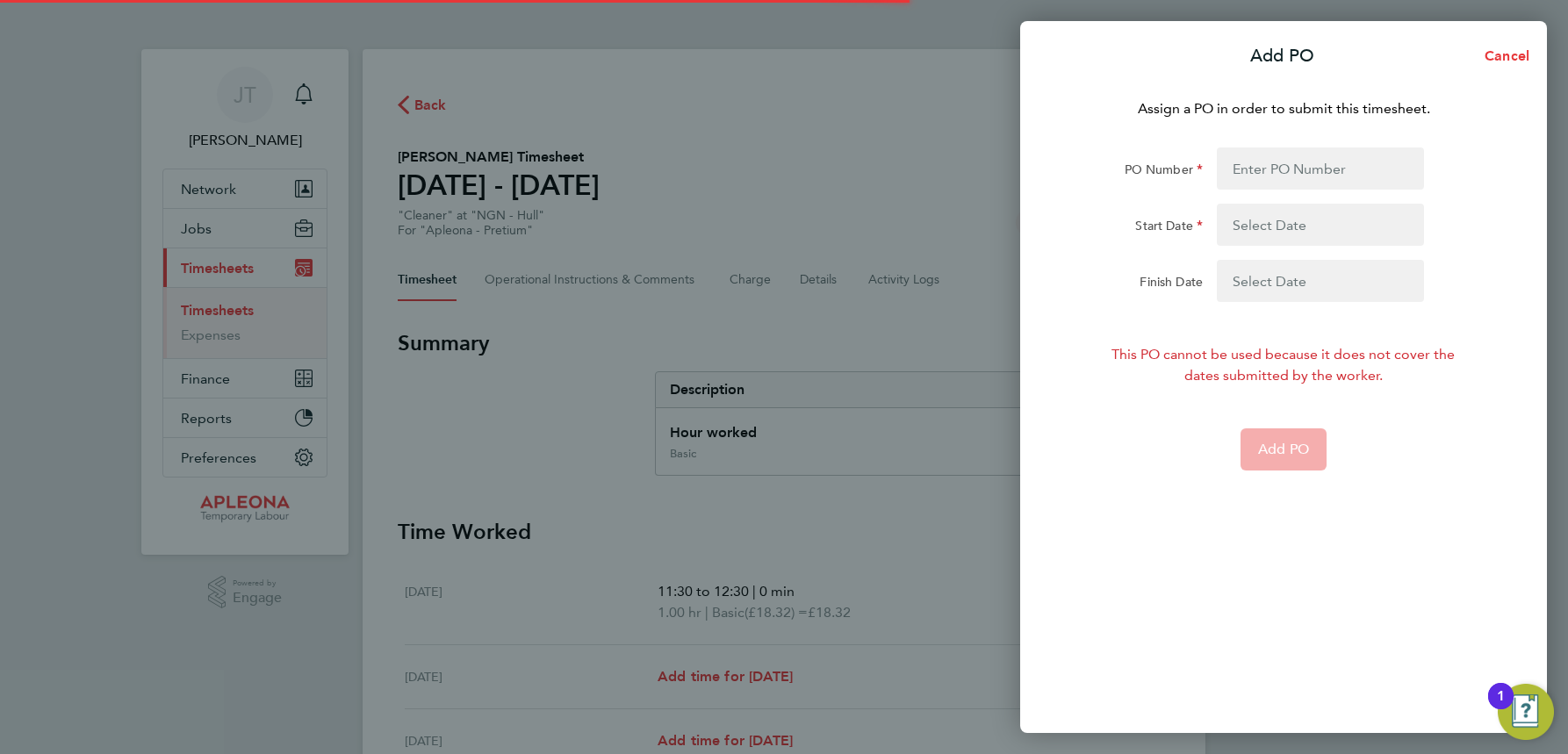
click at [1276, 291] on button "button" at bounding box center [1320, 281] width 207 height 42
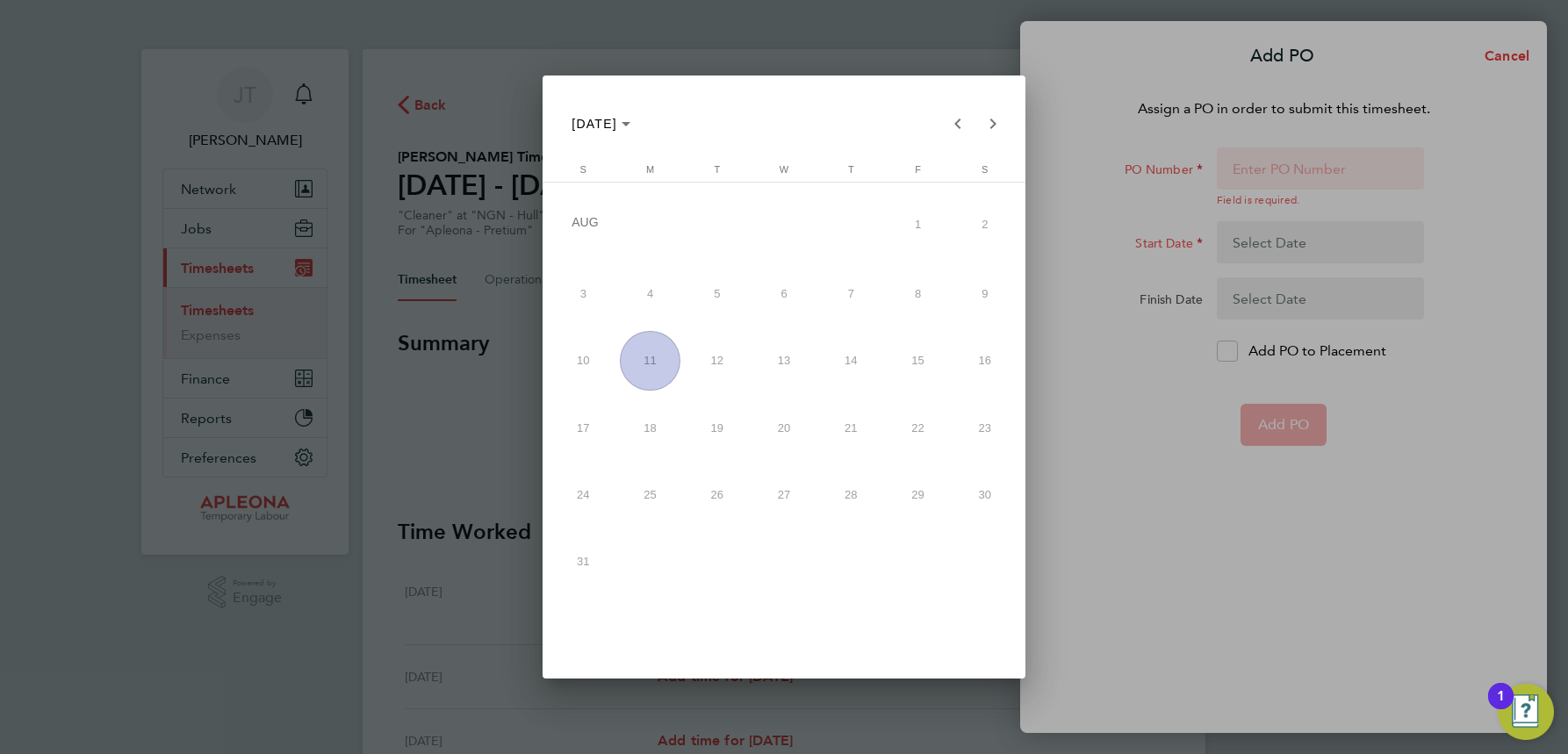
click at [916, 297] on span "8" at bounding box center [917, 293] width 61 height 61
click at [1258, 167] on div at bounding box center [784, 377] width 1568 height 754
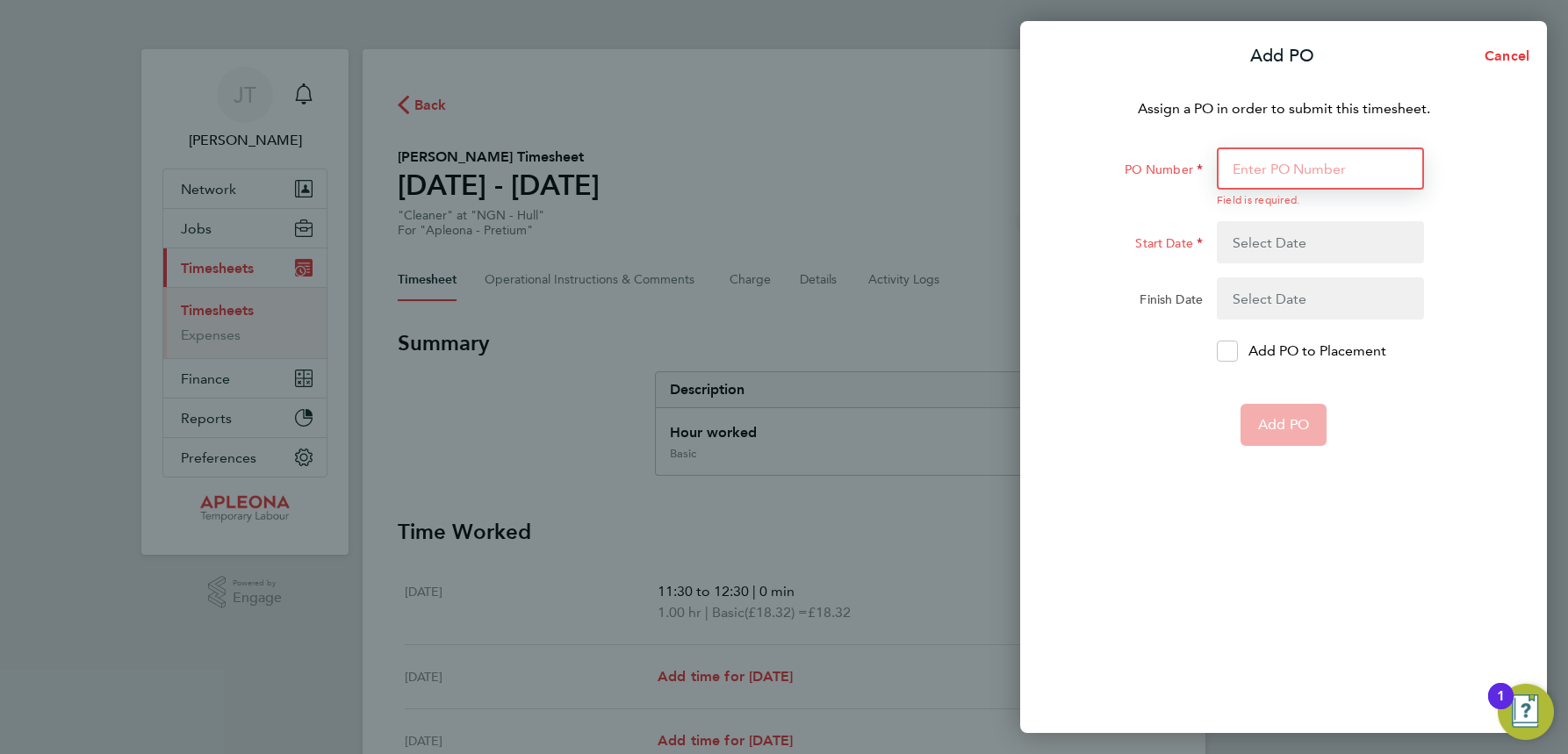
click at [1258, 167] on input "PO Number" at bounding box center [1320, 169] width 207 height 42
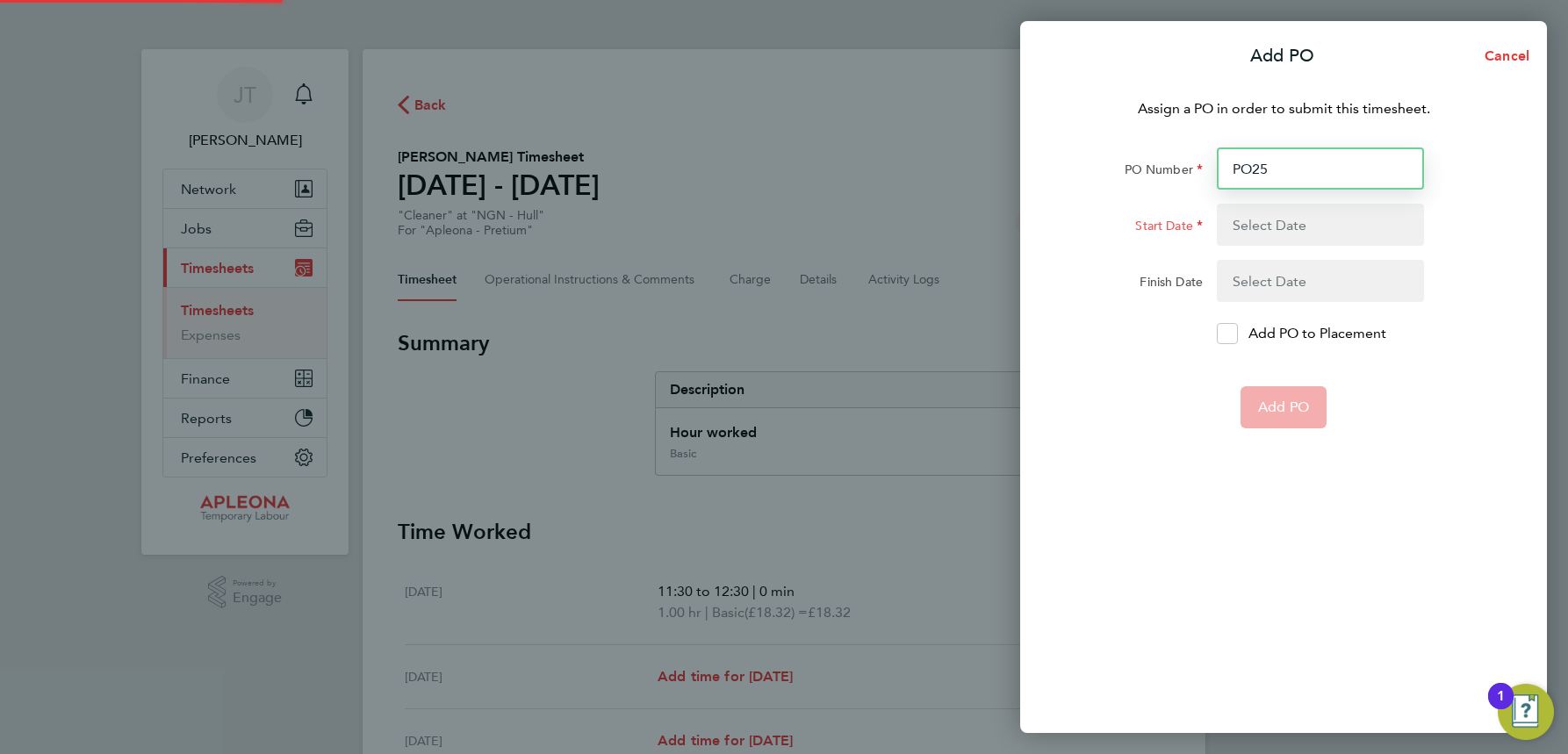
type input "PO252"
type input "1713"
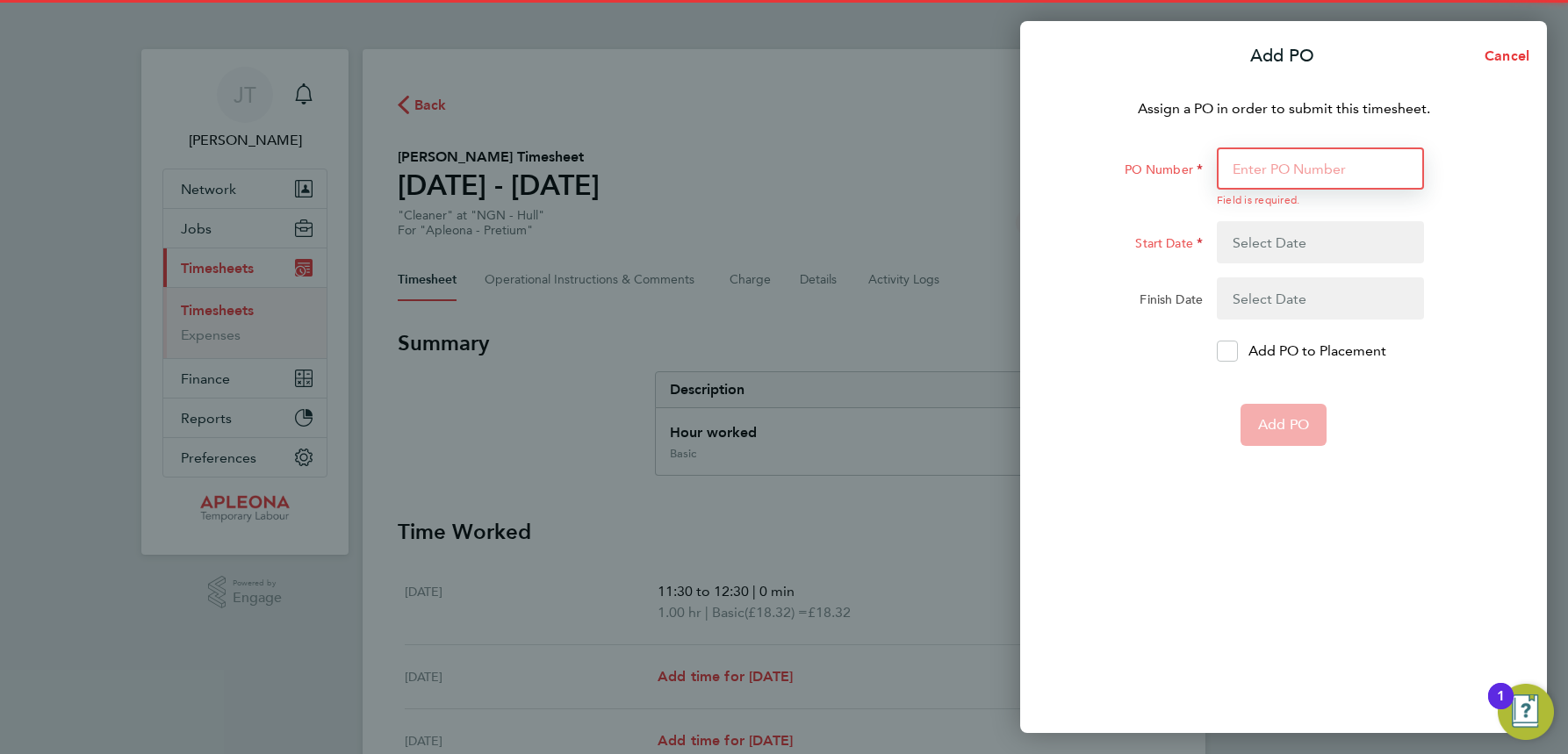
click at [1264, 169] on input "PO Number" at bounding box center [1320, 169] width 207 height 42
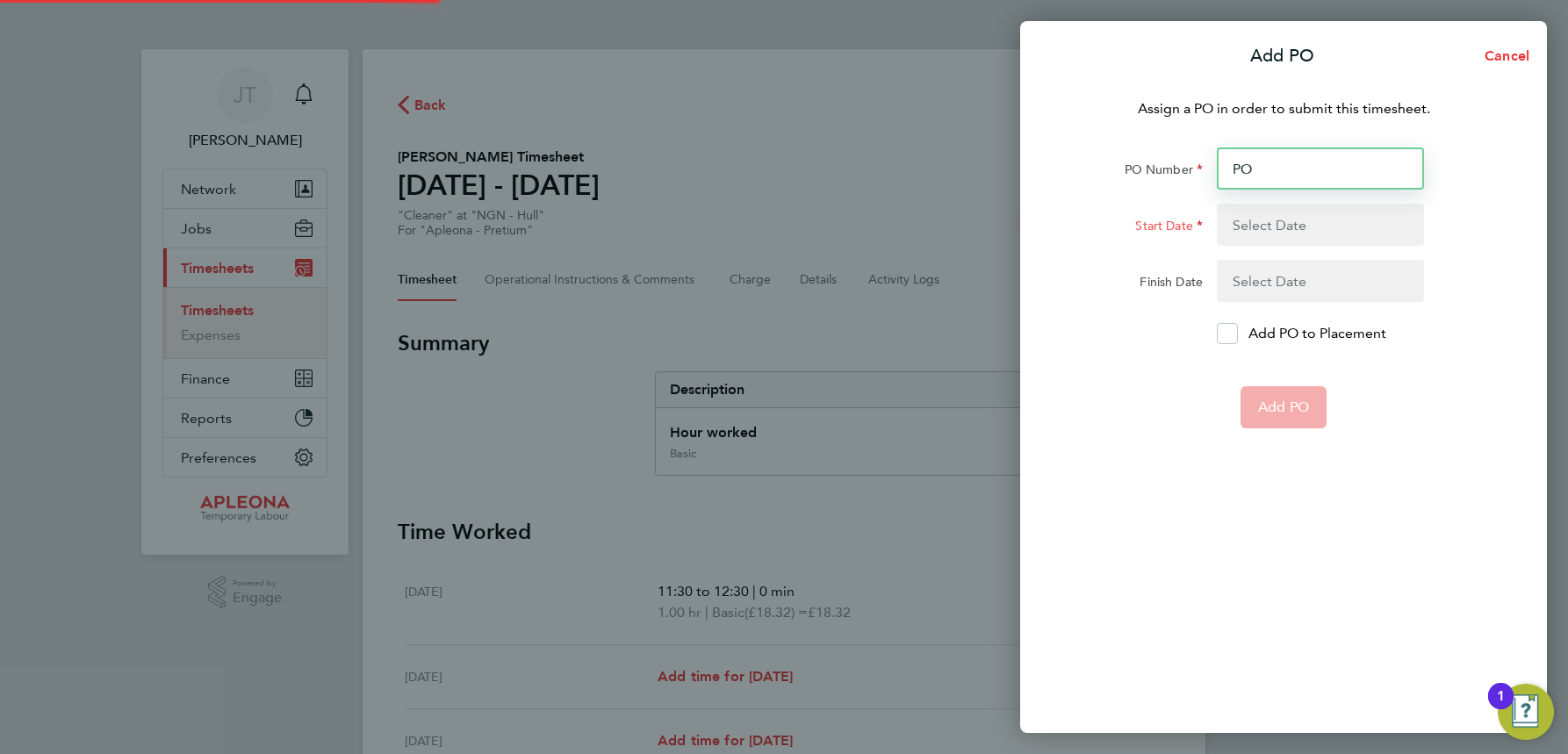
type input "PO2"
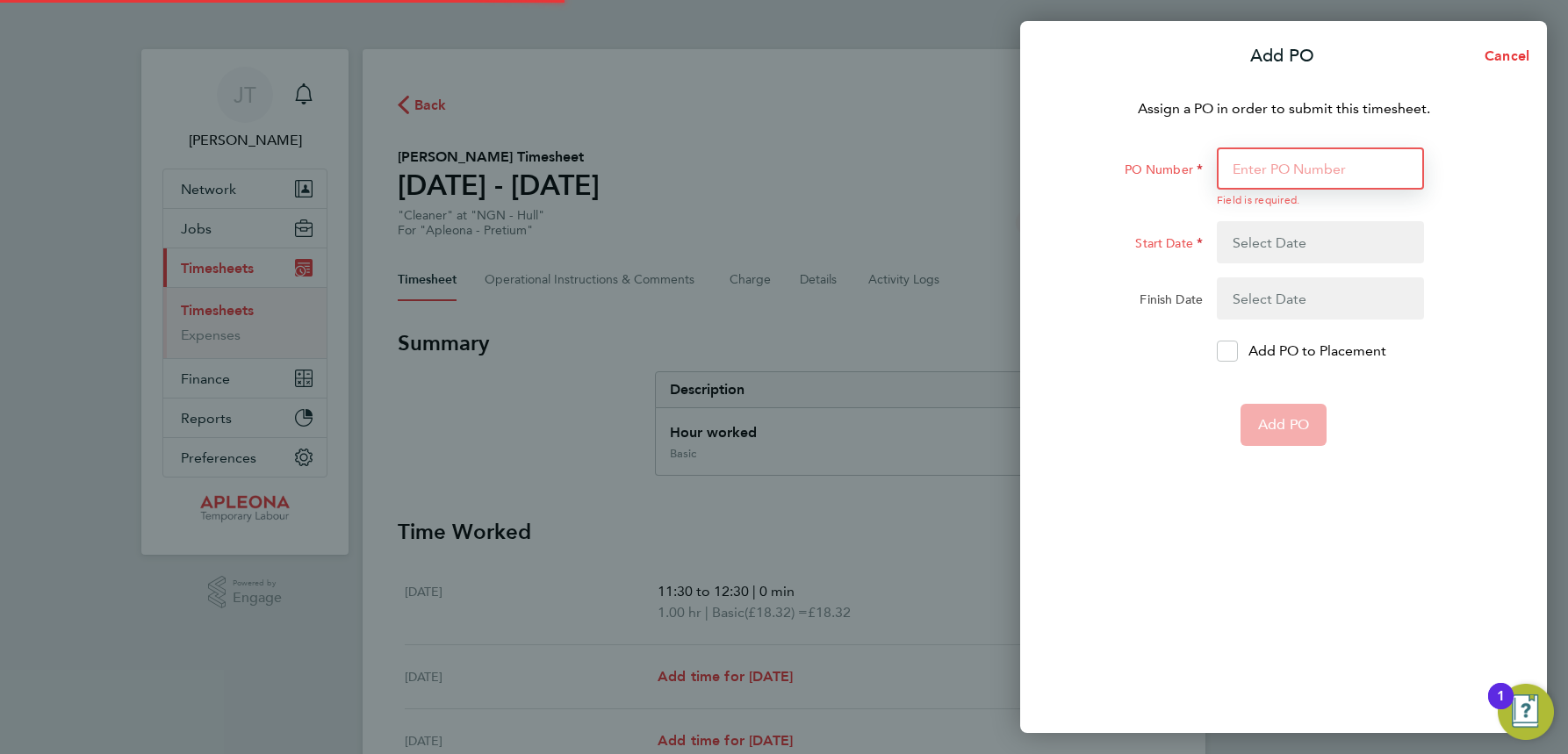
type input "5"
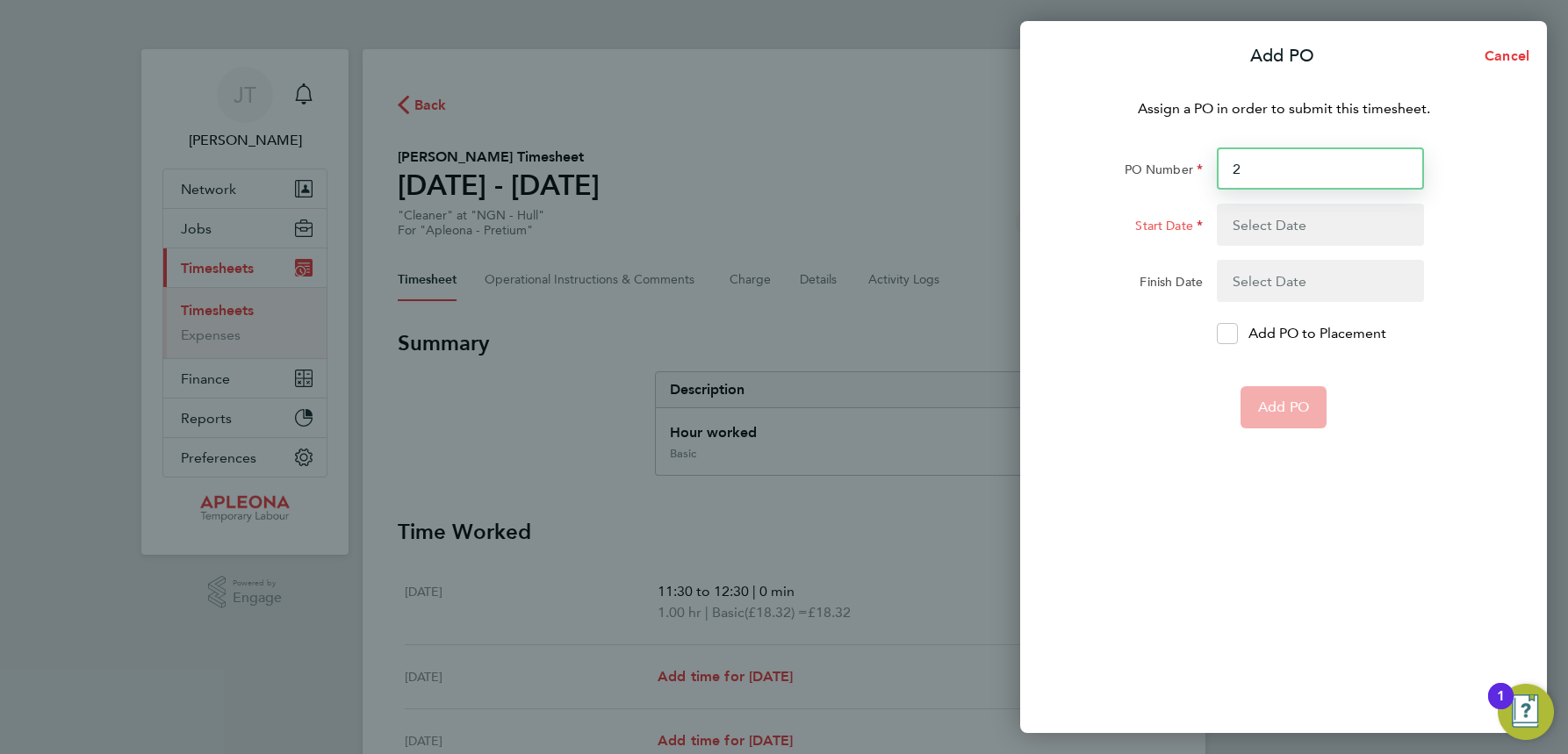
type input "2"
click at [1318, 472] on div "Assign a PO in order to submit this timesheet. PO Number 2 Start Date Finish Da…" at bounding box center [1284, 405] width 527 height 656
click at [1499, 60] on span "Cancel" at bounding box center [1504, 56] width 50 height 17
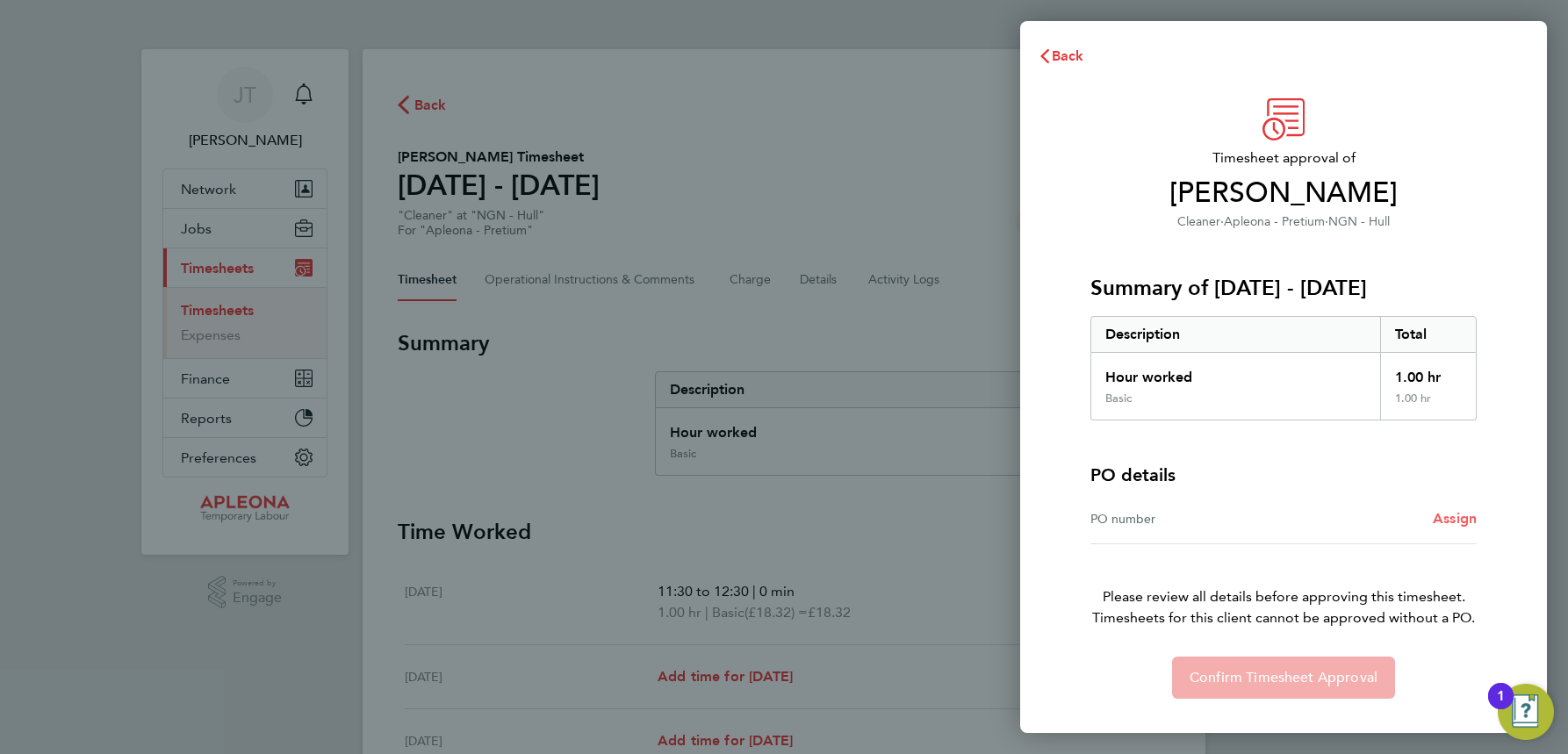
click at [1464, 512] on span "Assign" at bounding box center [1455, 518] width 44 height 17
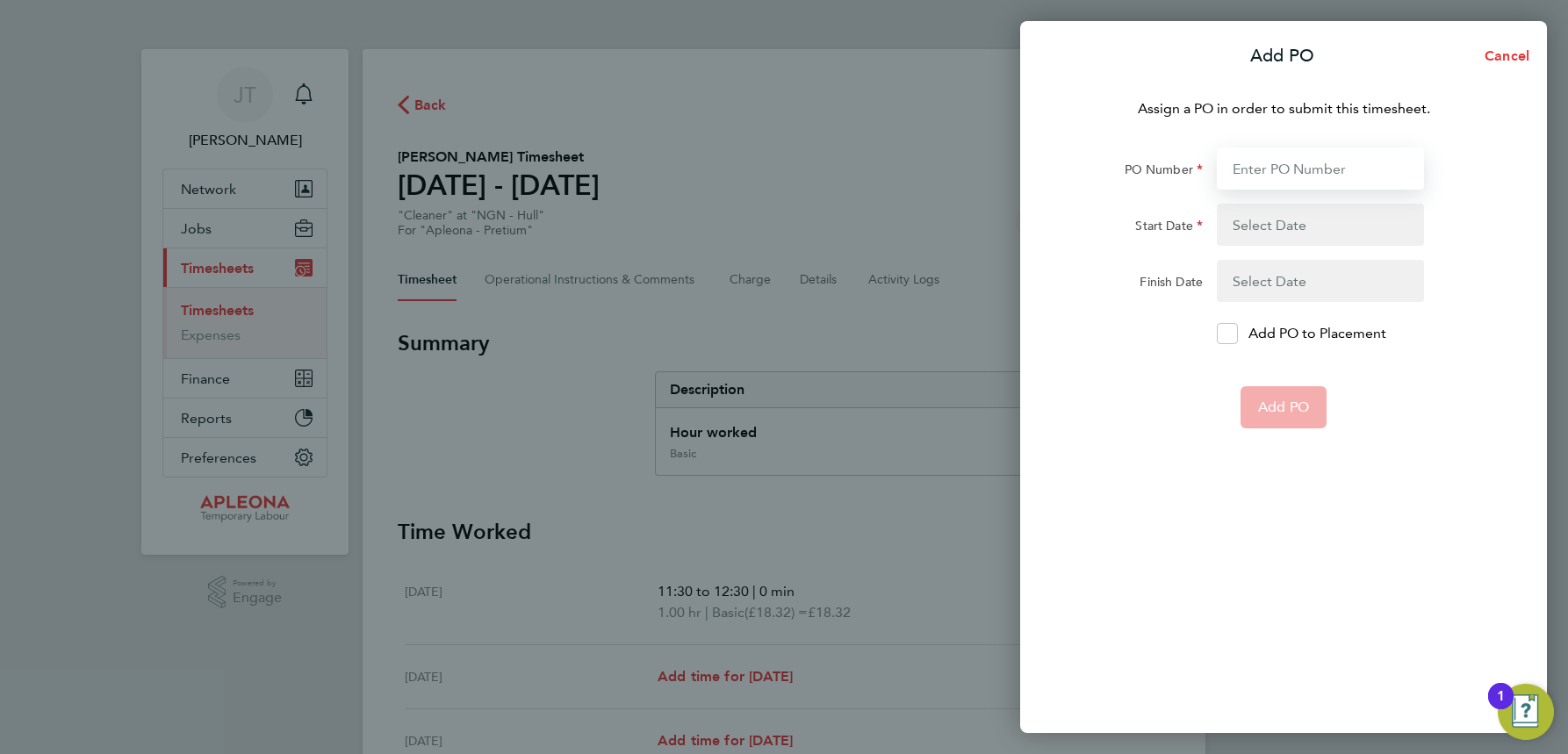
click at [1240, 162] on input "PO Number" at bounding box center [1320, 169] width 207 height 42
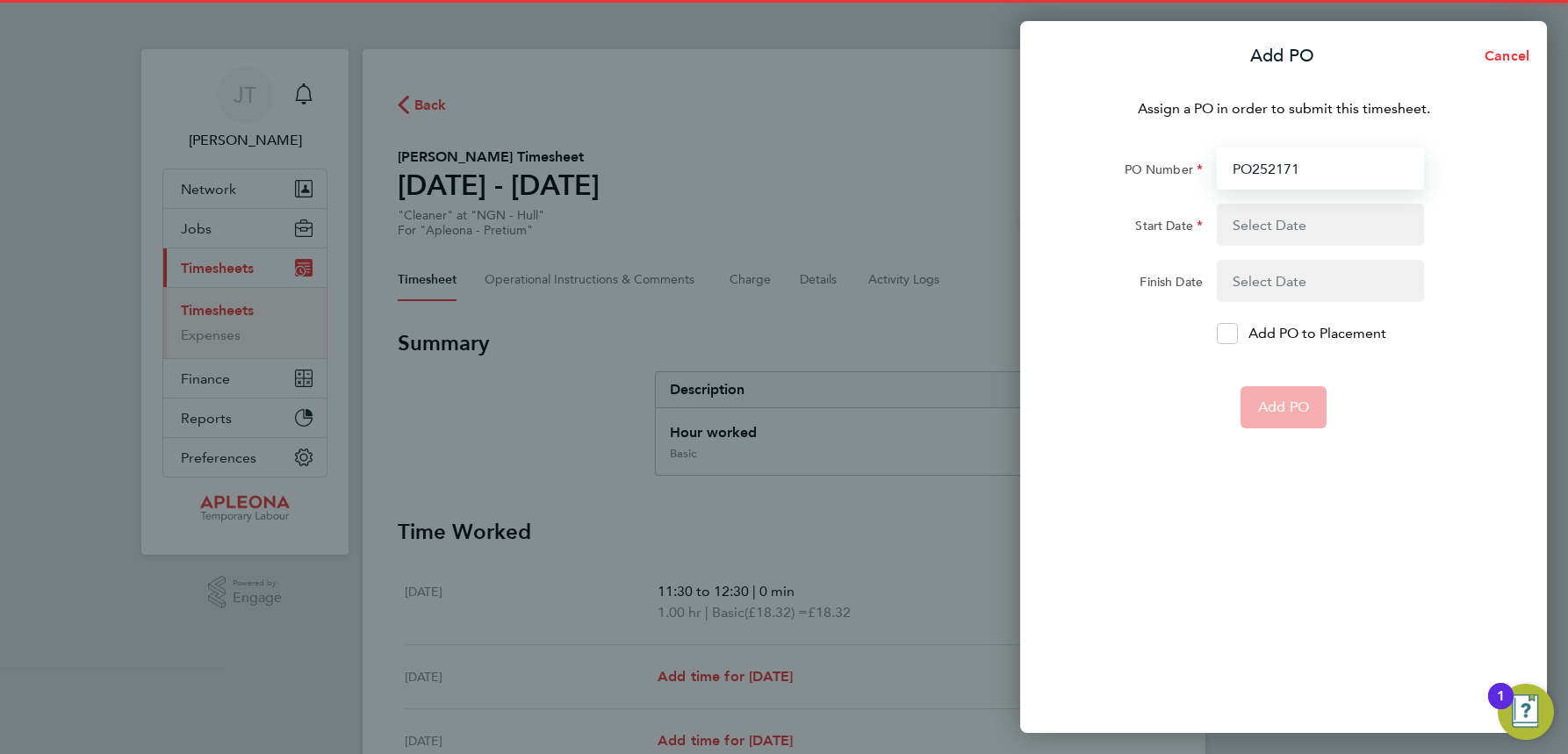
type input "PO2521713"
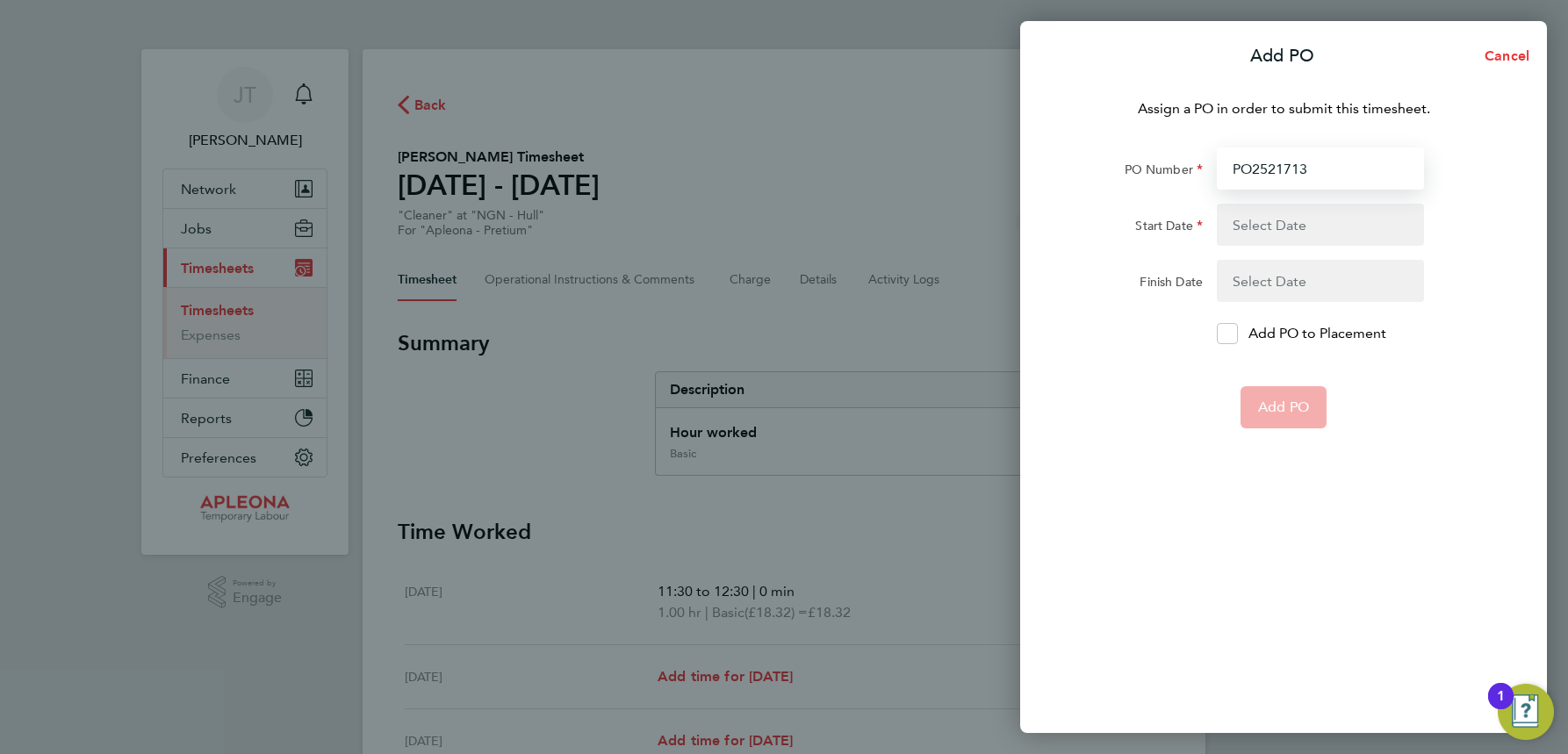
type input "[DATE]"
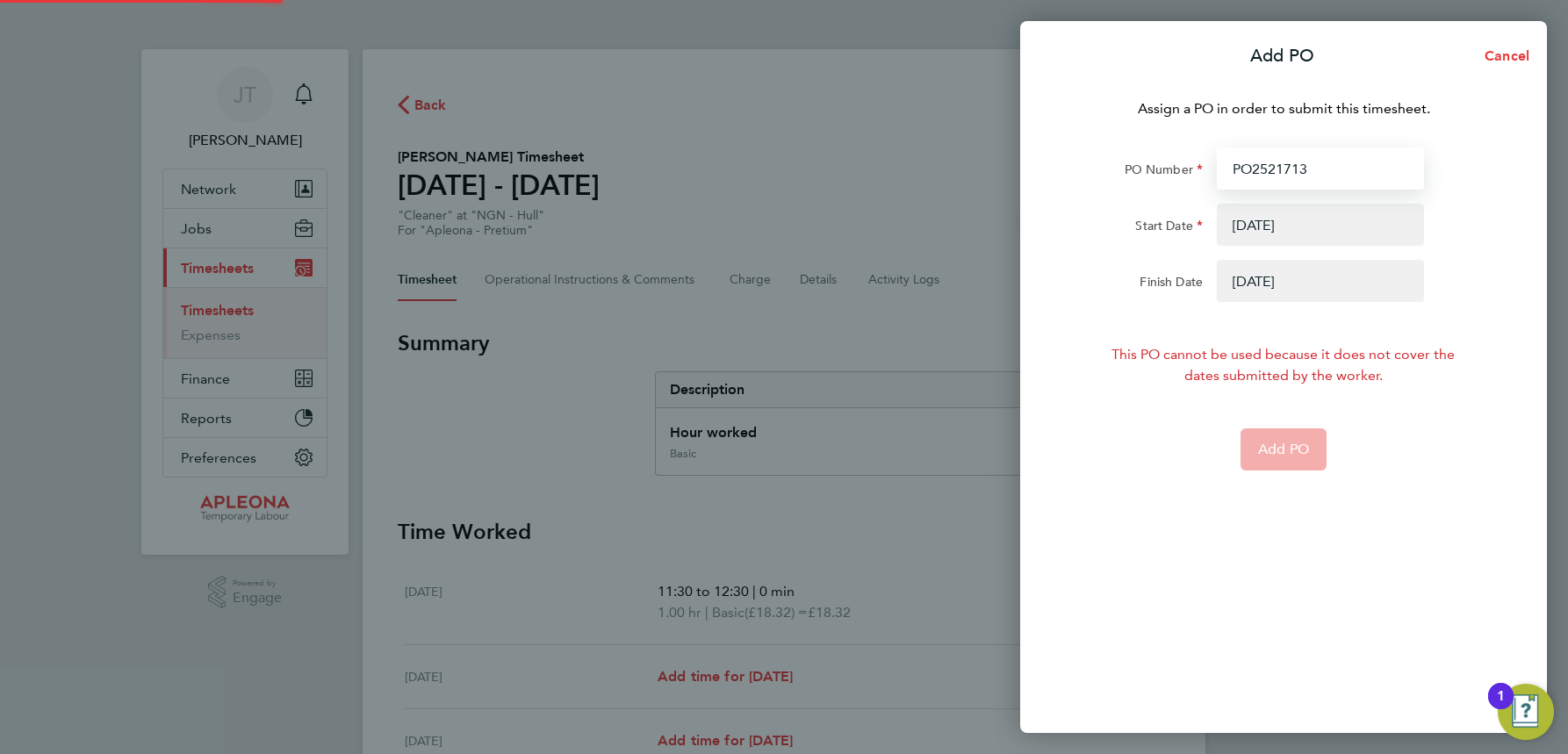
type input "PO2521713"
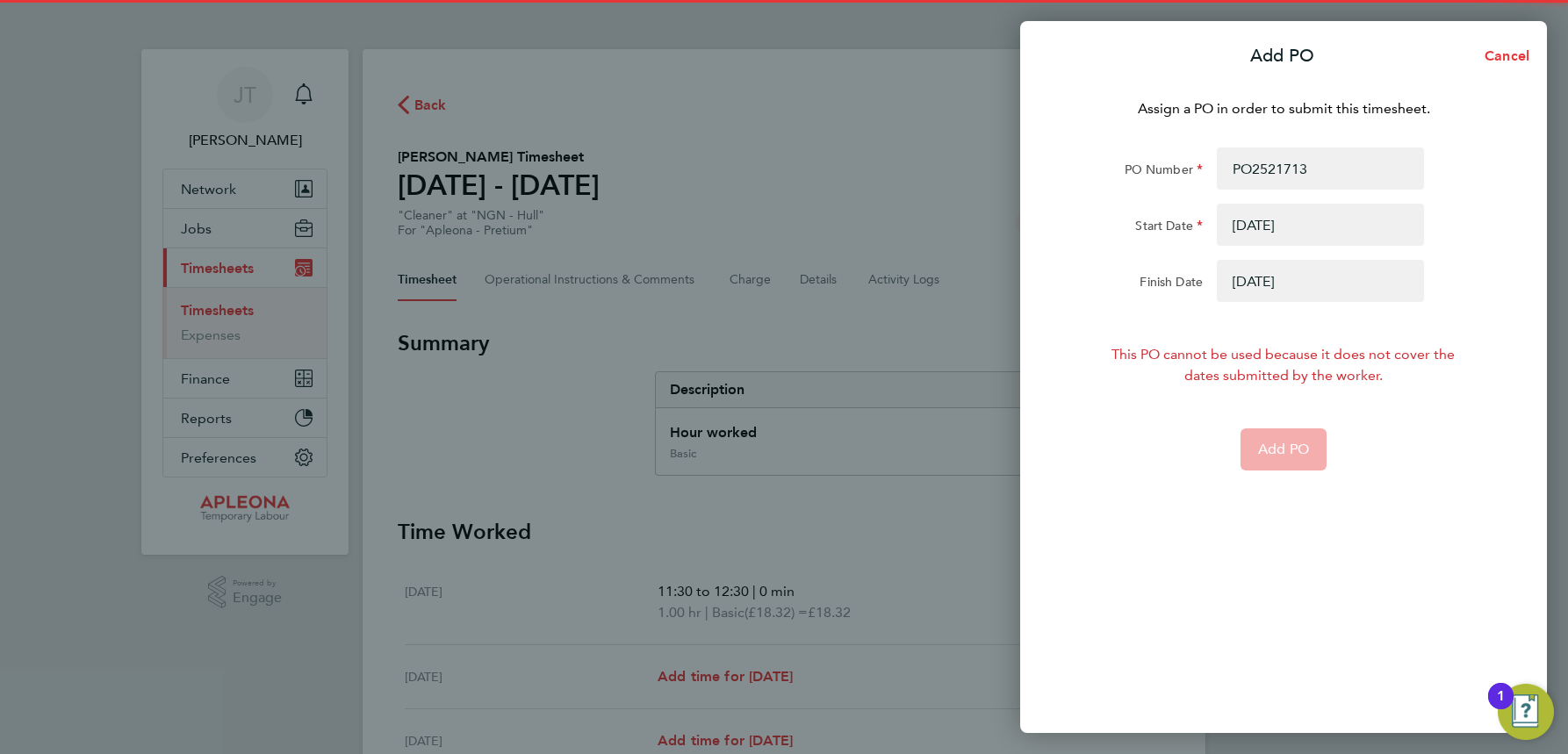
click at [1272, 235] on button "button" at bounding box center [1320, 225] width 207 height 42
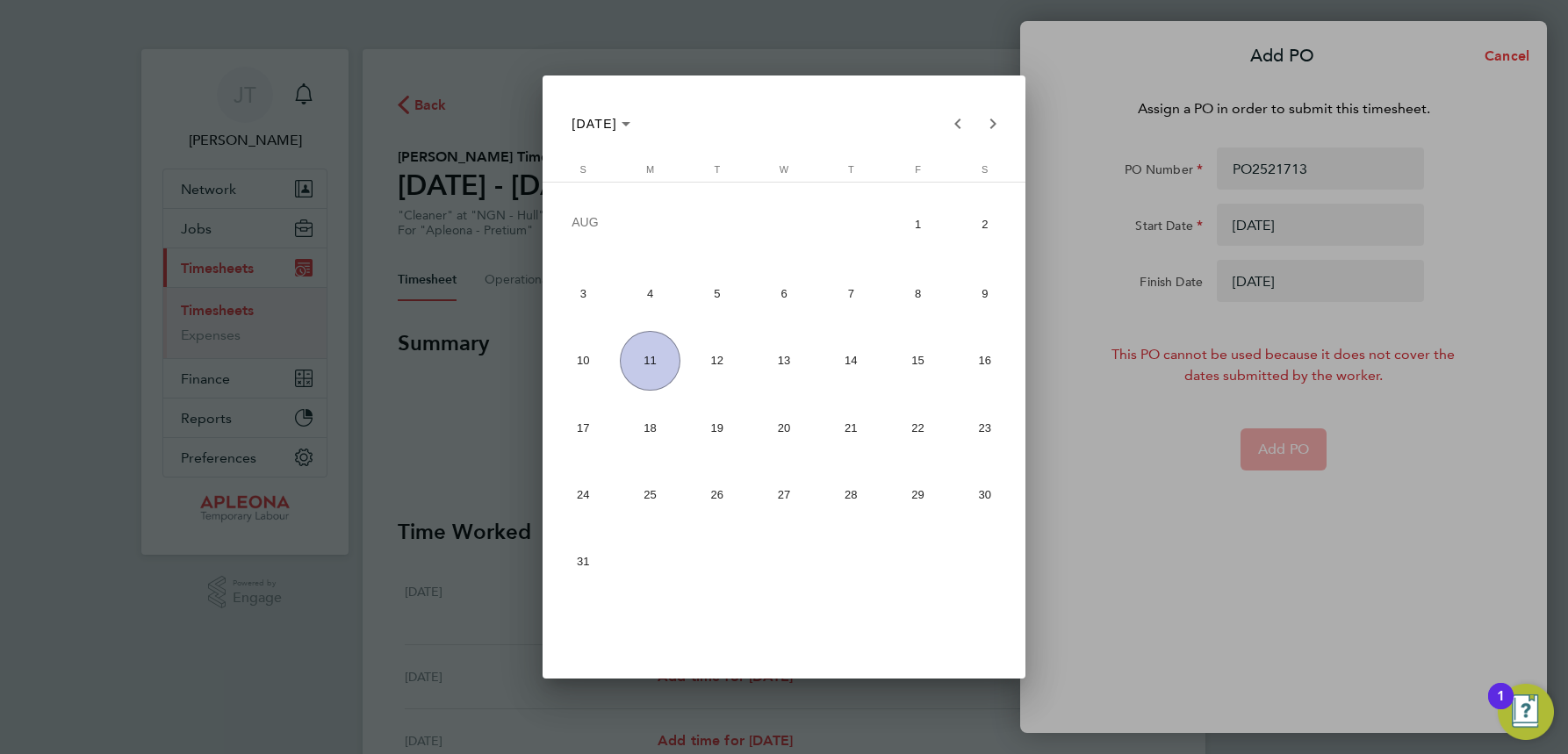
click at [646, 293] on span "4" at bounding box center [650, 293] width 61 height 61
type input "[DATE]"
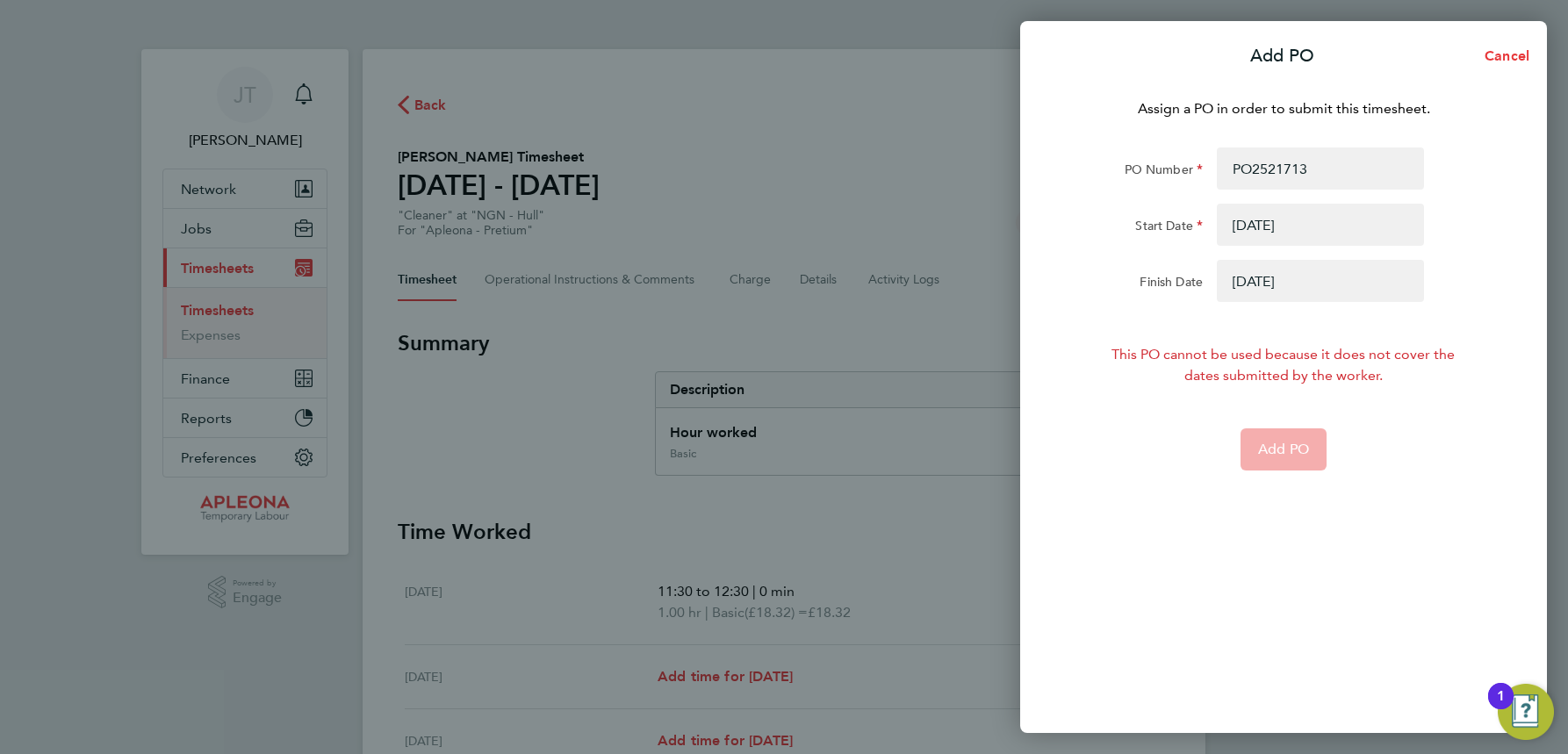
click at [1262, 277] on button "button" at bounding box center [1320, 281] width 207 height 42
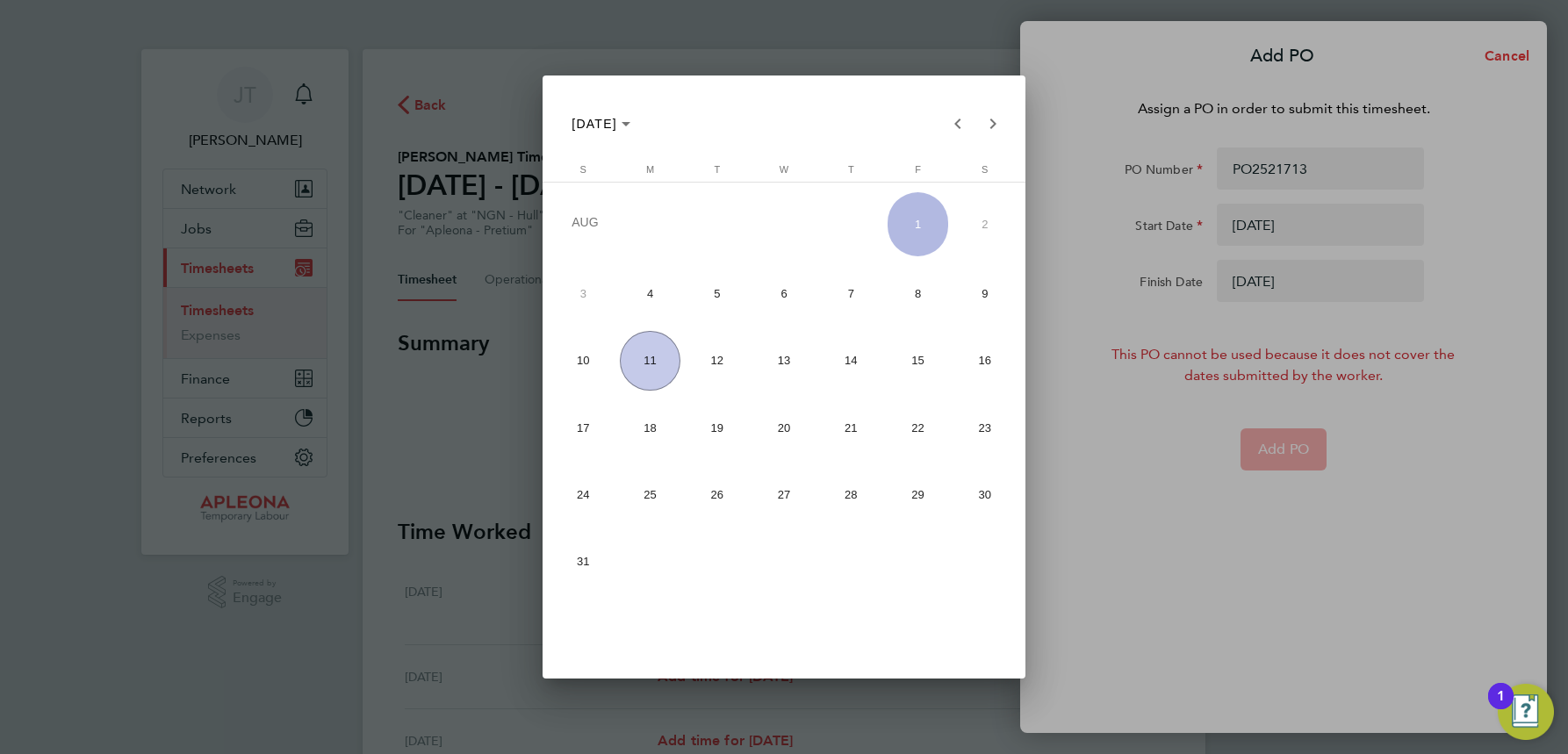
click at [913, 290] on span "8" at bounding box center [917, 293] width 61 height 61
type input "[DATE]"
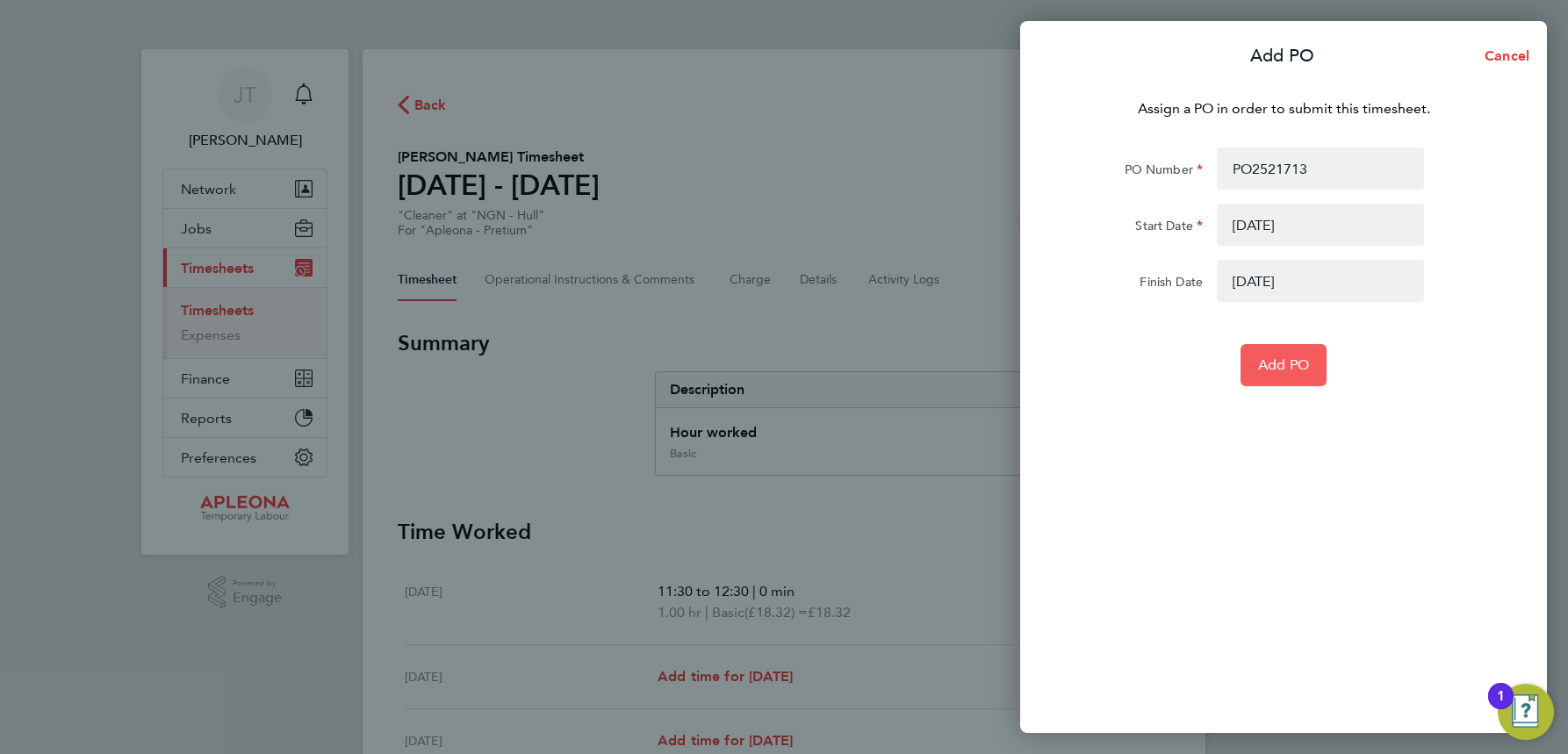
click at [1293, 363] on span "Add PO" at bounding box center [1284, 366] width 51 height 18
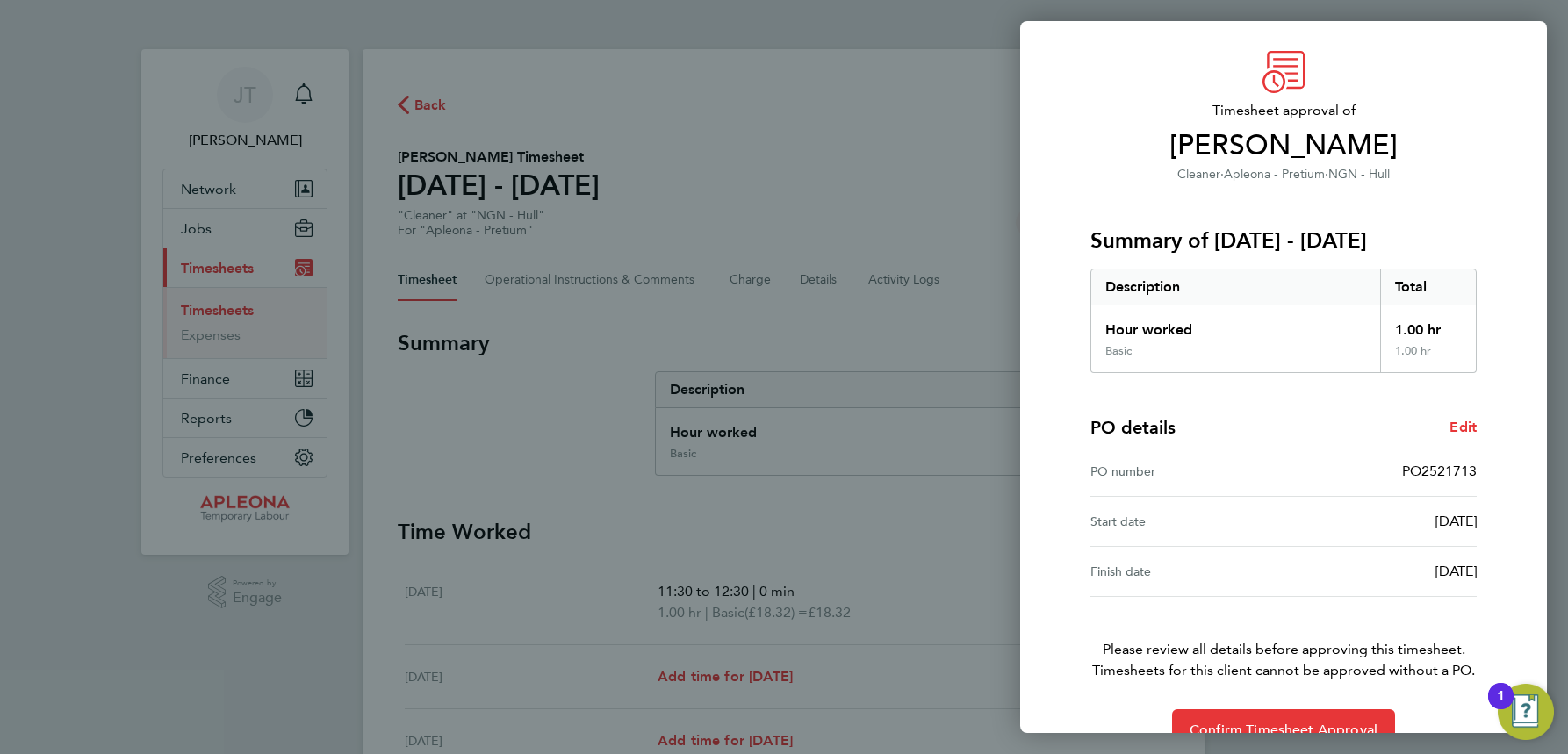
scroll to position [87, 0]
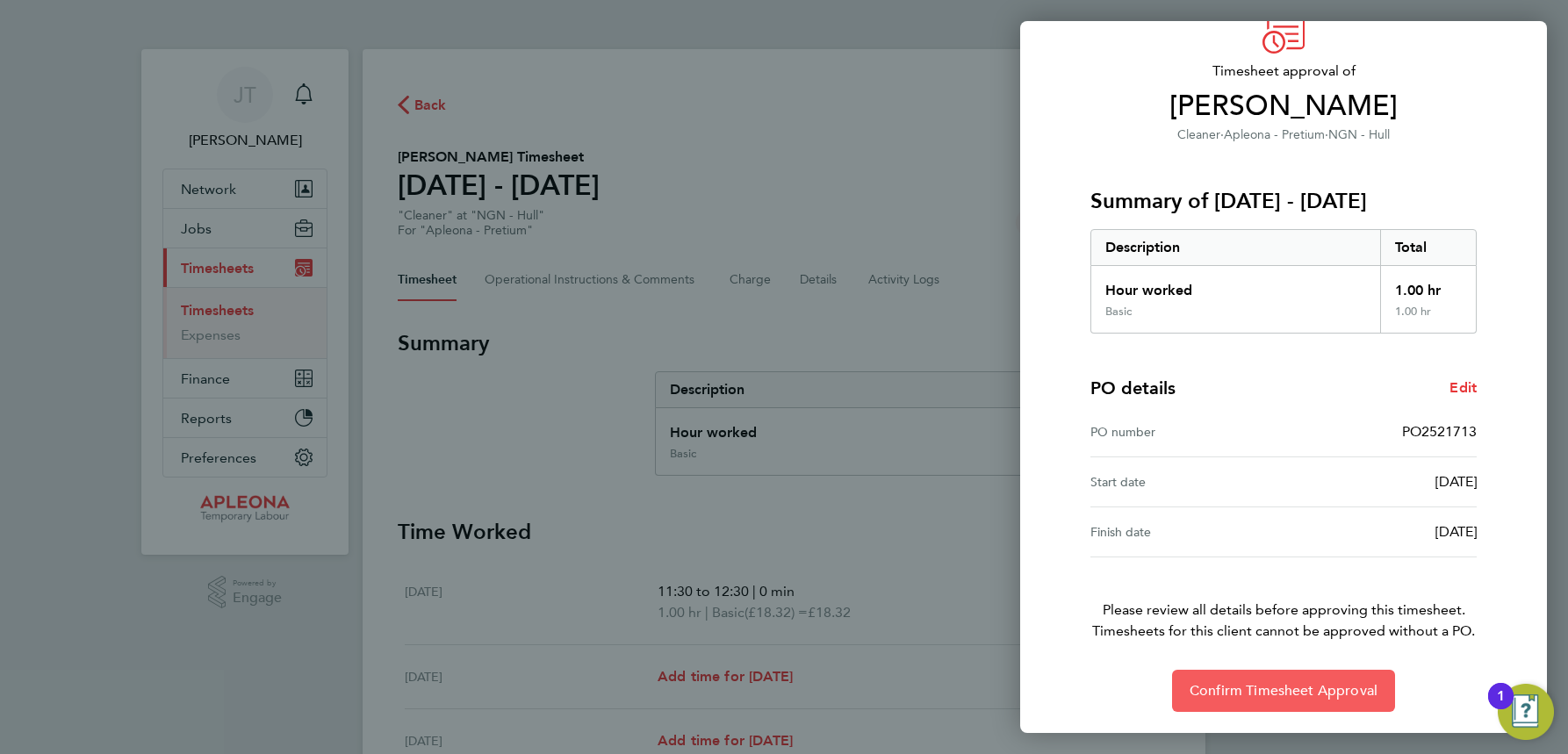
click at [1304, 690] on span "Confirm Timesheet Approval" at bounding box center [1284, 691] width 188 height 18
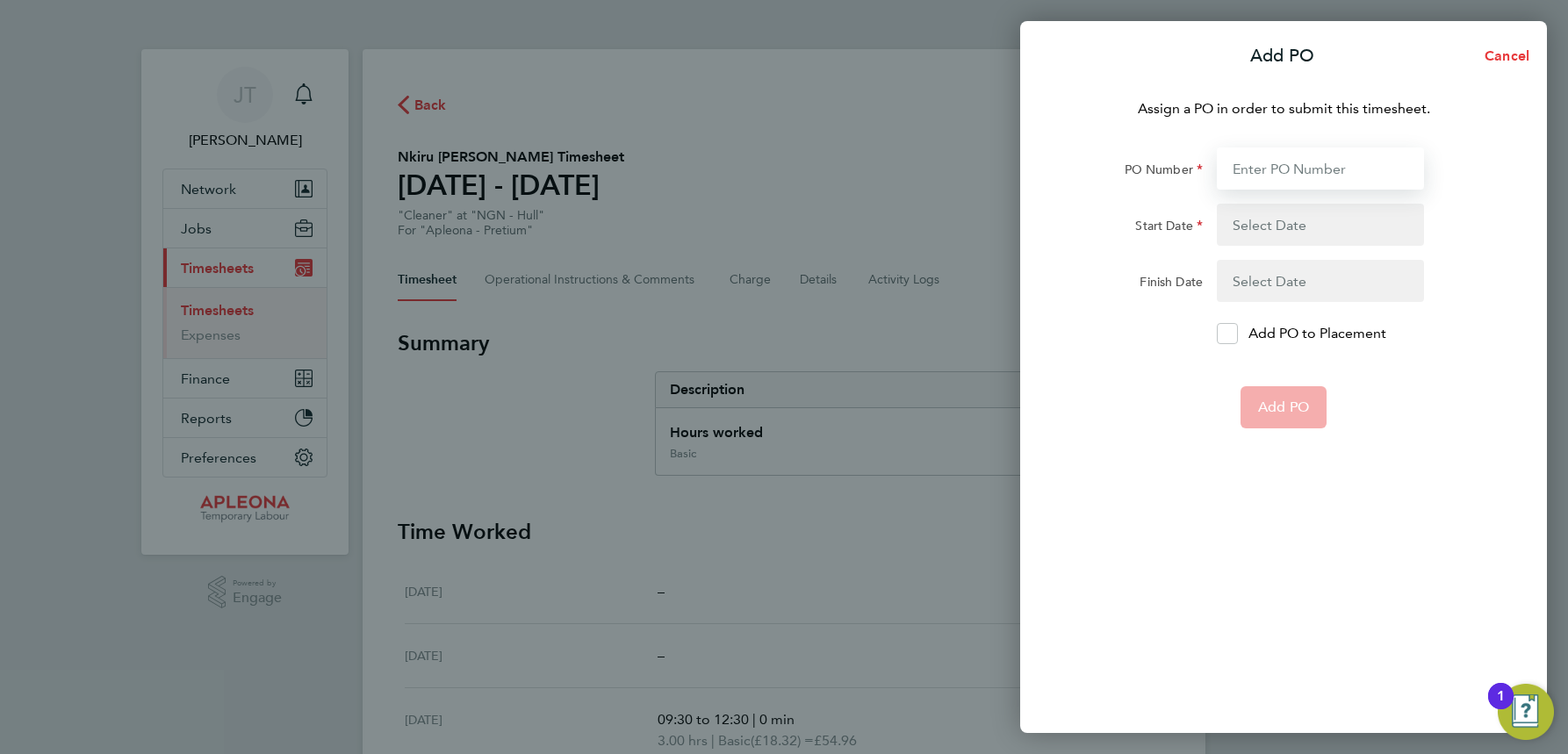
click at [1244, 164] on input "PO Number" at bounding box center [1320, 169] width 207 height 42
type input "PO2521710"
type input "[DATE]"
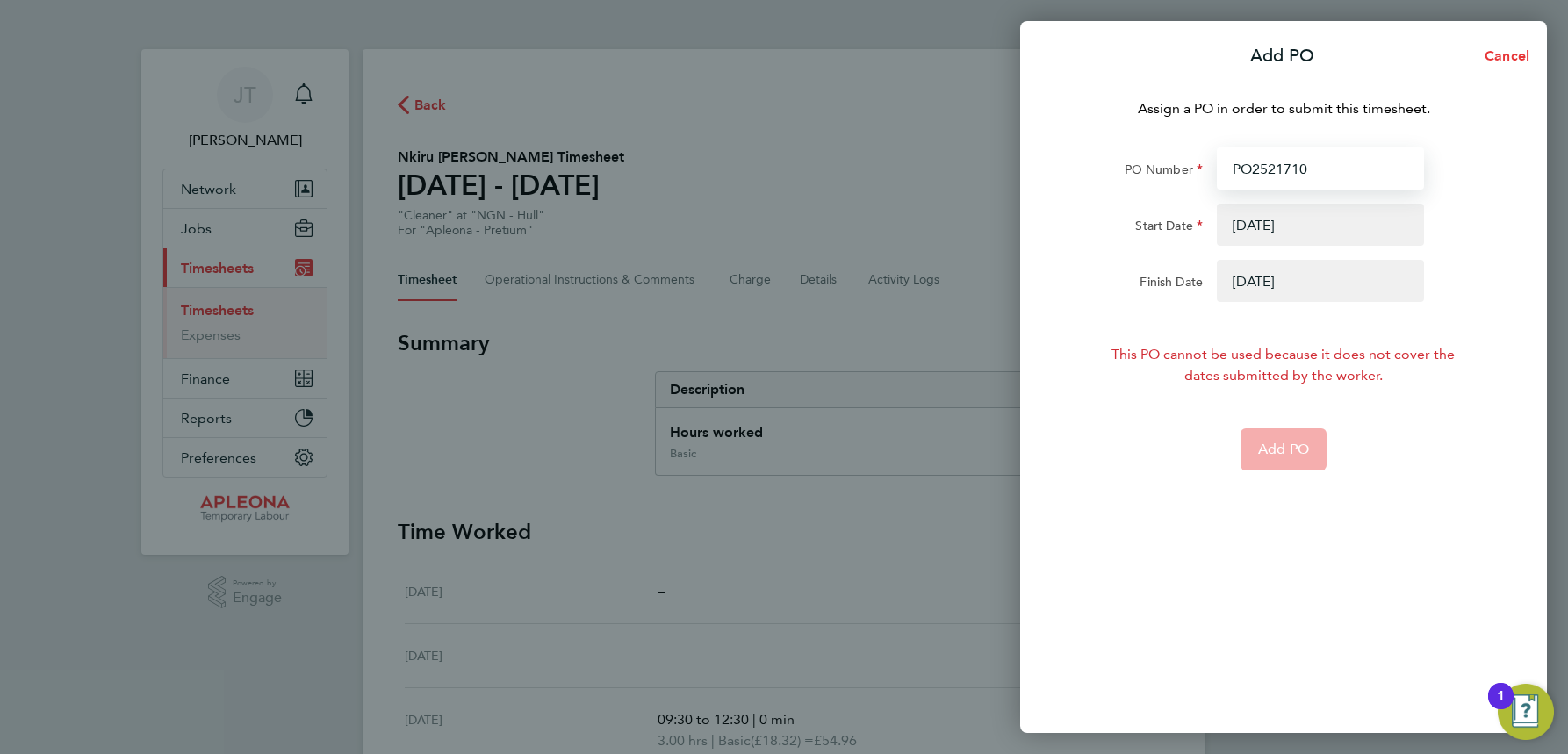
type input "PO2521710"
click at [1275, 226] on button "button" at bounding box center [1320, 225] width 207 height 42
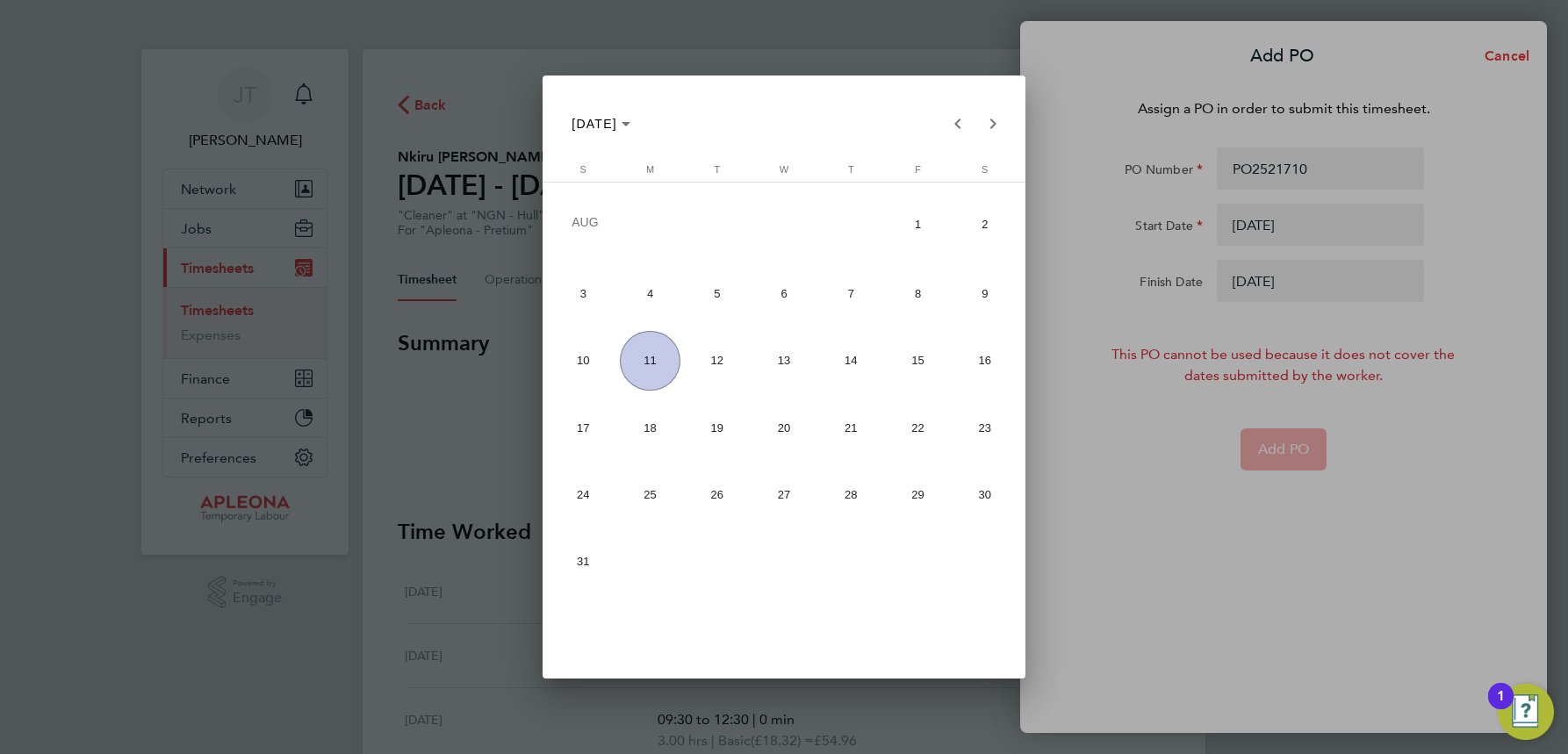
click at [648, 293] on span "4" at bounding box center [650, 293] width 61 height 61
type input "[DATE]"
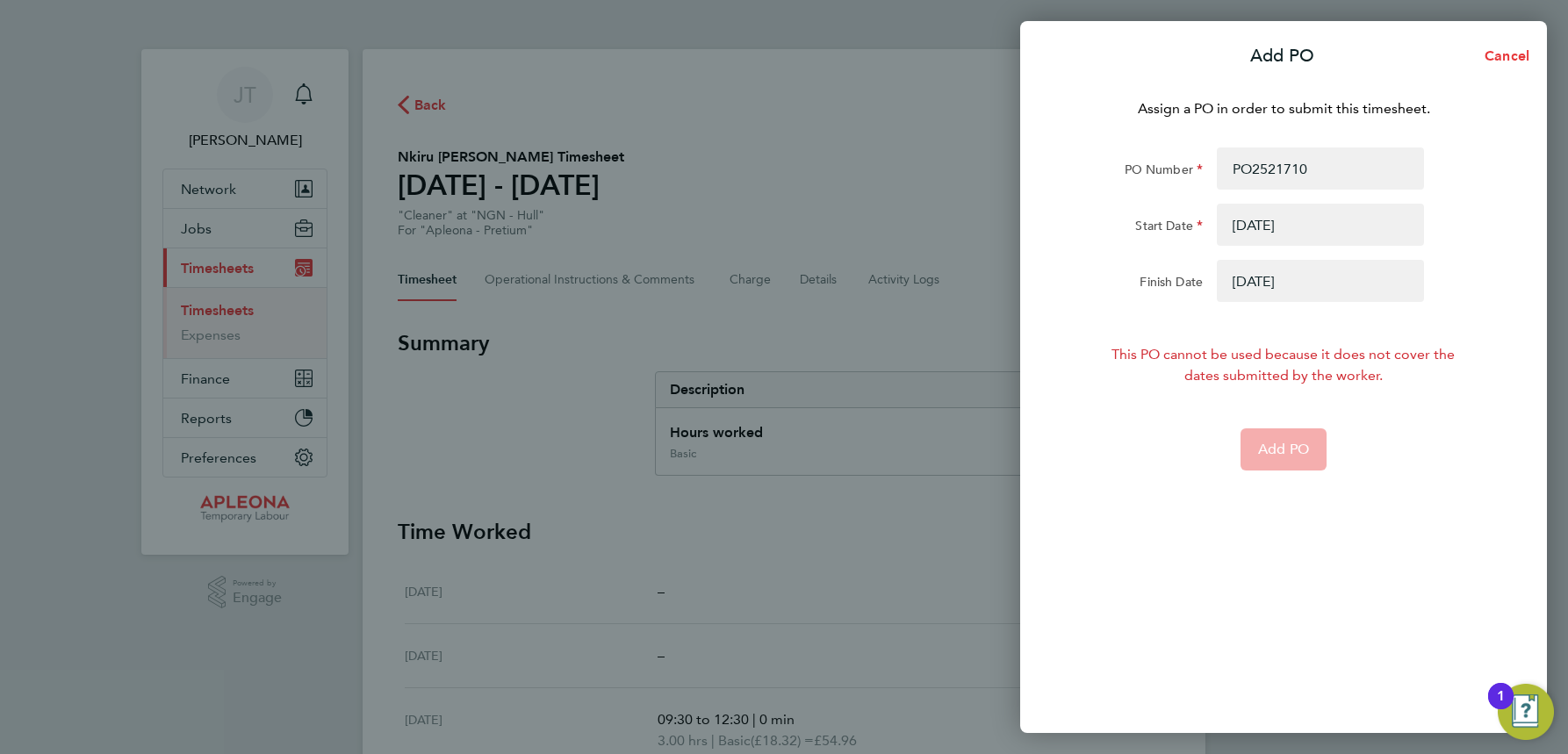
click at [1285, 281] on button "button" at bounding box center [1320, 281] width 207 height 42
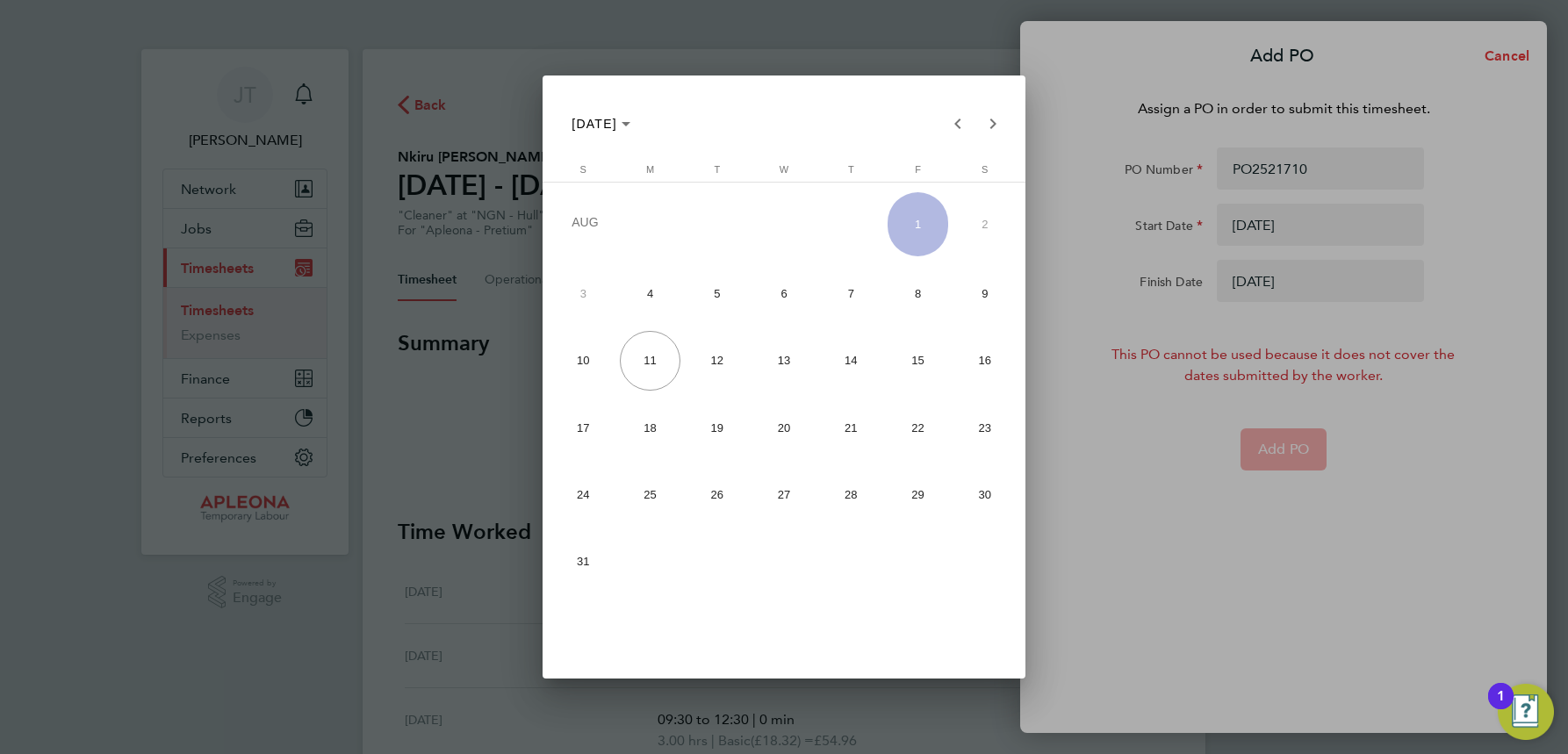
click at [919, 297] on span "8" at bounding box center [917, 293] width 61 height 61
type input "[DATE]"
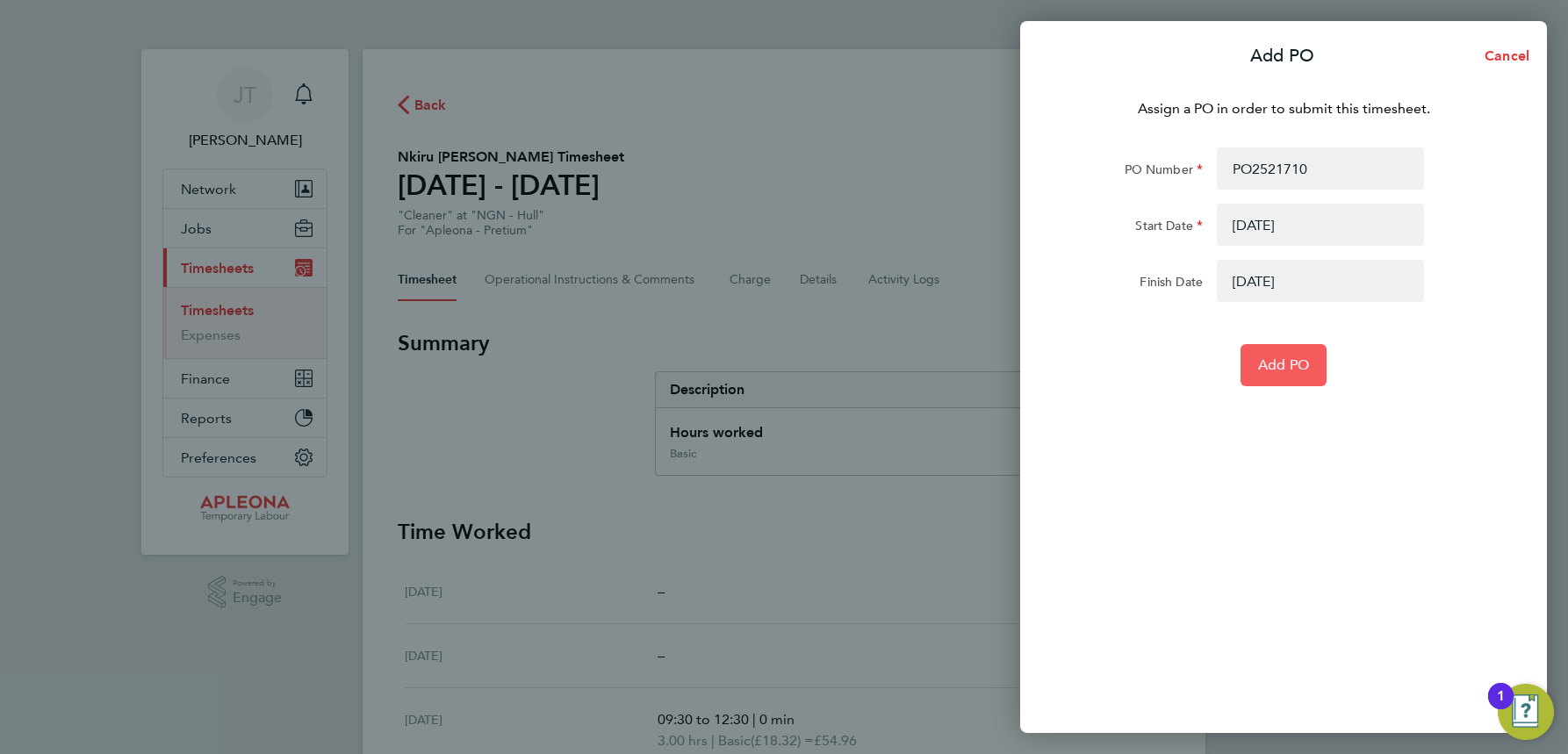
click at [1278, 364] on span "Add PO" at bounding box center [1284, 366] width 51 height 18
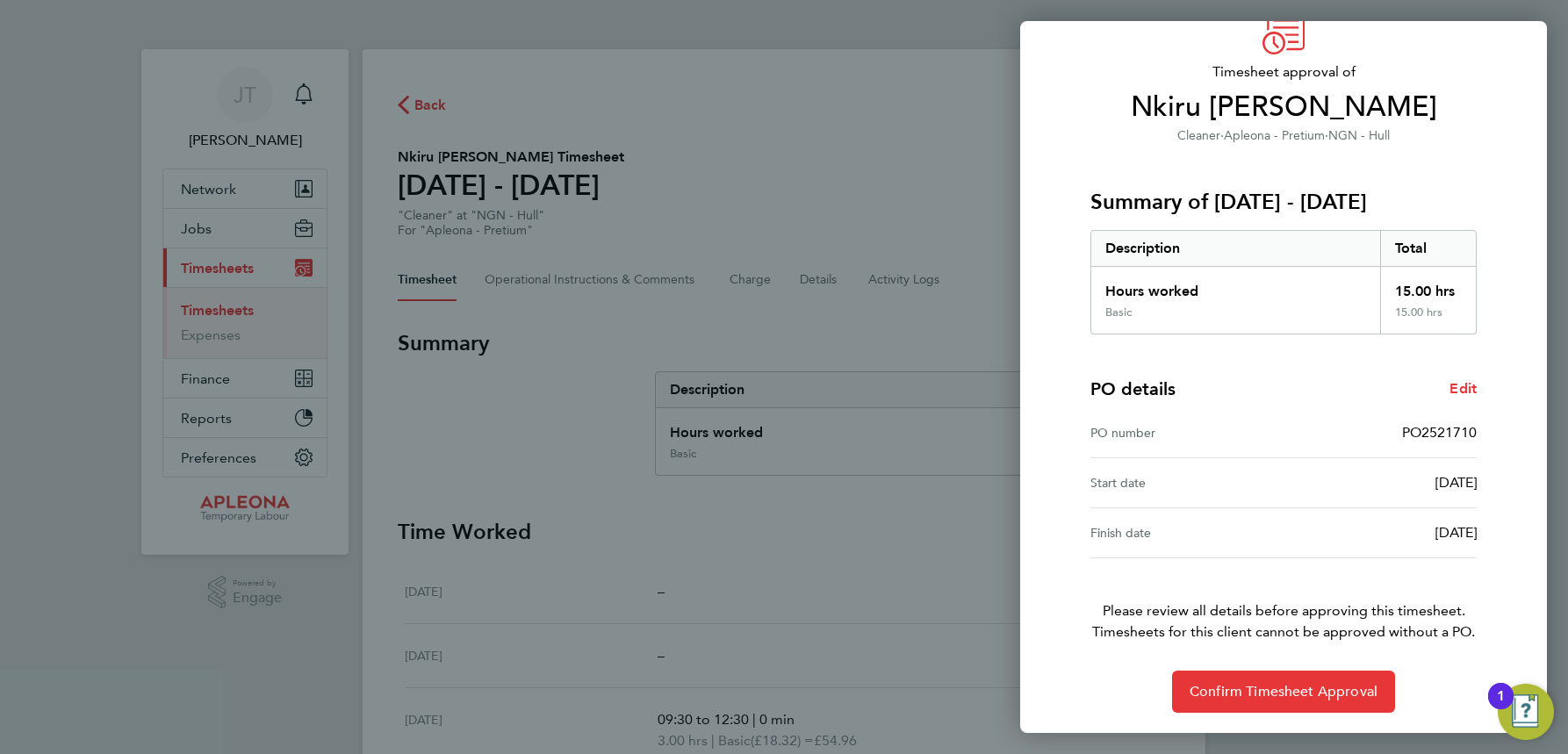
scroll to position [87, 0]
click at [1307, 701] on button "Confirm Timesheet Approval" at bounding box center [1284, 691] width 223 height 42
click at [1281, 691] on span "Confirm Timesheet Approval" at bounding box center [1284, 691] width 188 height 18
click at [1274, 694] on span "Confirm Timesheet Approval" at bounding box center [1284, 691] width 188 height 18
click at [731, 117] on div "Back Timesheet approval of Nkiru [PERSON_NAME] Cleaner · Apleona - [GEOGRAPHIC_…" at bounding box center [784, 377] width 1568 height 754
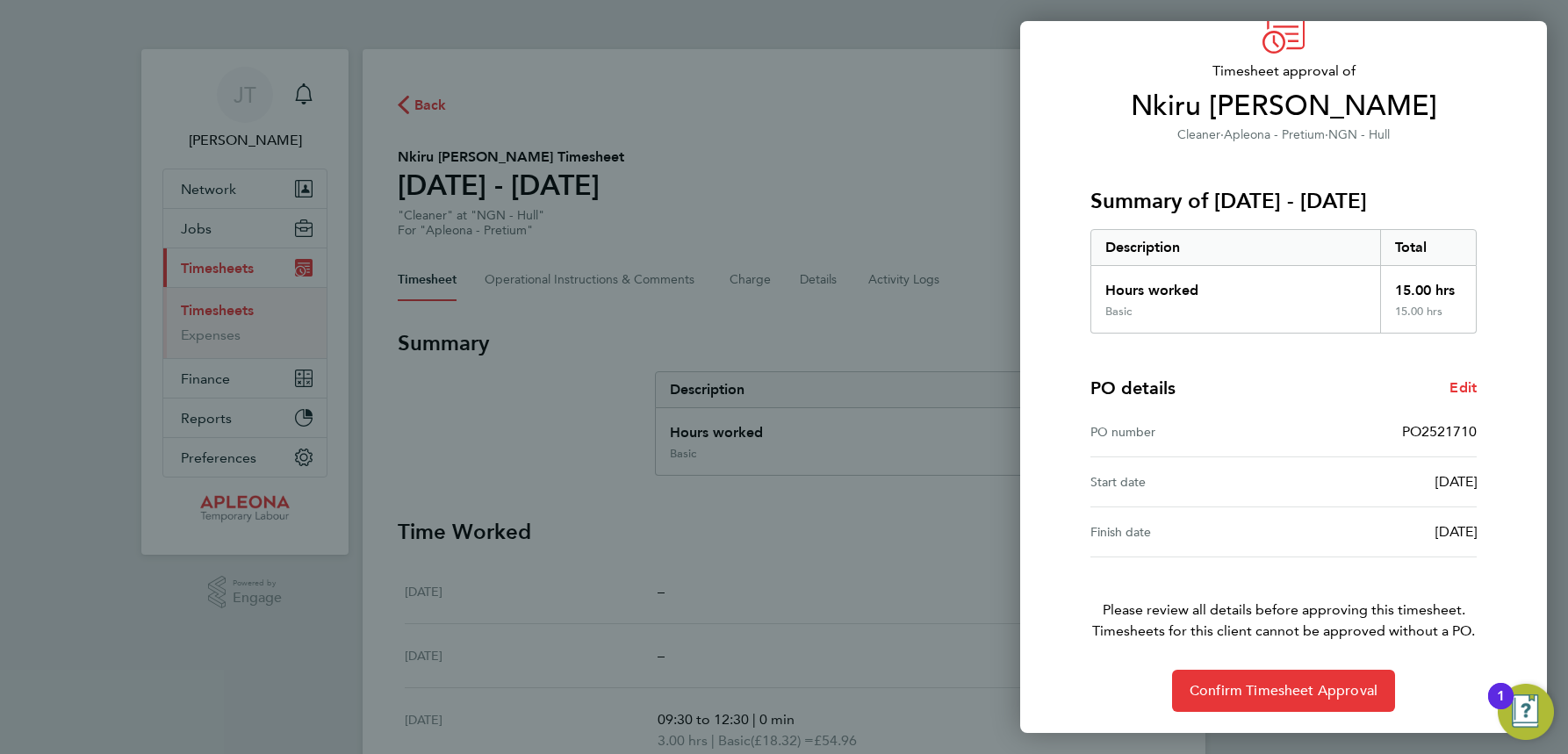
click at [769, 530] on div "Back Timesheet approval of Nkiru [PERSON_NAME] Cleaner · Apleona - [GEOGRAPHIC_…" at bounding box center [784, 377] width 1568 height 754
click at [423, 104] on div "Back Timesheet approval of Nkiru [PERSON_NAME] Cleaner · Apleona - [GEOGRAPHIC_…" at bounding box center [784, 377] width 1568 height 754
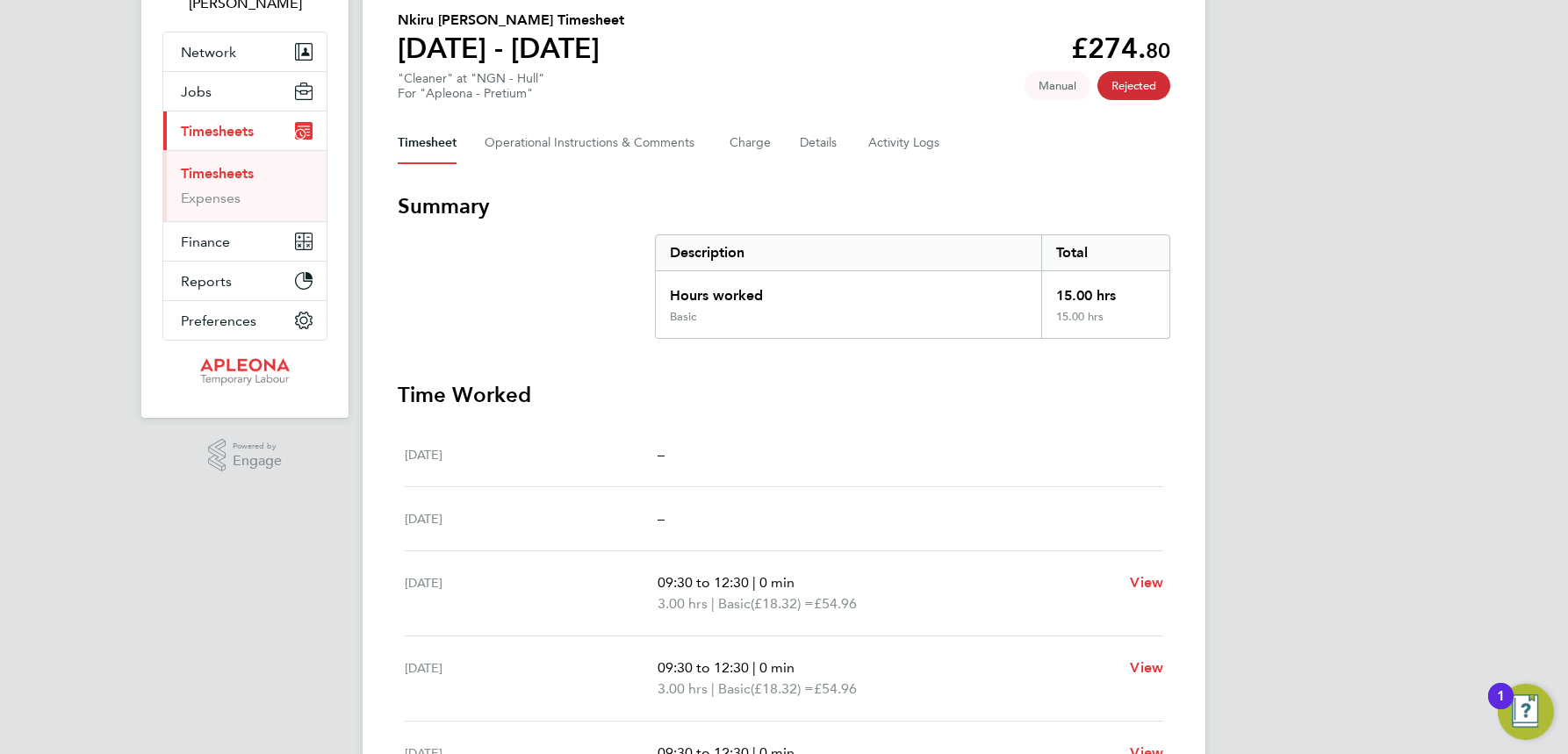
scroll to position [79, 0]
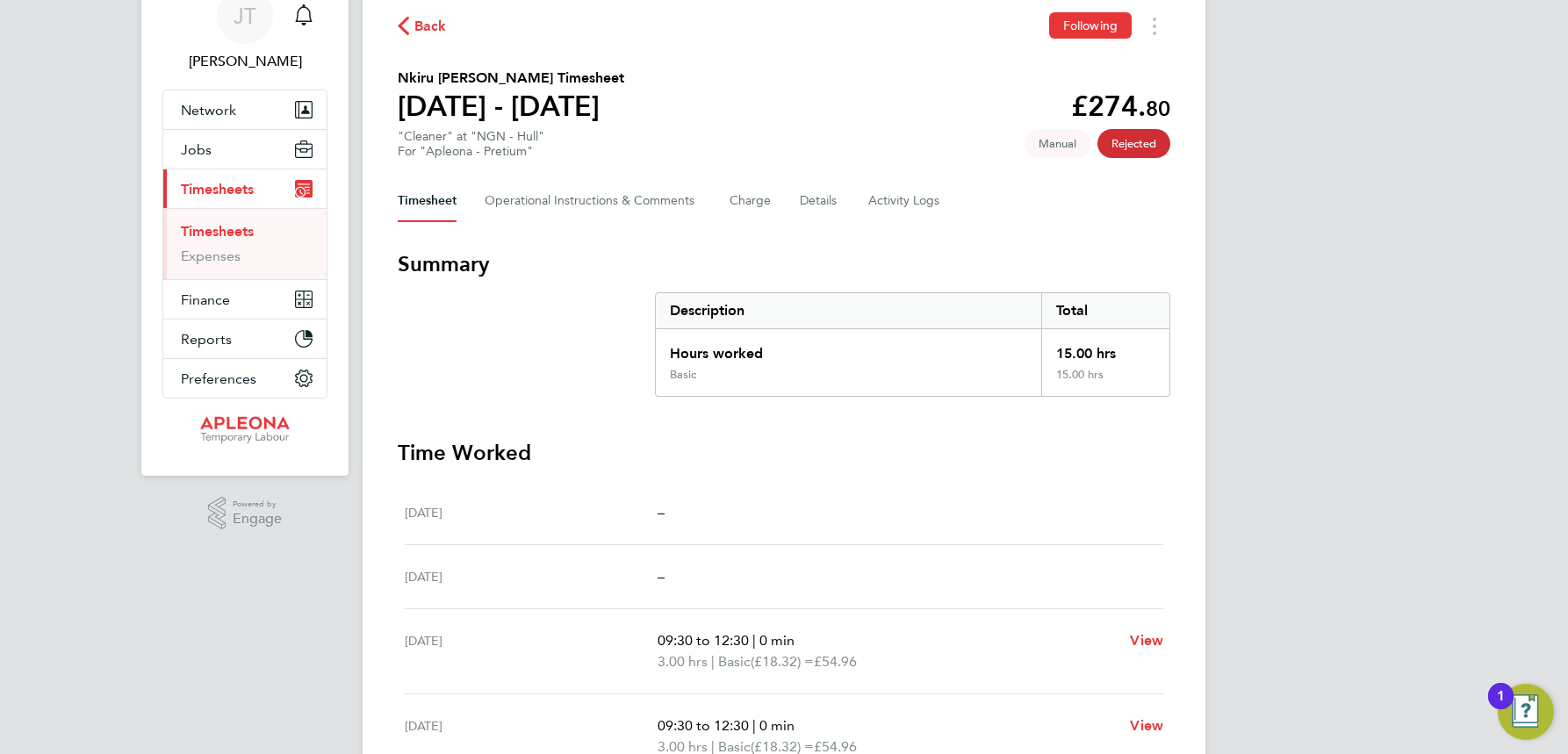
click at [419, 29] on span "Back" at bounding box center [430, 26] width 33 height 21
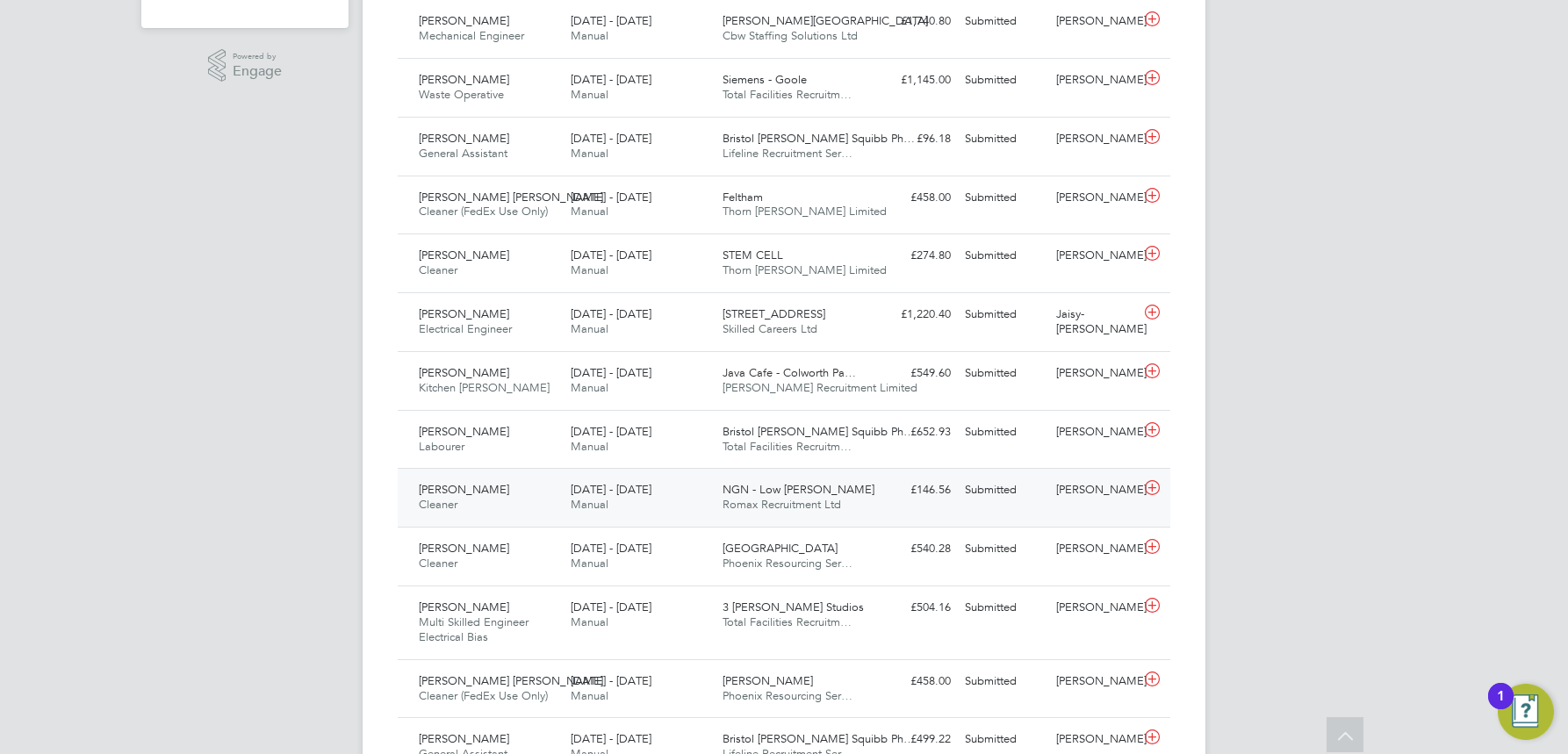
click at [761, 493] on span "NGN - Low [PERSON_NAME]" at bounding box center [798, 489] width 152 height 15
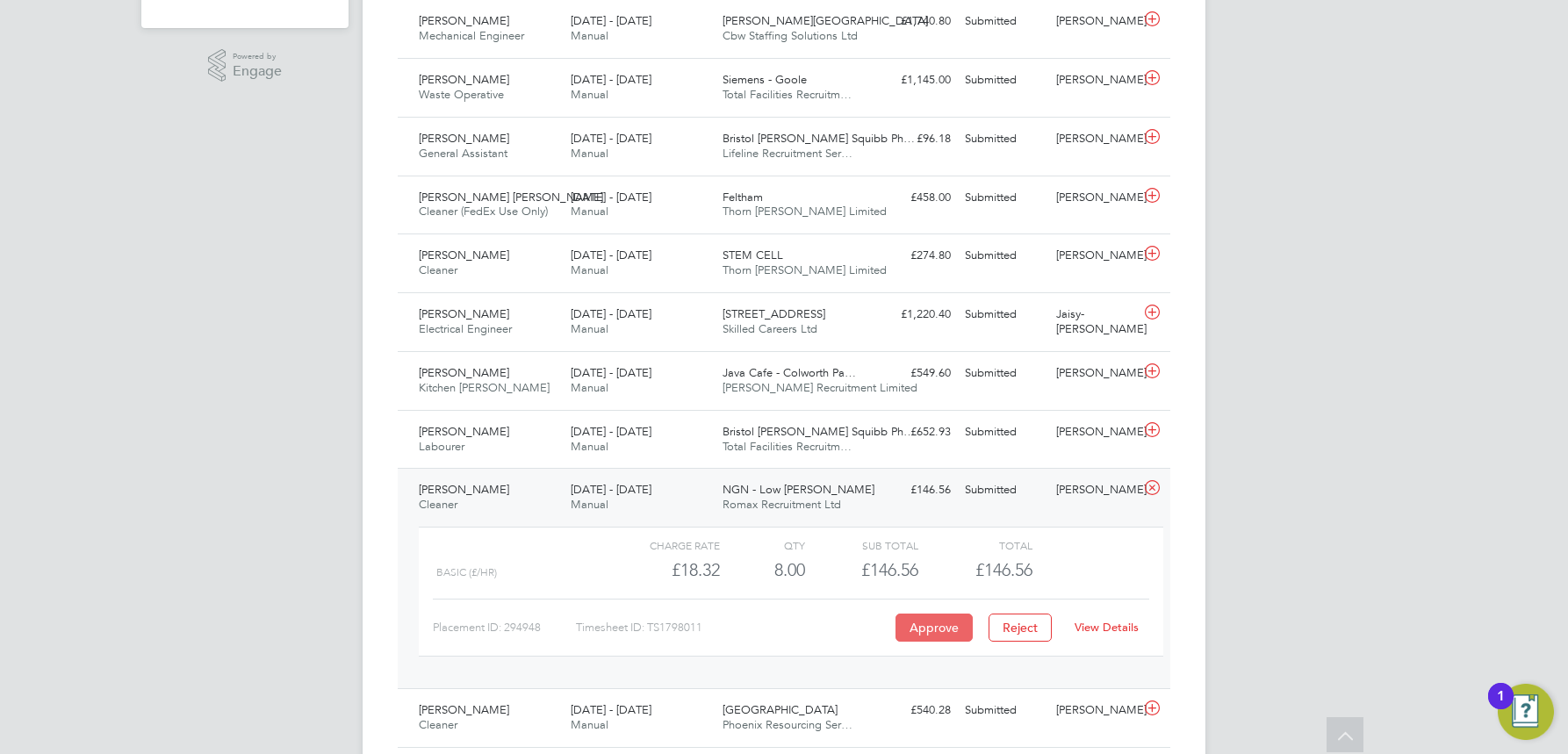
click at [937, 624] on button "Approve" at bounding box center [934, 628] width 78 height 28
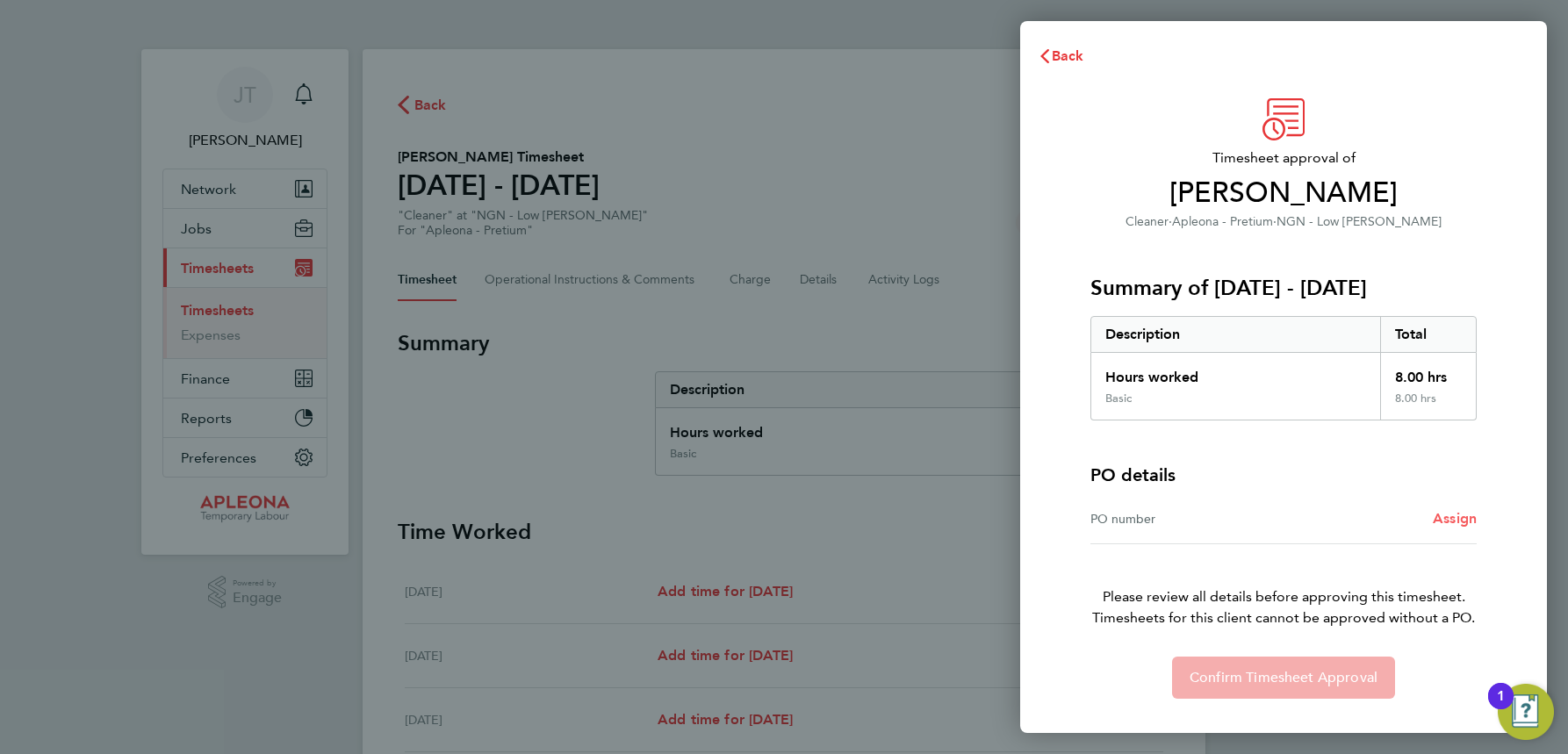
click at [1464, 520] on span "Assign" at bounding box center [1455, 518] width 44 height 17
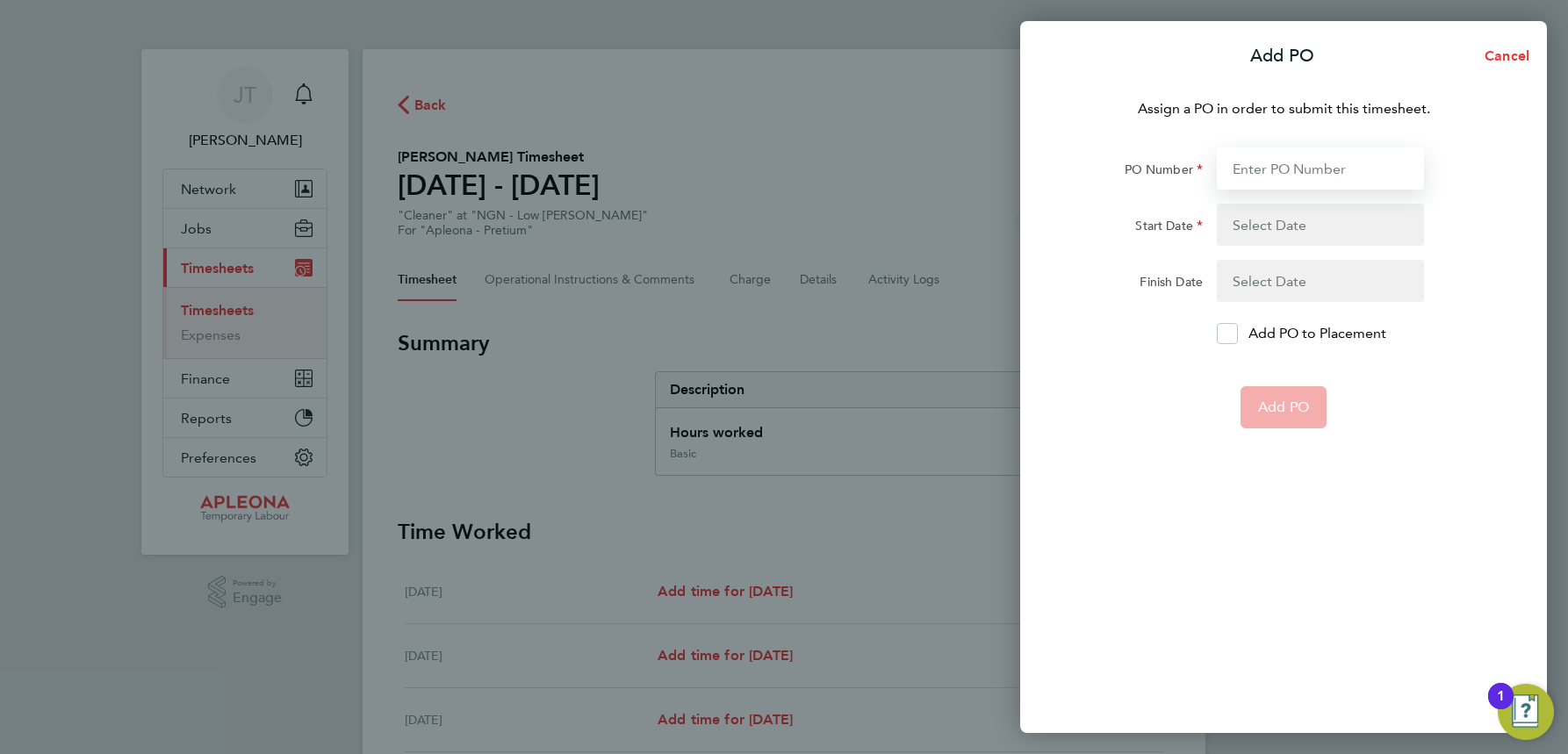
click at [1248, 170] on input "PO Number" at bounding box center [1320, 169] width 207 height 42
type input "PO2521710"
type input "[DATE]"
type input "PO2521710"
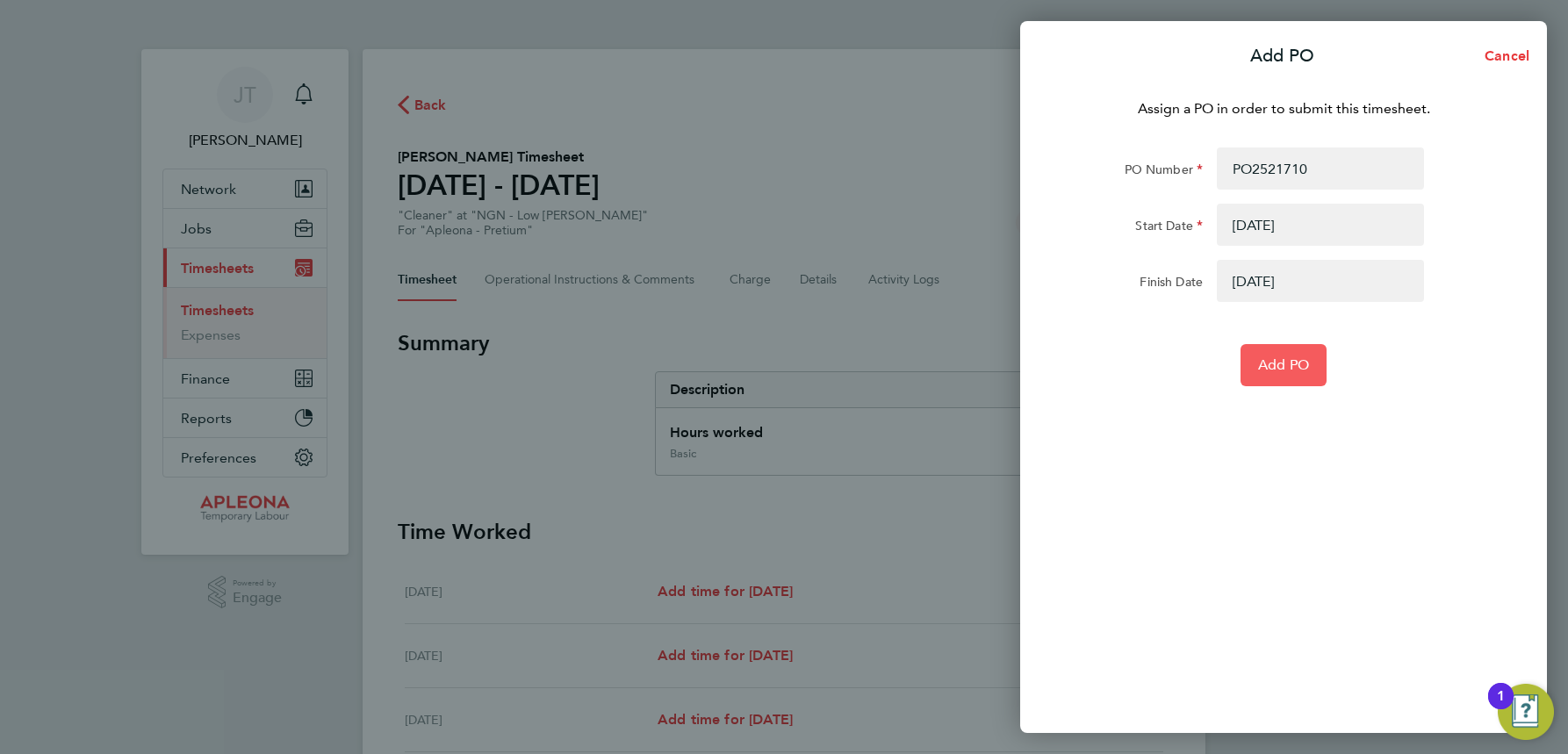
click at [1284, 363] on span "Add PO" at bounding box center [1284, 366] width 51 height 18
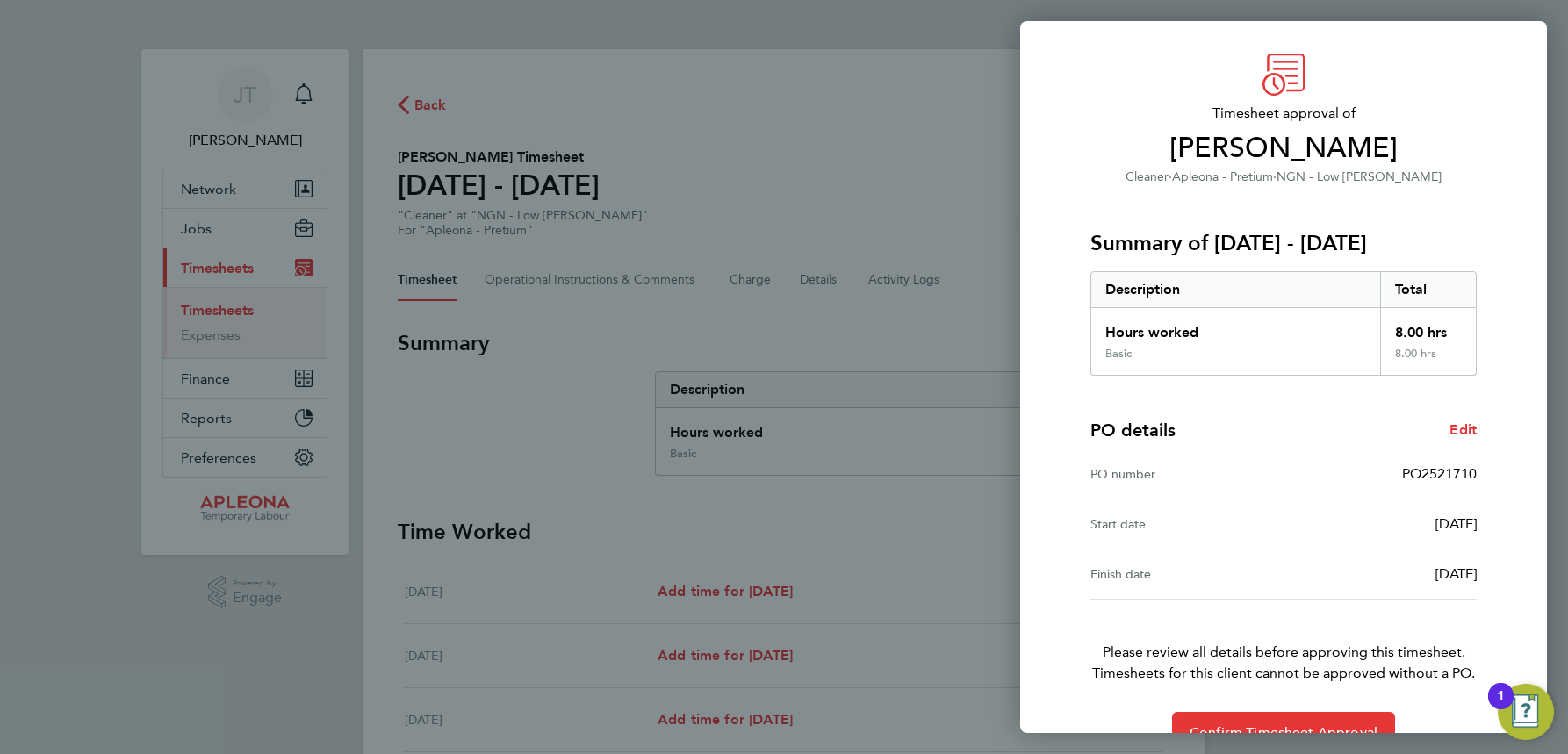
scroll to position [87, 0]
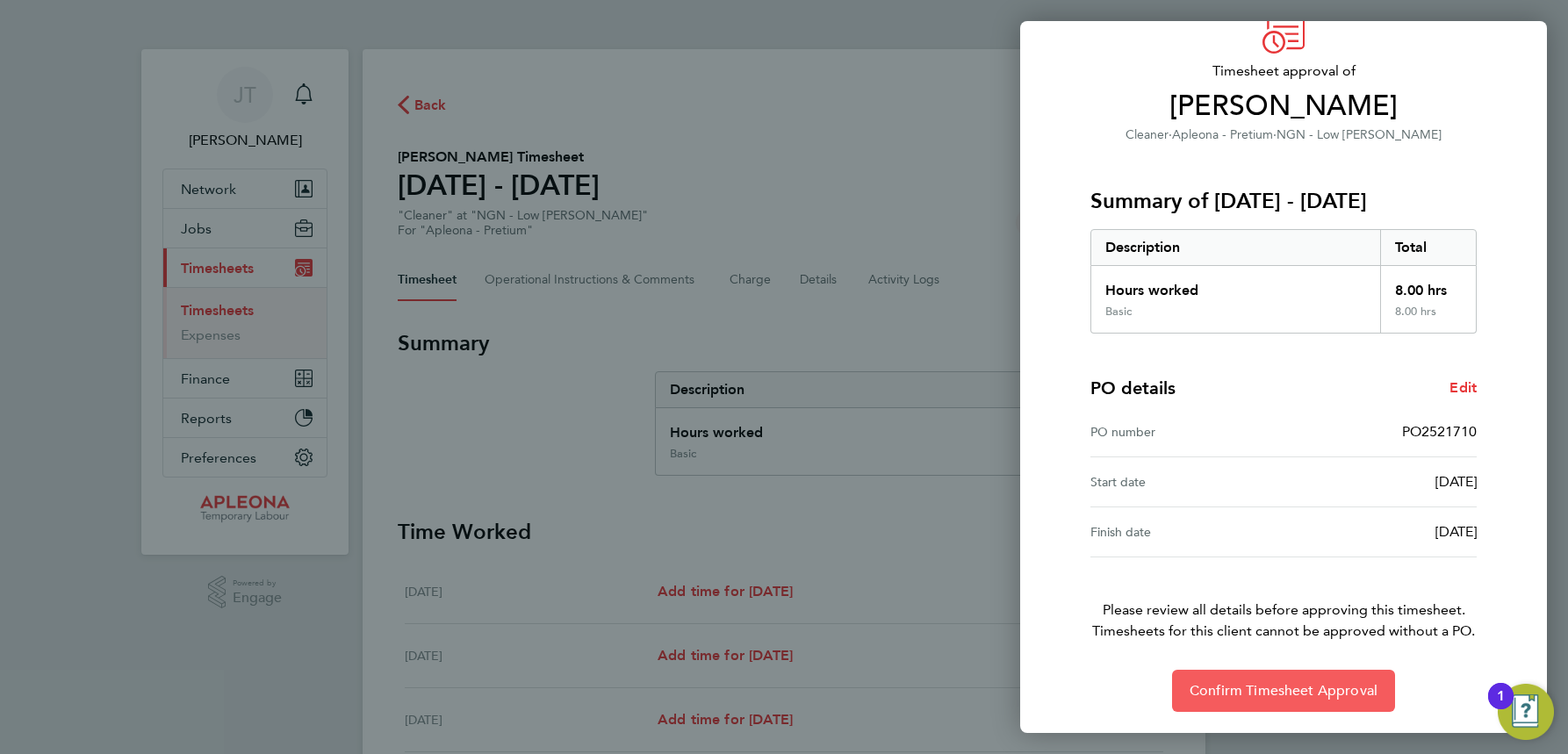
click at [1259, 695] on span "Confirm Timesheet Approval" at bounding box center [1284, 691] width 188 height 18
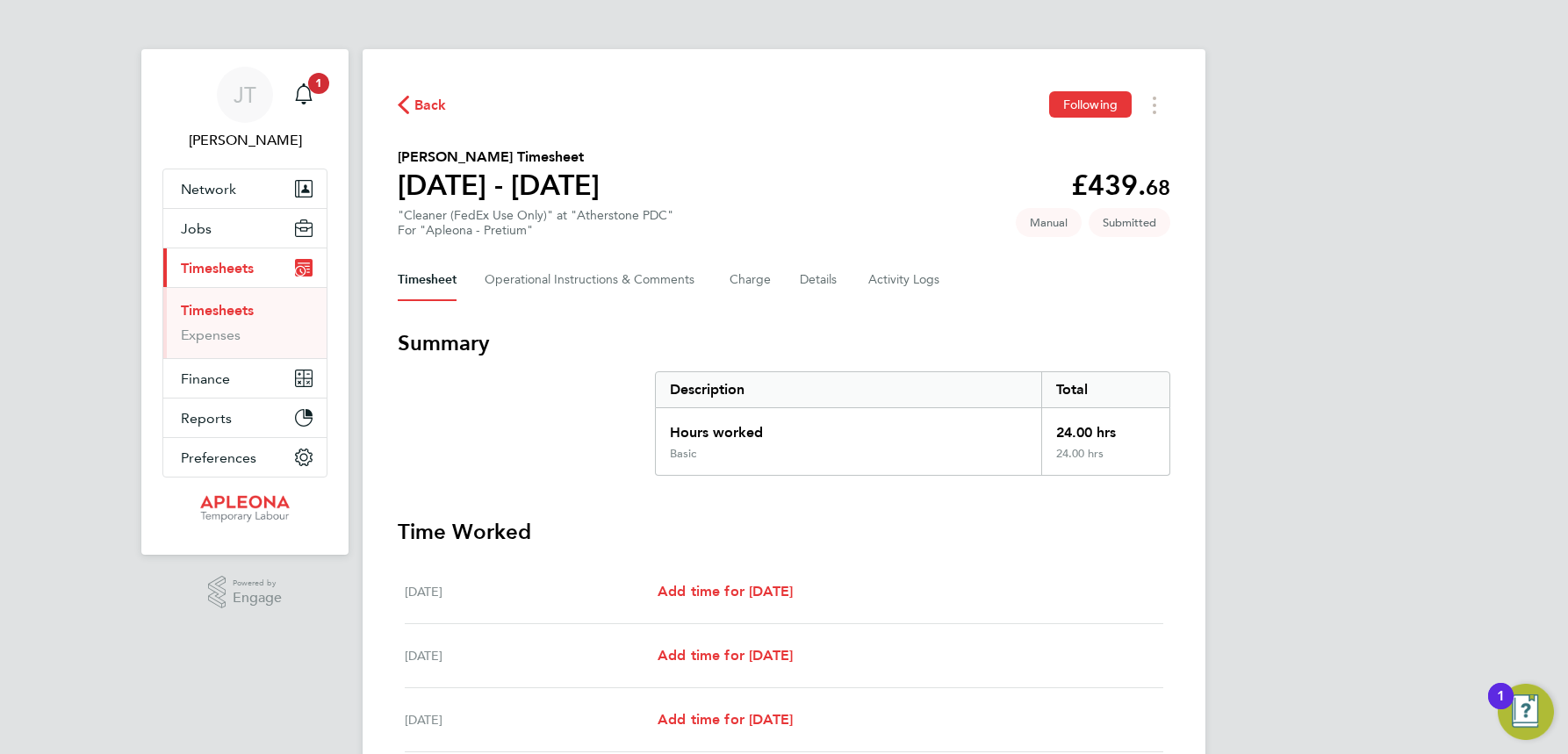
click at [435, 109] on span "Back" at bounding box center [430, 105] width 33 height 21
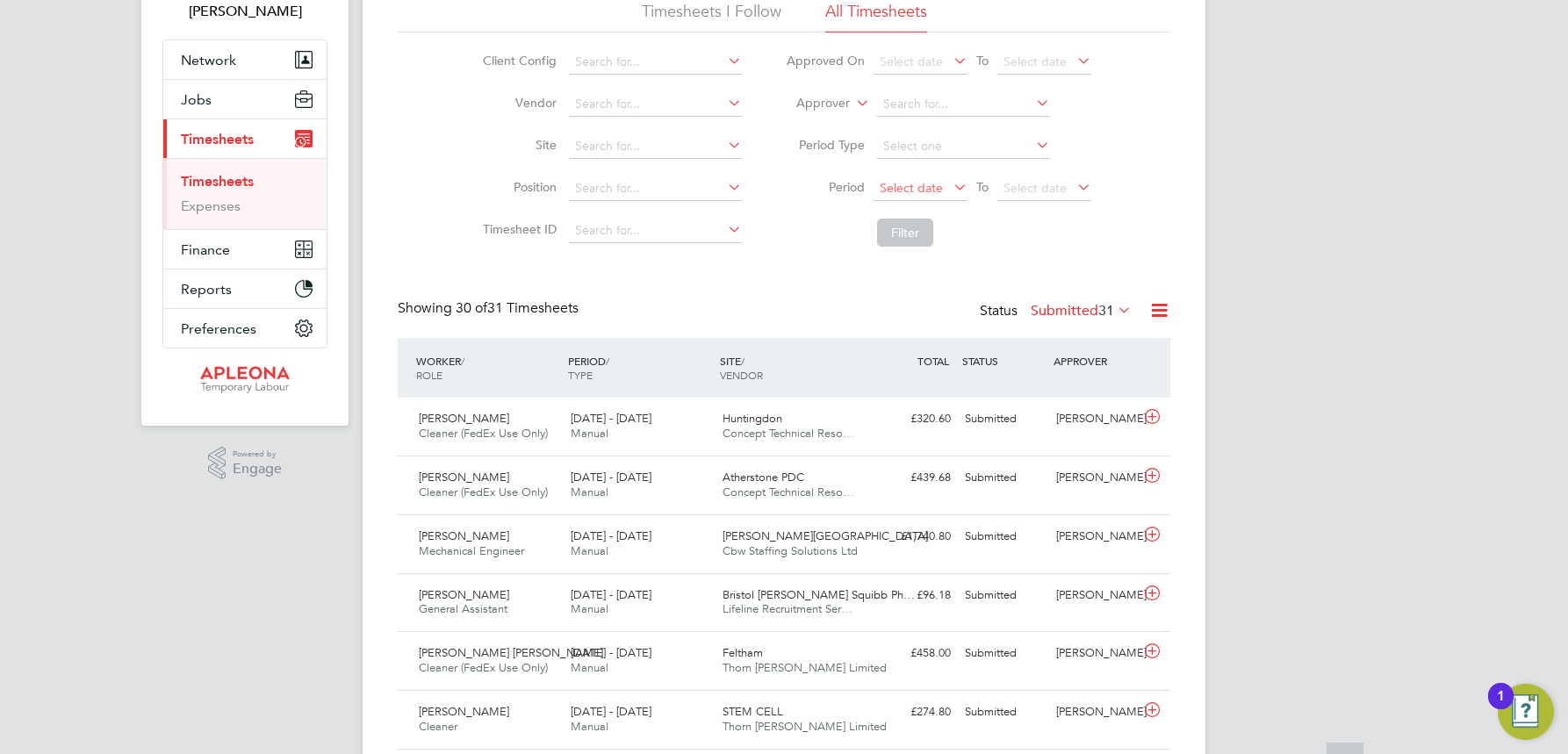
scroll to position [176, 0]
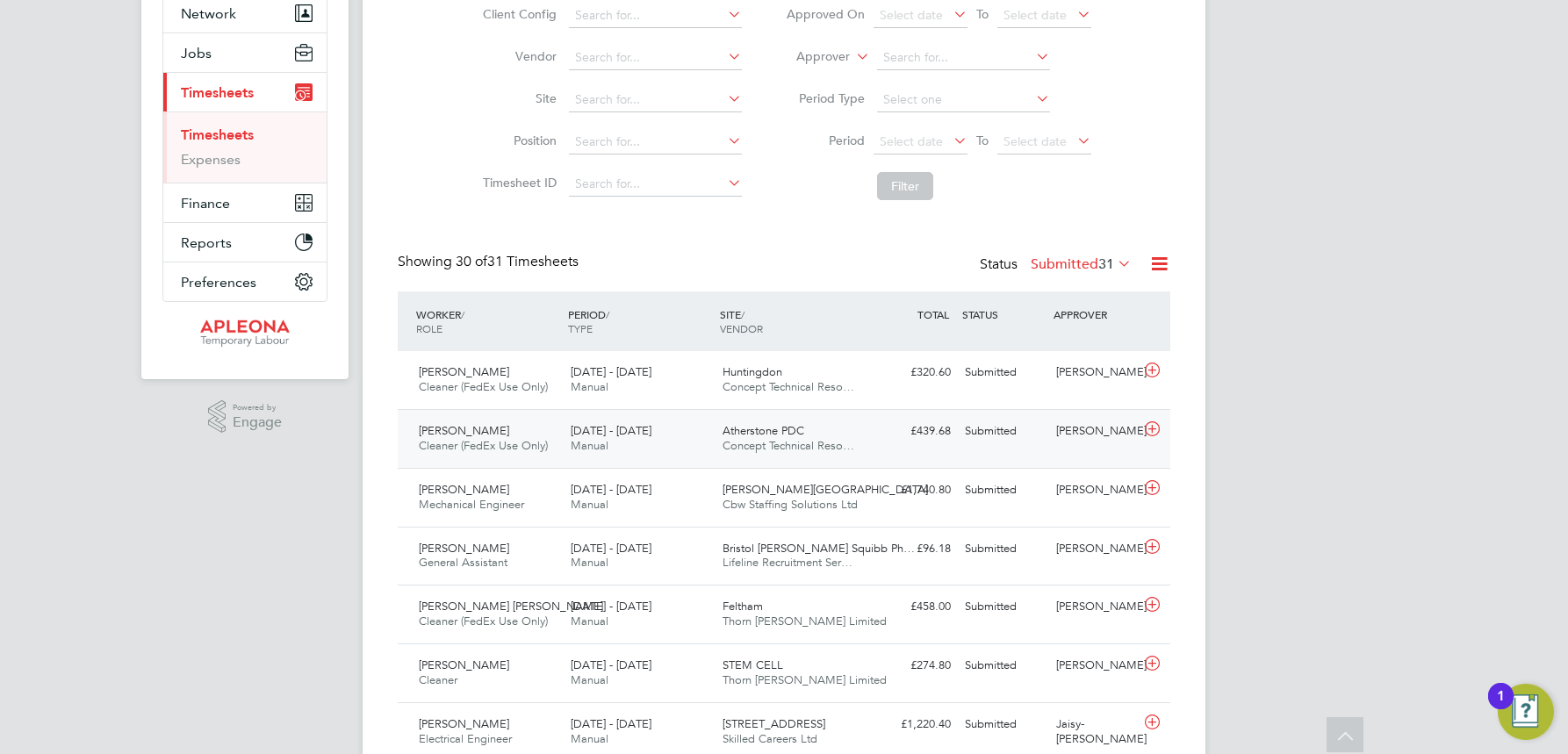
click at [780, 434] on span "Atherstone PDC" at bounding box center [763, 430] width 81 height 15
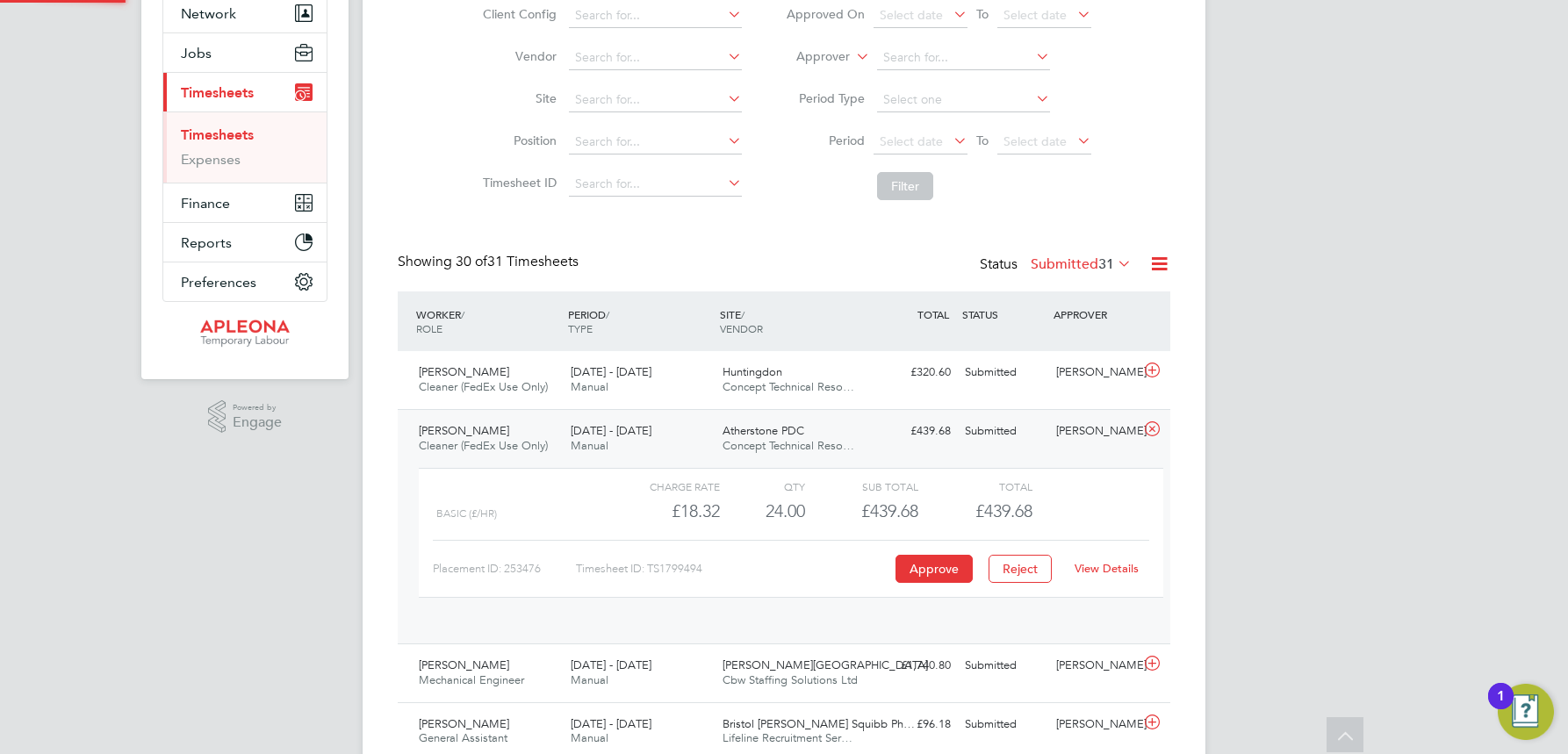
scroll to position [30, 171]
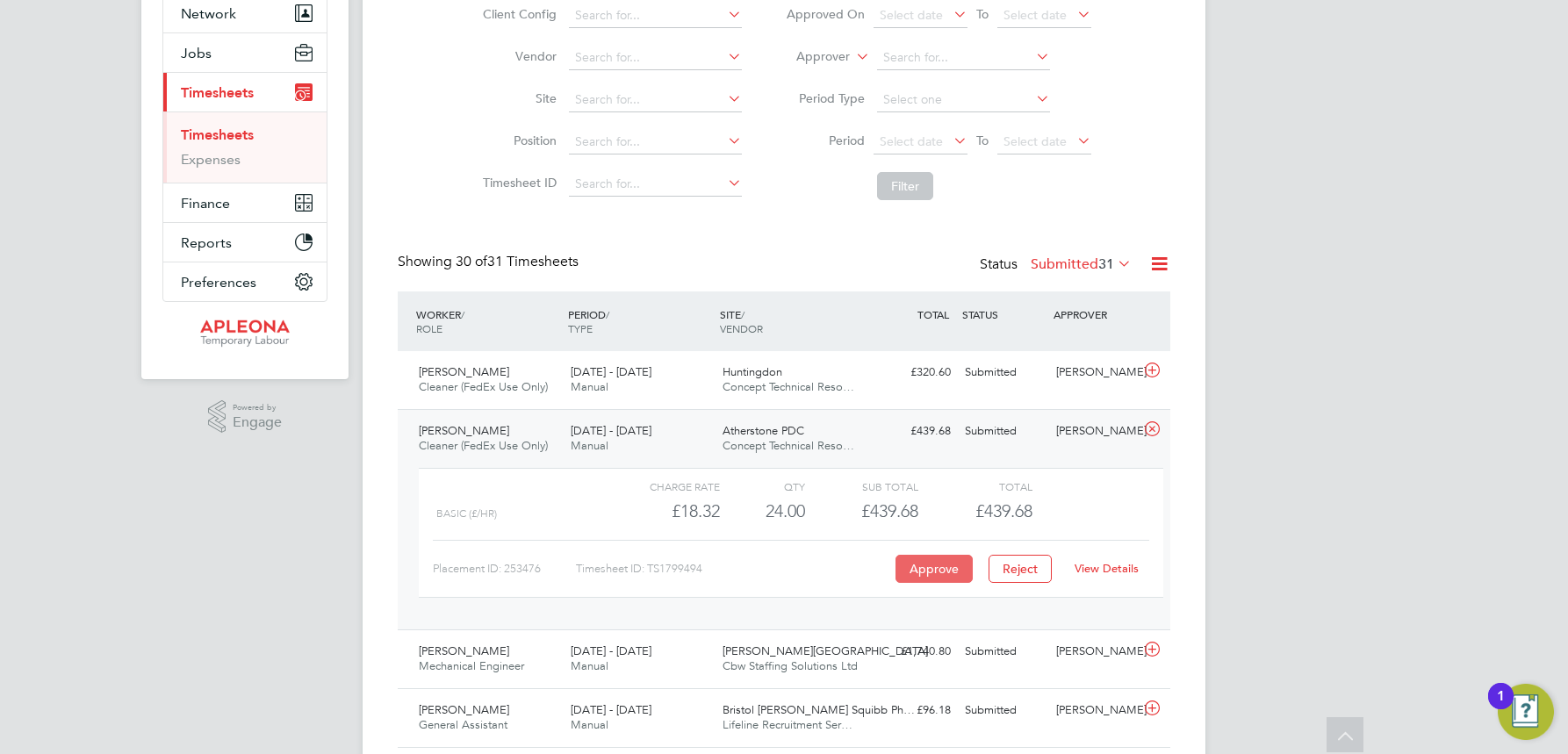
click at [931, 563] on button "Approve" at bounding box center [934, 569] width 78 height 28
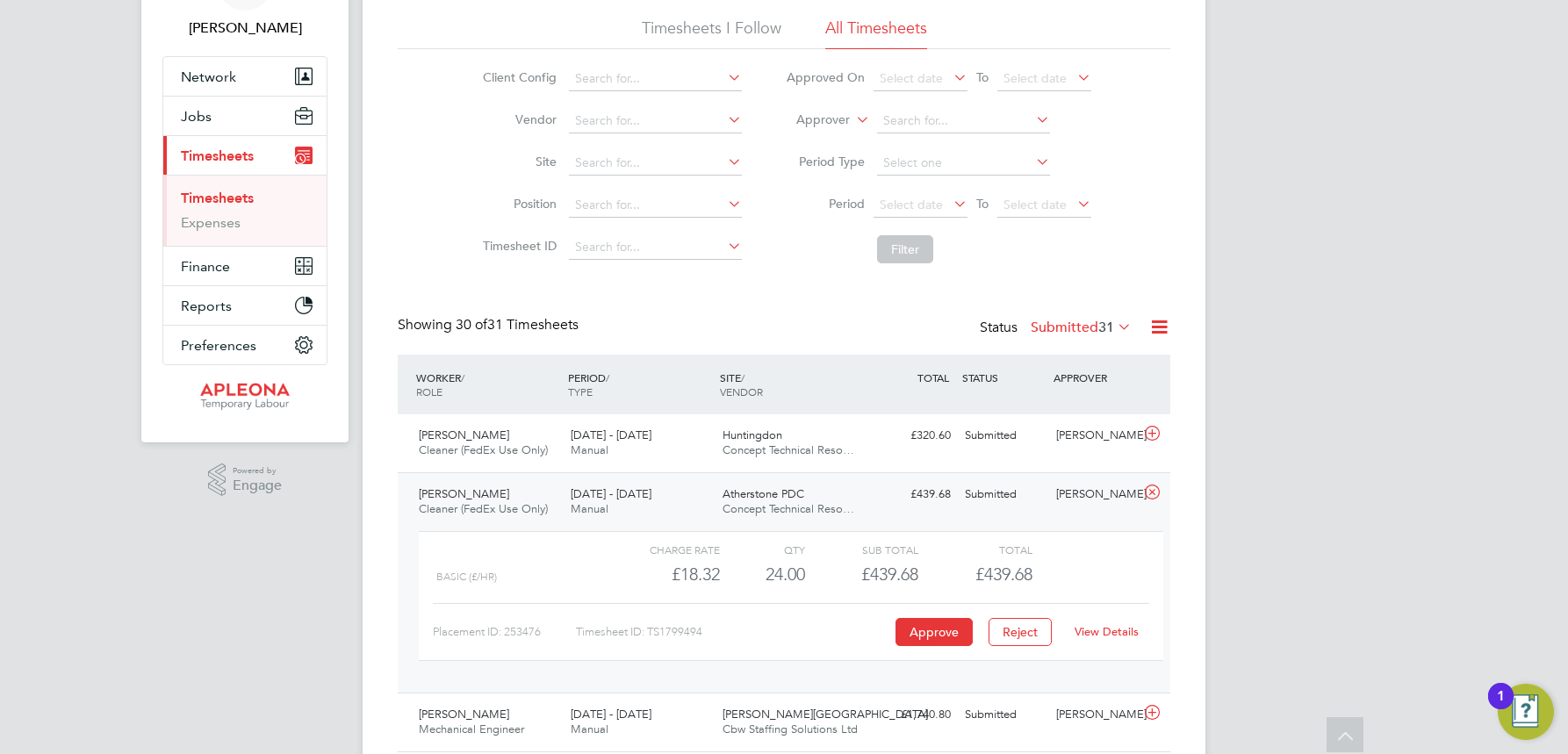
scroll to position [0, 0]
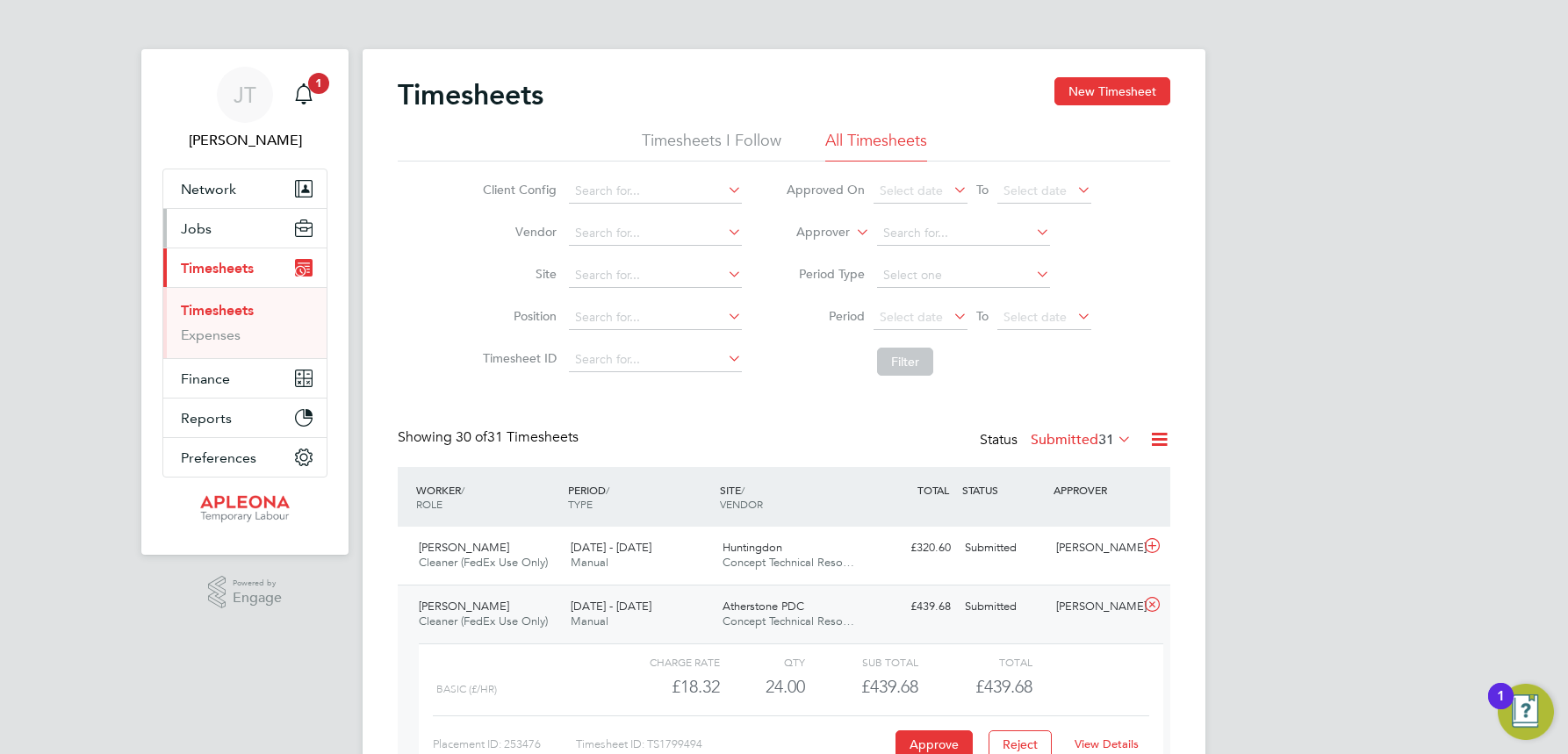
click at [199, 221] on span "Jobs" at bounding box center [196, 229] width 31 height 17
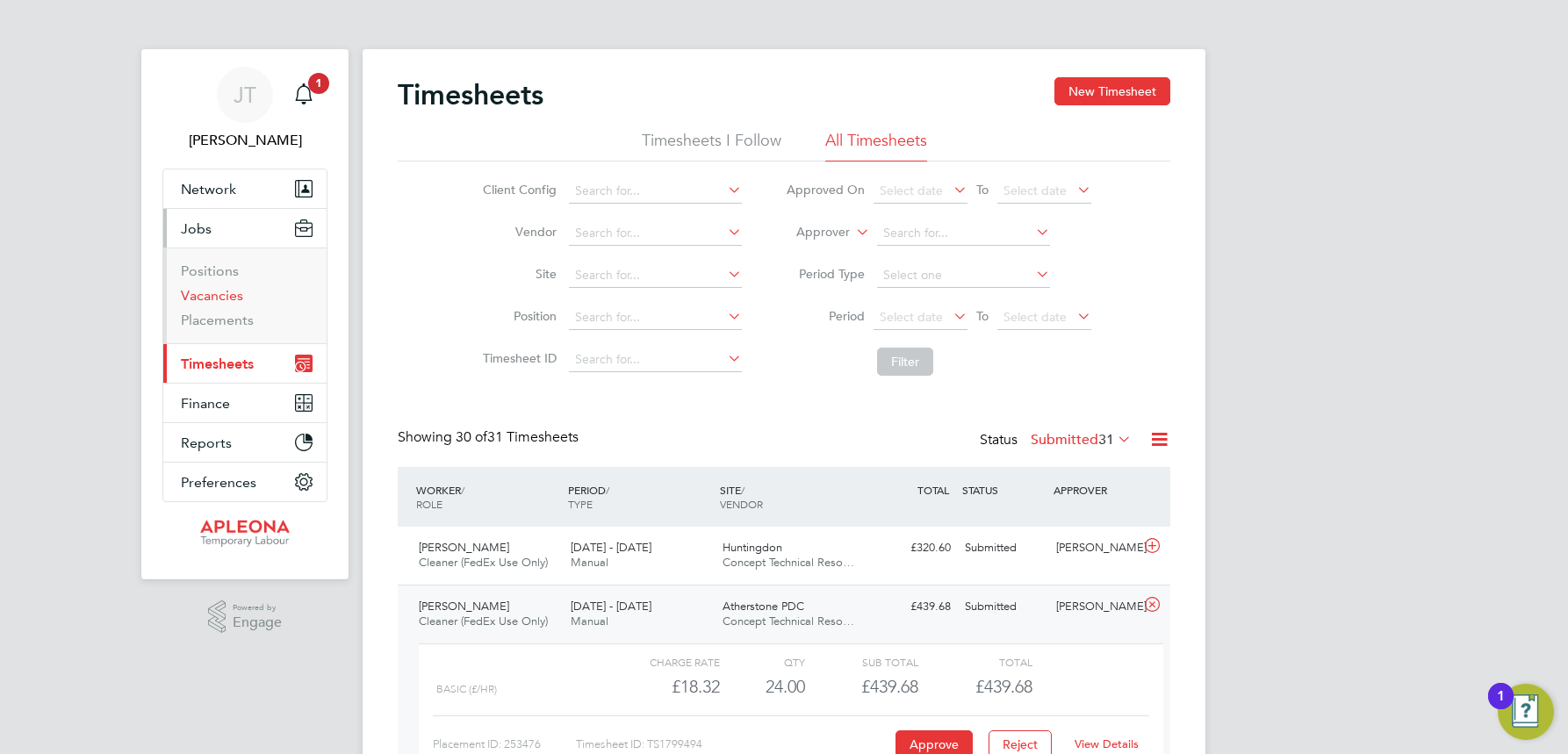
click at [214, 288] on link "Vacancies" at bounding box center [212, 295] width 63 height 17
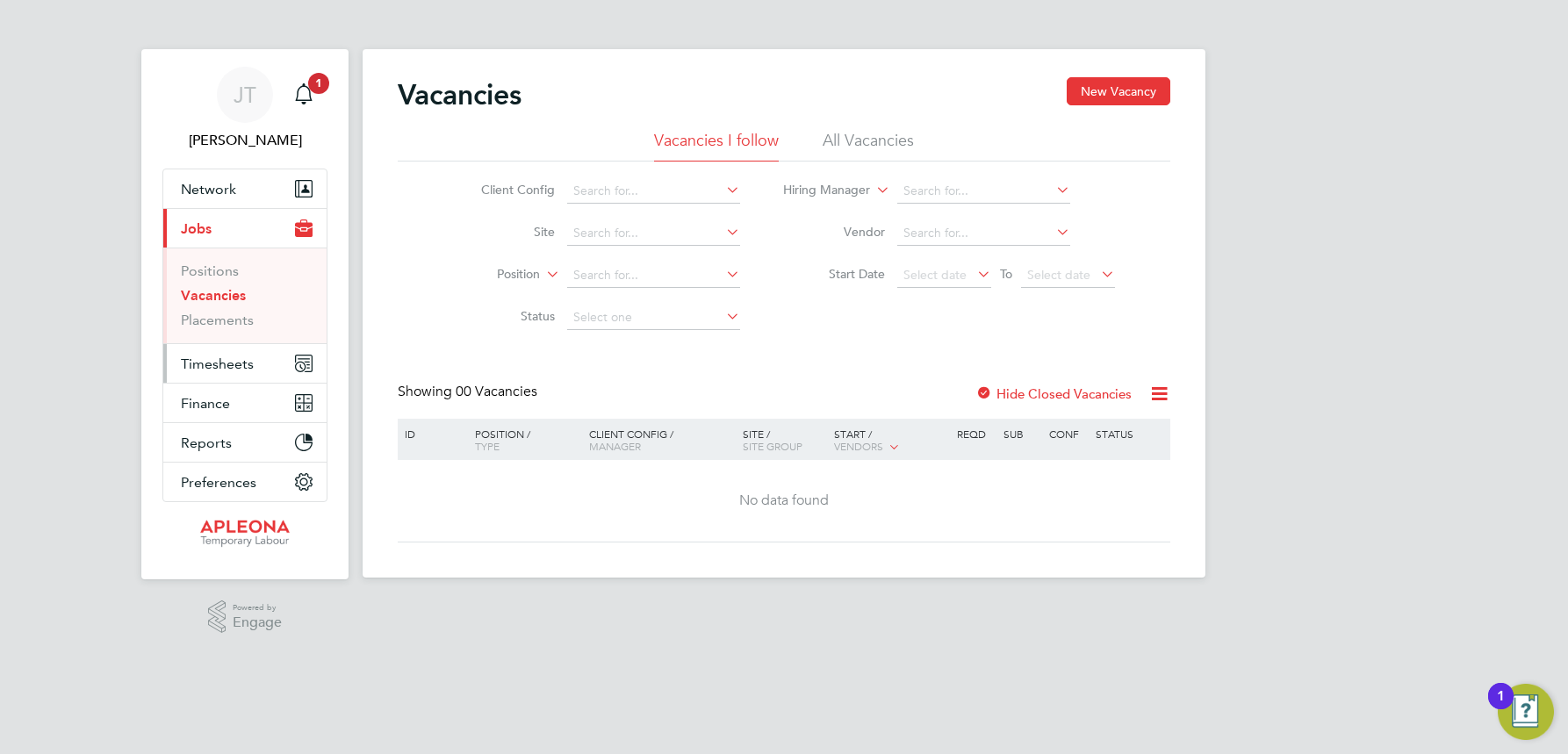
click at [226, 358] on span "Timesheets" at bounding box center [217, 364] width 73 height 17
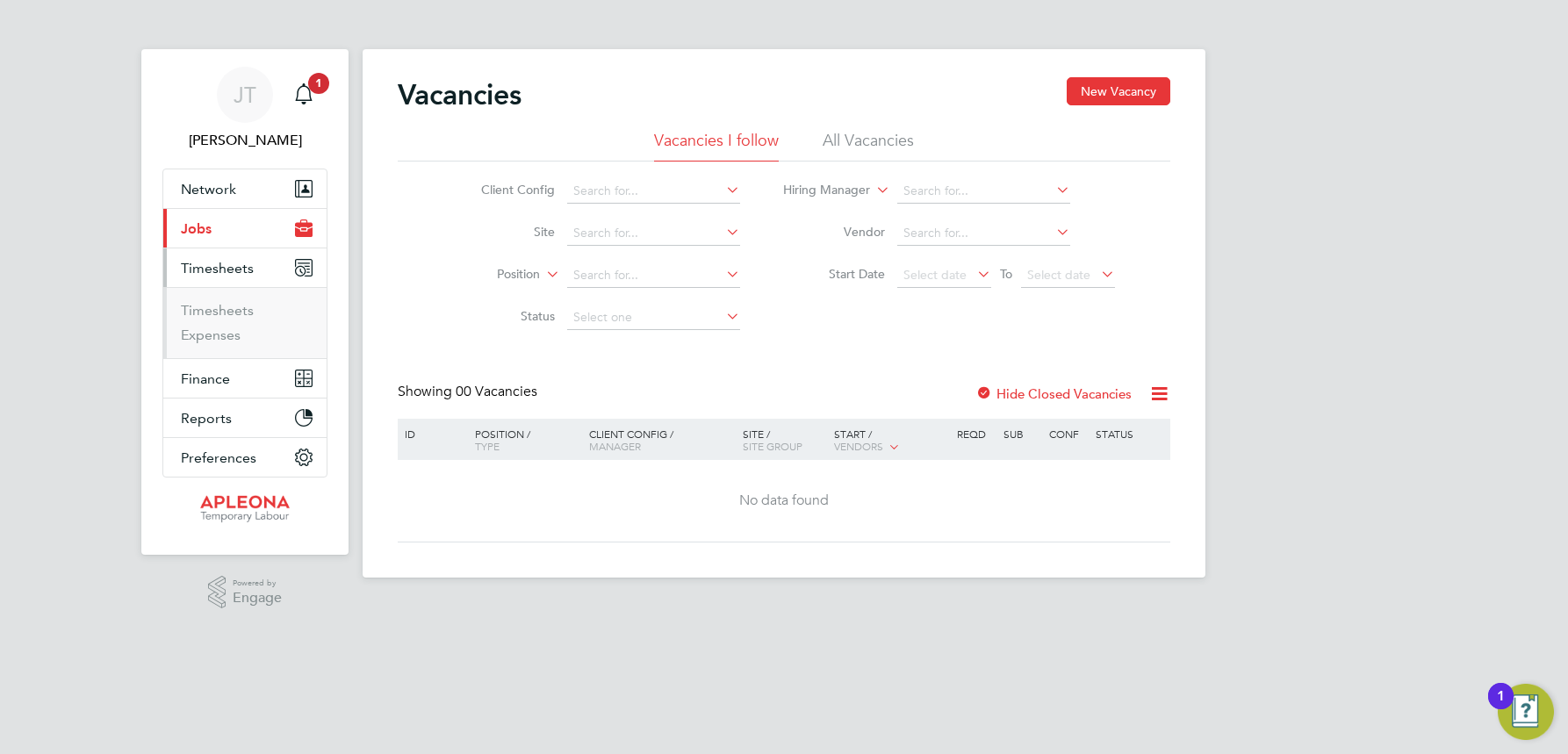
click at [217, 263] on span "Timesheets" at bounding box center [217, 268] width 73 height 17
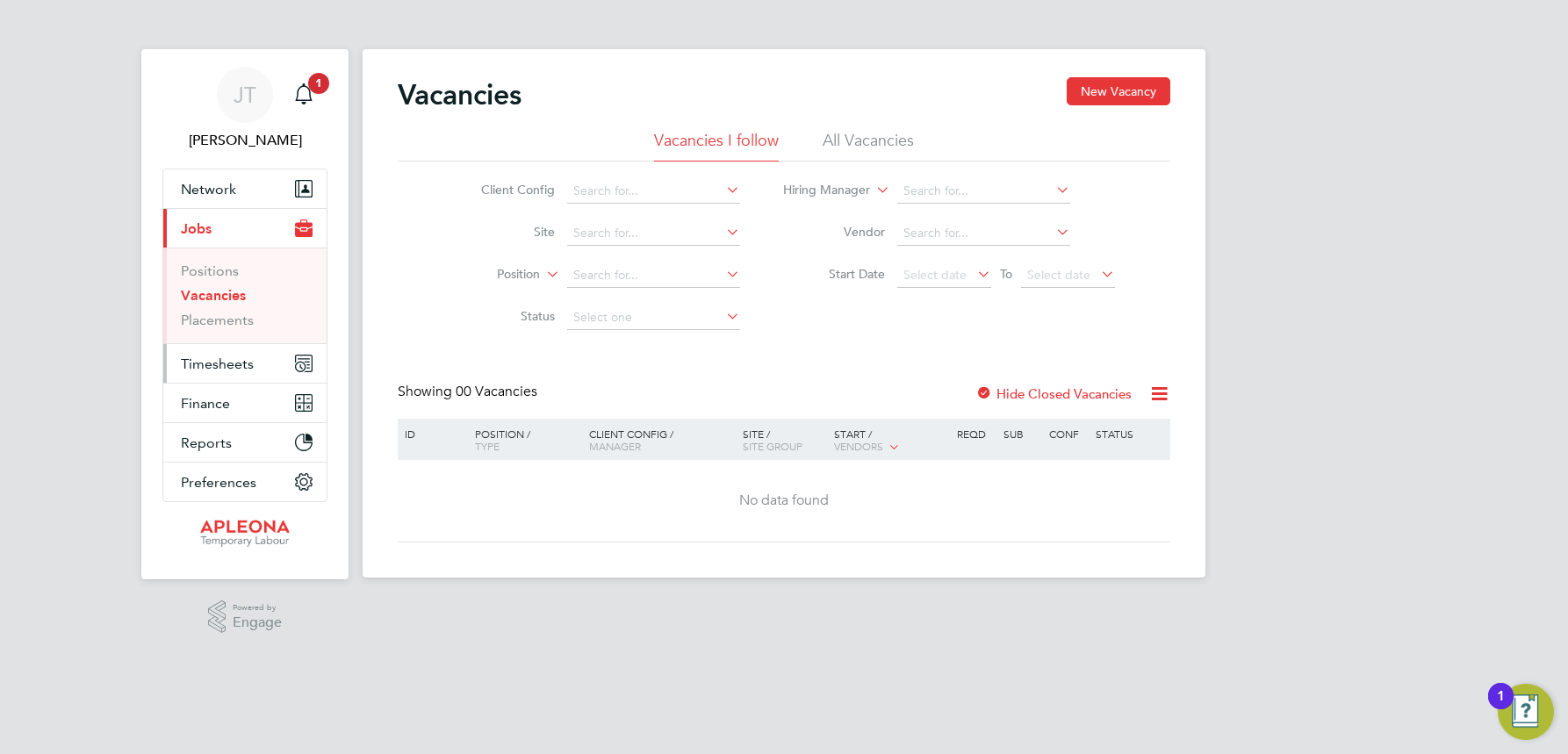
click at [223, 356] on span "Timesheets" at bounding box center [217, 364] width 73 height 17
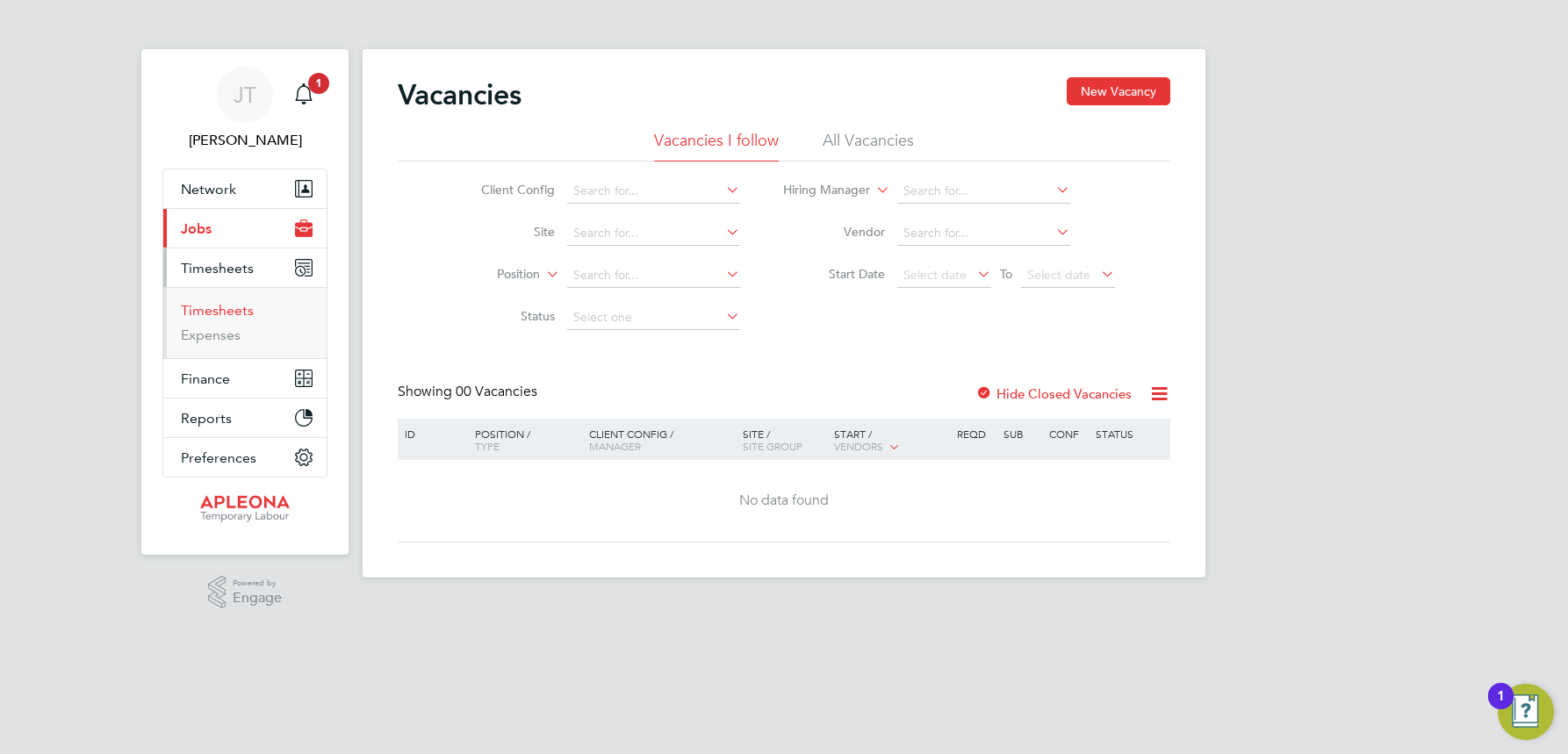
click at [227, 305] on link "Timesheets" at bounding box center [217, 310] width 73 height 17
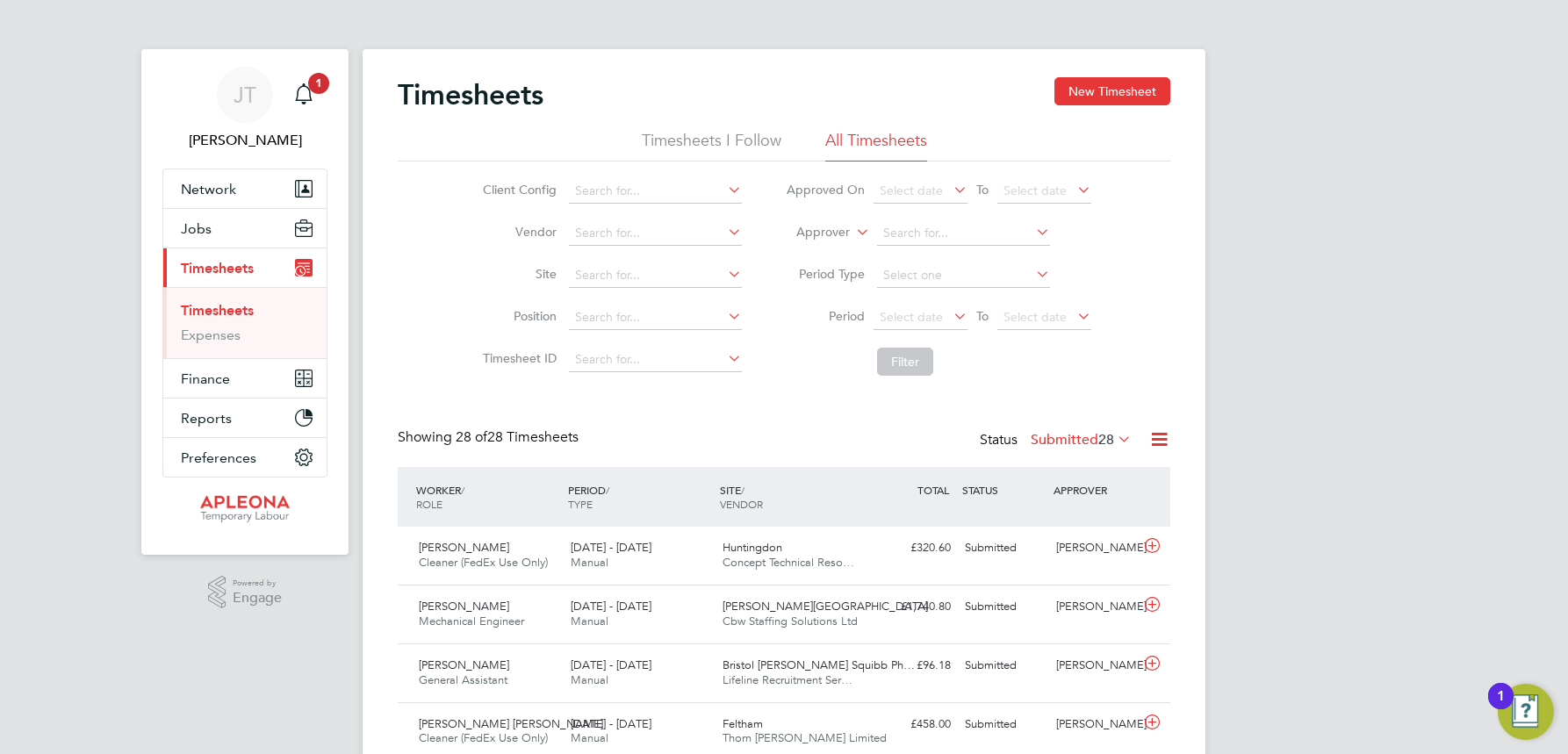
scroll to position [45, 153]
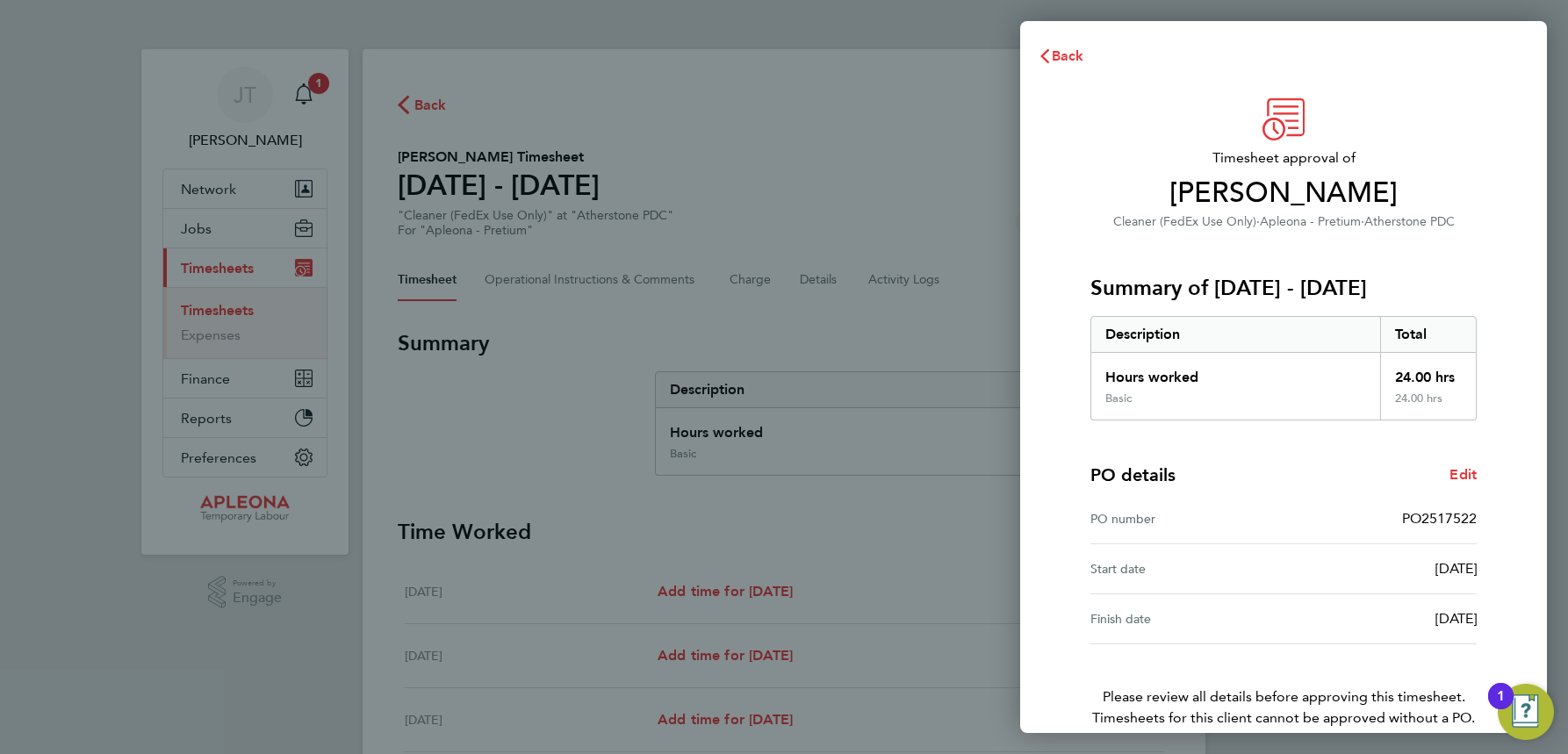
scroll to position [87, 0]
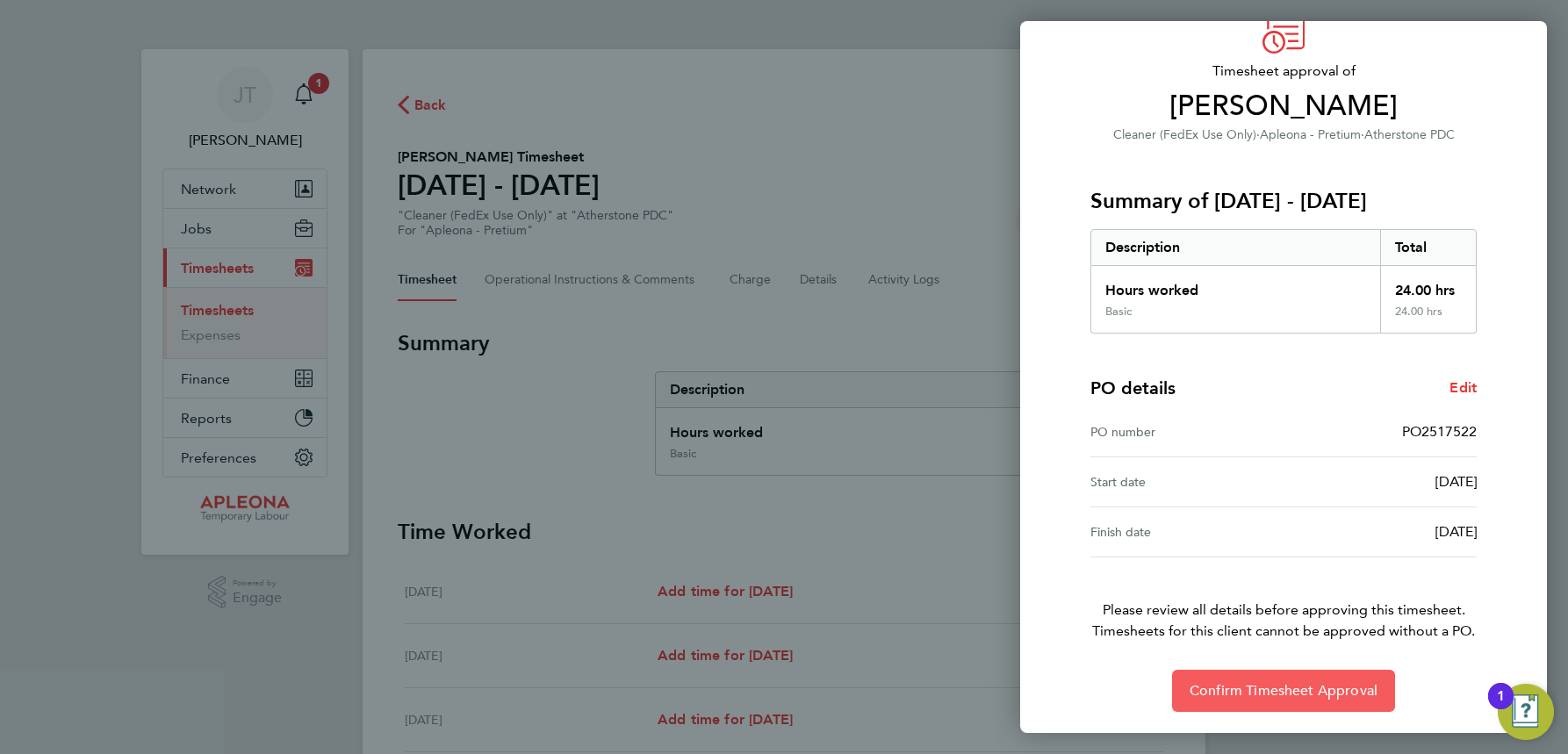
click at [1282, 692] on span "Confirm Timesheet Approval" at bounding box center [1284, 691] width 188 height 18
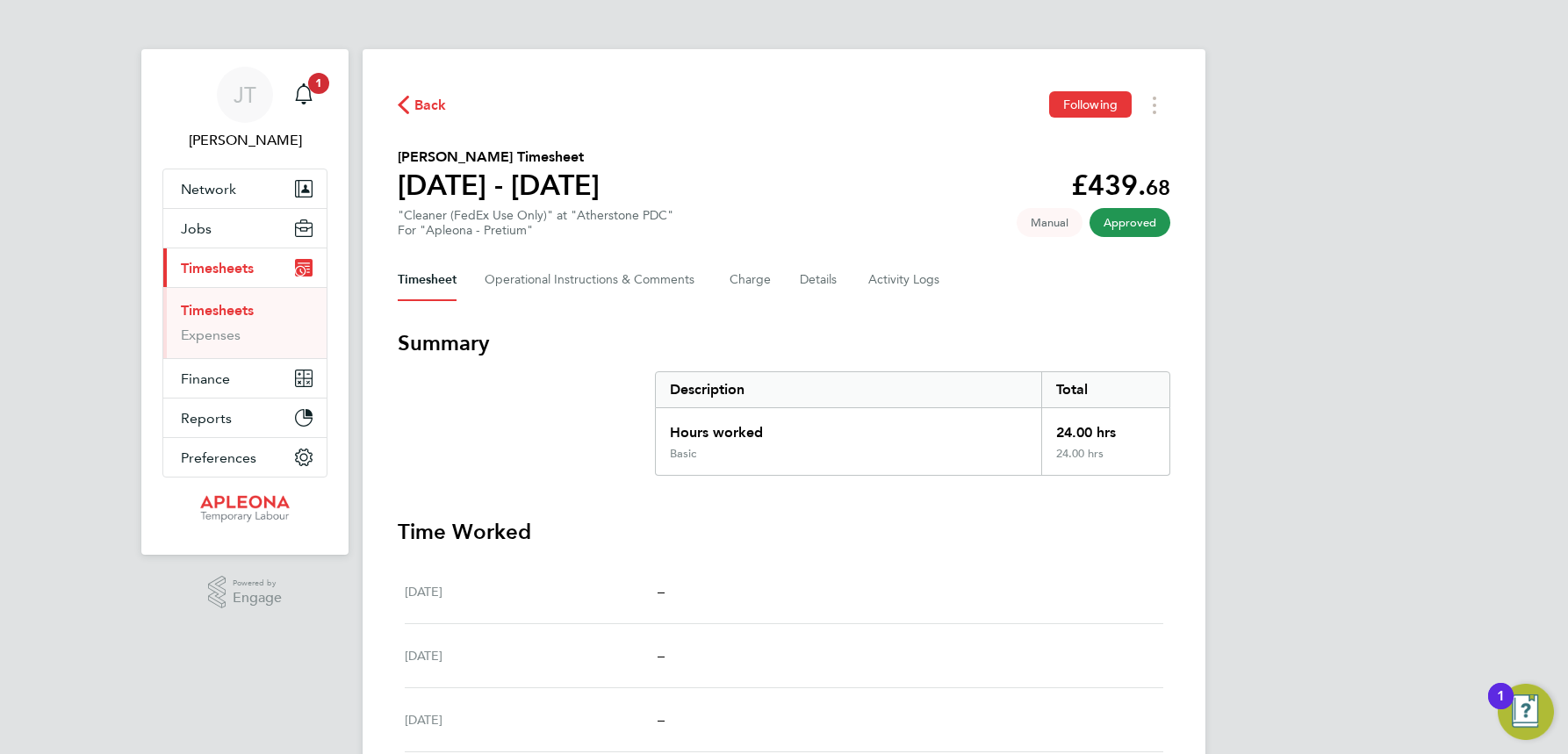
click at [441, 110] on span "Back" at bounding box center [430, 105] width 33 height 21
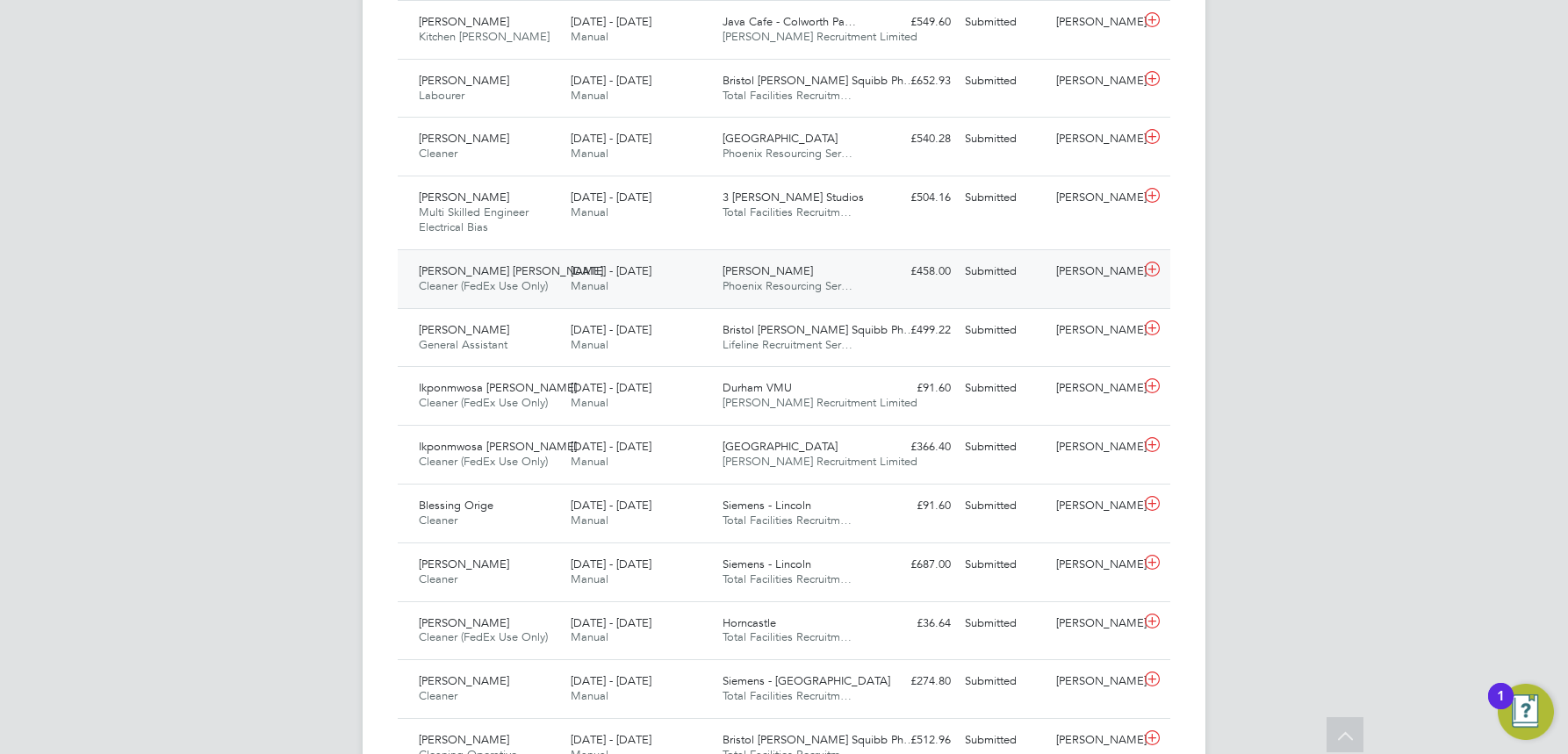
click at [743, 271] on span "[PERSON_NAME]" at bounding box center [767, 270] width 90 height 15
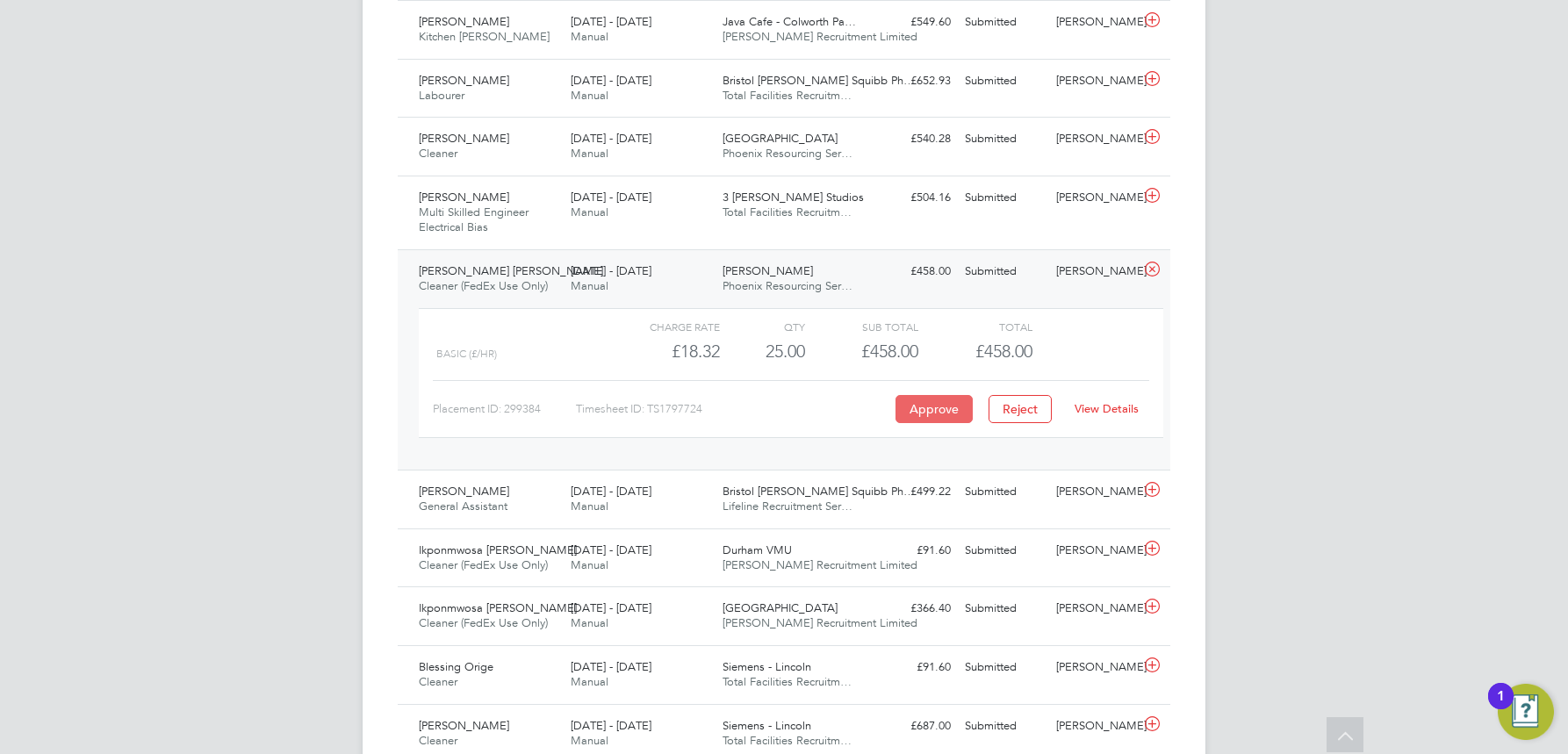
click at [938, 407] on button "Approve" at bounding box center [934, 410] width 78 height 28
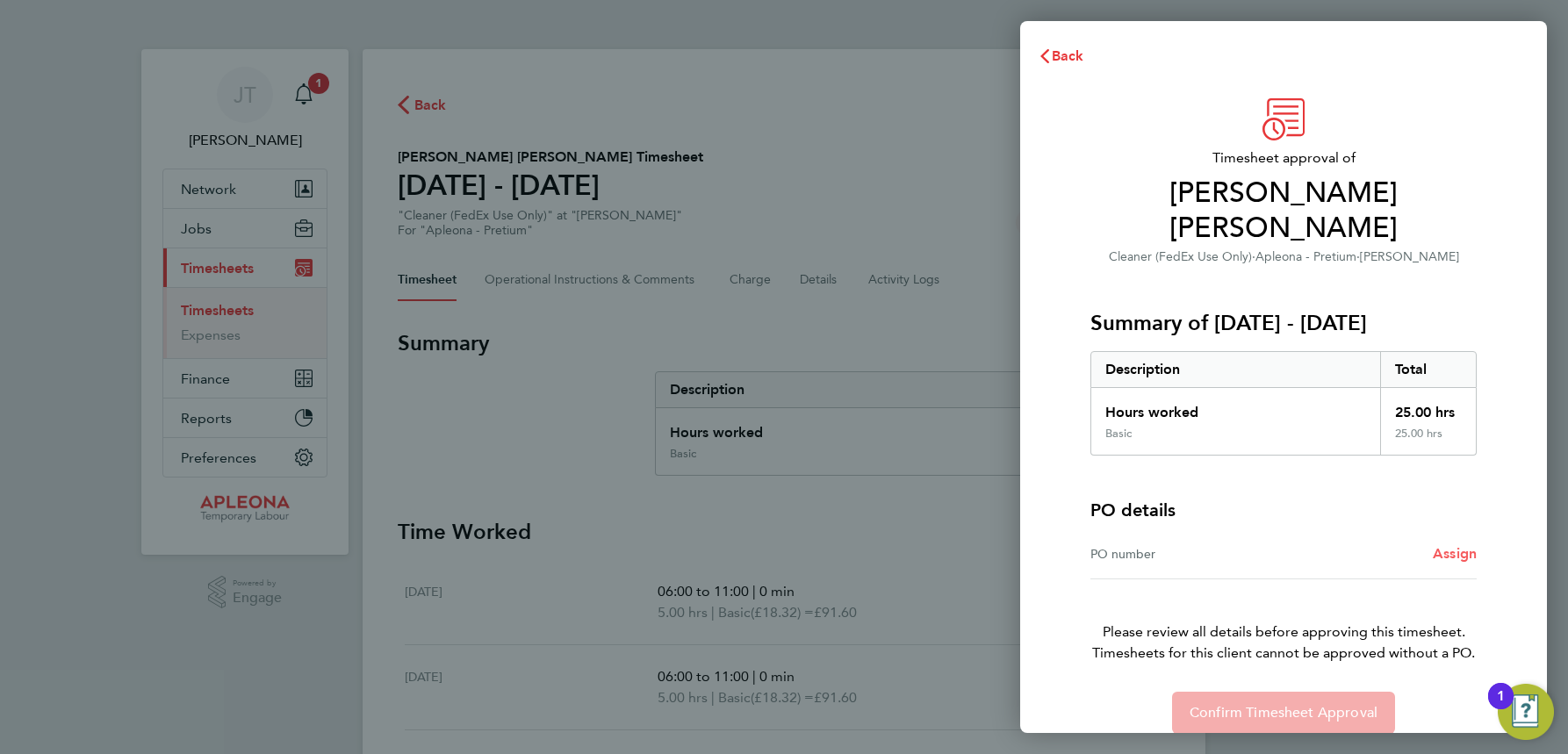
click at [1446, 546] on span "Assign" at bounding box center [1455, 554] width 44 height 17
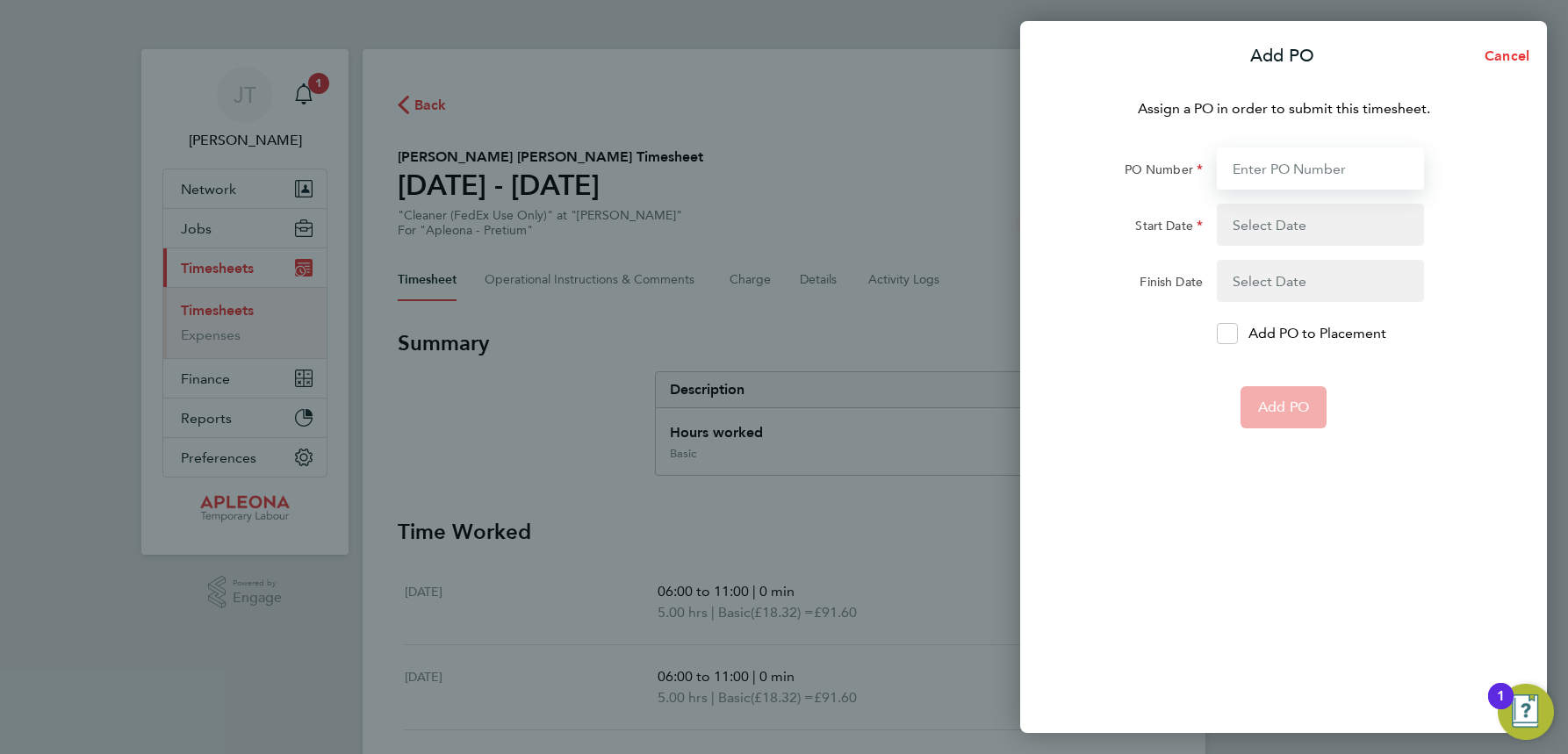
click at [1271, 165] on input "PO Number" at bounding box center [1320, 169] width 207 height 42
type input "PO2522380"
click at [1255, 223] on button "button" at bounding box center [1320, 225] width 207 height 42
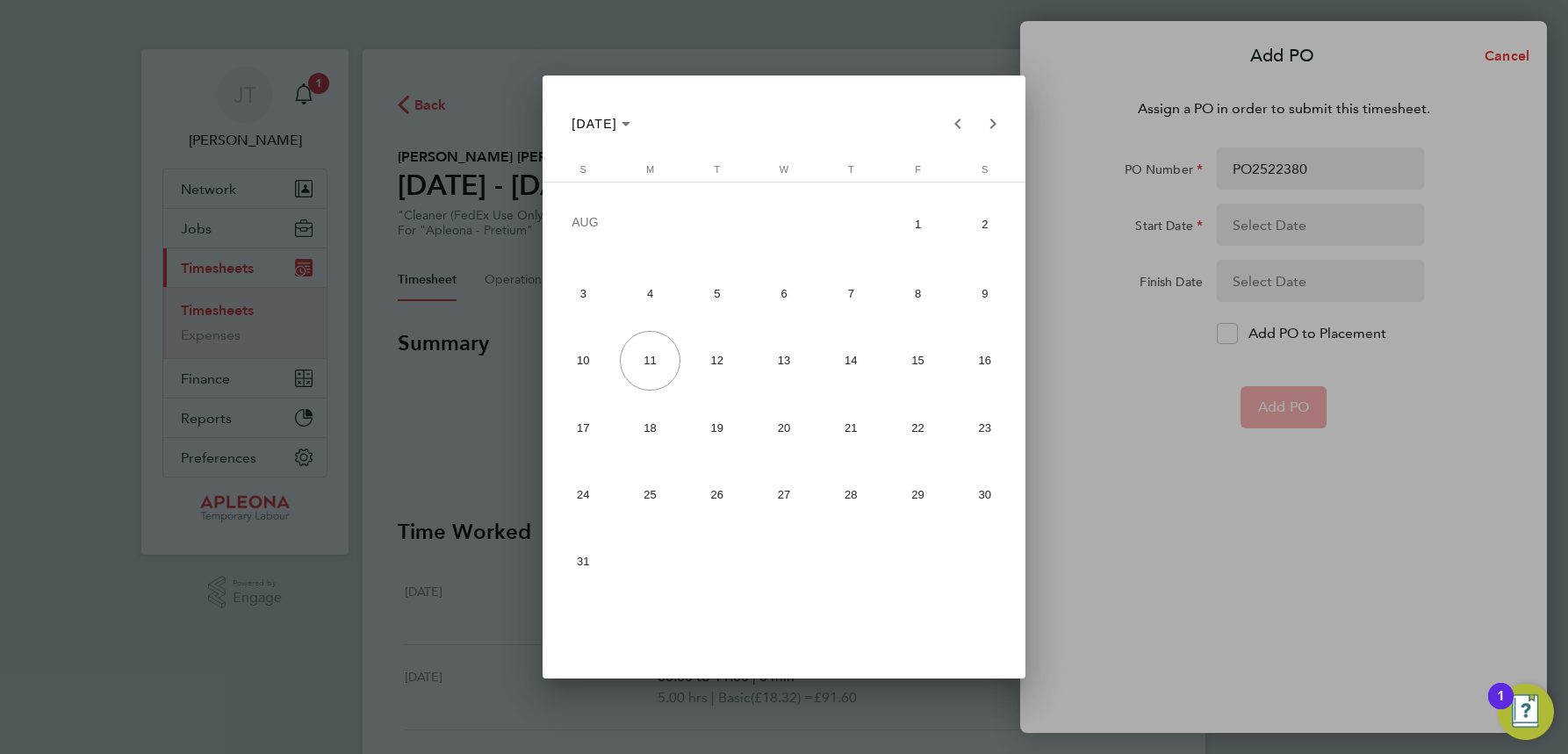
click at [650, 294] on span "4" at bounding box center [650, 293] width 61 height 61
type input "[DATE]"
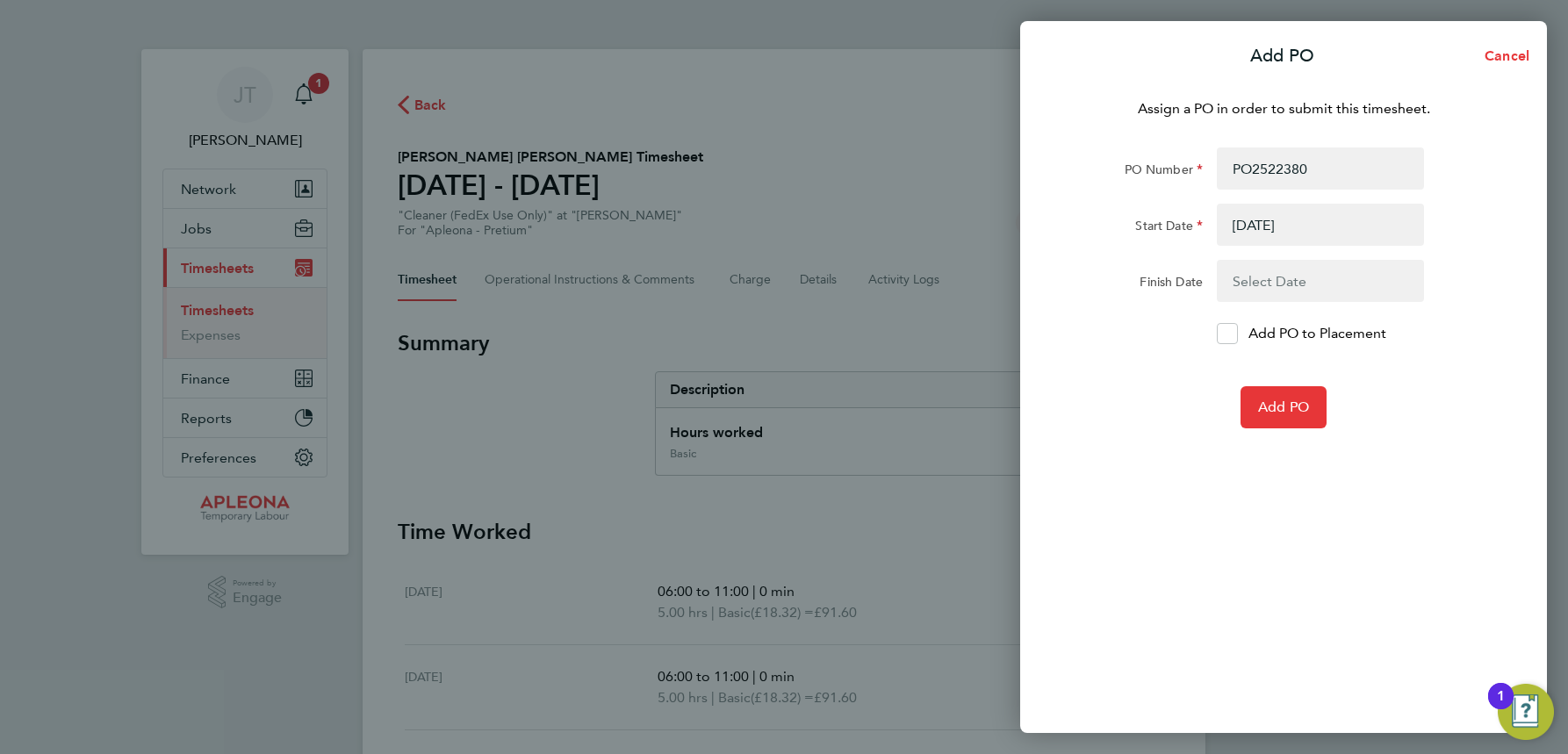
click at [1276, 286] on button "button" at bounding box center [1320, 281] width 207 height 42
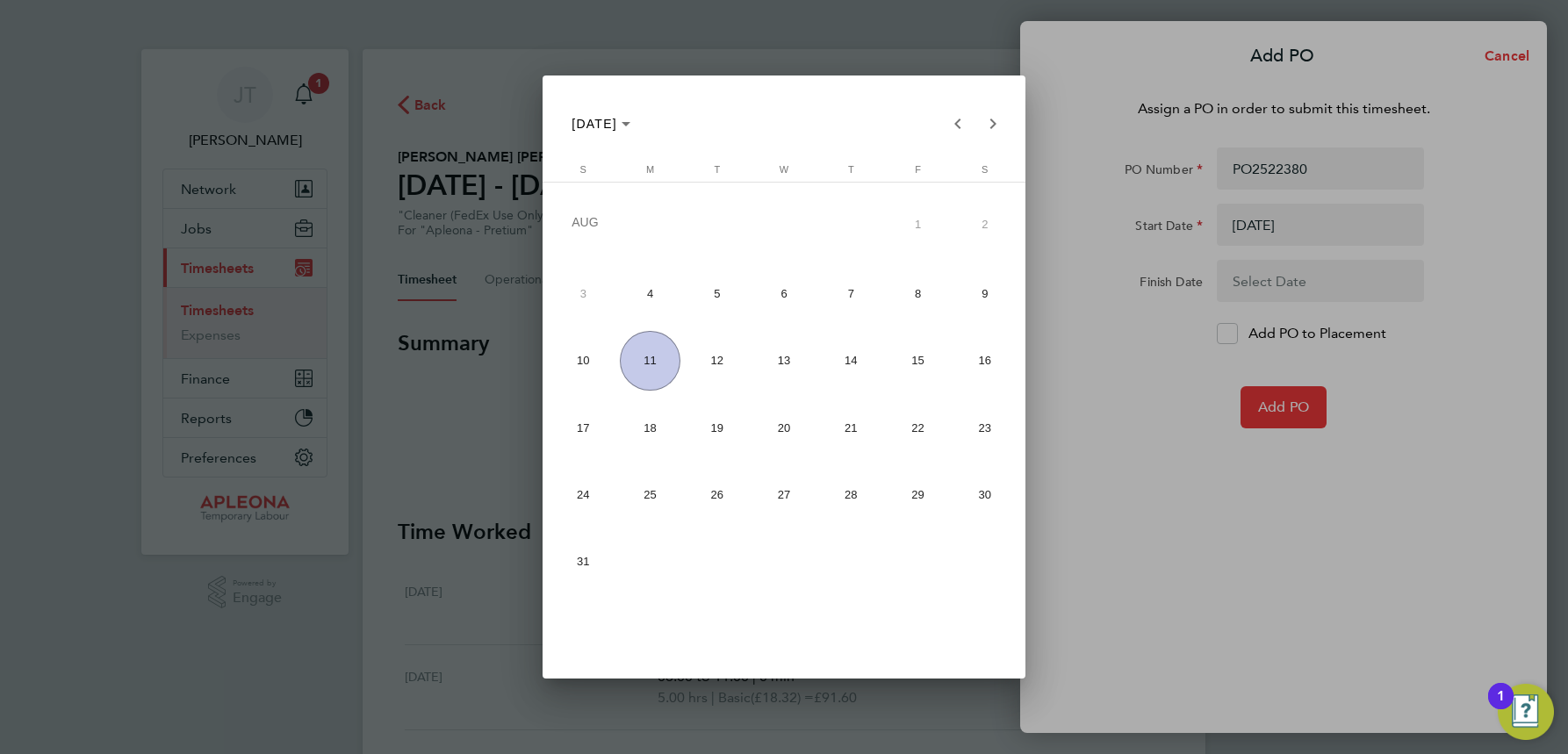
click at [911, 290] on span "8" at bounding box center [917, 293] width 61 height 61
type input "[DATE]"
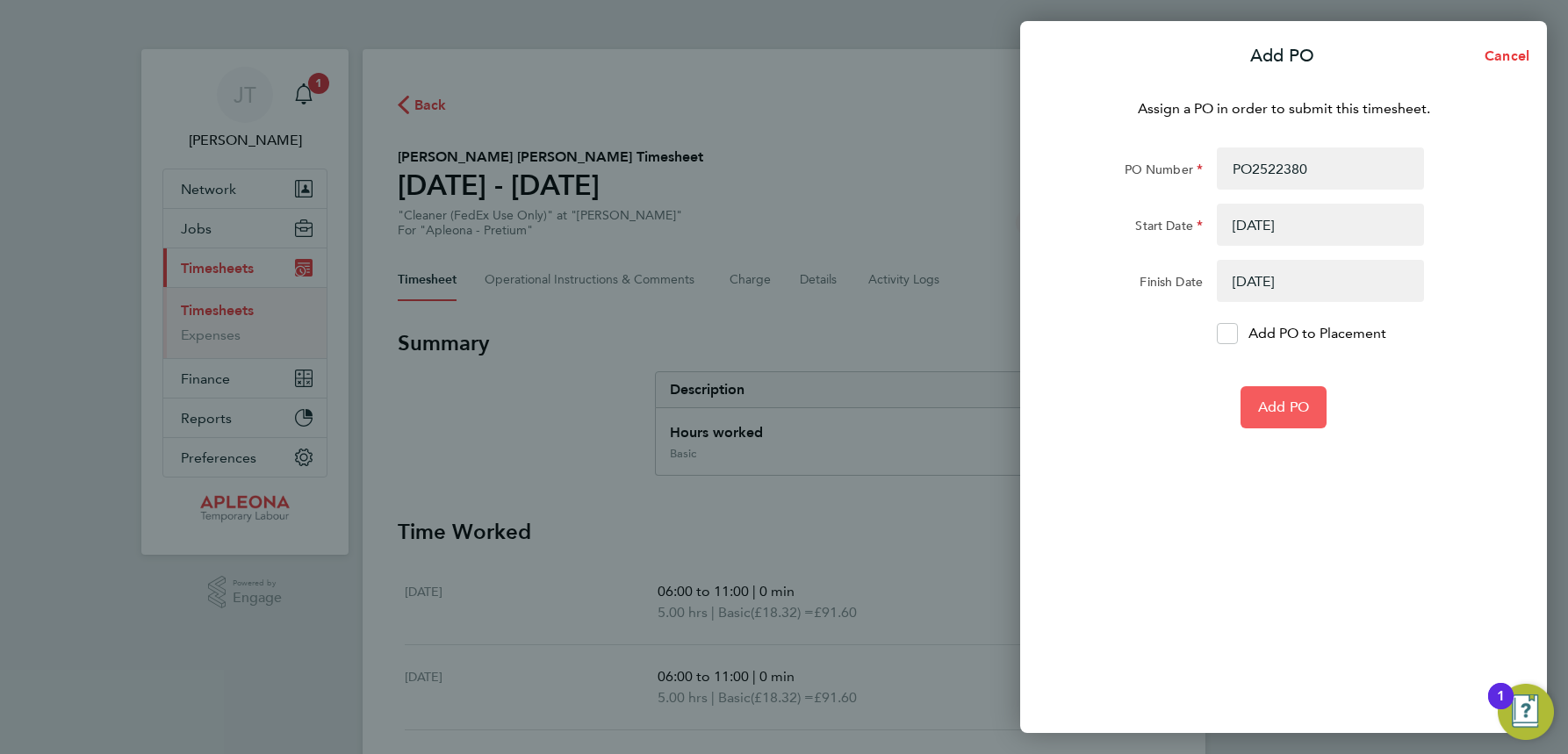
click at [1306, 412] on span "Add PO" at bounding box center [1284, 407] width 51 height 18
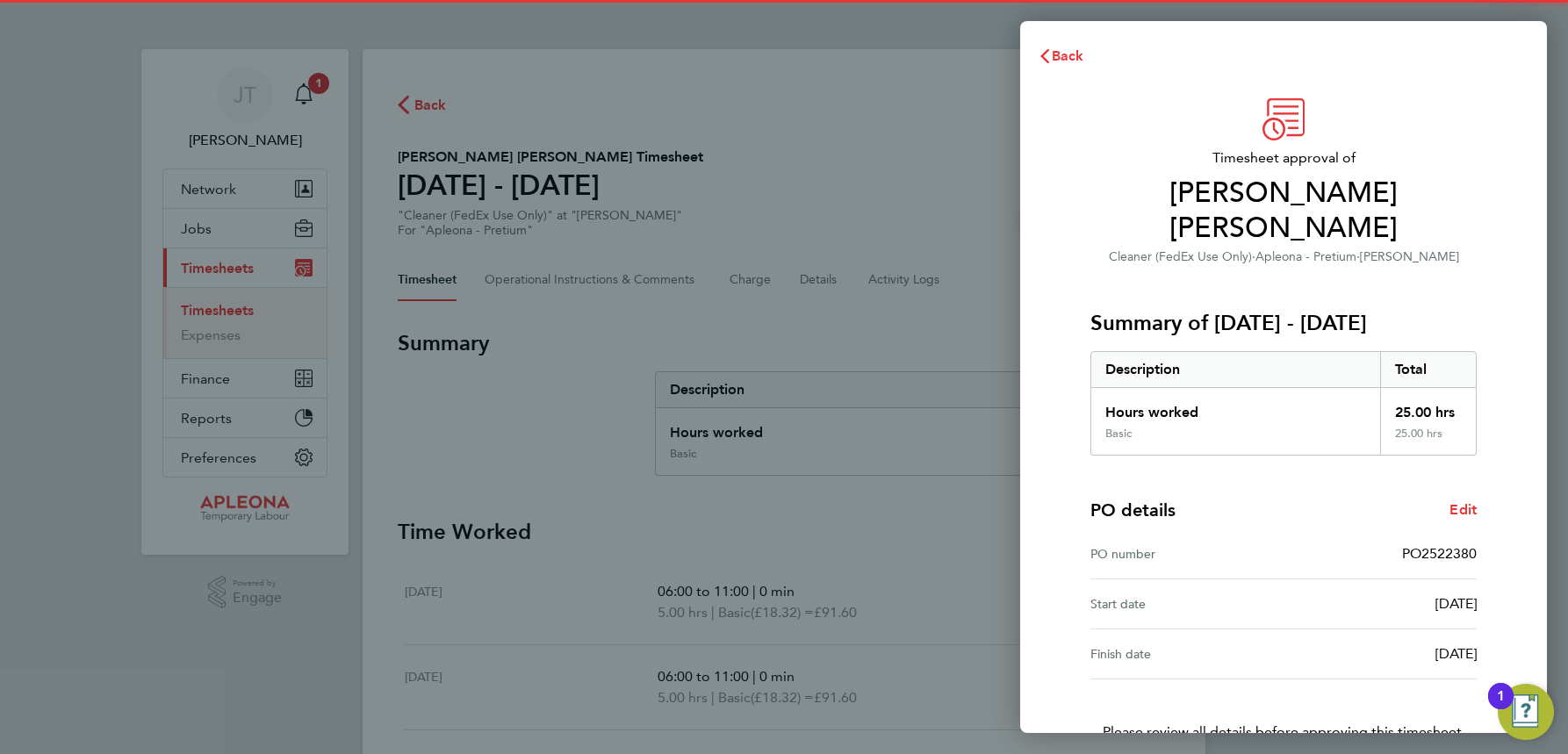
scroll to position [87, 0]
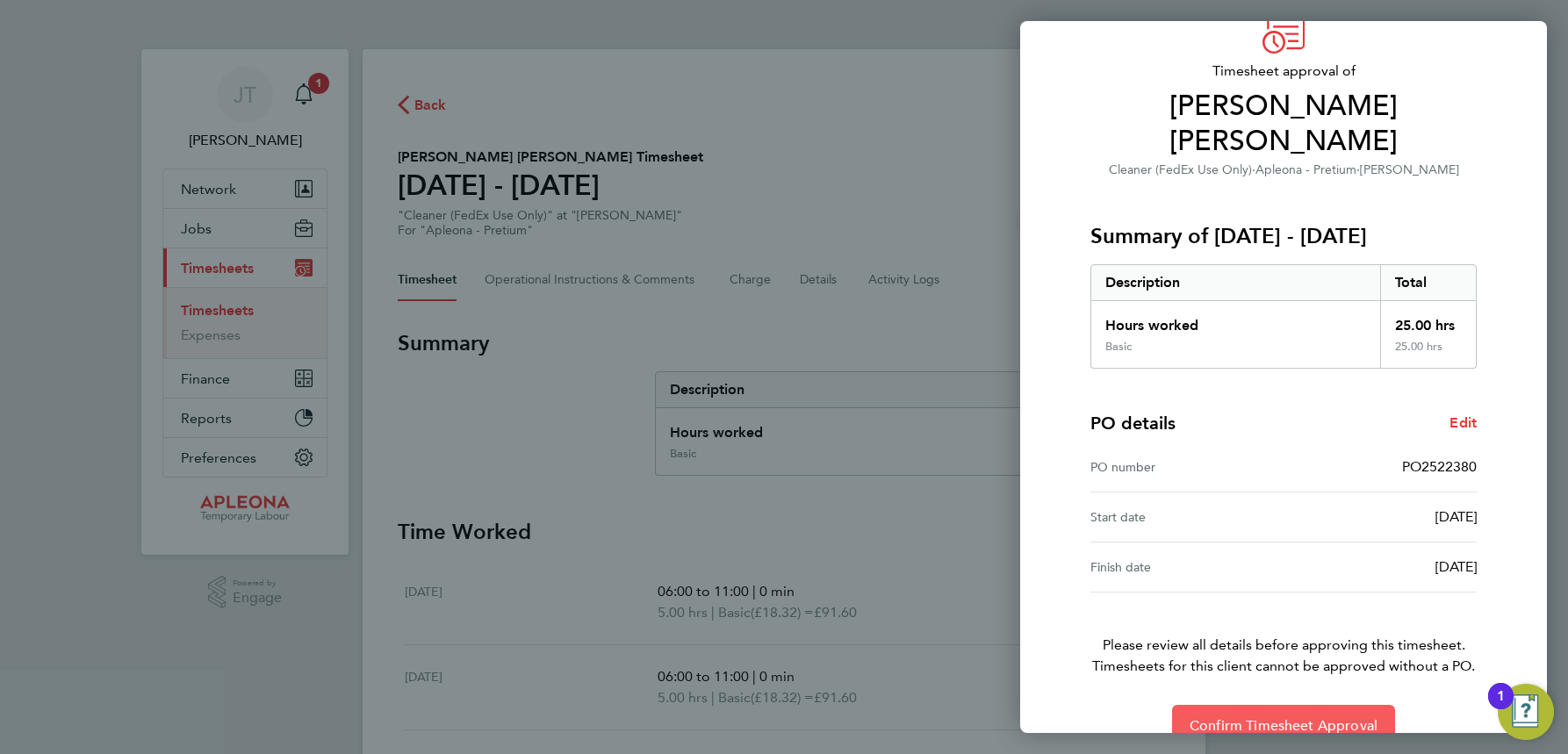
click at [1287, 717] on span "Confirm Timesheet Approval" at bounding box center [1284, 726] width 188 height 18
